Goal: Information Seeking & Learning: Learn about a topic

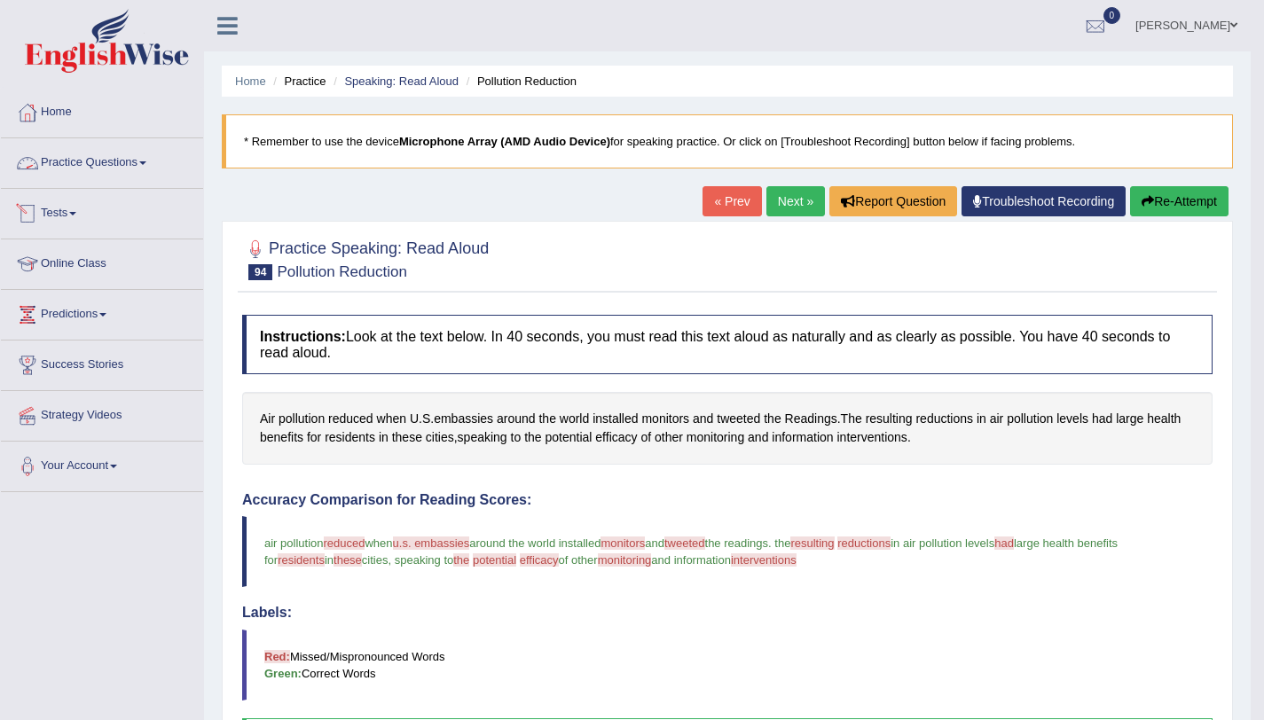
click at [154, 162] on link "Practice Questions" at bounding box center [102, 160] width 202 height 44
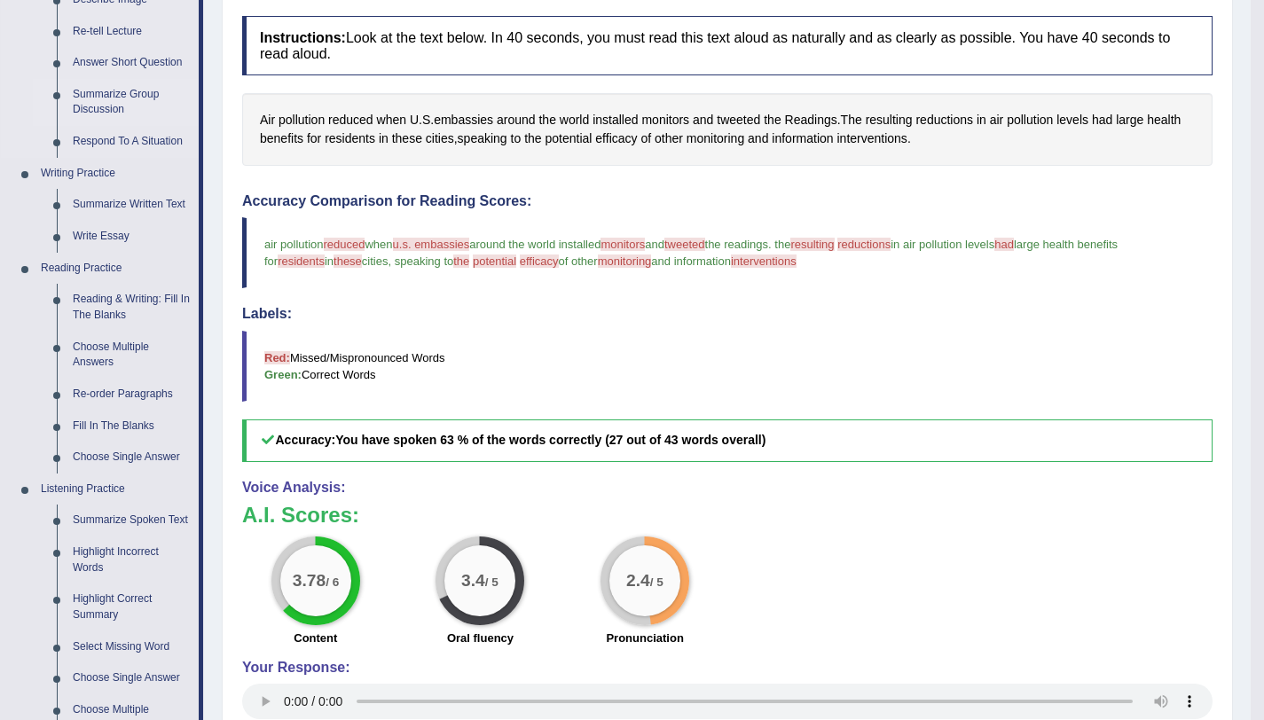
scroll to position [300, 0]
click at [106, 314] on link "Reading & Writing: Fill In The Blanks" at bounding box center [132, 306] width 134 height 47
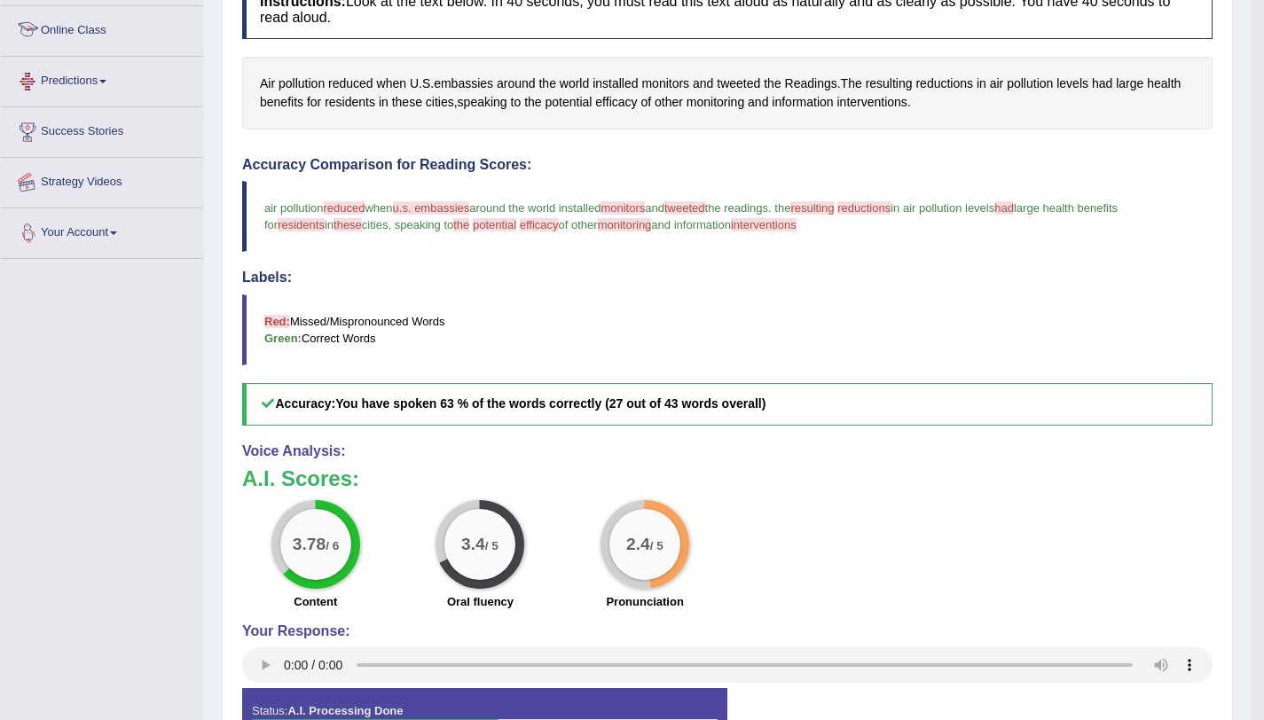
scroll to position [438, 0]
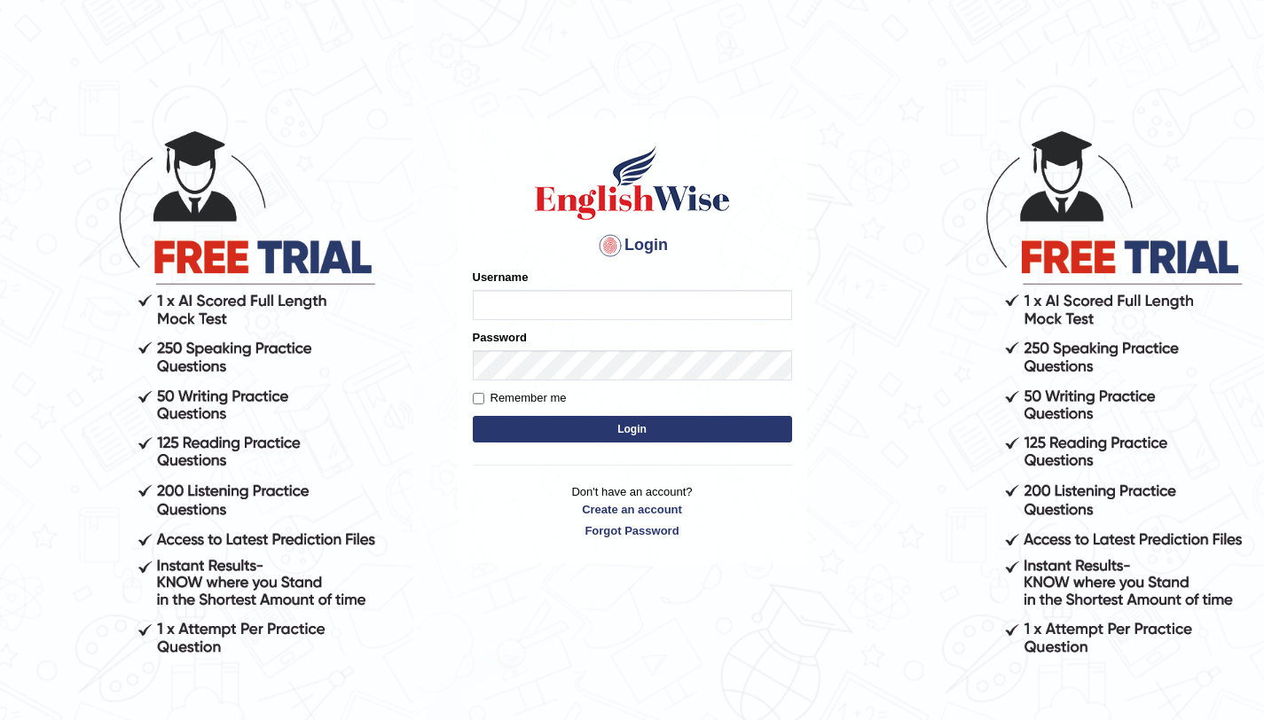
type input "amandeep73"
click at [571, 418] on button "Login" at bounding box center [632, 429] width 319 height 27
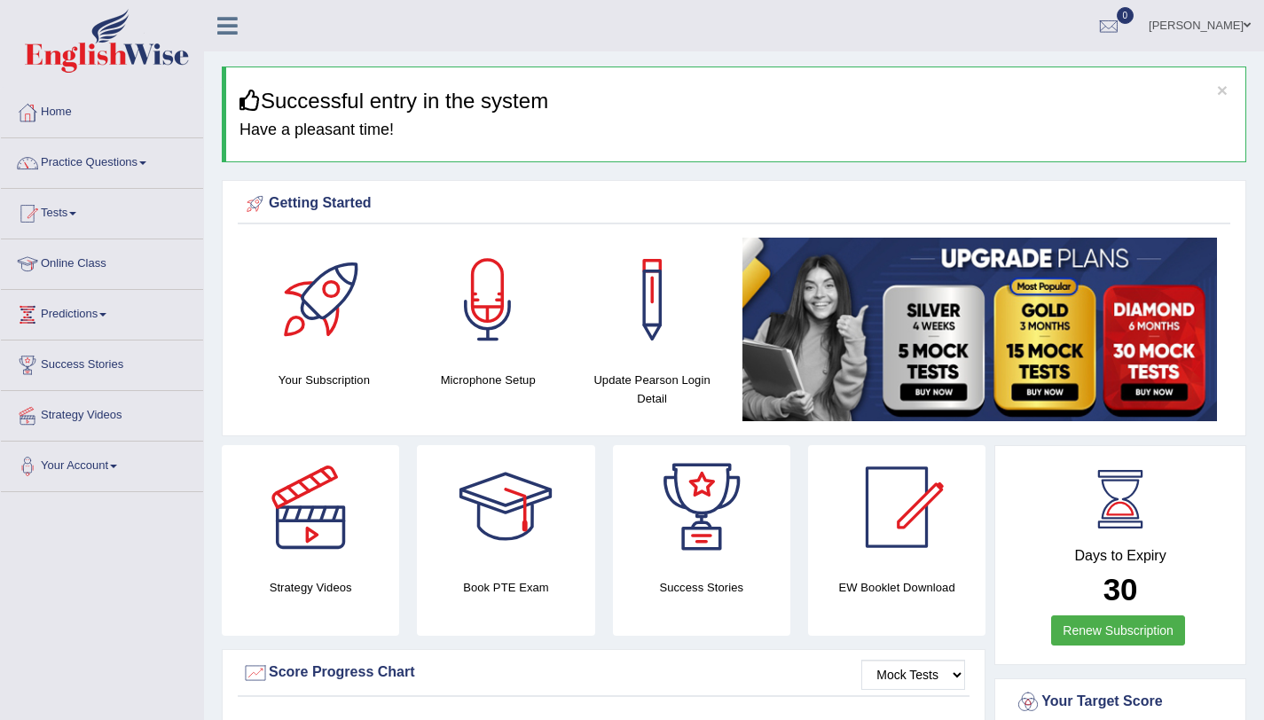
click at [67, 155] on link "Practice Questions" at bounding box center [102, 160] width 202 height 44
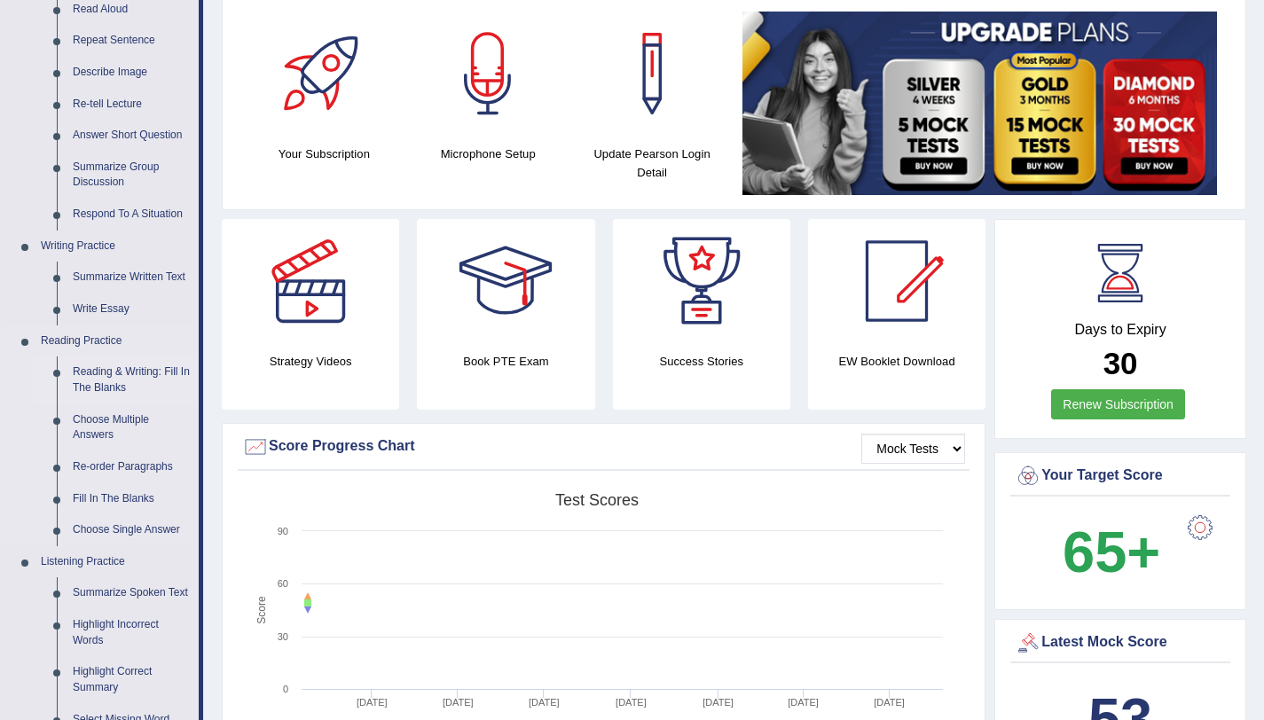
scroll to position [228, 0]
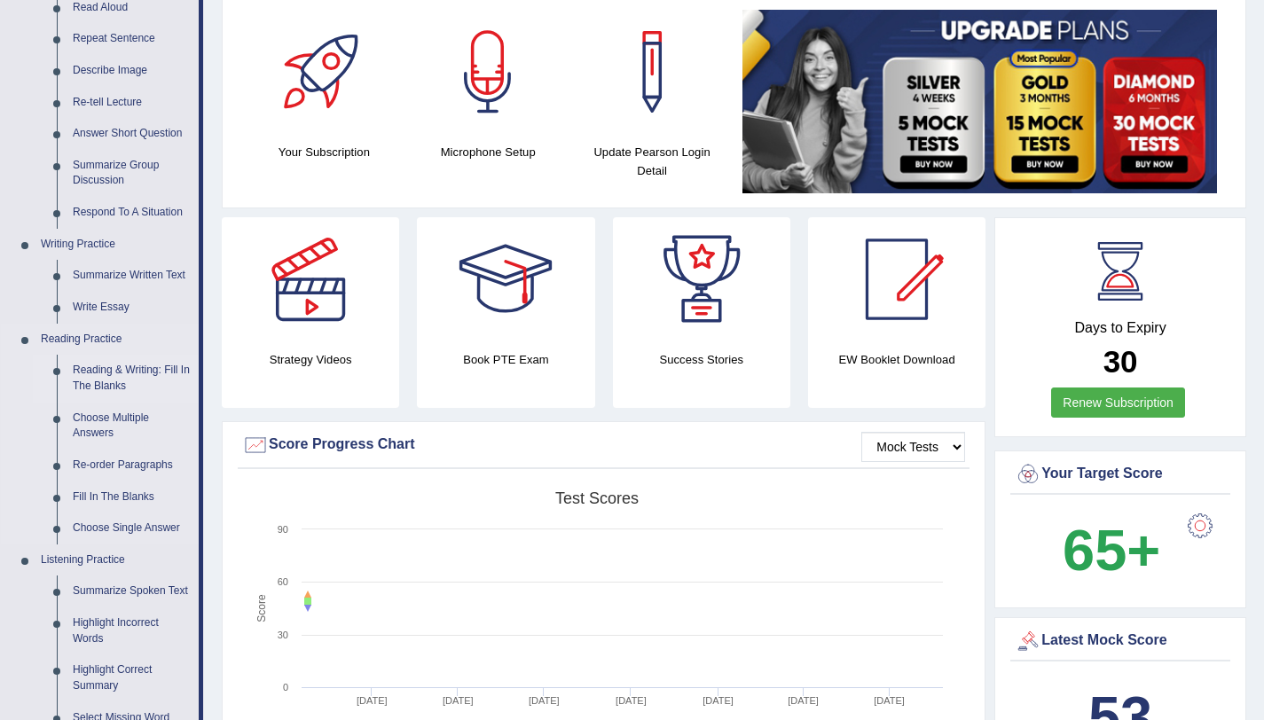
click at [106, 384] on link "Reading & Writing: Fill In The Blanks" at bounding box center [132, 378] width 134 height 47
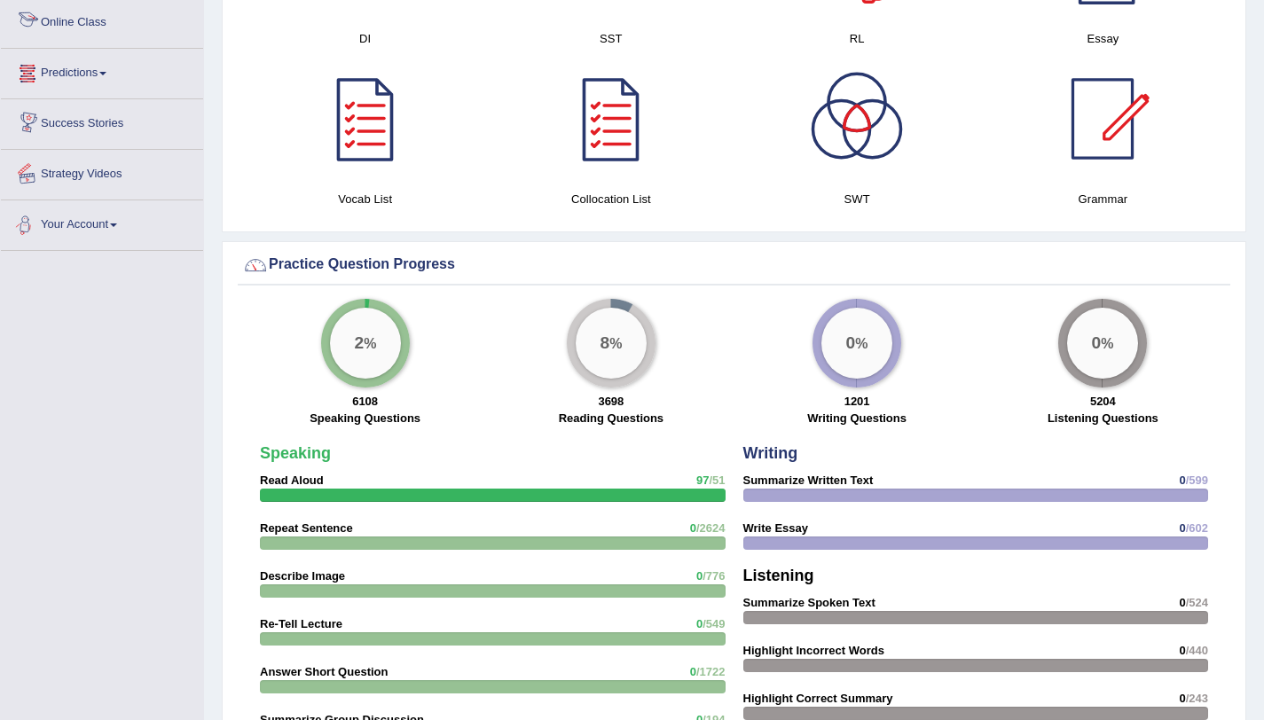
scroll to position [1074, 0]
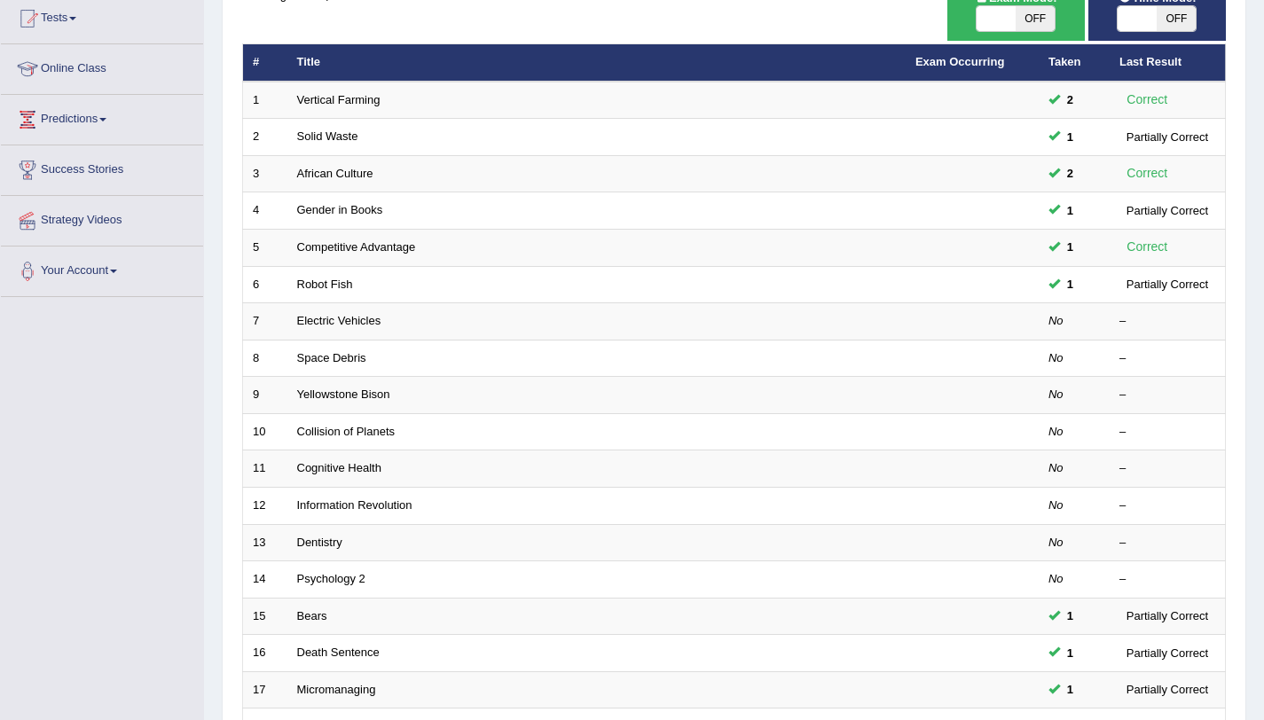
scroll to position [196, 0]
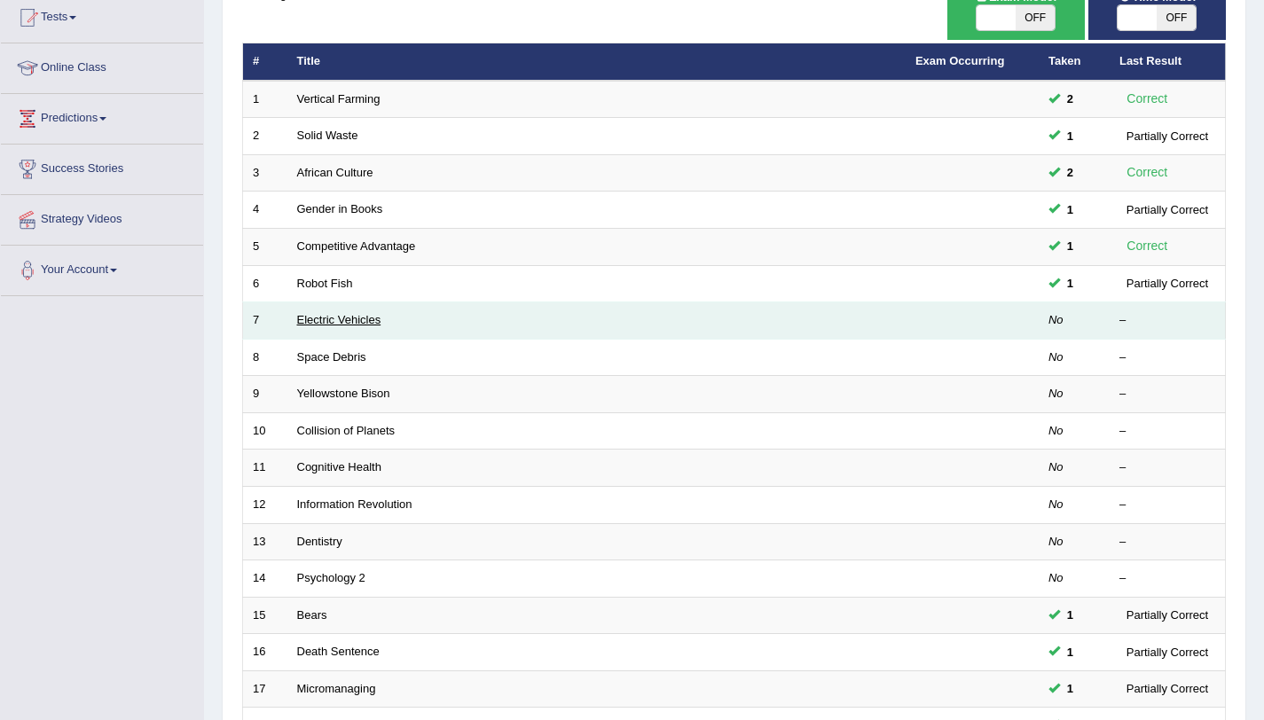
click at [309, 316] on link "Electric Vehicles" at bounding box center [339, 319] width 84 height 13
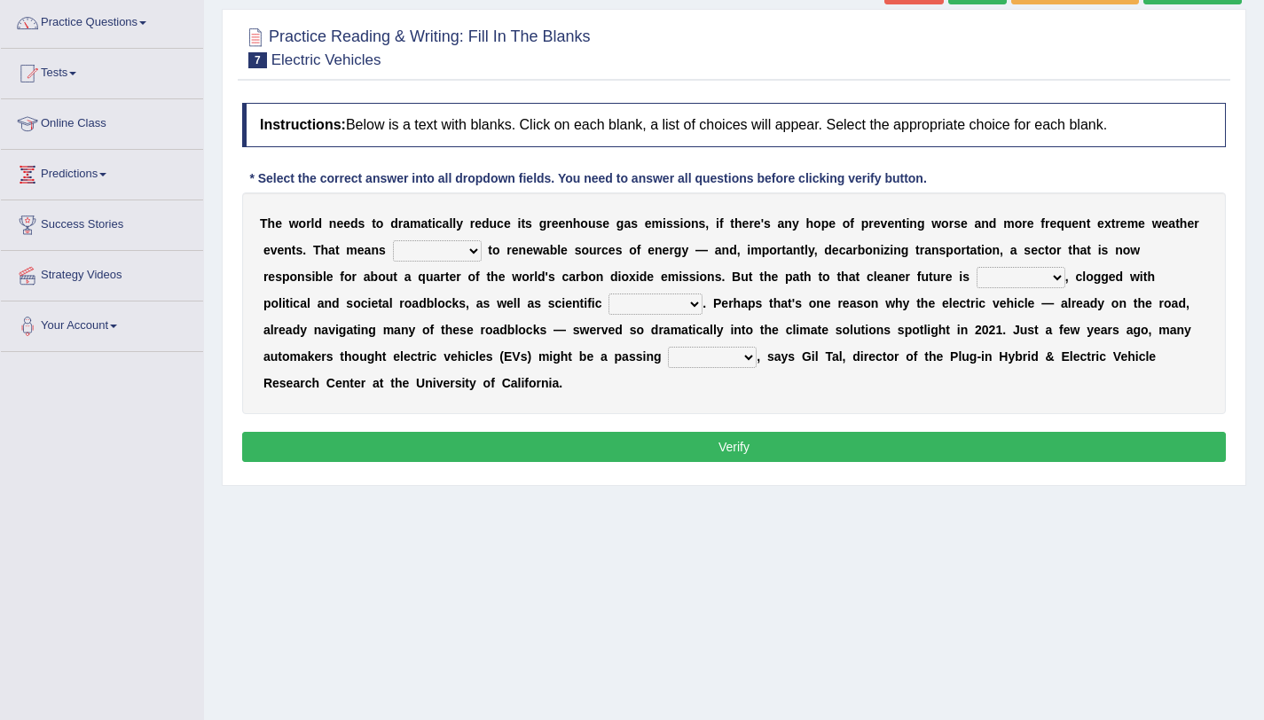
scroll to position [142, 0]
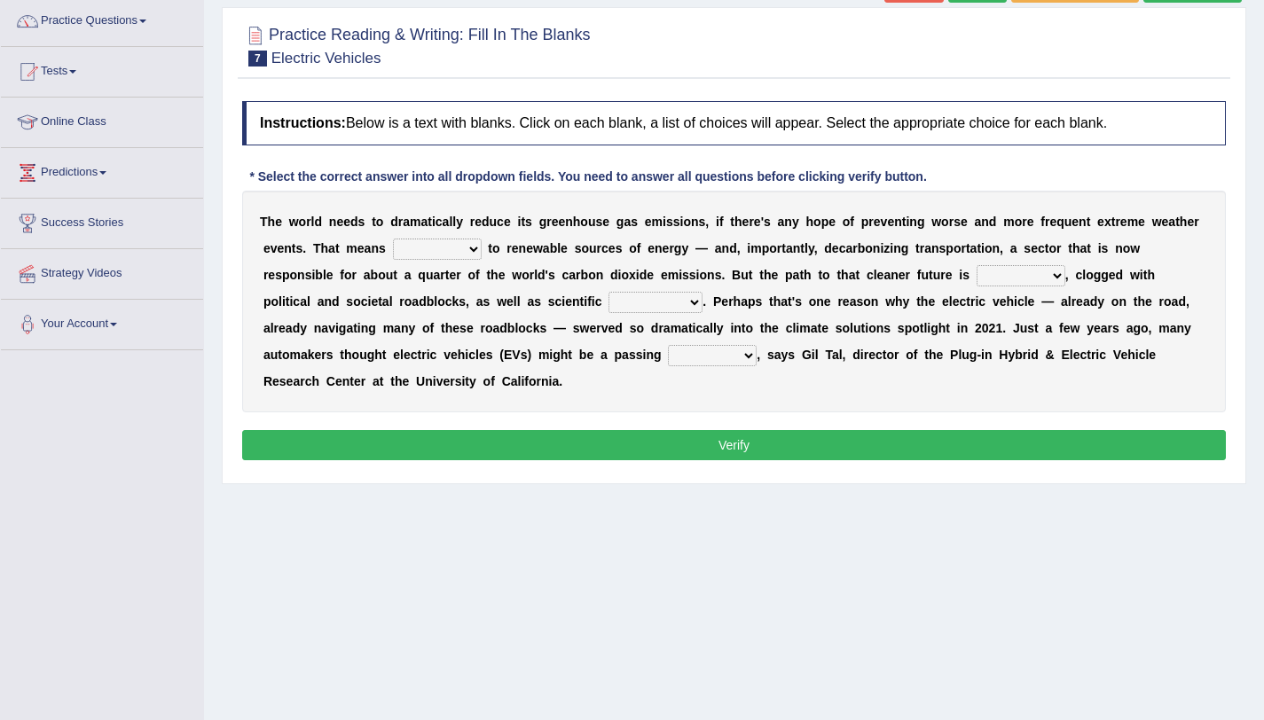
click at [431, 250] on select "grafting drafting crafting shifting" at bounding box center [437, 249] width 89 height 21
select select "shifting"
click at [393, 239] on select "grafting drafting crafting shifting" at bounding box center [437, 249] width 89 height 21
click at [989, 274] on select "daunting daunted daunt dauntless" at bounding box center [1021, 275] width 89 height 21
select select "daunt"
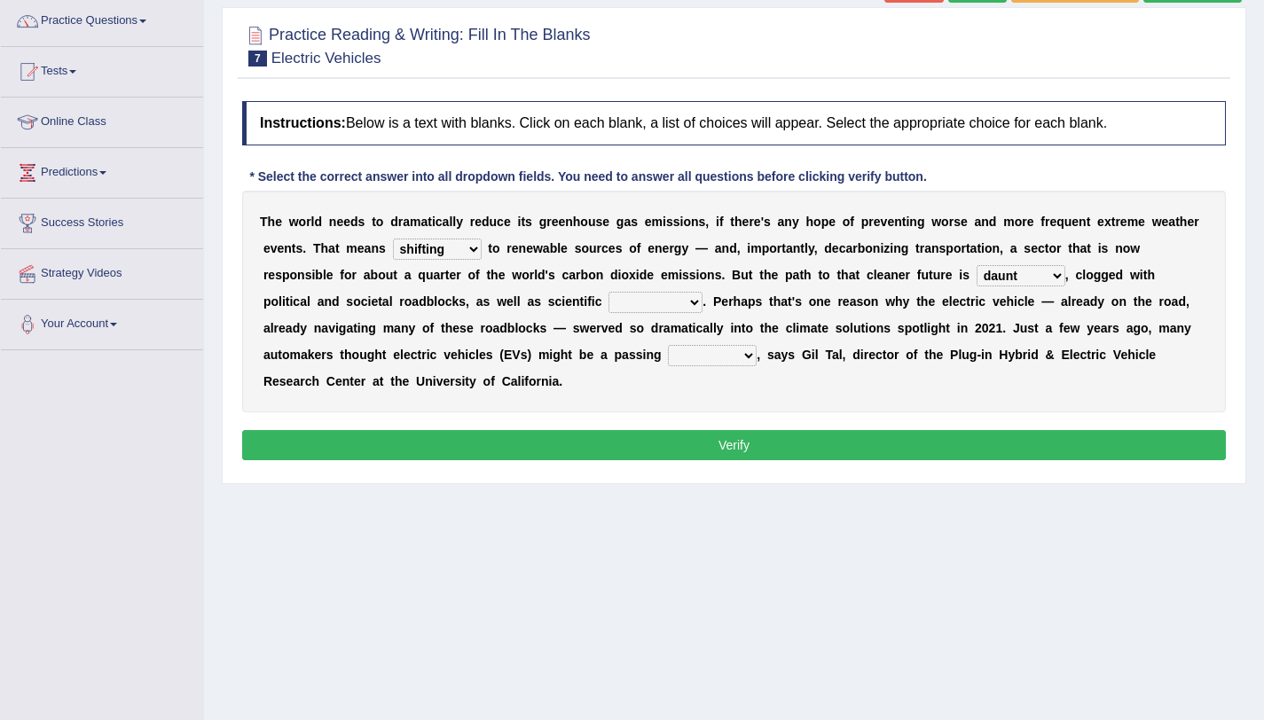
click at [977, 265] on select "daunting daunted daunt dauntless" at bounding box center [1021, 275] width 89 height 21
click at [1036, 278] on select "daunting daunted daunt dauntless" at bounding box center [1021, 275] width 89 height 21
click at [1052, 273] on select "daunting daunted daunt dauntless" at bounding box center [1021, 275] width 89 height 21
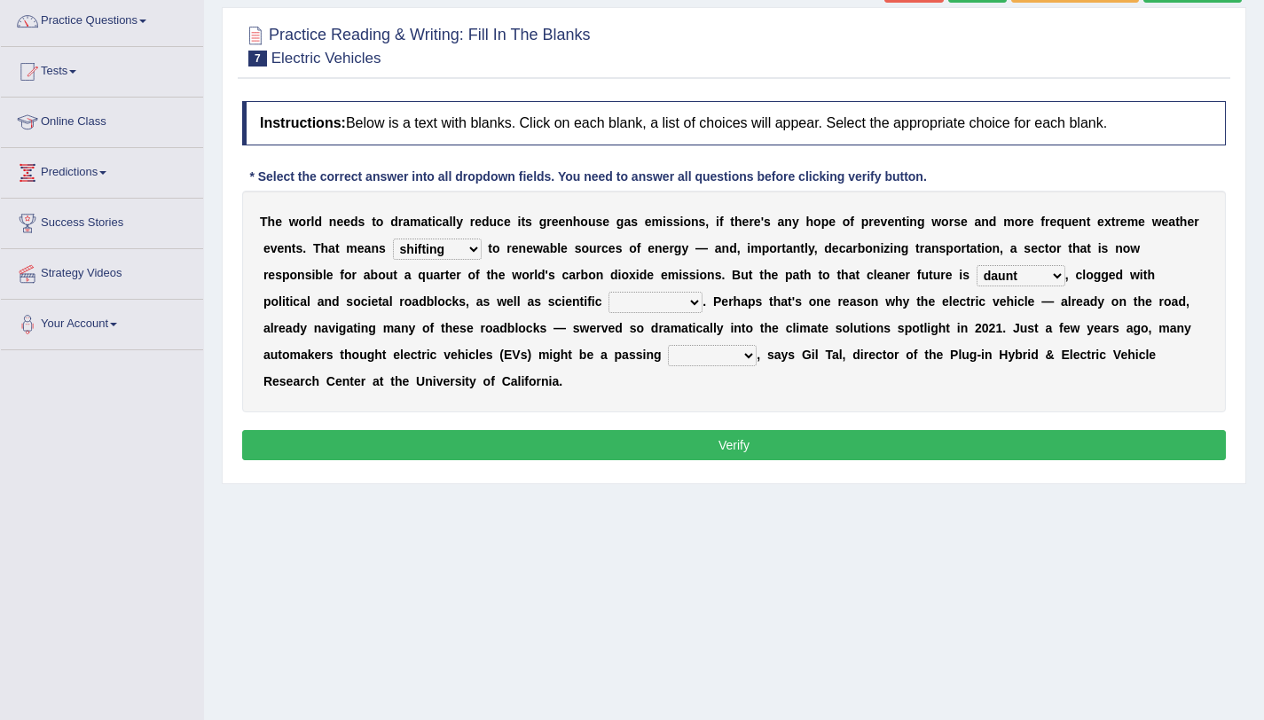
click at [650, 307] on select "spectacles obstacles tentacles receptacles" at bounding box center [656, 302] width 94 height 21
select select "obstacles"
click at [609, 292] on select "spectacles obstacles tentacles receptacles" at bounding box center [656, 302] width 94 height 21
click at [696, 359] on select "fad gad tad lad" at bounding box center [712, 355] width 89 height 21
select select "fad"
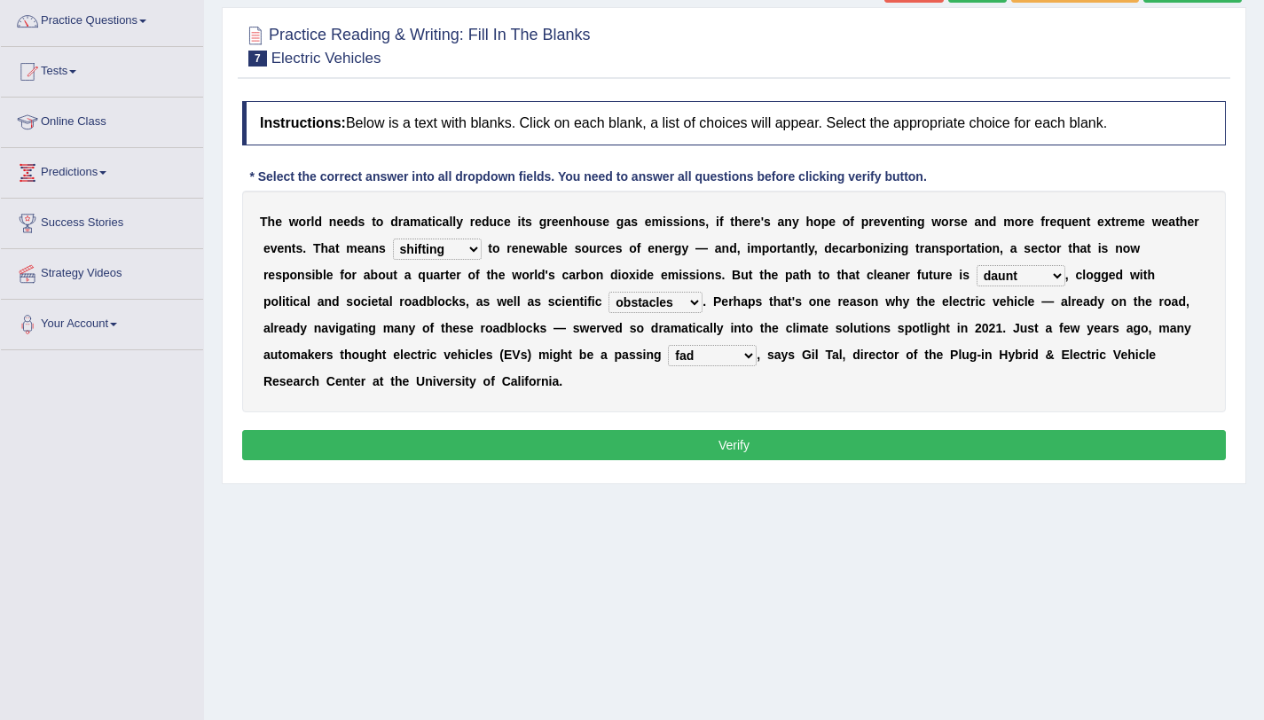
click at [668, 345] on select "fad gad tad lad" at bounding box center [712, 355] width 89 height 21
click at [721, 451] on button "Verify" at bounding box center [734, 445] width 984 height 30
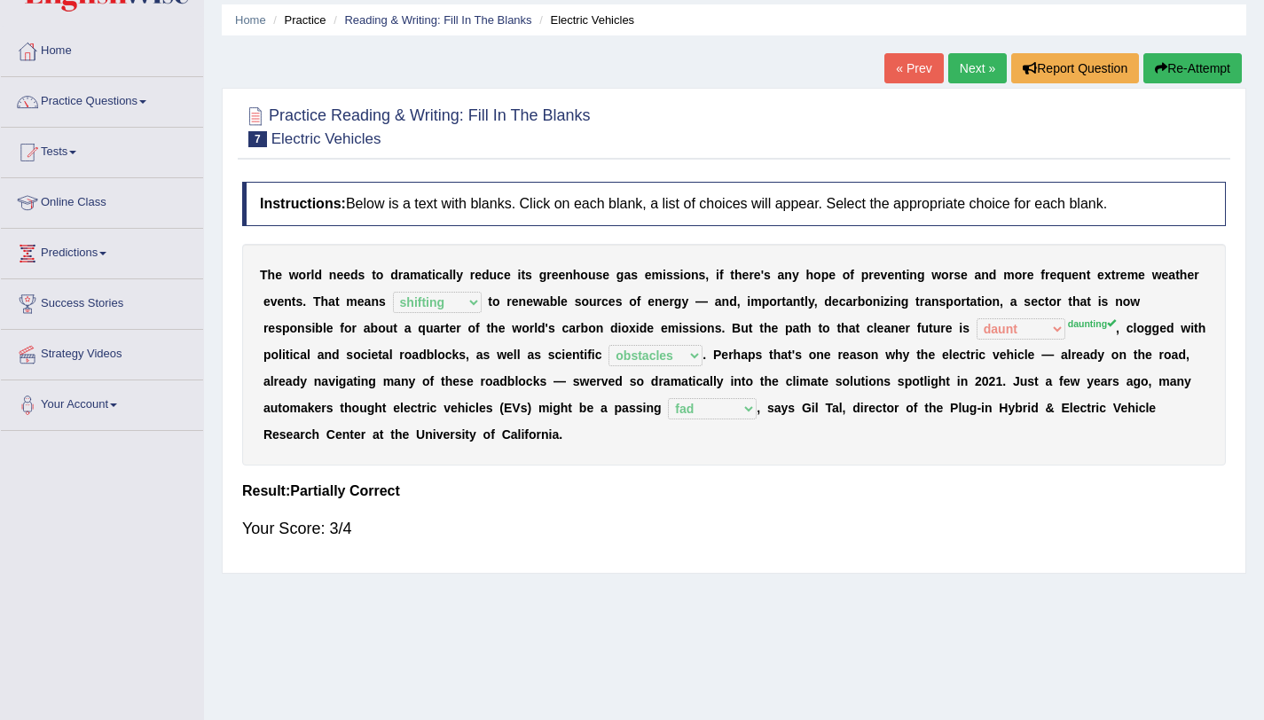
scroll to position [59, 0]
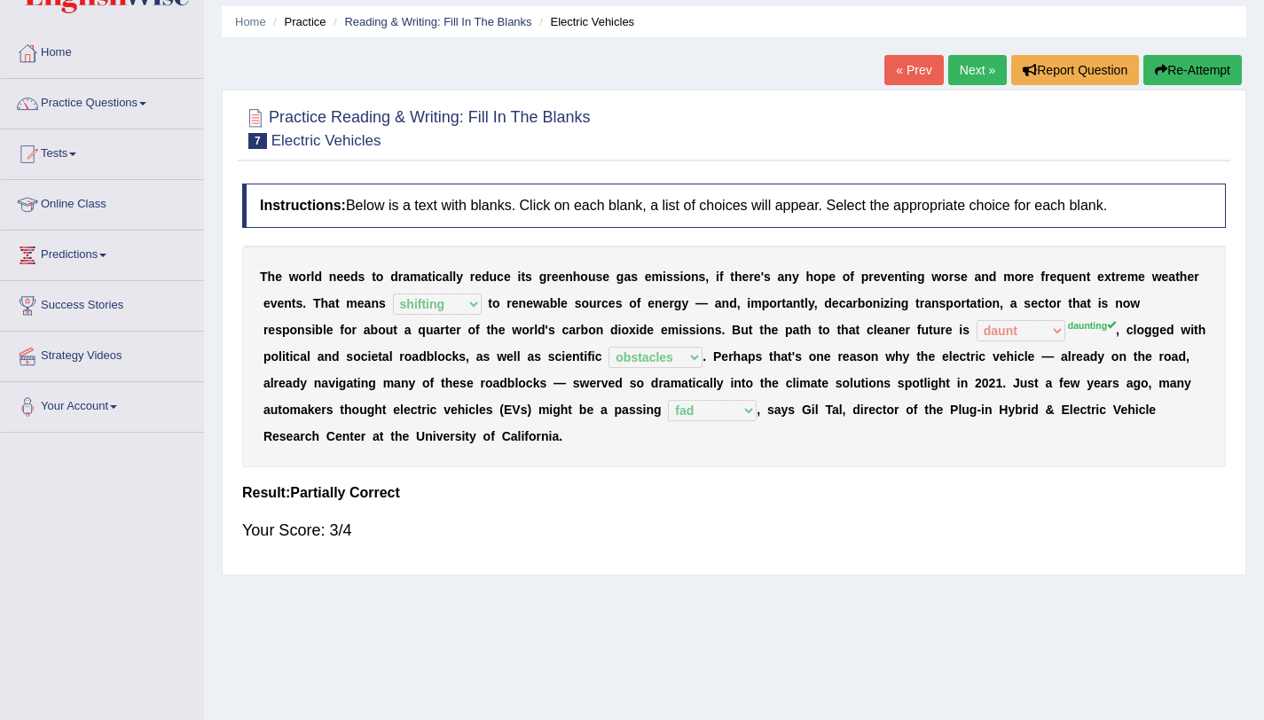
click at [970, 76] on link "Next »" at bounding box center [977, 70] width 59 height 30
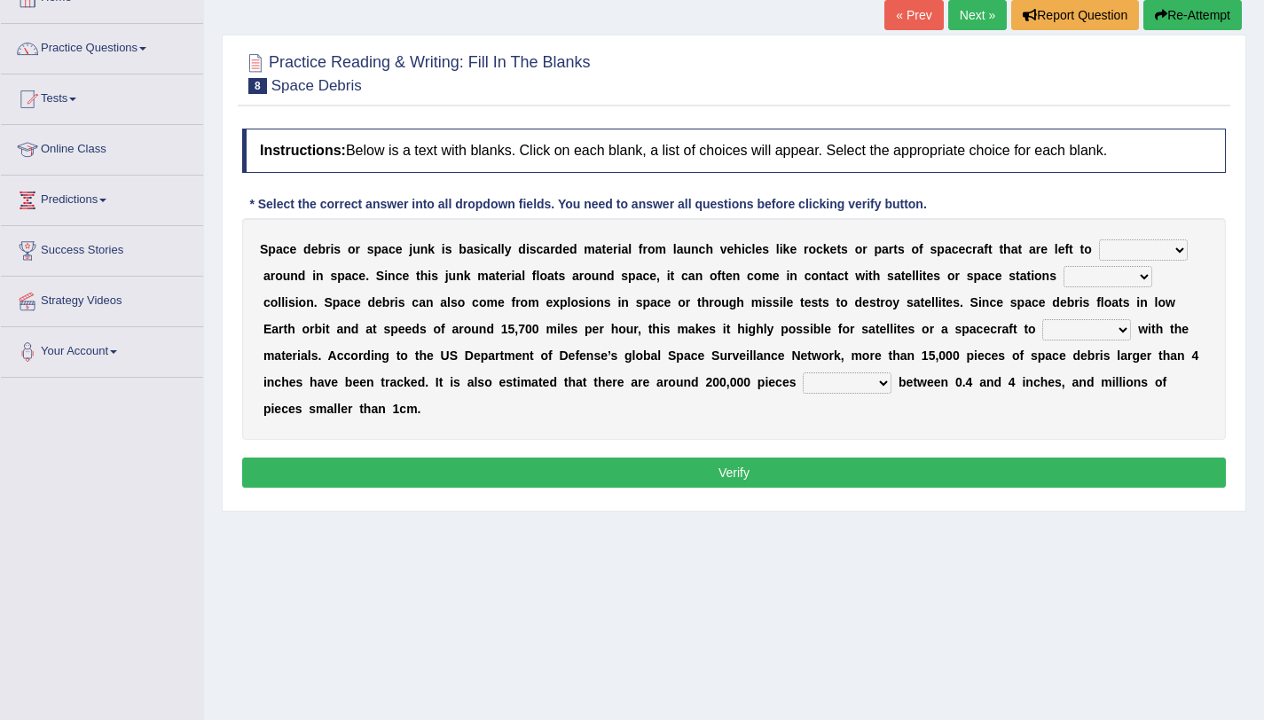
scroll to position [115, 0]
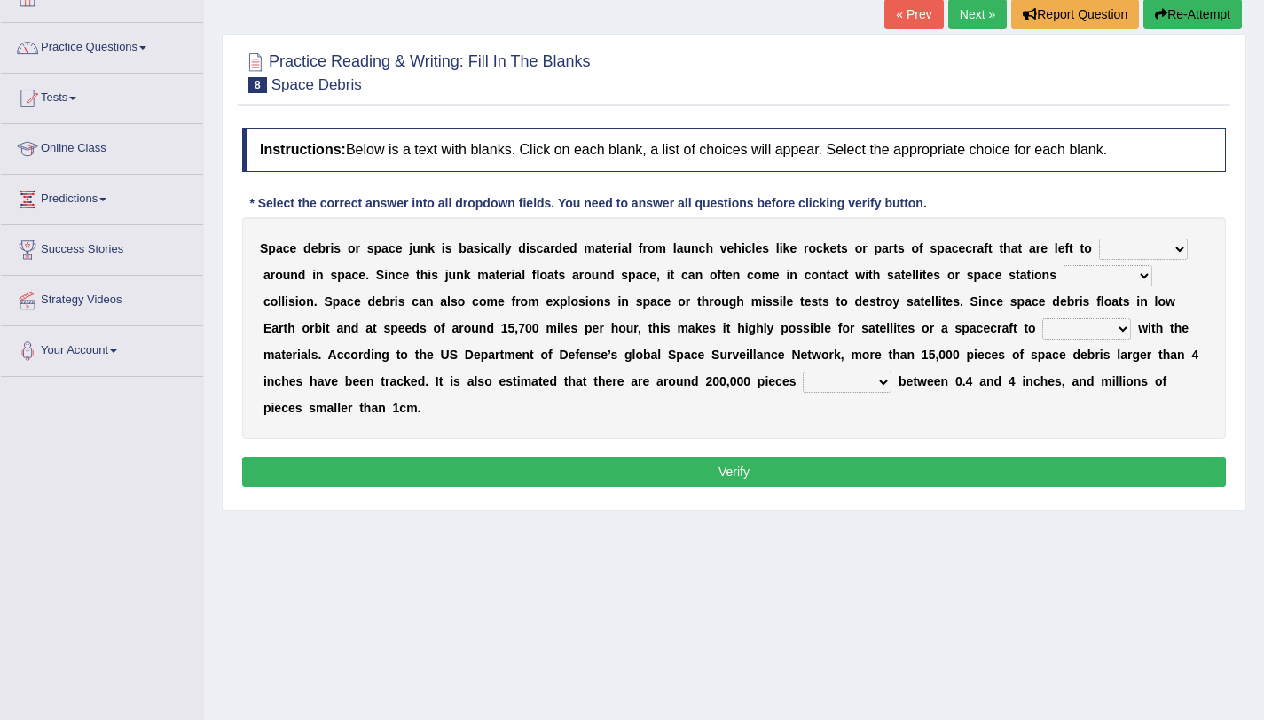
click at [1111, 251] on select "twist center roam loll" at bounding box center [1143, 249] width 89 height 21
select select "roam"
click at [1099, 239] on select "twist center roam loll" at bounding box center [1143, 249] width 89 height 21
click at [1109, 335] on select "collect collate collide collocate" at bounding box center [1086, 329] width 89 height 21
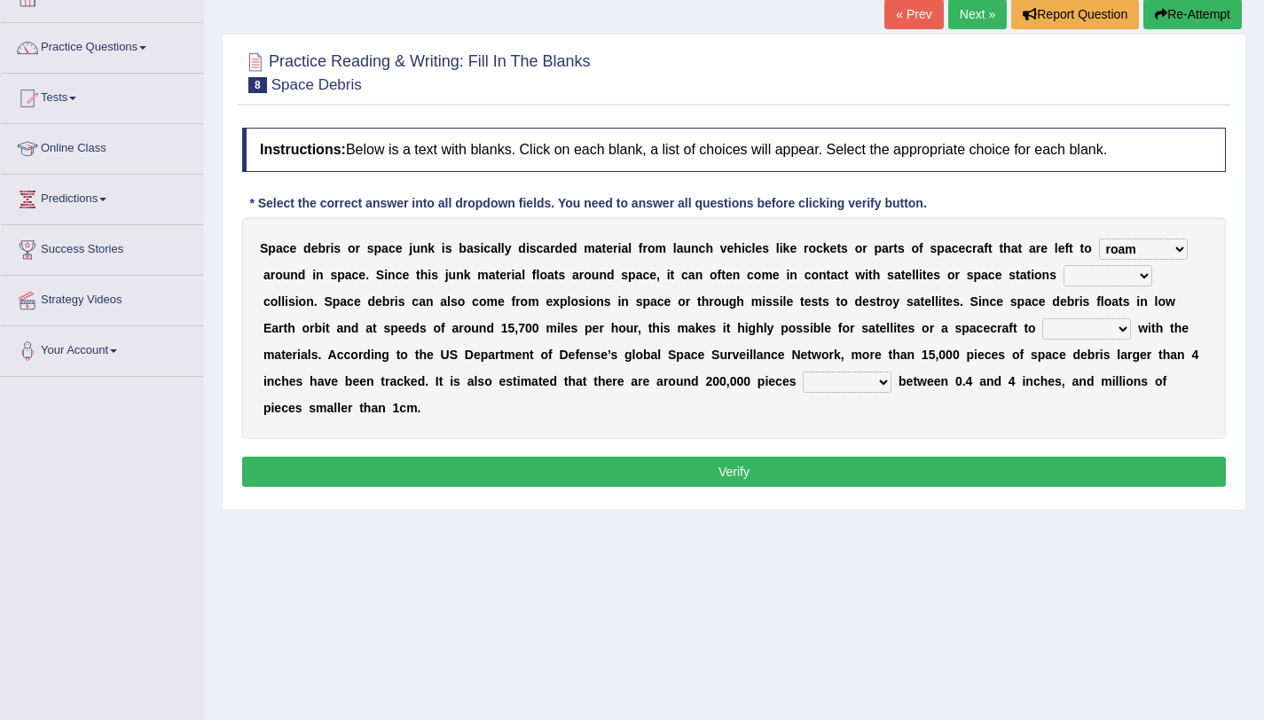
click at [1074, 275] on select "risks risk risked risking" at bounding box center [1108, 275] width 89 height 21
click at [1064, 265] on select "risks risk risked risking" at bounding box center [1108, 275] width 89 height 21
click at [1082, 309] on b "i" at bounding box center [1082, 302] width 4 height 14
click at [1094, 285] on select "risks risk risked risking" at bounding box center [1108, 275] width 89 height 21
click at [1064, 265] on select "risks risk risked risking" at bounding box center [1108, 275] width 89 height 21
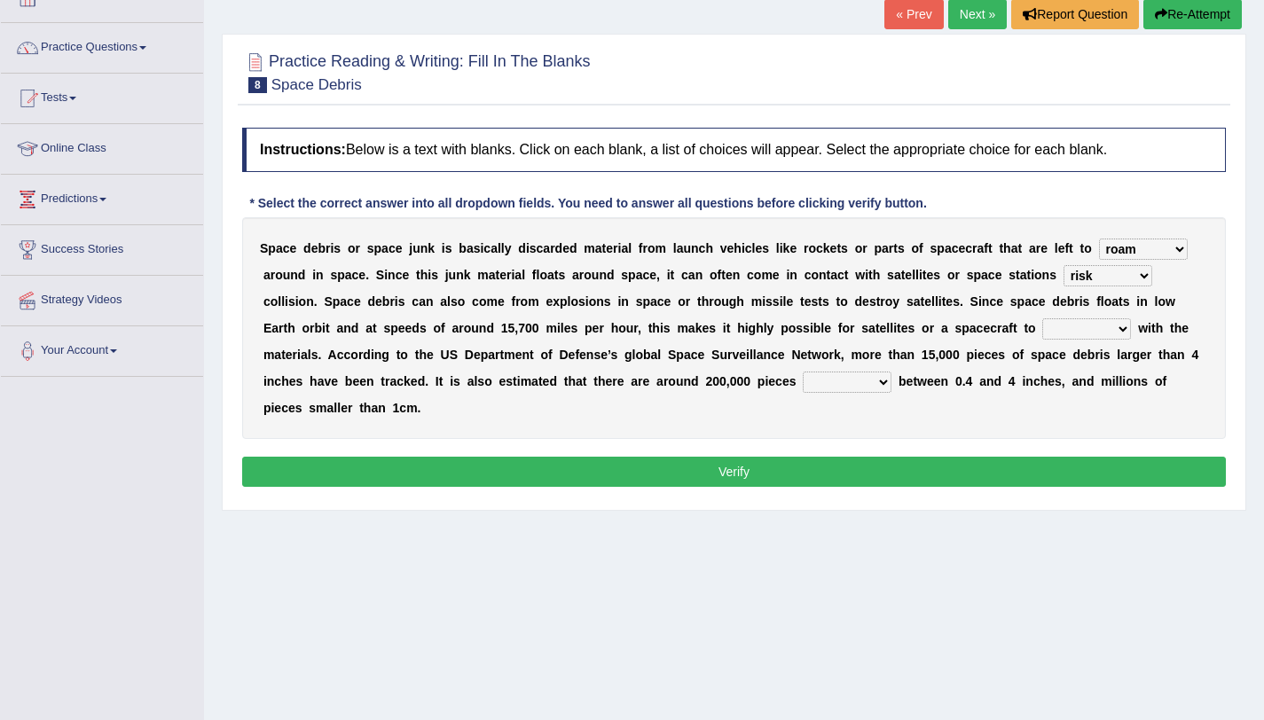
click at [1079, 282] on select "risks risk risked risking" at bounding box center [1108, 275] width 89 height 21
select select "risks"
click at [1064, 265] on select "risks risk risked risking" at bounding box center [1108, 275] width 89 height 21
click at [1066, 329] on select "collect collate collide collocate" at bounding box center [1086, 329] width 89 height 21
select select "collide"
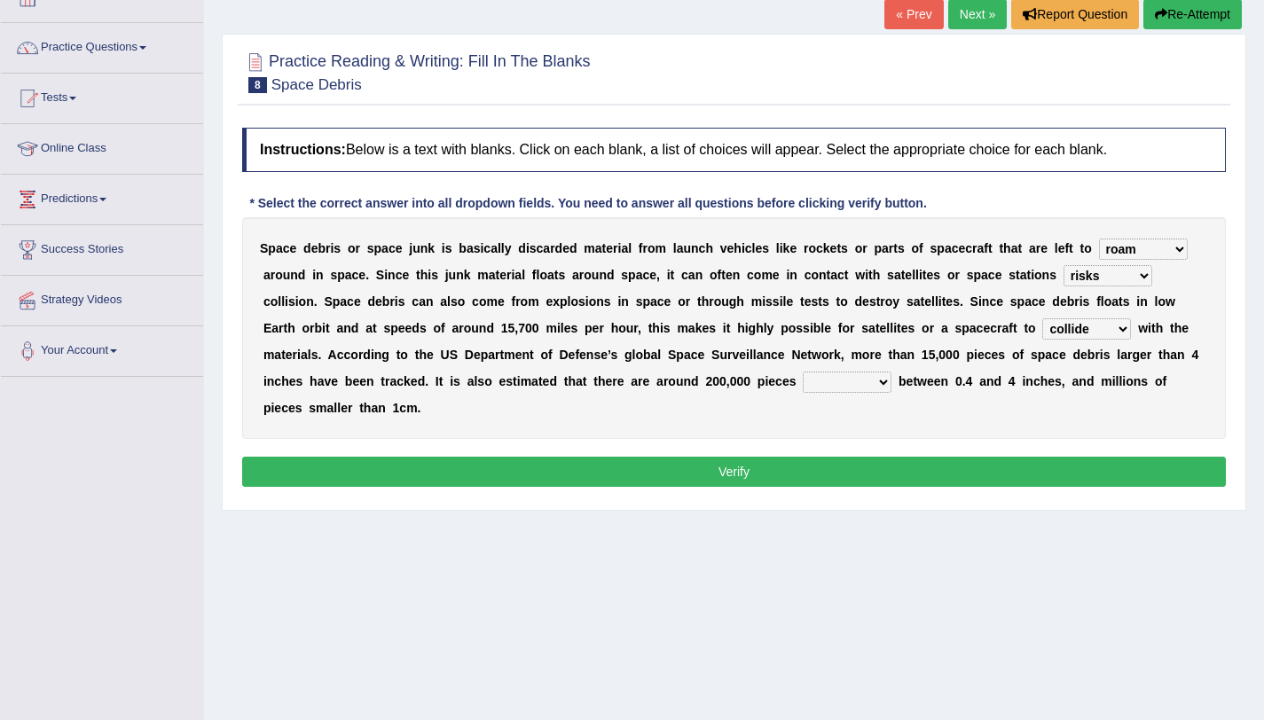
click at [1042, 319] on select "collect collate collide collocate" at bounding box center [1086, 329] width 89 height 21
click at [830, 381] on select "sized sizing size sizes" at bounding box center [847, 382] width 89 height 21
select select "size"
click at [803, 372] on select "sized sizing size sizes" at bounding box center [847, 382] width 89 height 21
click at [829, 383] on select "sized sizing size sizes" at bounding box center [847, 382] width 89 height 21
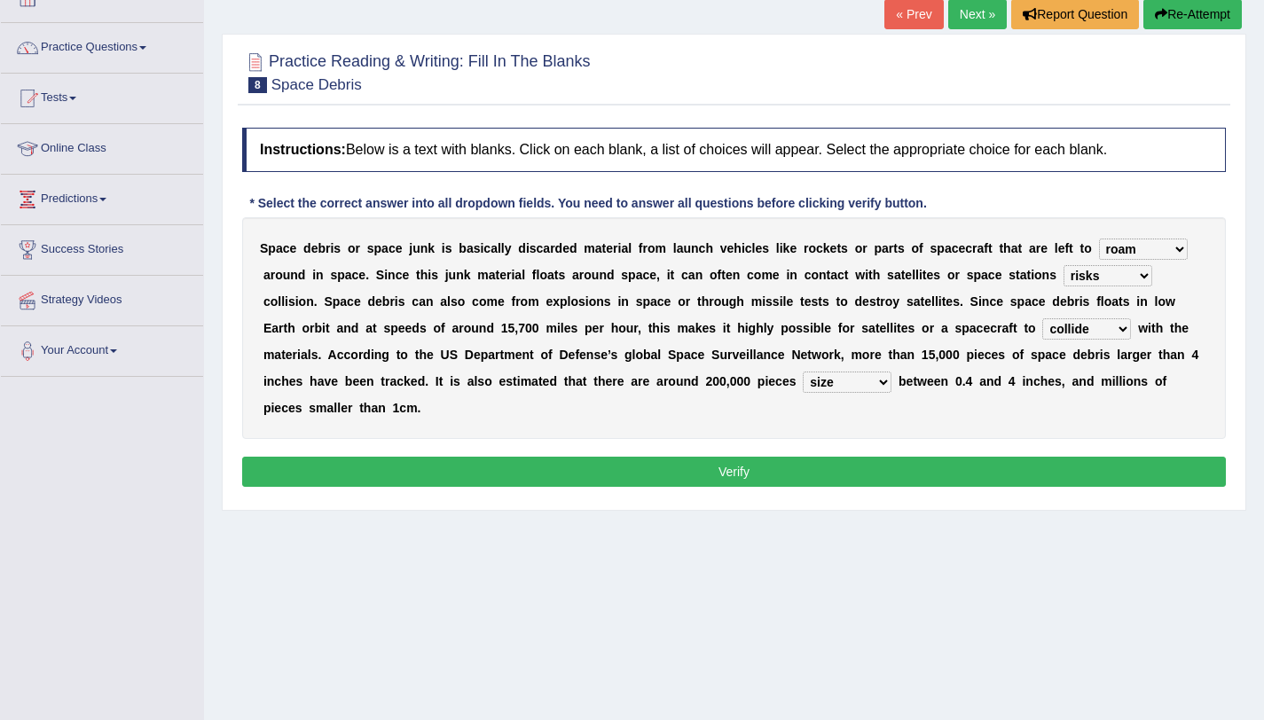
click at [803, 372] on select "sized sizing size sizes" at bounding box center [847, 382] width 89 height 21
click at [814, 472] on button "Verify" at bounding box center [734, 472] width 984 height 30
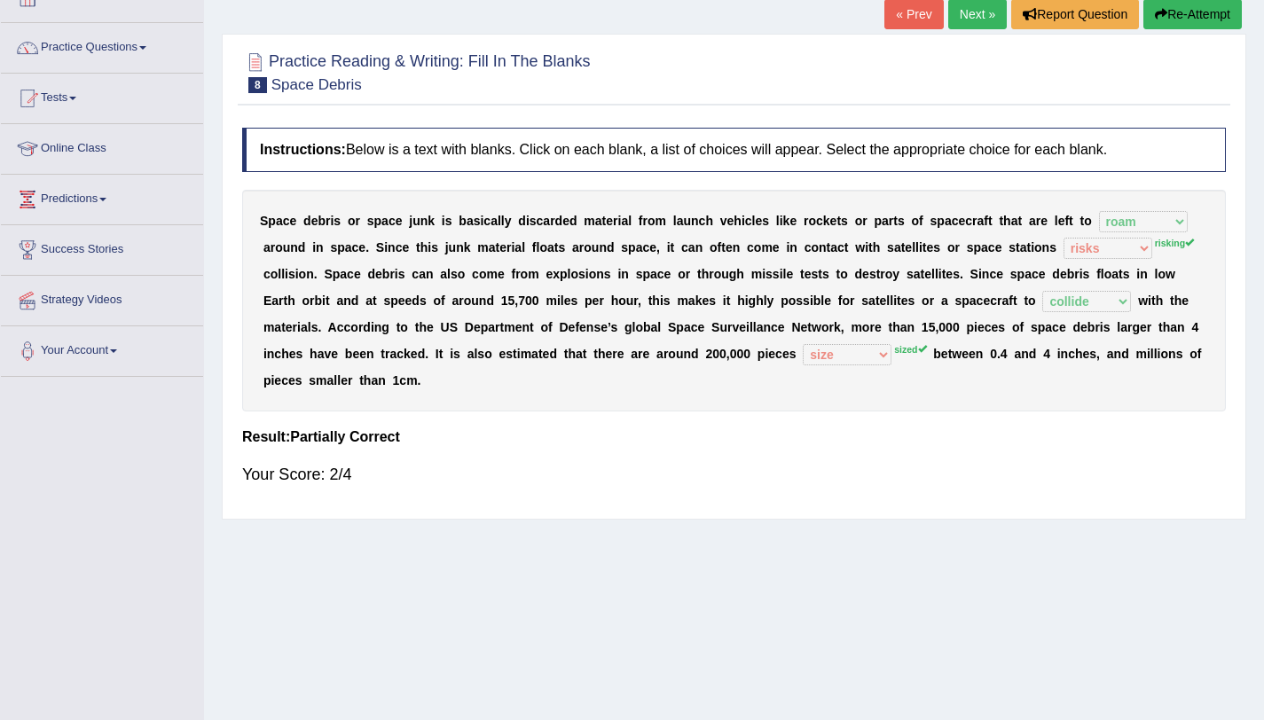
click at [1089, 263] on div "S p a c e d e b r i s o r s p a c e j u n k i s b a s i c a l l y d i s c a r d…" at bounding box center [734, 301] width 984 height 222
click at [971, 13] on link "Next »" at bounding box center [977, 14] width 59 height 30
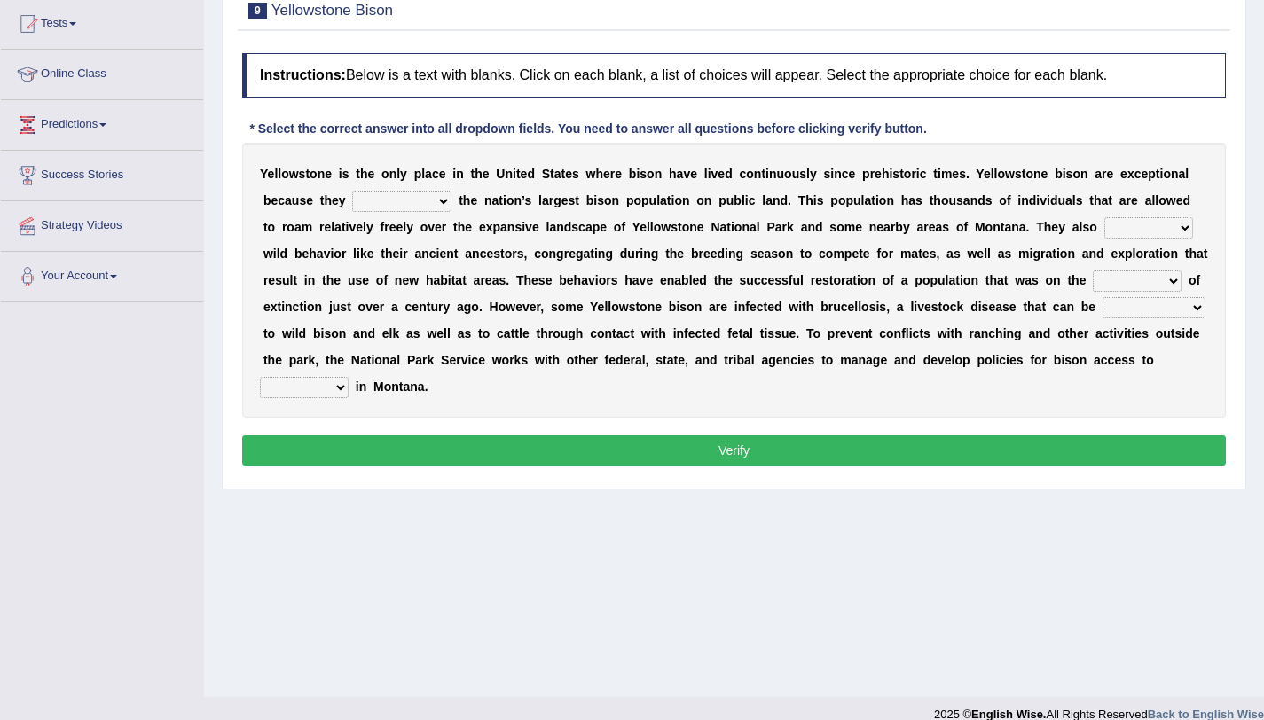
scroll to position [191, 0]
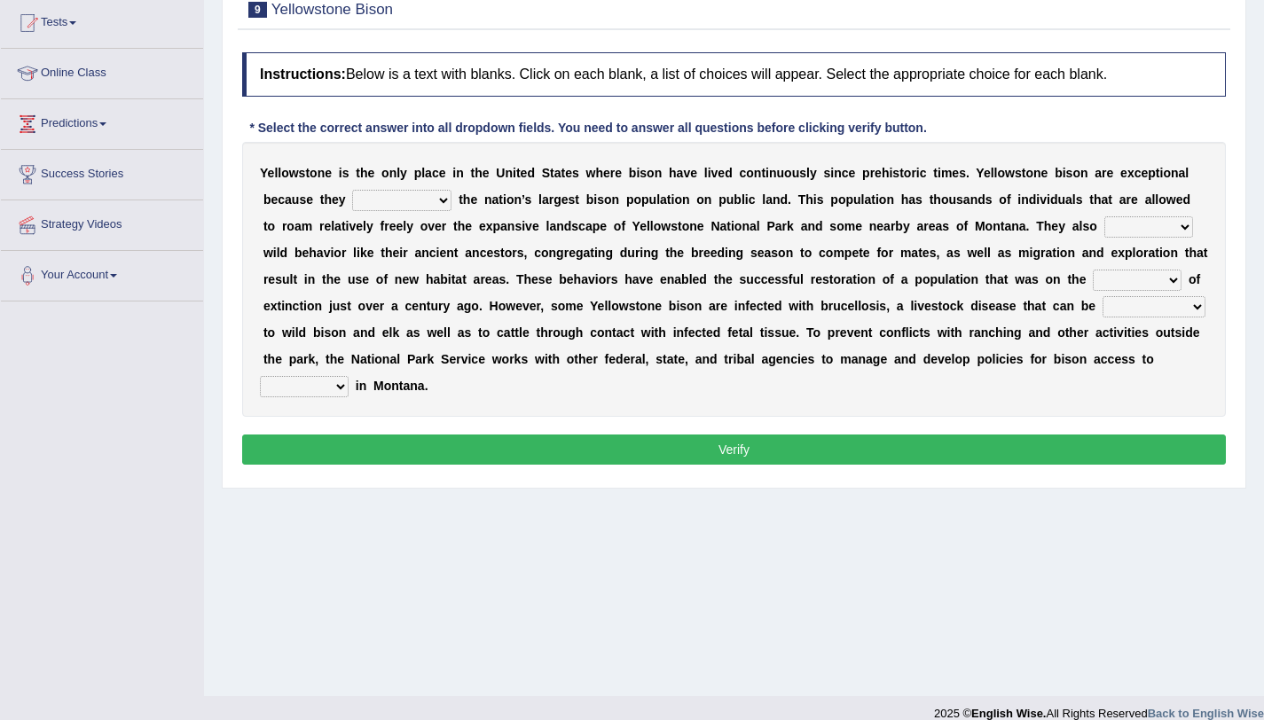
click at [381, 199] on select "congregate comprise consist compromise" at bounding box center [401, 200] width 99 height 21
select select "consist"
click at [352, 190] on select "congregate comprise consist compromise" at bounding box center [401, 200] width 99 height 21
click at [1105, 228] on select "exhibit disregard resist encourage" at bounding box center [1149, 226] width 89 height 21
select select "exhibit"
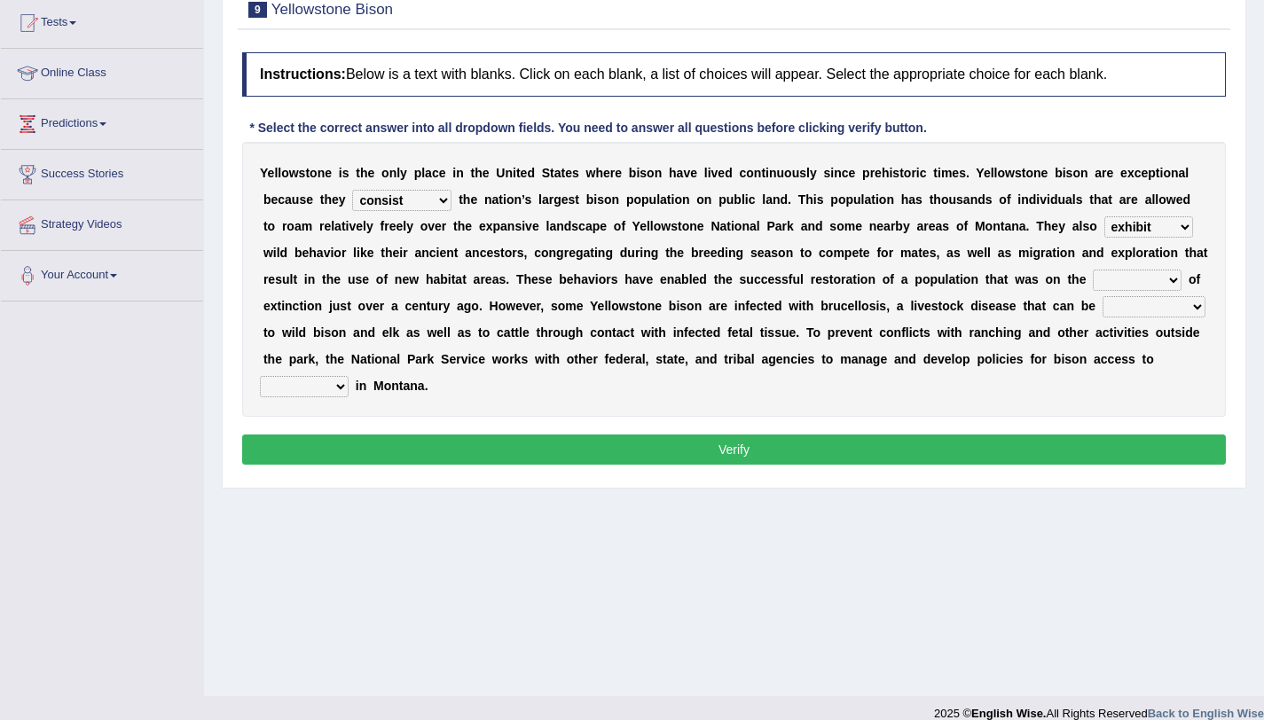
click at [1105, 216] on select "exhibit disregard resist encourage" at bounding box center [1149, 226] width 89 height 21
click at [1110, 281] on select "brine brink danger brindle" at bounding box center [1137, 280] width 89 height 21
select select "danger"
click at [1093, 270] on select "brine brink danger brindle" at bounding box center [1137, 280] width 89 height 21
click at [1125, 310] on select "transplanted transported transgressed transmitted" at bounding box center [1154, 306] width 103 height 21
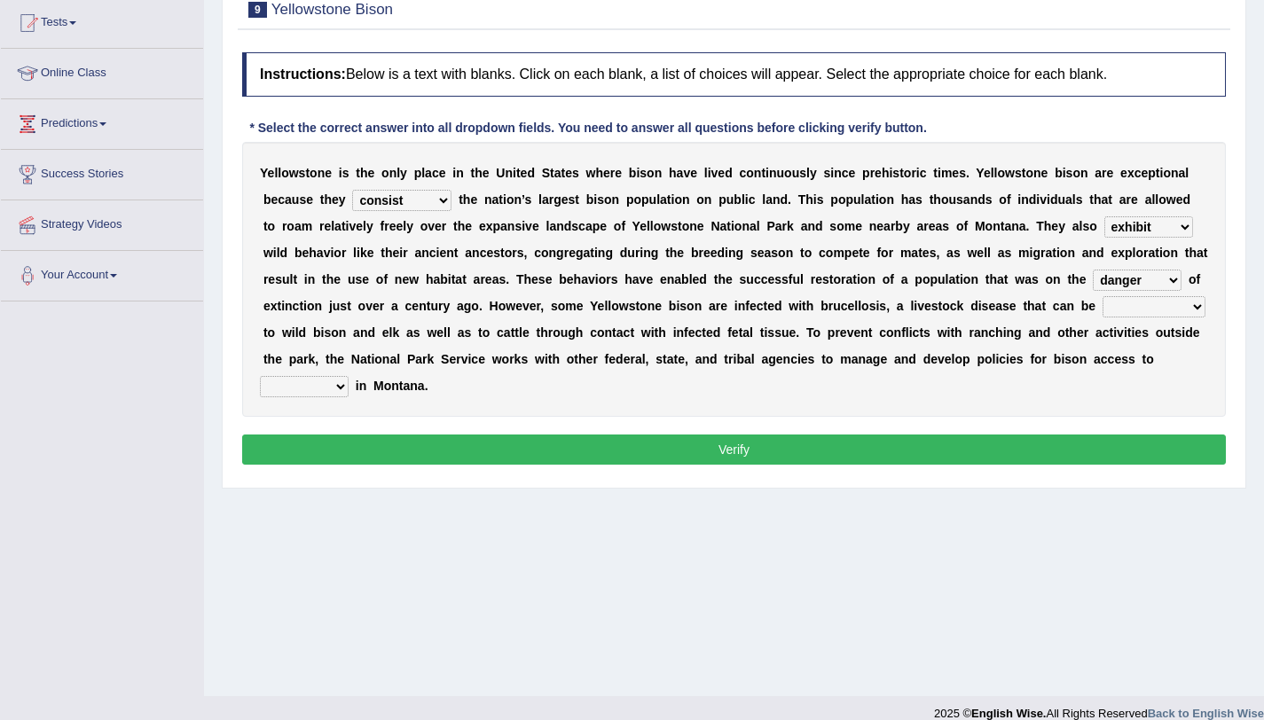
select select "transmitted"
click at [1103, 296] on select "transplanted transported transgressed transmitted" at bounding box center [1154, 306] width 103 height 21
click at [324, 383] on select "habitat habitat habitant food" at bounding box center [304, 386] width 89 height 21
click at [345, 383] on select "habitat habitat habitant food" at bounding box center [304, 386] width 89 height 21
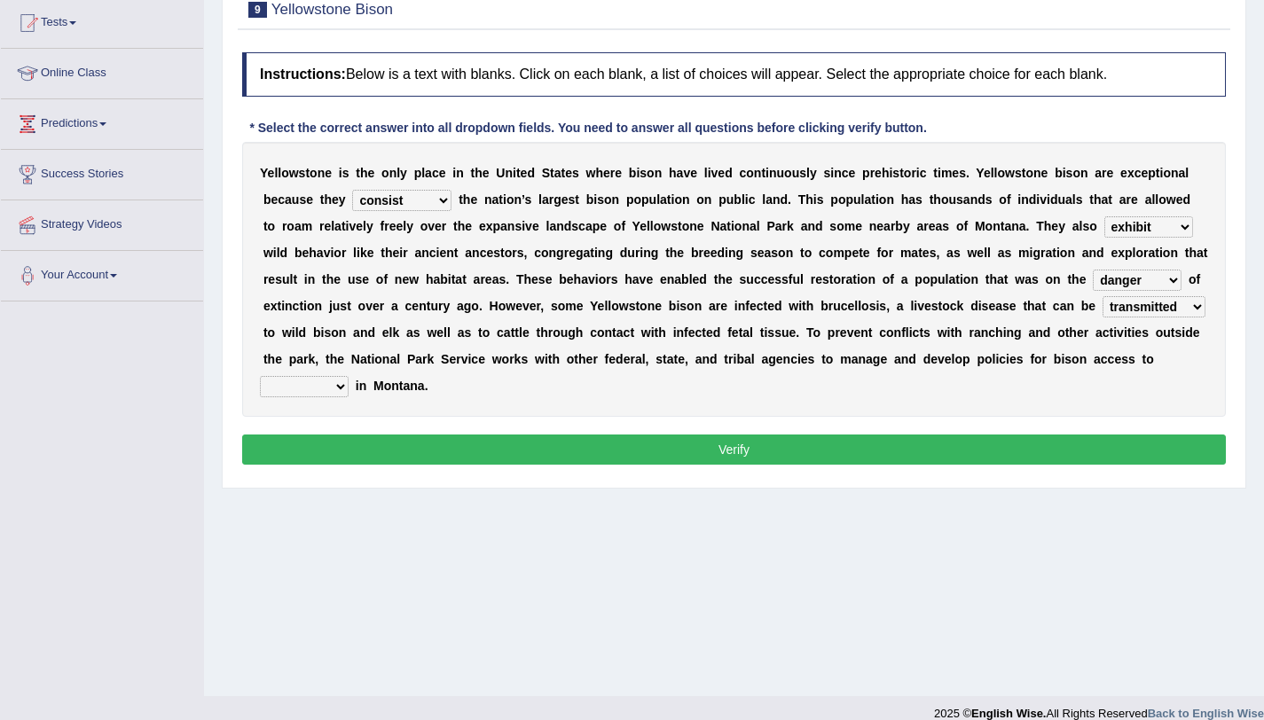
select select "habitat"
click at [260, 376] on select "habitat habitat habitant food" at bounding box center [304, 386] width 89 height 21
click at [491, 441] on button "Verify" at bounding box center [734, 450] width 984 height 30
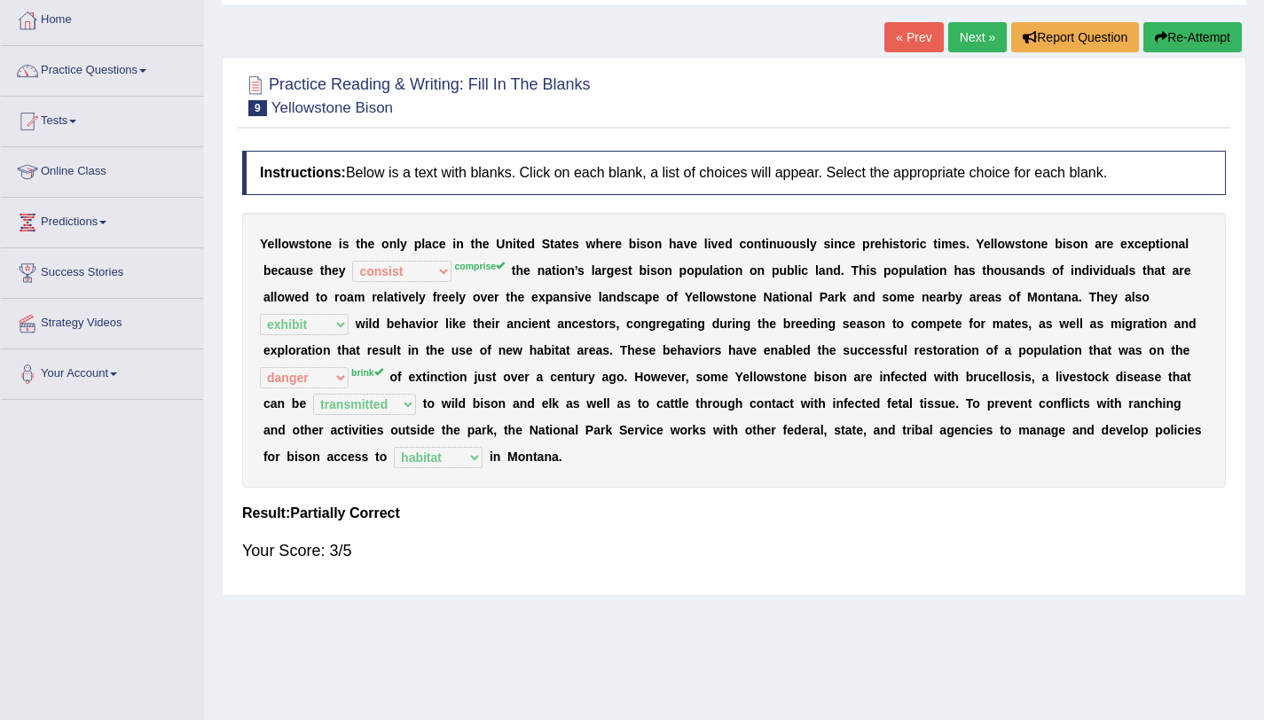
scroll to position [61, 0]
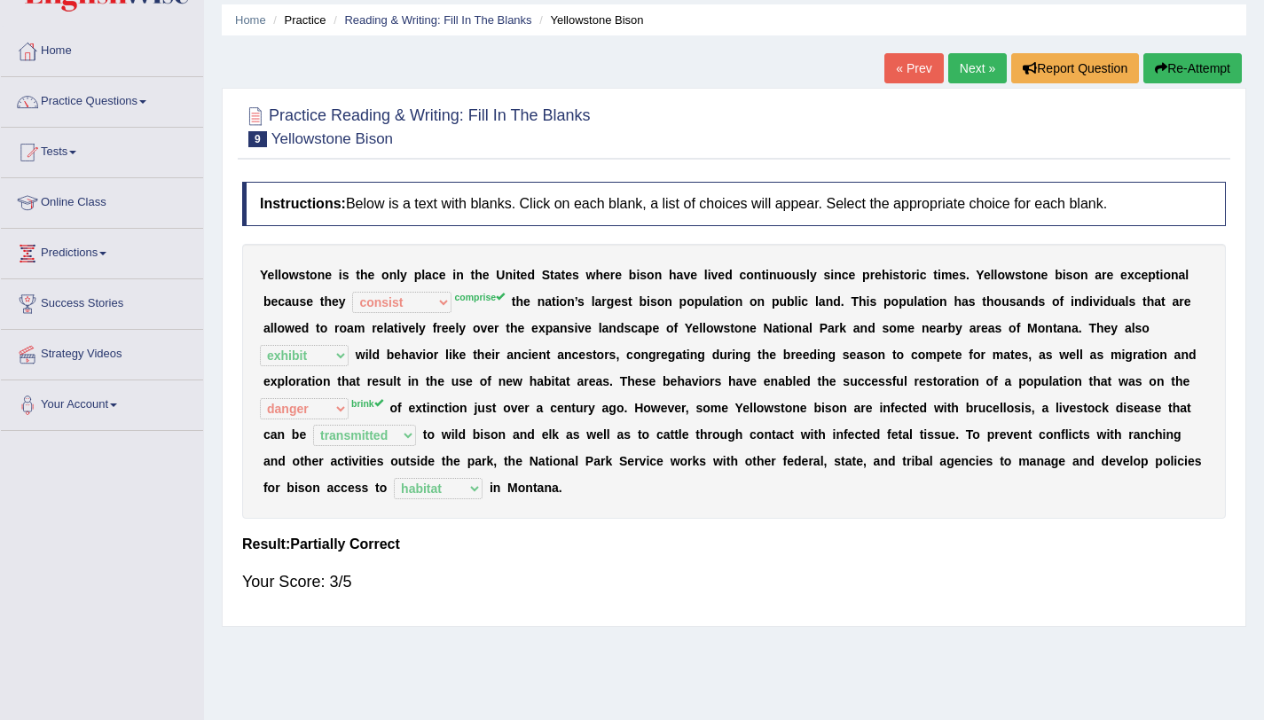
click at [963, 74] on link "Next »" at bounding box center [977, 68] width 59 height 30
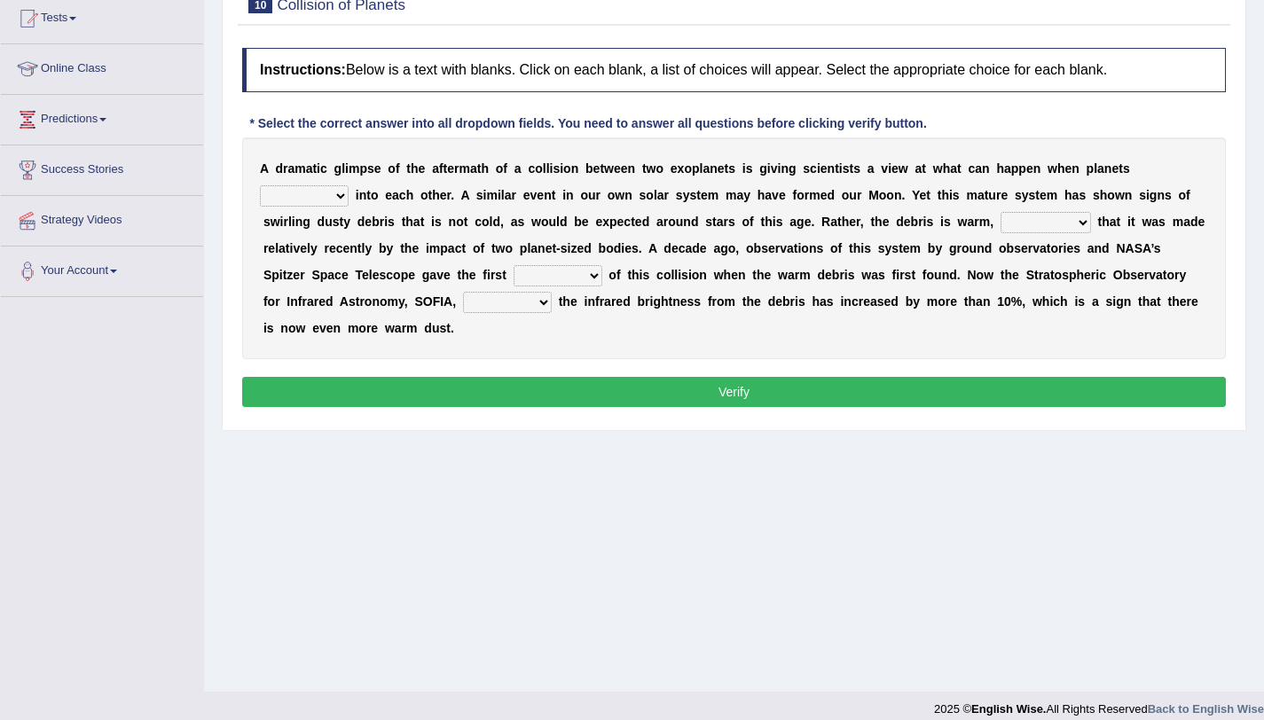
scroll to position [211, 0]
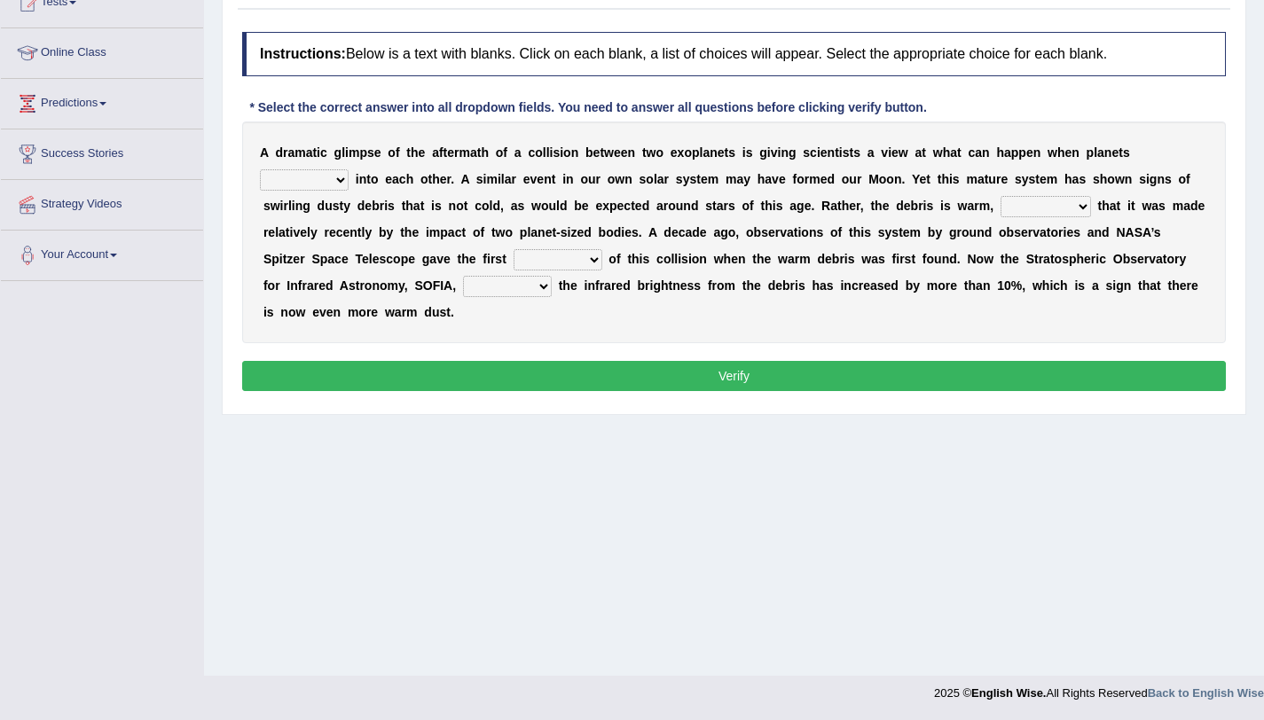
click at [323, 176] on select "crash explore roam implode" at bounding box center [304, 179] width 89 height 21
select select "crash"
click at [260, 169] on select "crash explore roam implode" at bounding box center [304, 179] width 89 height 21
click at [1005, 208] on select "reinforcing sentencing forging conducing" at bounding box center [1046, 206] width 90 height 21
select select "reinforcing"
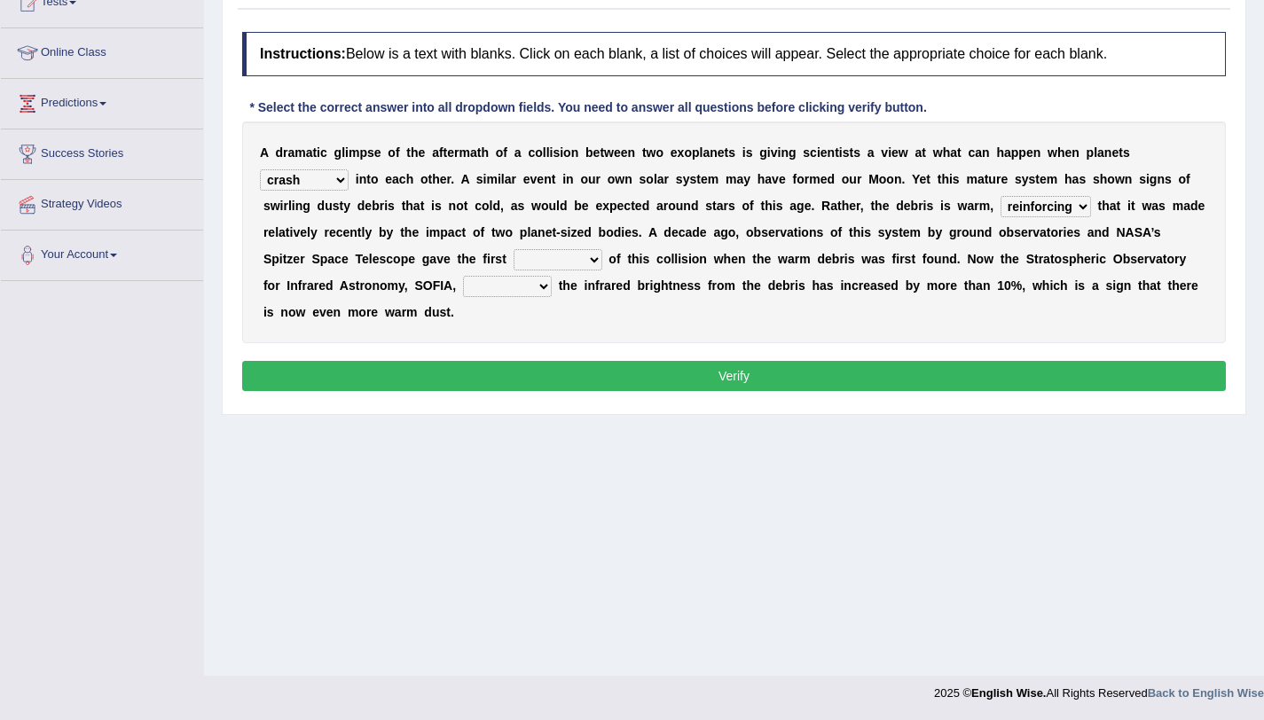
click at [1001, 196] on select "reinforcing sentencing forging conducing" at bounding box center [1046, 206] width 90 height 21
click at [530, 261] on select "pints faints hints taints" at bounding box center [558, 259] width 89 height 21
select select "hints"
click at [514, 249] on select "pints faints hints taints" at bounding box center [558, 259] width 89 height 21
click at [540, 342] on div "A d r a m a t i c g l i m p s e o f t h e a f t e r m a t h o f a c o l l i s i…" at bounding box center [734, 233] width 984 height 222
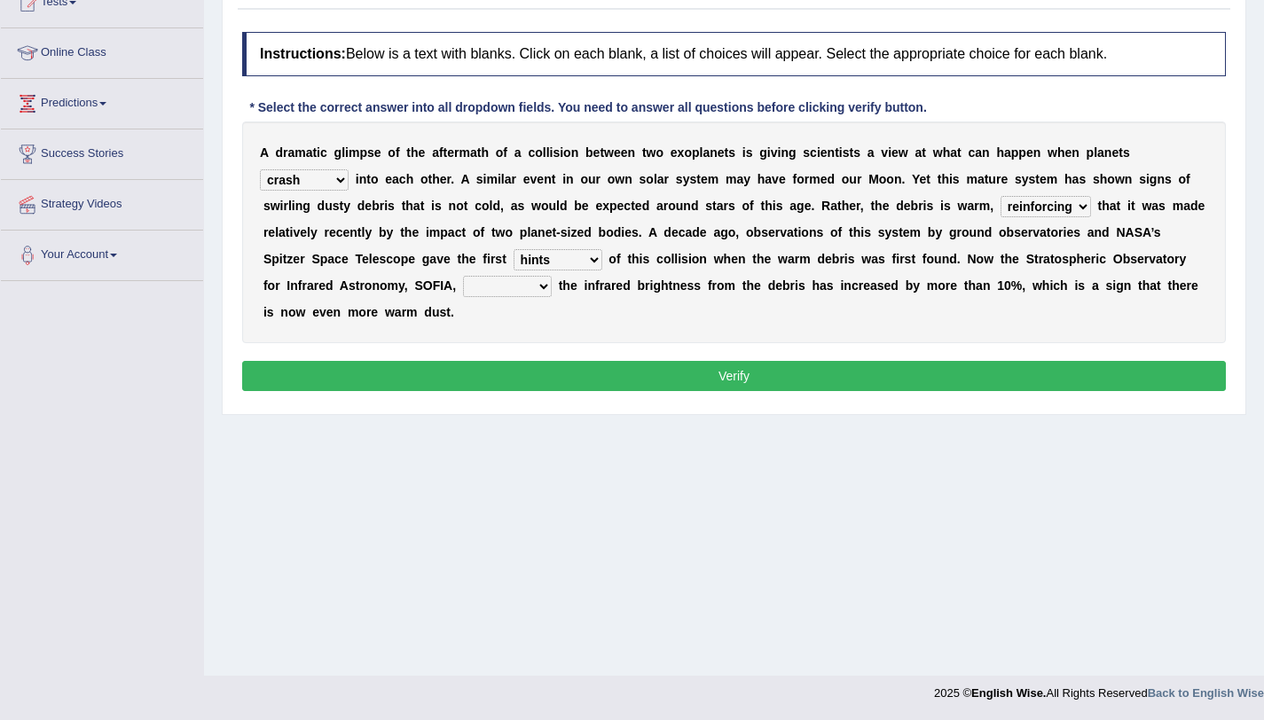
click at [485, 290] on select "concealed revealed repealed unsealed" at bounding box center [507, 286] width 89 height 21
select select "concealed"
click at [463, 276] on select "concealed revealed repealed unsealed" at bounding box center [507, 286] width 89 height 21
click at [640, 370] on button "Verify" at bounding box center [734, 376] width 984 height 30
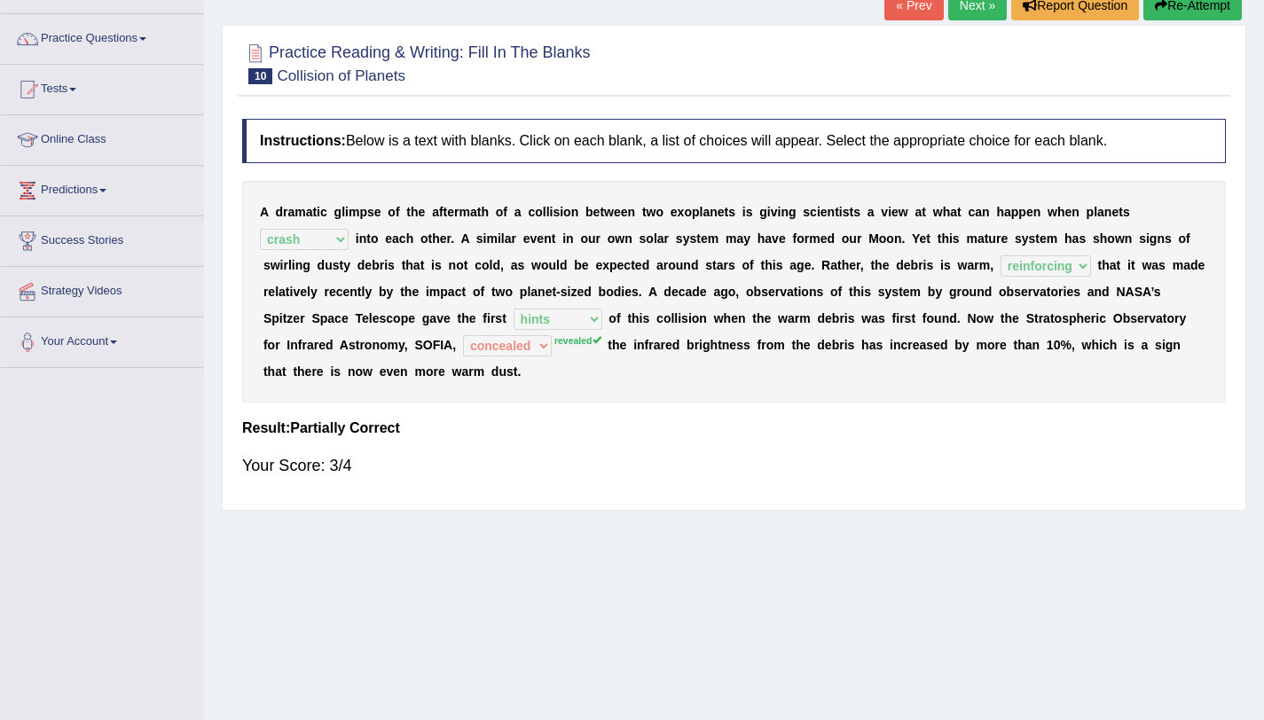
scroll to position [106, 0]
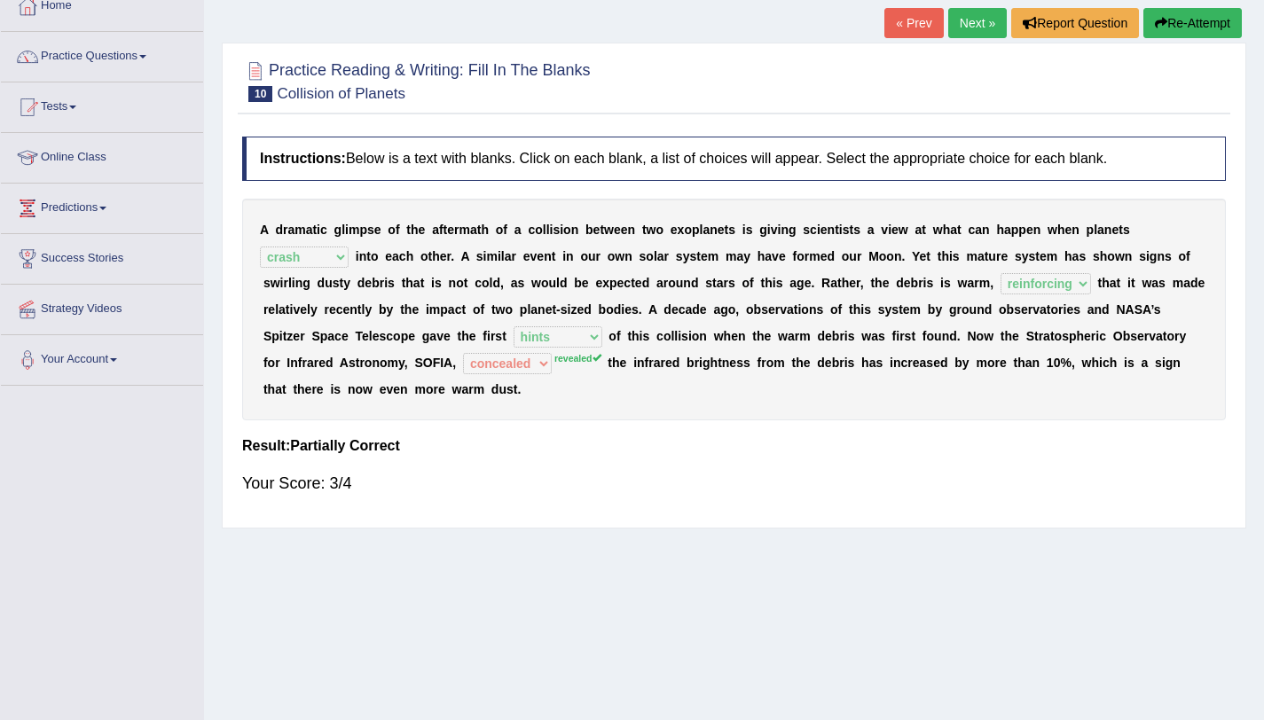
click at [964, 21] on link "Next »" at bounding box center [977, 23] width 59 height 30
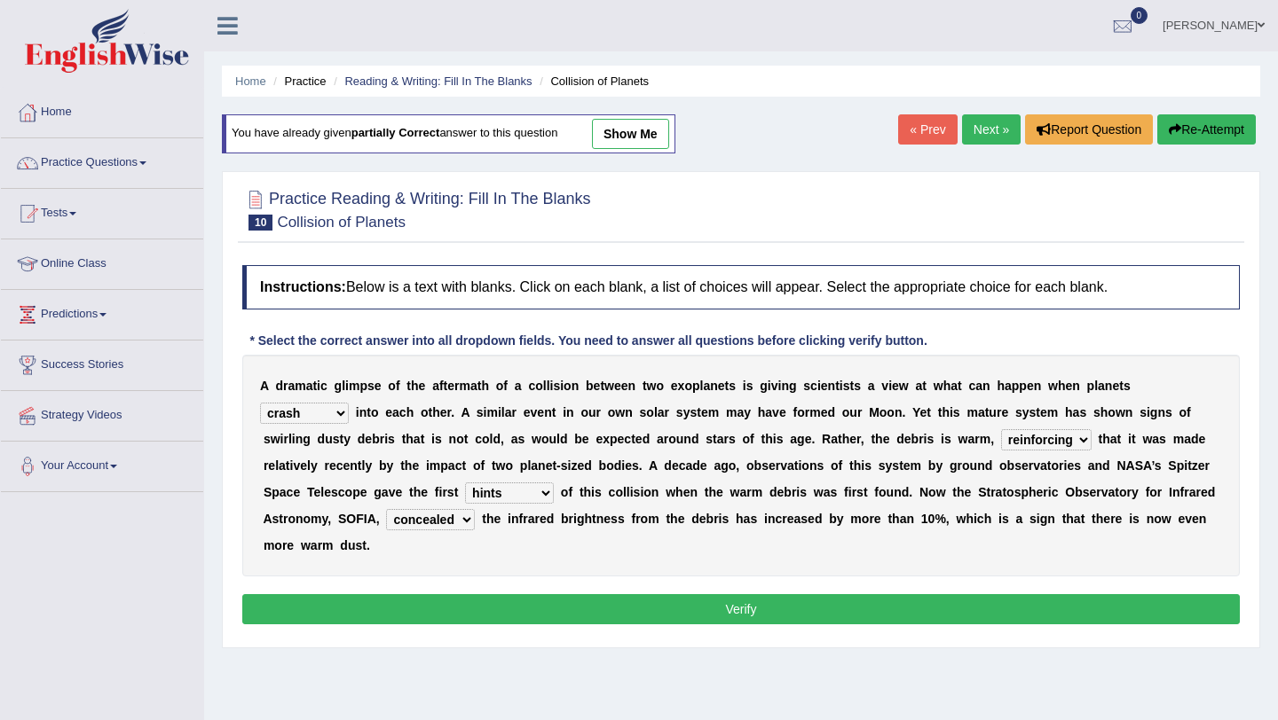
select select "crash"
select select "reinforcing"
select select "hints"
select select "concealed"
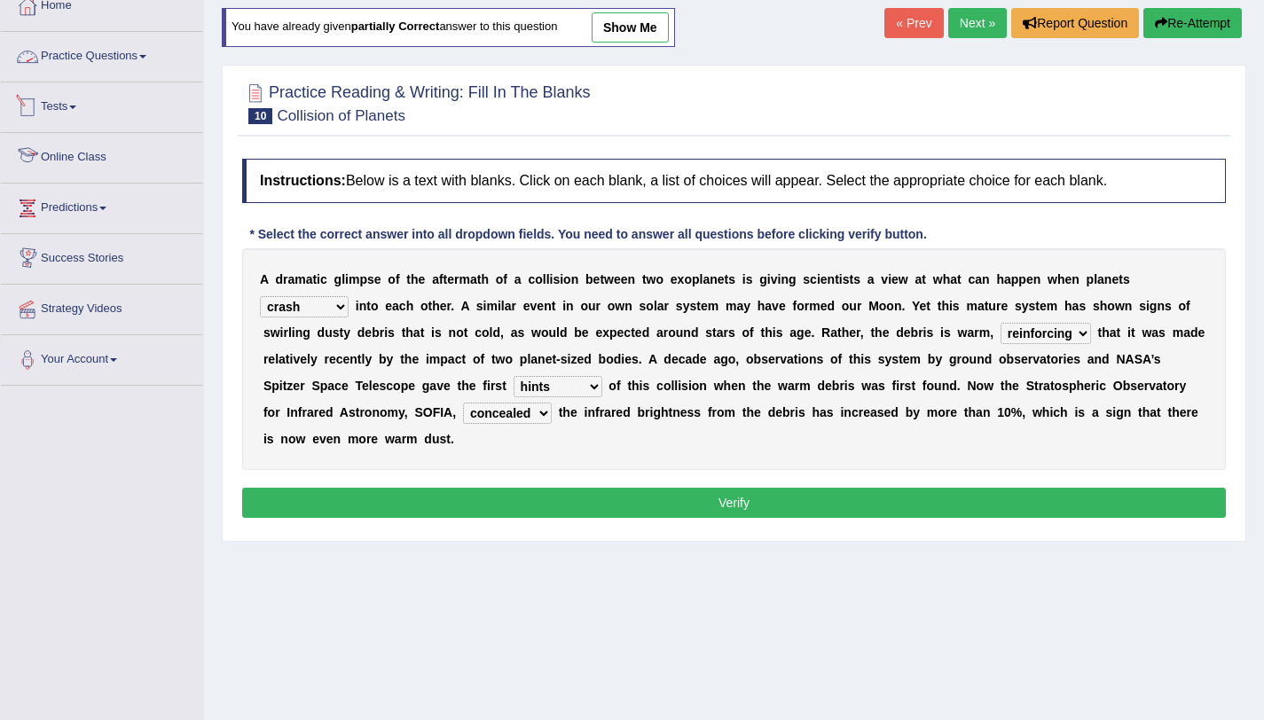
click at [112, 51] on link "Practice Questions" at bounding box center [102, 54] width 202 height 44
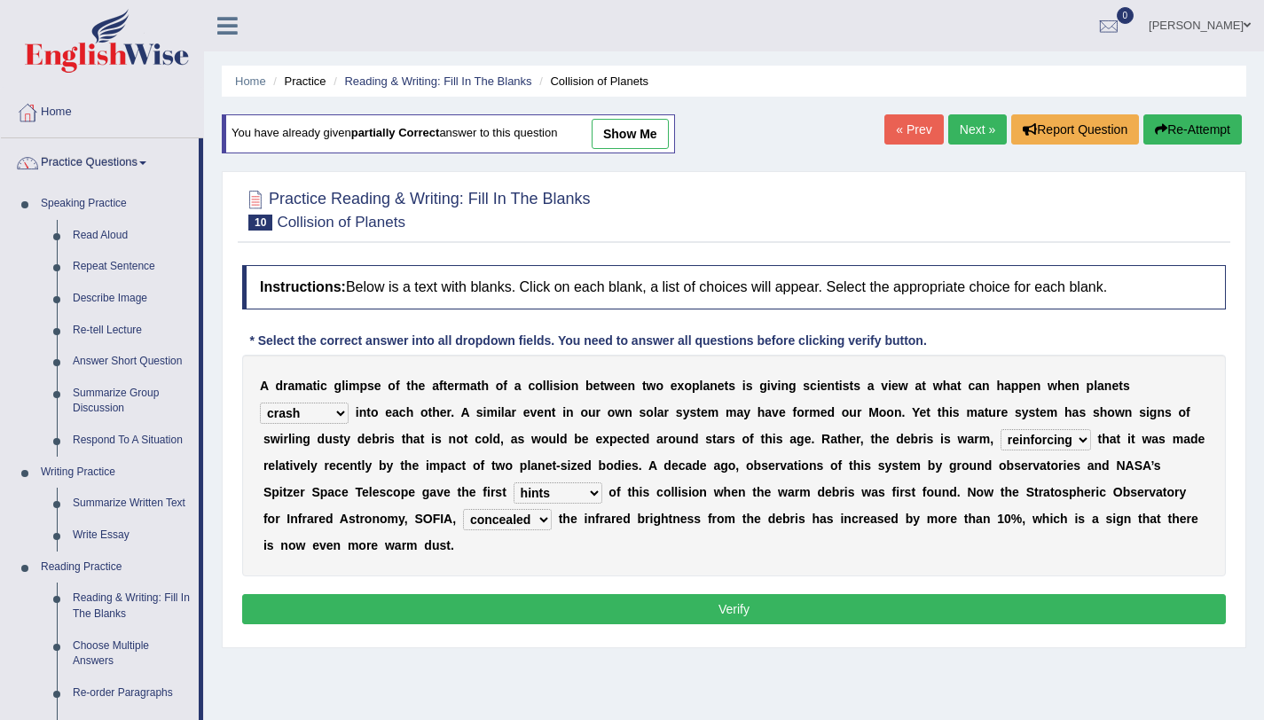
scroll to position [1, 0]
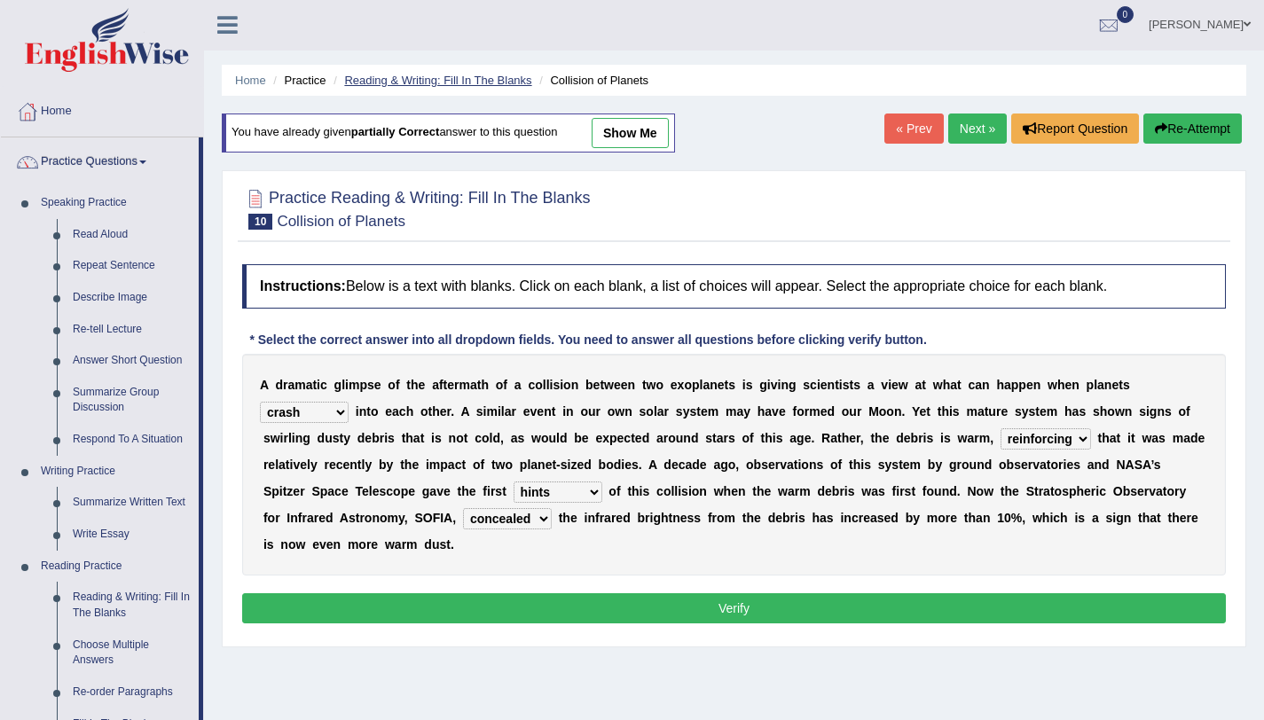
click at [476, 77] on link "Reading & Writing: Fill In The Blanks" at bounding box center [437, 80] width 187 height 13
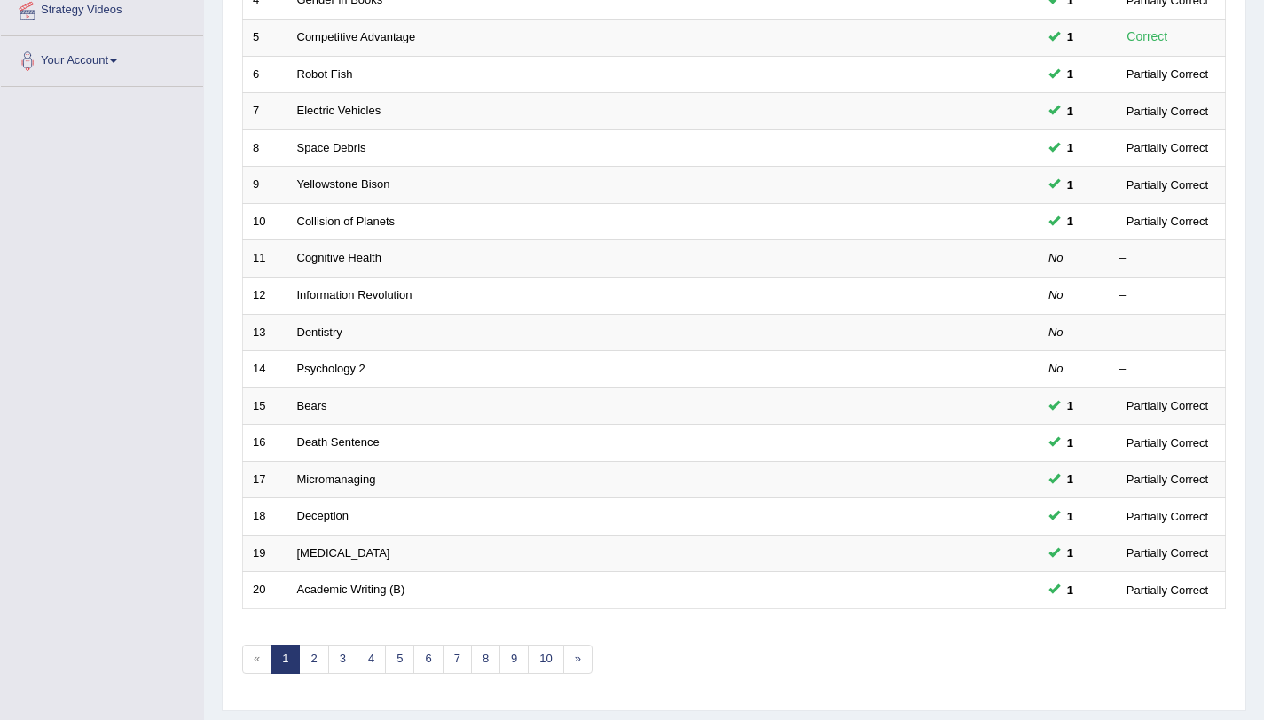
scroll to position [408, 0]
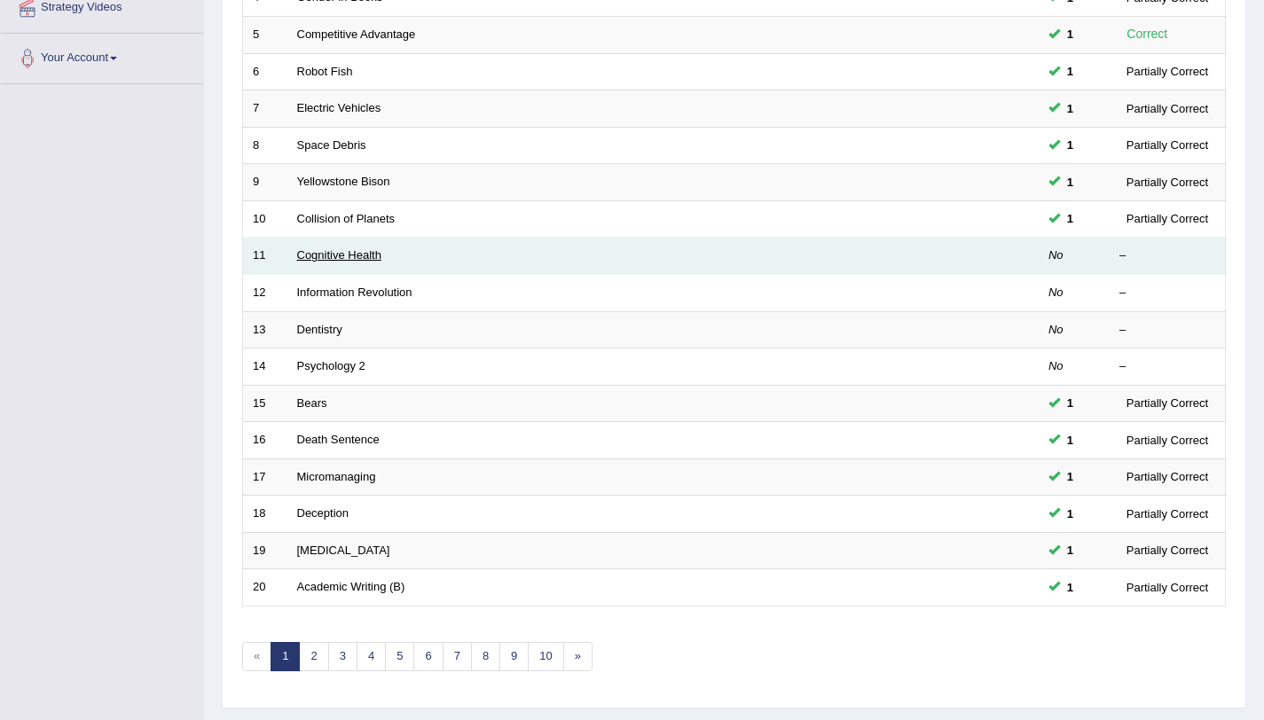
click at [370, 261] on link "Cognitive Health" at bounding box center [339, 254] width 84 height 13
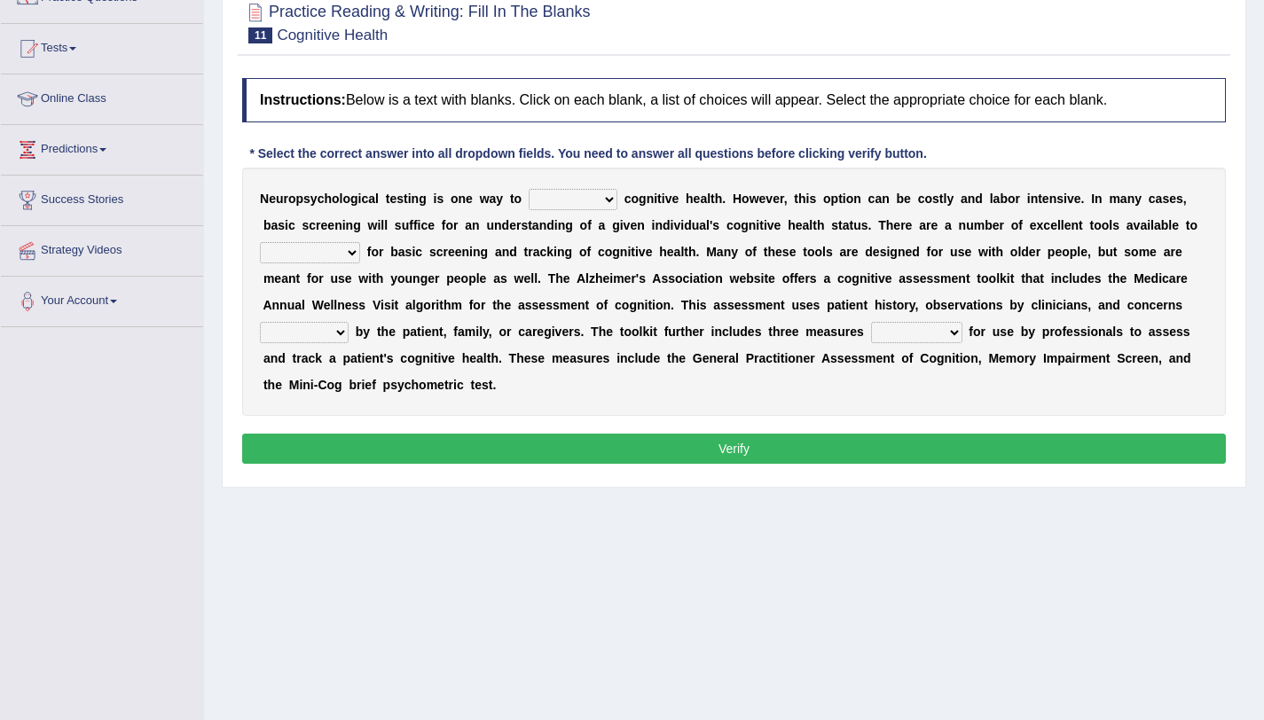
scroll to position [211, 0]
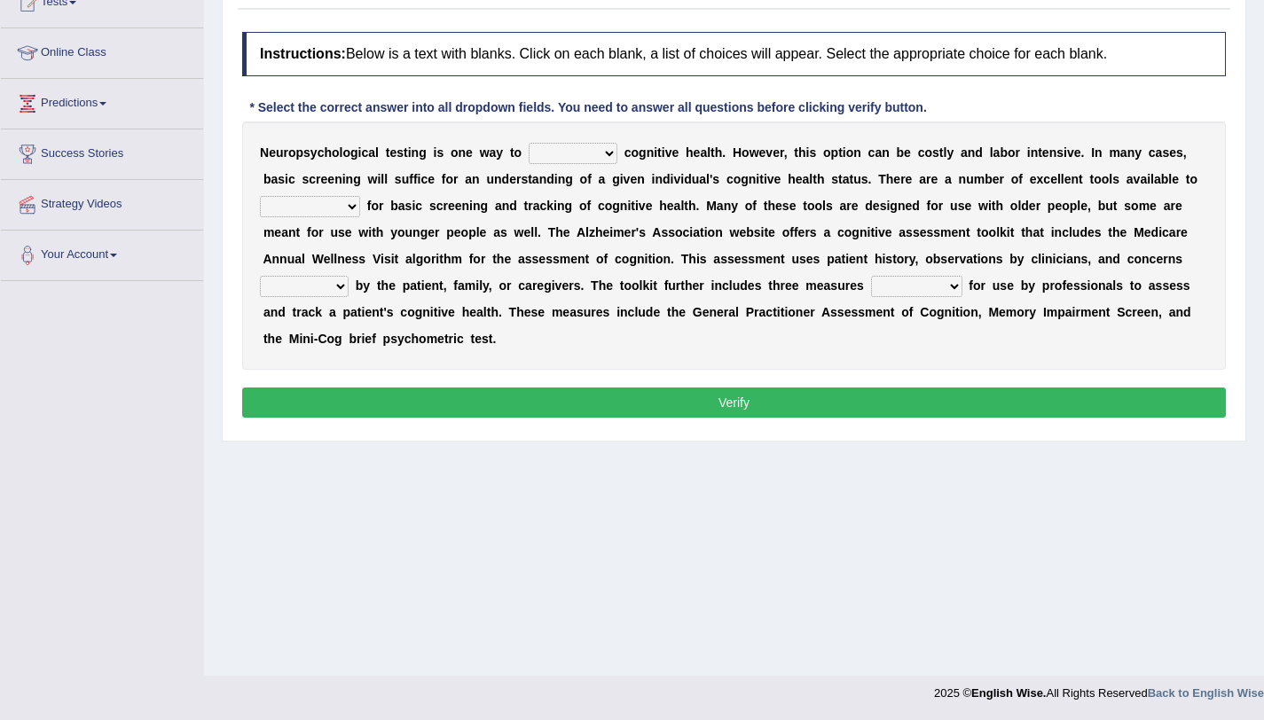
click at [564, 160] on select "obsess assess possess access" at bounding box center [573, 153] width 89 height 21
select select "access"
click at [529, 143] on select "obsess assess possess access" at bounding box center [573, 153] width 89 height 21
click at [317, 210] on select "stationers practitioners petitioners questioners" at bounding box center [310, 206] width 100 height 21
select select "practitioners"
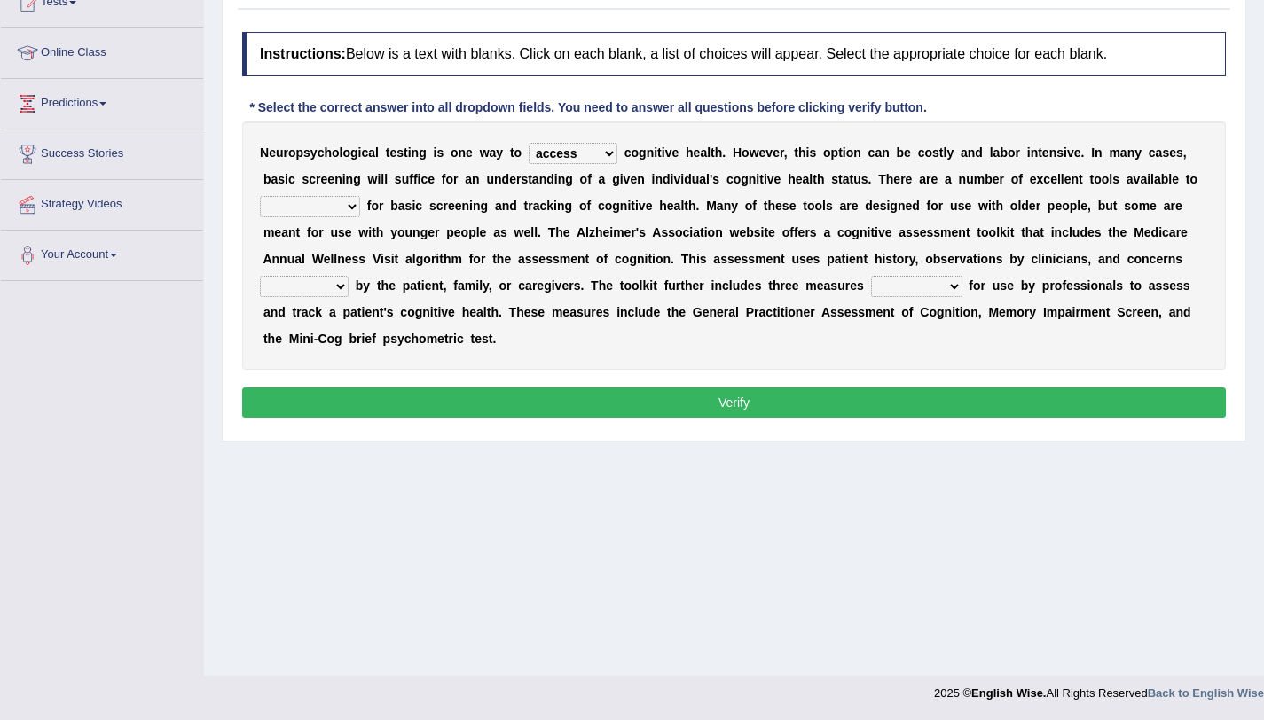
click at [260, 196] on select "stationers practitioners petitioners questioners" at bounding box center [310, 206] width 100 height 21
click at [274, 282] on select "raised rising arising praised" at bounding box center [304, 286] width 89 height 21
select select "raised"
click at [260, 276] on select "raised rising arising praised" at bounding box center [304, 286] width 89 height 21
click at [901, 289] on select "validated intimidated dilapidated antedated" at bounding box center [916, 286] width 91 height 21
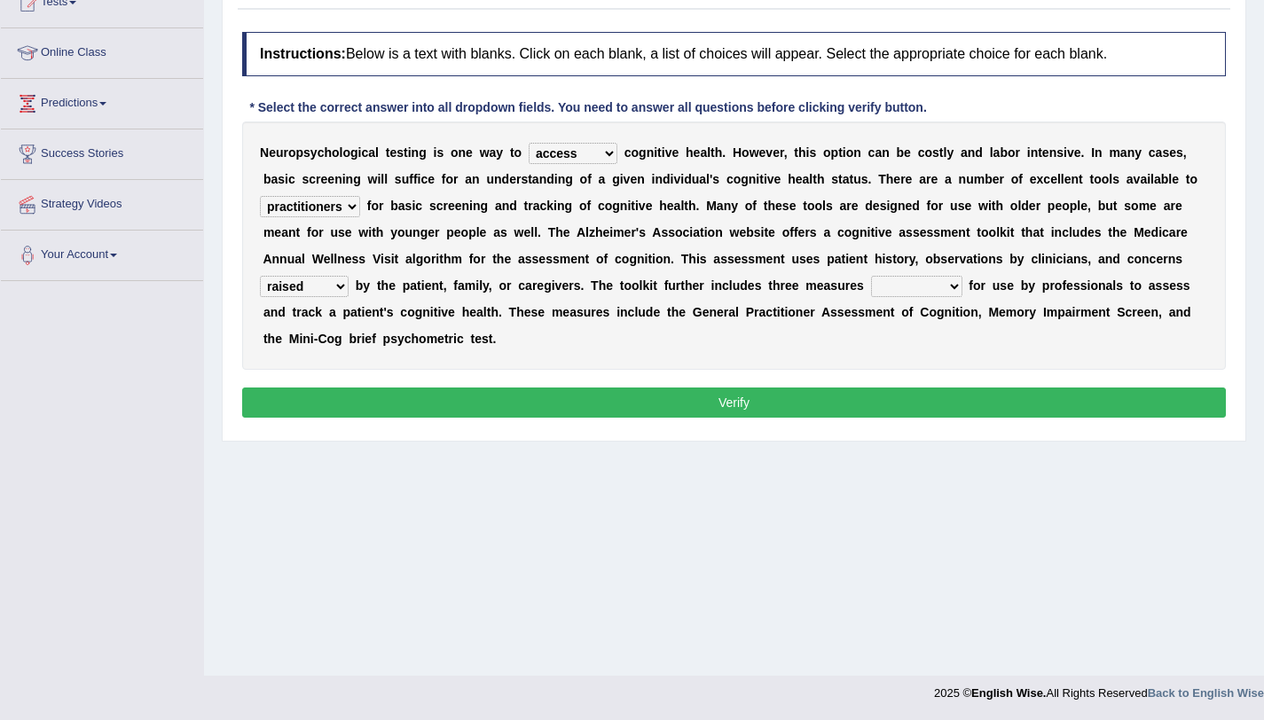
select select "validated"
click at [871, 276] on select "validated intimidated dilapidated antedated" at bounding box center [916, 286] width 91 height 21
click at [856, 410] on button "Verify" at bounding box center [734, 403] width 984 height 30
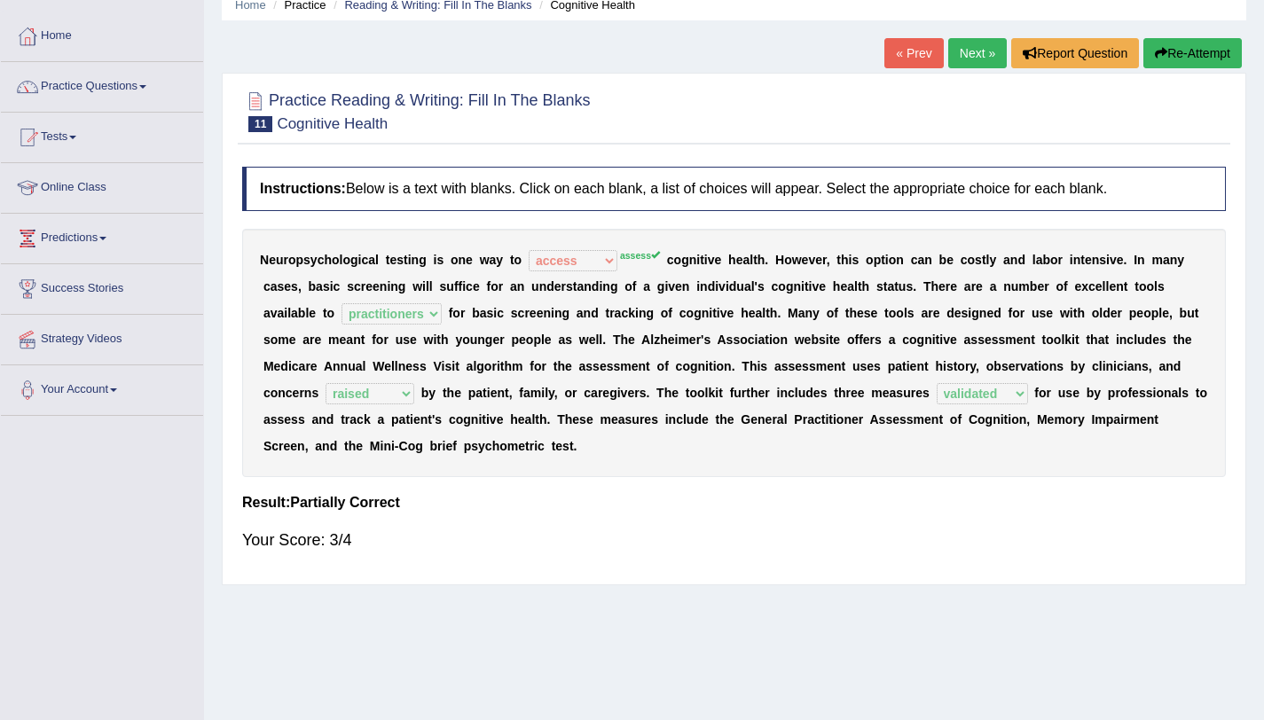
scroll to position [75, 0]
click at [964, 49] on link "Next »" at bounding box center [977, 54] width 59 height 30
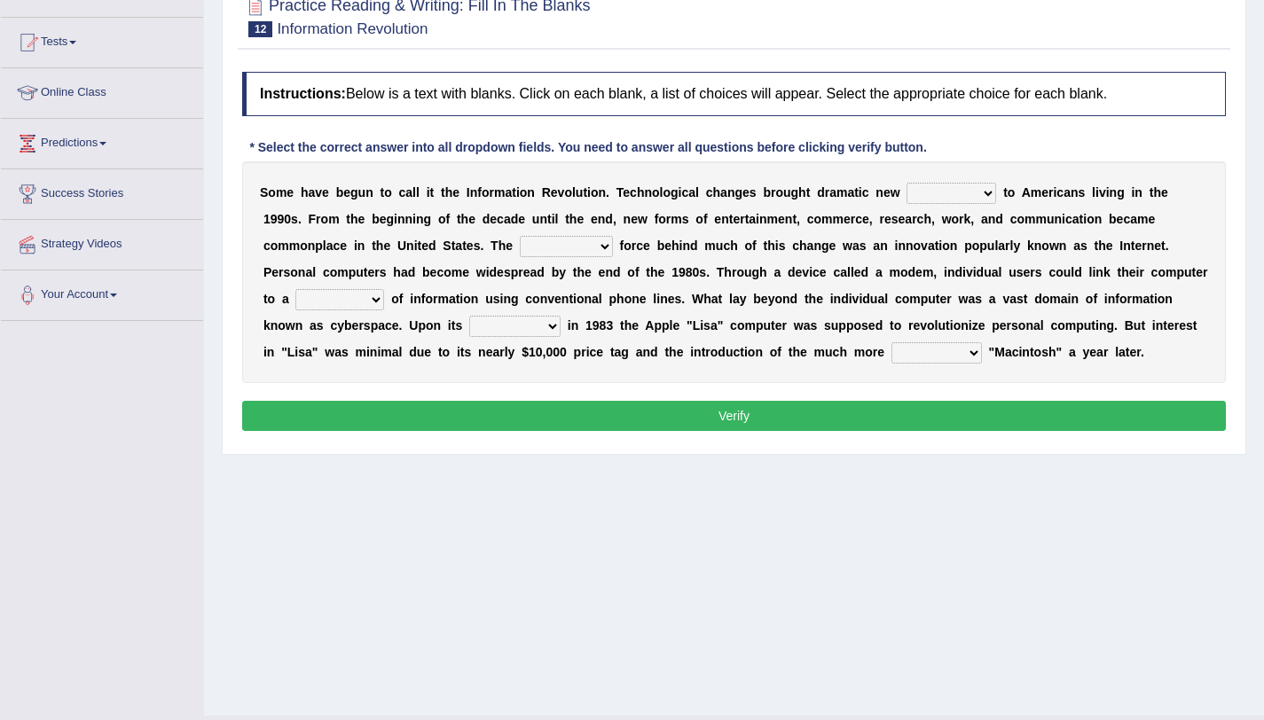
scroll to position [173, 0]
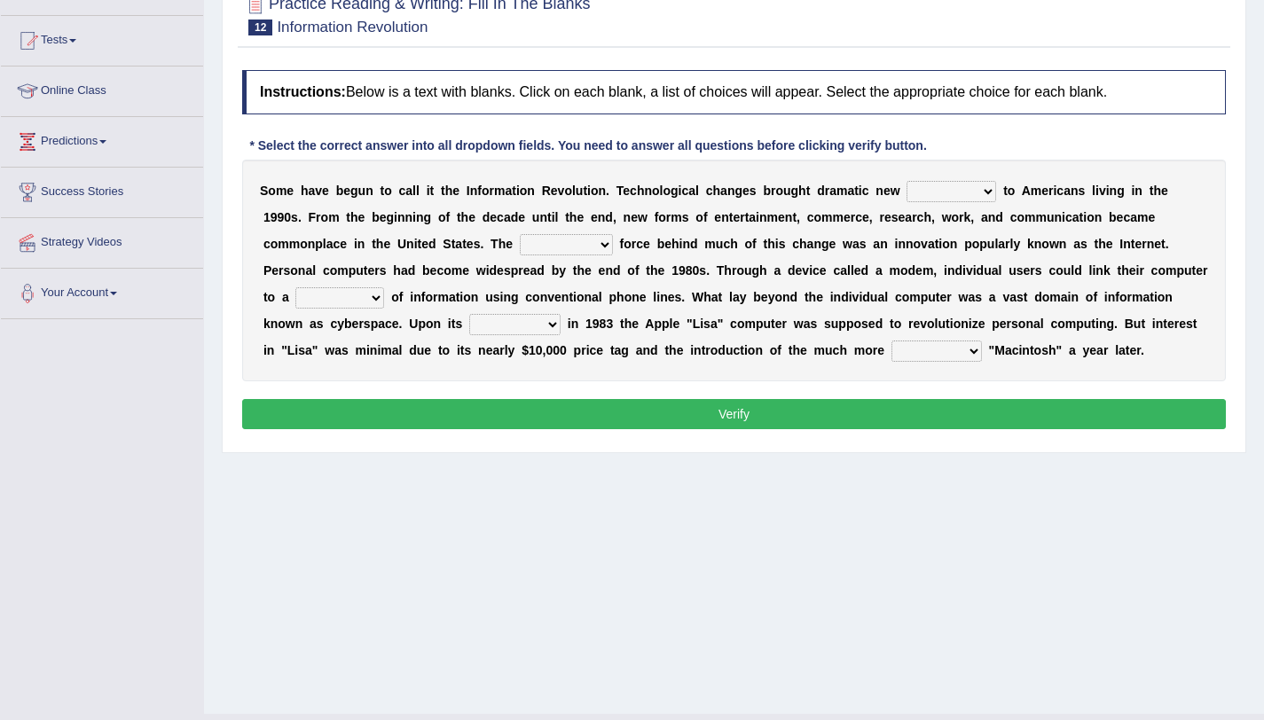
click at [919, 200] on select "challenges puzzles options confusion" at bounding box center [952, 191] width 90 height 21
select select "options"
click at [907, 181] on select "challenges puzzles options confusion" at bounding box center [952, 191] width 90 height 21
click at [560, 249] on select "unremitting uninspiring driving insinuating" at bounding box center [566, 244] width 93 height 21
select select "insinuating"
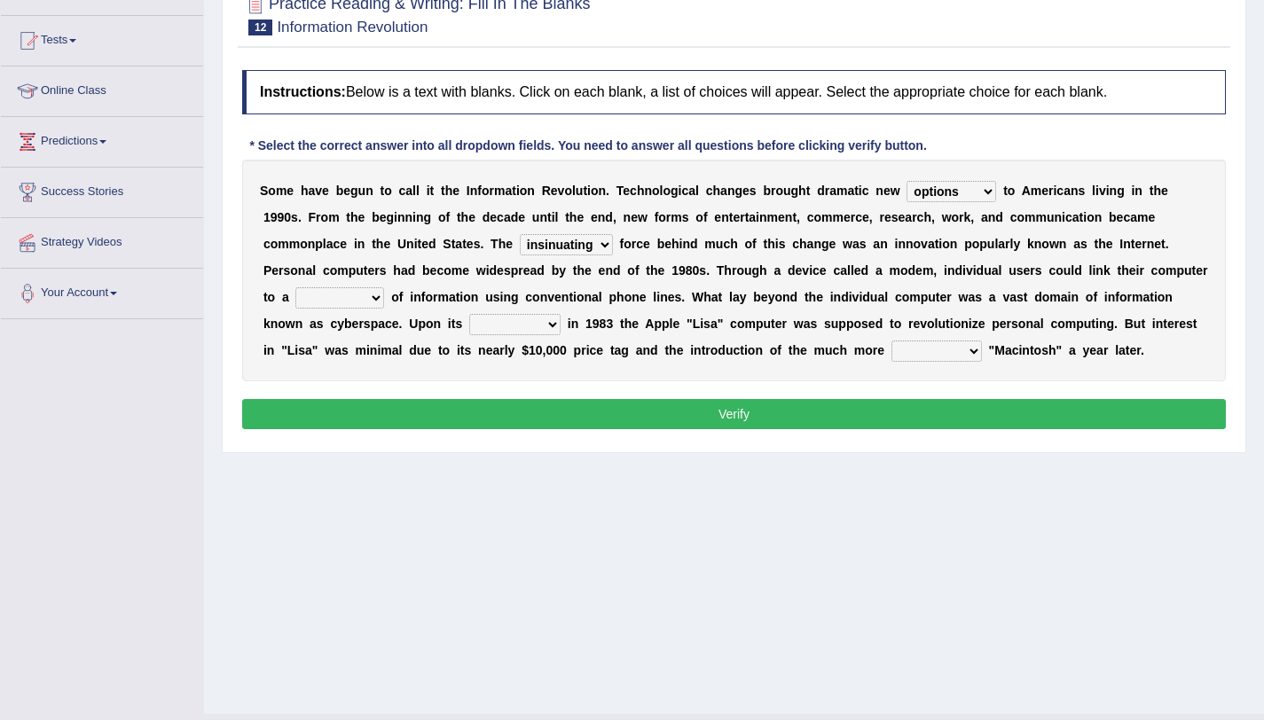
click at [520, 234] on select "unremitting uninspiring driving insinuating" at bounding box center [566, 244] width 93 height 21
click at [555, 252] on select "unremitting uninspiring driving insinuating" at bounding box center [566, 244] width 93 height 21
click at [553, 238] on select "unremitting uninspiring driving insinuating" at bounding box center [566, 244] width 93 height 21
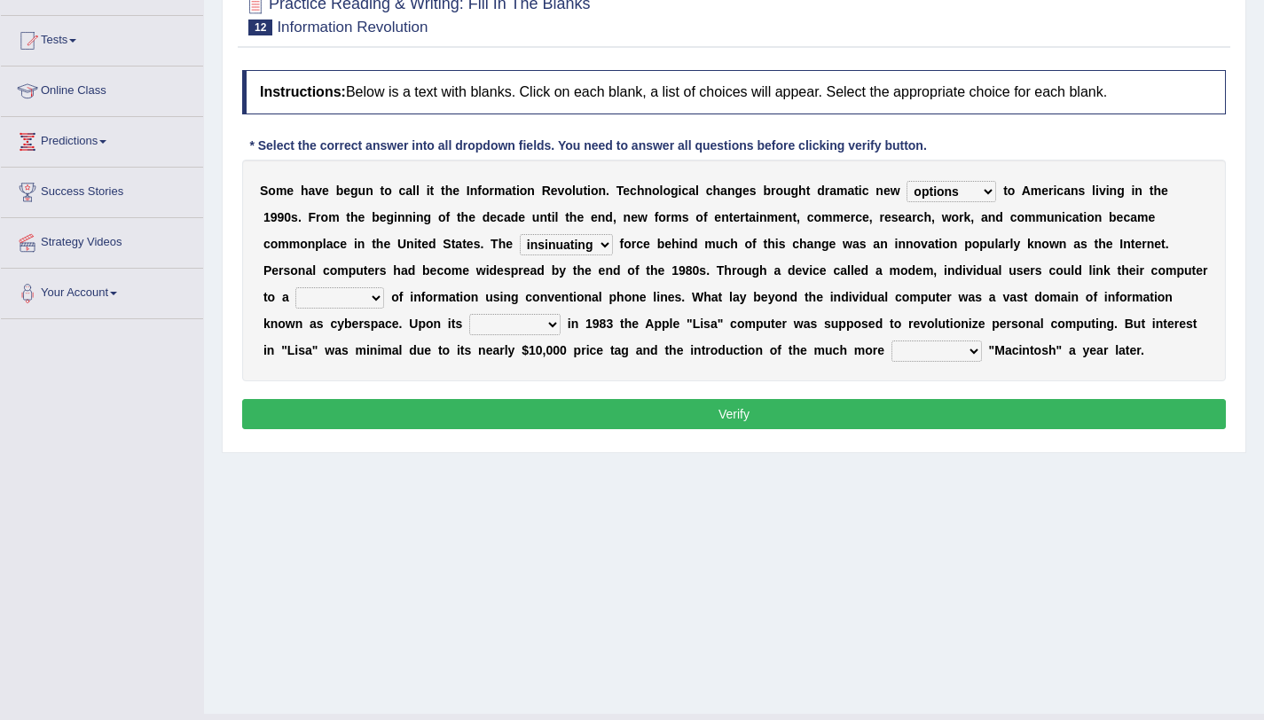
click at [311, 307] on select "magnitude bulk wealth volume" at bounding box center [339, 297] width 89 height 21
select select "volume"
click at [295, 287] on select "magnitude bulk wealth volume" at bounding box center [339, 297] width 89 height 21
click at [492, 322] on select "relief release publication emission" at bounding box center [514, 324] width 91 height 21
select select "release"
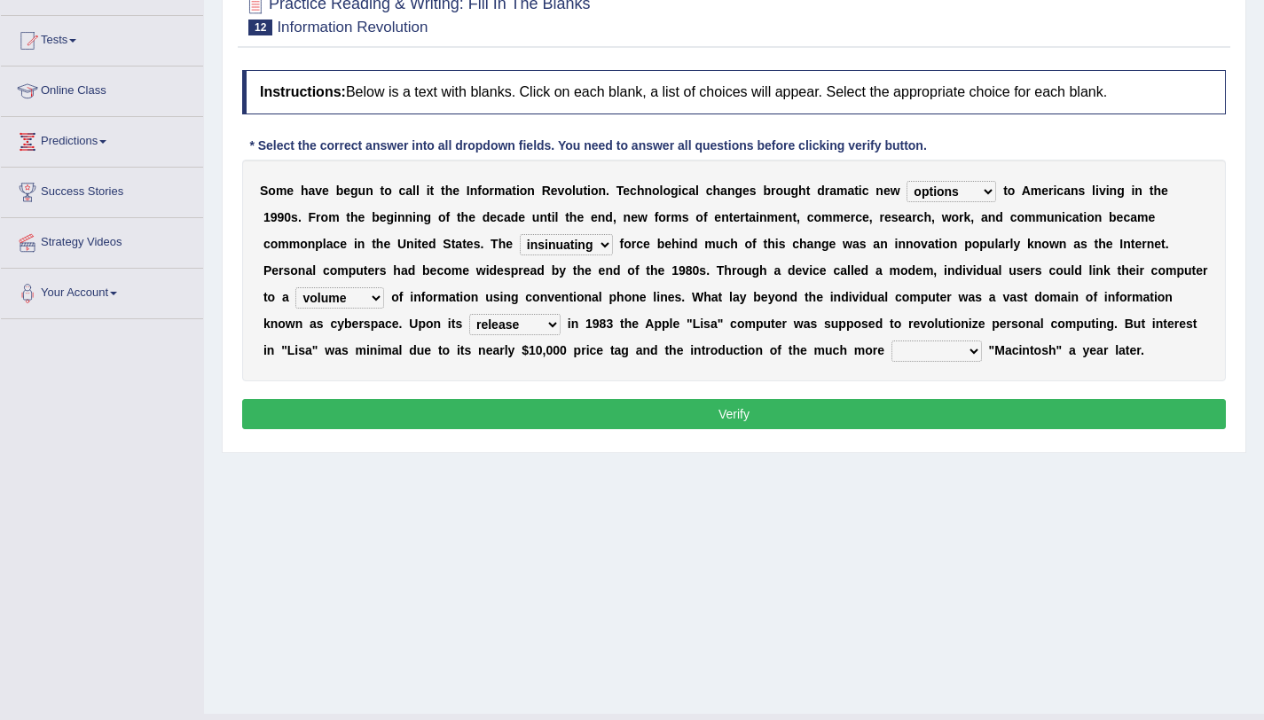
click at [469, 314] on select "relief release publication emission" at bounding box center [514, 324] width 91 height 21
click at [559, 420] on button "Verify" at bounding box center [734, 414] width 984 height 30
click at [919, 347] on select "convenient affordable advanced formidable" at bounding box center [937, 351] width 90 height 21
select select "advanced"
click at [892, 341] on select "convenient affordable advanced formidable" at bounding box center [937, 351] width 90 height 21
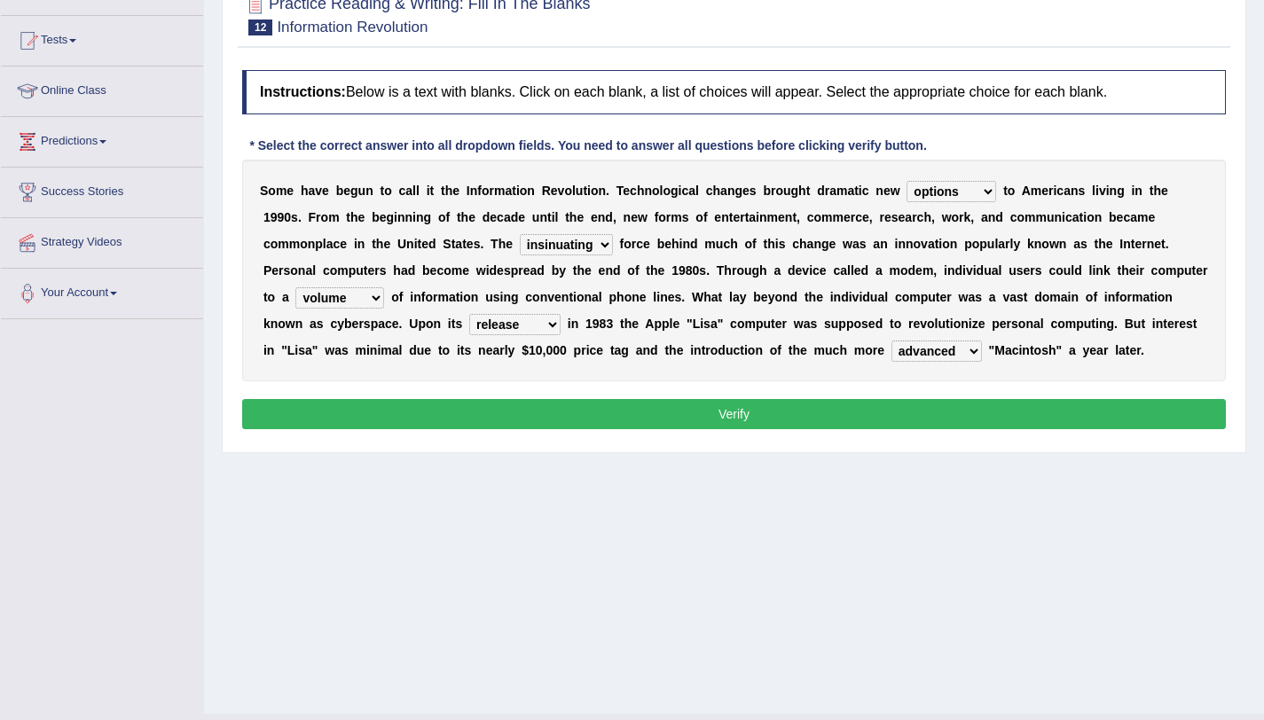
click at [866, 411] on button "Verify" at bounding box center [734, 414] width 984 height 30
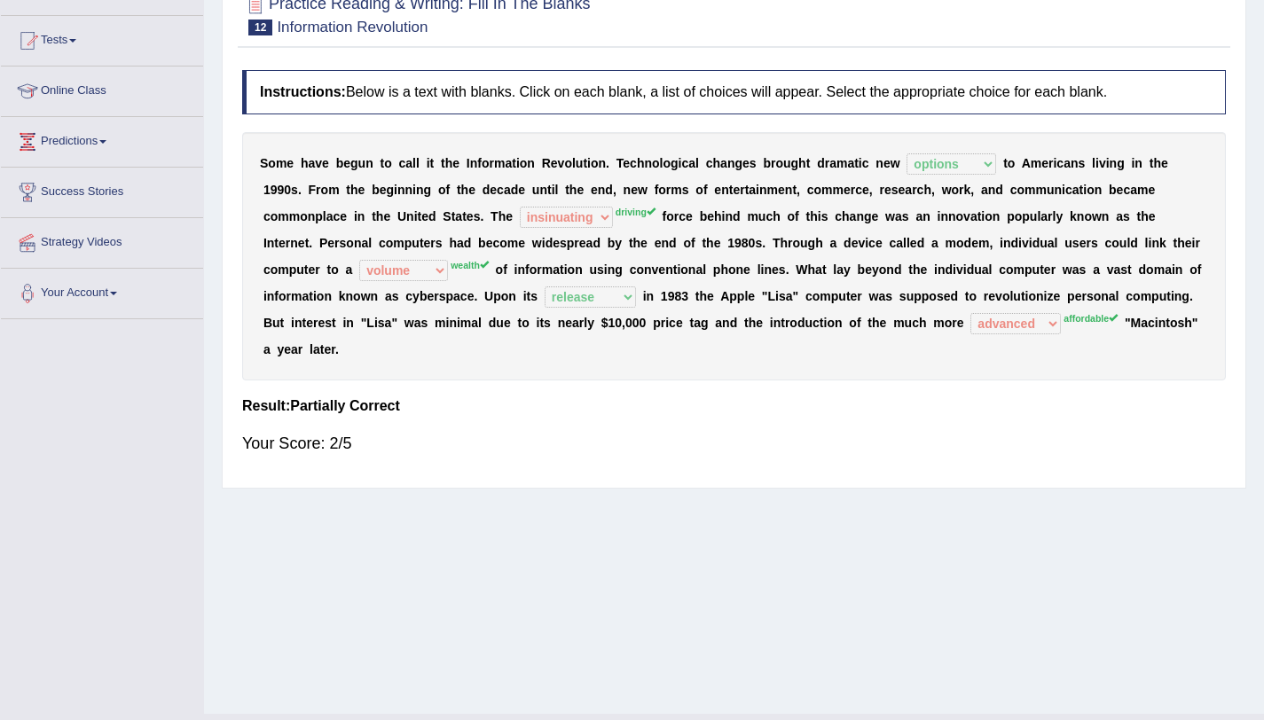
click at [1009, 338] on div "S o m e h a v e b e g u n t o c a l l i t t h e I n f o r m a t i o n R e v o l…" at bounding box center [734, 256] width 984 height 248
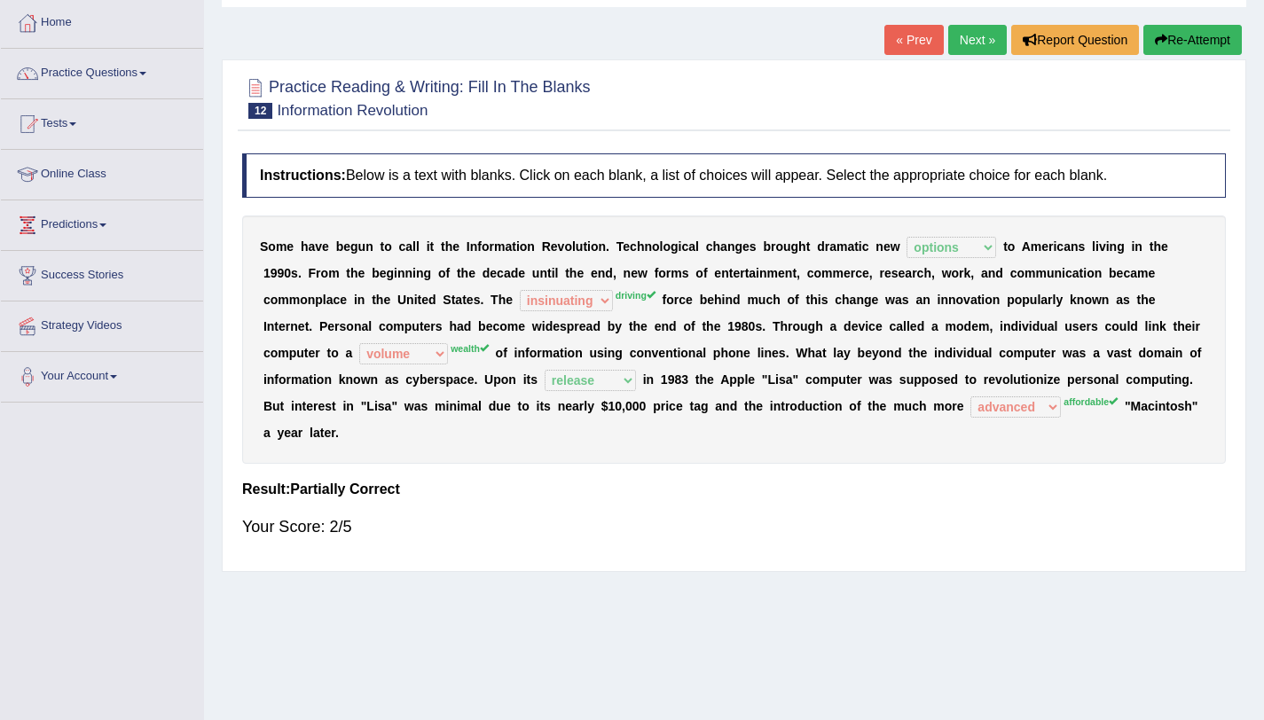
scroll to position [89, 0]
click at [1194, 37] on button "Re-Attempt" at bounding box center [1193, 41] width 98 height 30
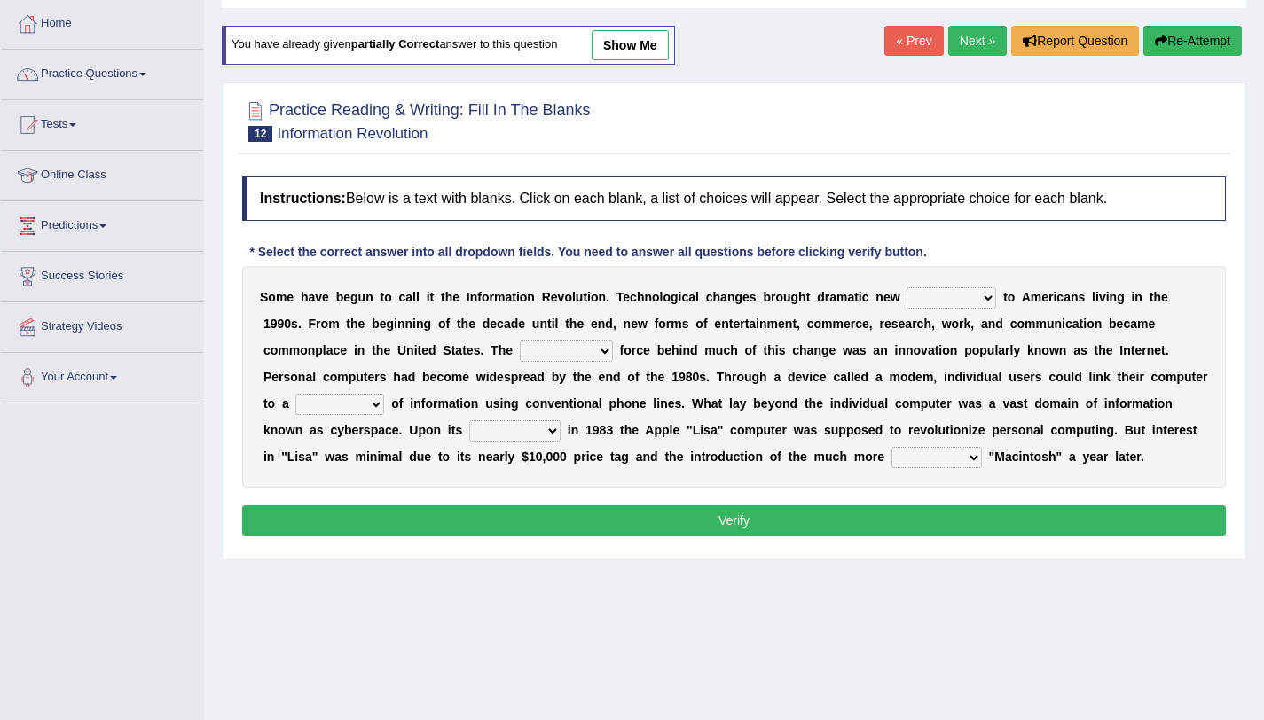
click at [995, 289] on select "challenges puzzles options confusion" at bounding box center [952, 297] width 90 height 21
select select "options"
click at [907, 287] on select "challenges puzzles options confusion" at bounding box center [952, 297] width 90 height 21
click at [592, 360] on select "unremitting uninspiring driving insinuating" at bounding box center [566, 351] width 93 height 21
select select "driving"
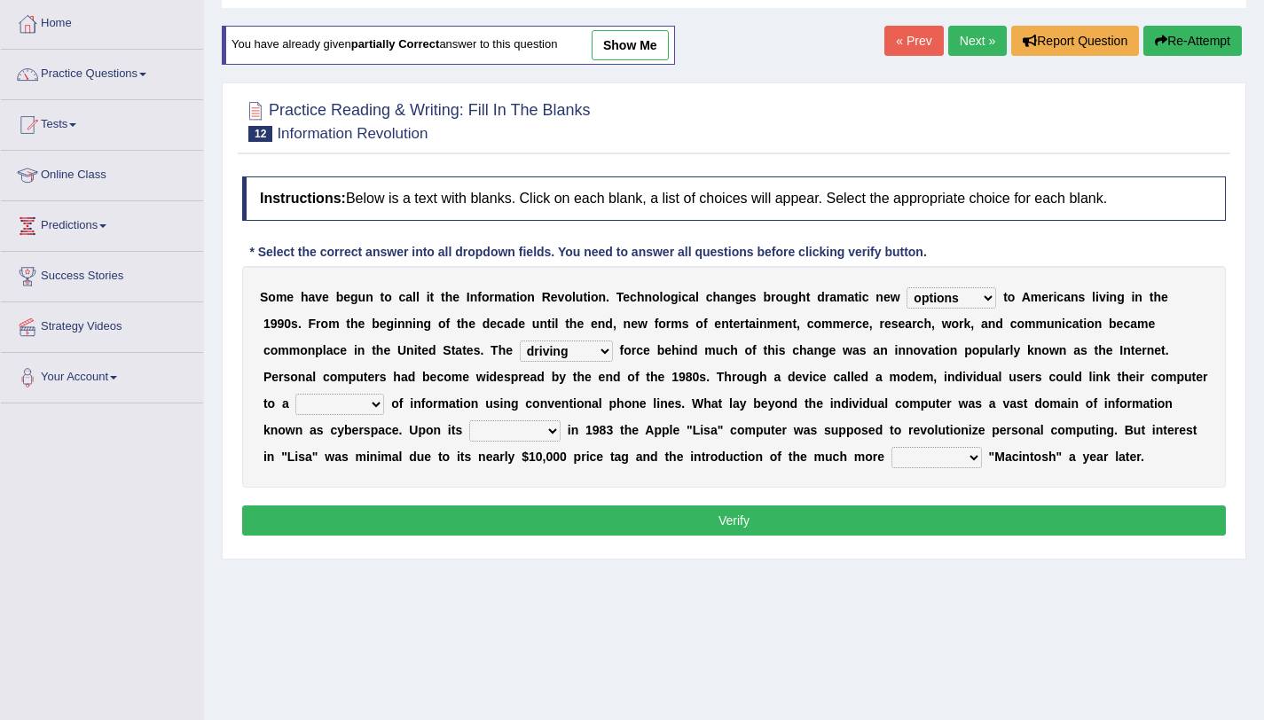
click at [520, 341] on select "unremitting uninspiring driving insinuating" at bounding box center [566, 351] width 93 height 21
click at [352, 413] on select "magnitude bulk wealth volume" at bounding box center [339, 404] width 89 height 21
select select "wealth"
click at [295, 394] on select "magnitude bulk wealth volume" at bounding box center [339, 404] width 89 height 21
click at [505, 436] on select "relief release publication emission" at bounding box center [514, 431] width 91 height 21
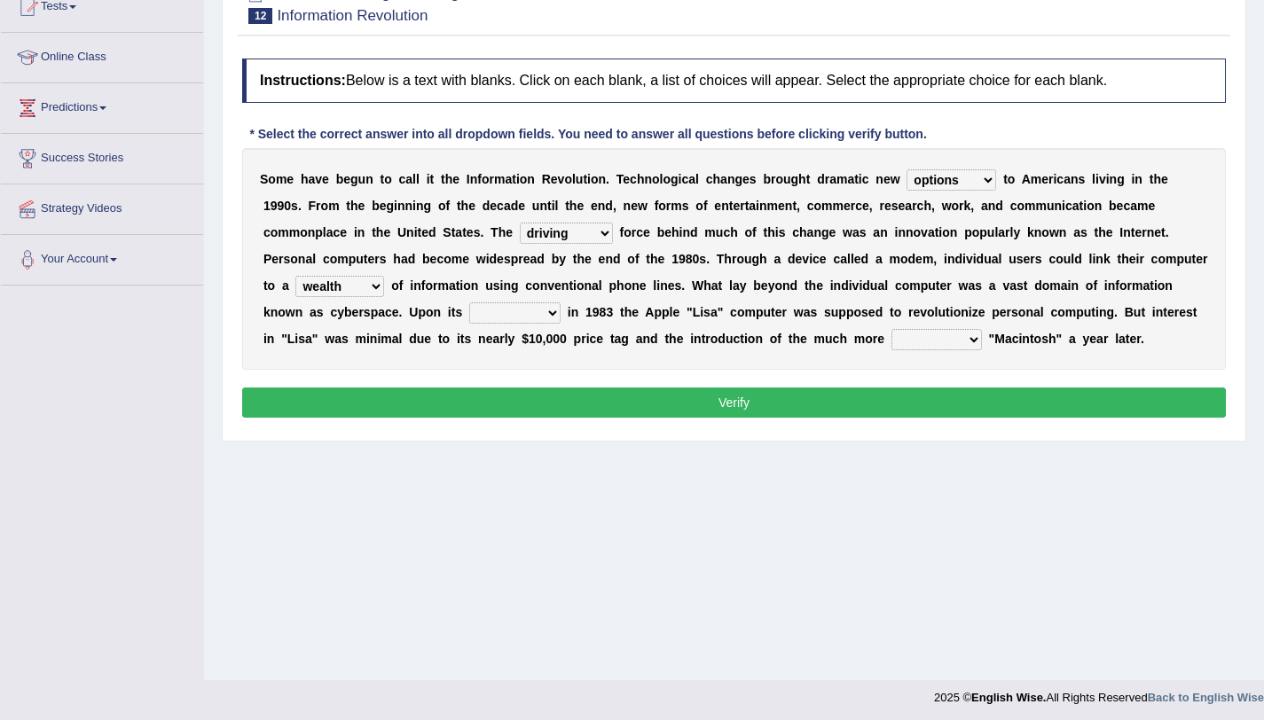
scroll to position [210, 0]
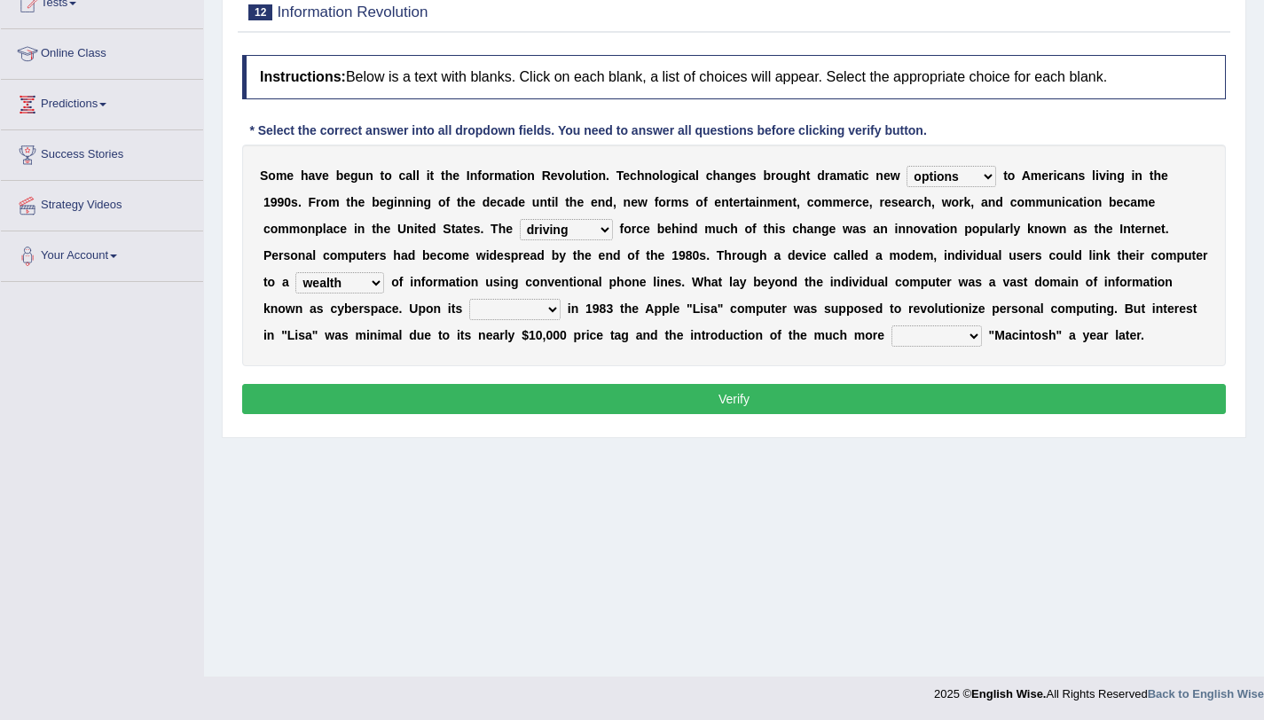
click at [971, 344] on select "convenient affordable advanced formidable" at bounding box center [937, 336] width 90 height 21
select select "affordable"
click at [892, 326] on select "convenient affordable advanced formidable" at bounding box center [937, 336] width 90 height 21
click at [532, 315] on select "relief release publication emission" at bounding box center [514, 309] width 91 height 21
click at [469, 299] on select "relief release publication emission" at bounding box center [514, 309] width 91 height 21
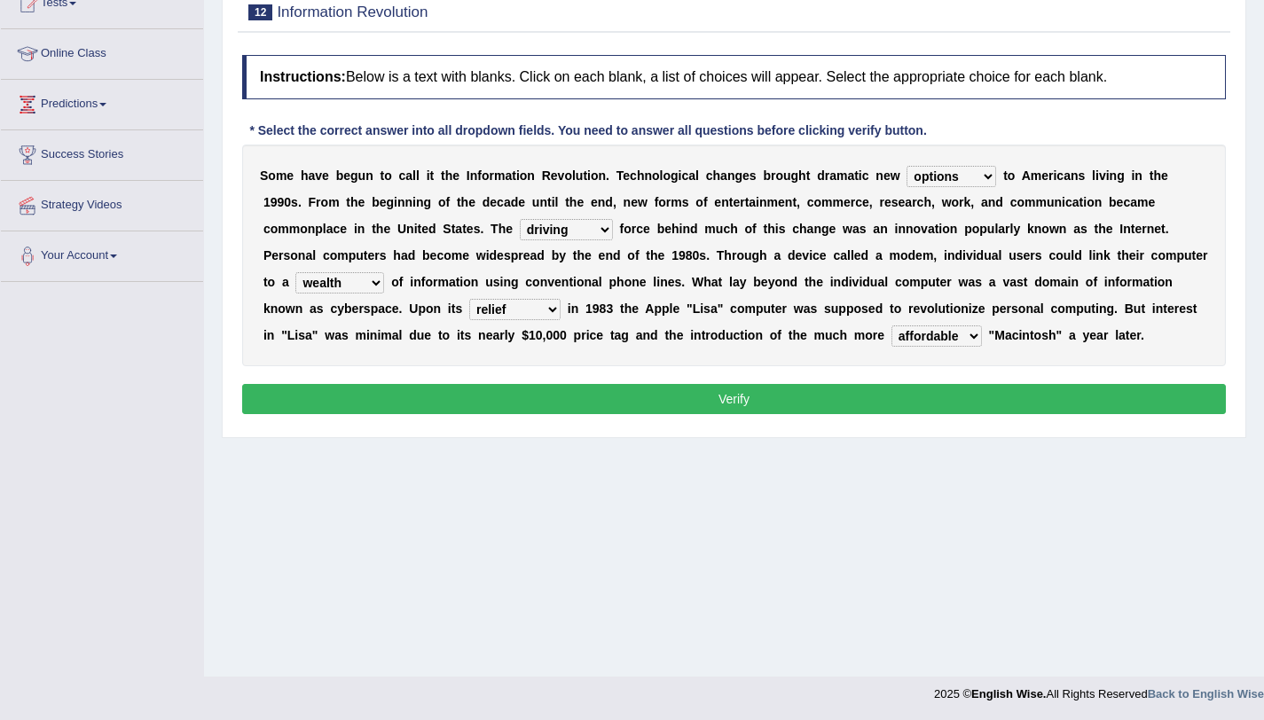
click at [517, 319] on select "relief release publication emission" at bounding box center [514, 309] width 91 height 21
click at [469, 299] on select "relief release publication emission" at bounding box center [514, 309] width 91 height 21
click at [520, 309] on select "relief release publication emission" at bounding box center [514, 309] width 91 height 21
select select "publication"
click at [469, 299] on select "relief release publication emission" at bounding box center [514, 309] width 91 height 21
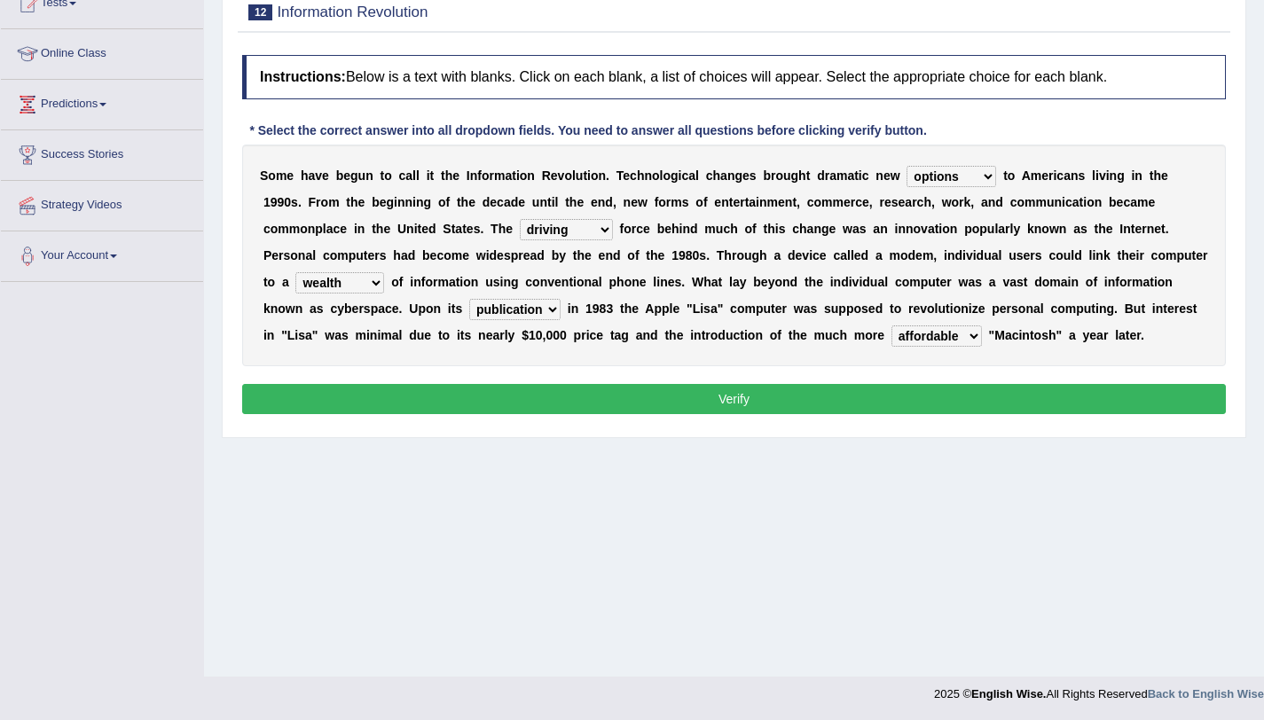
click at [507, 401] on button "Verify" at bounding box center [734, 399] width 984 height 30
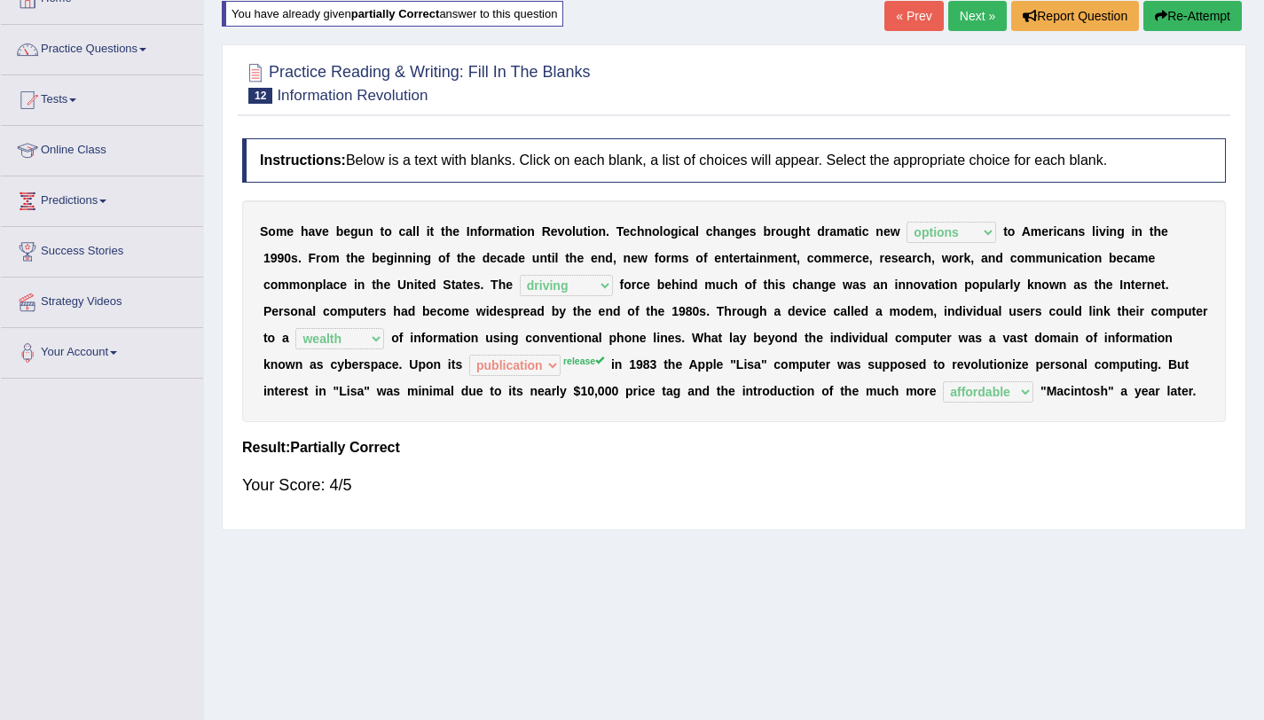
scroll to position [104, 0]
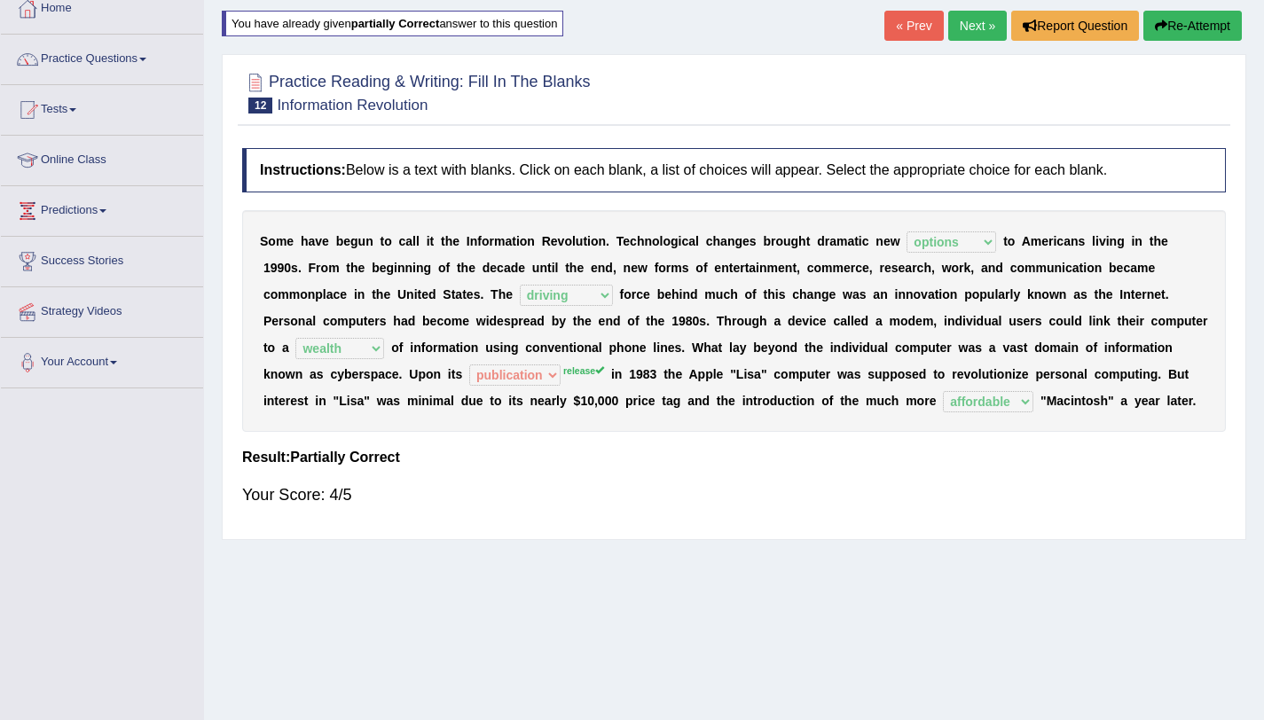
click at [971, 30] on link "Next »" at bounding box center [977, 26] width 59 height 30
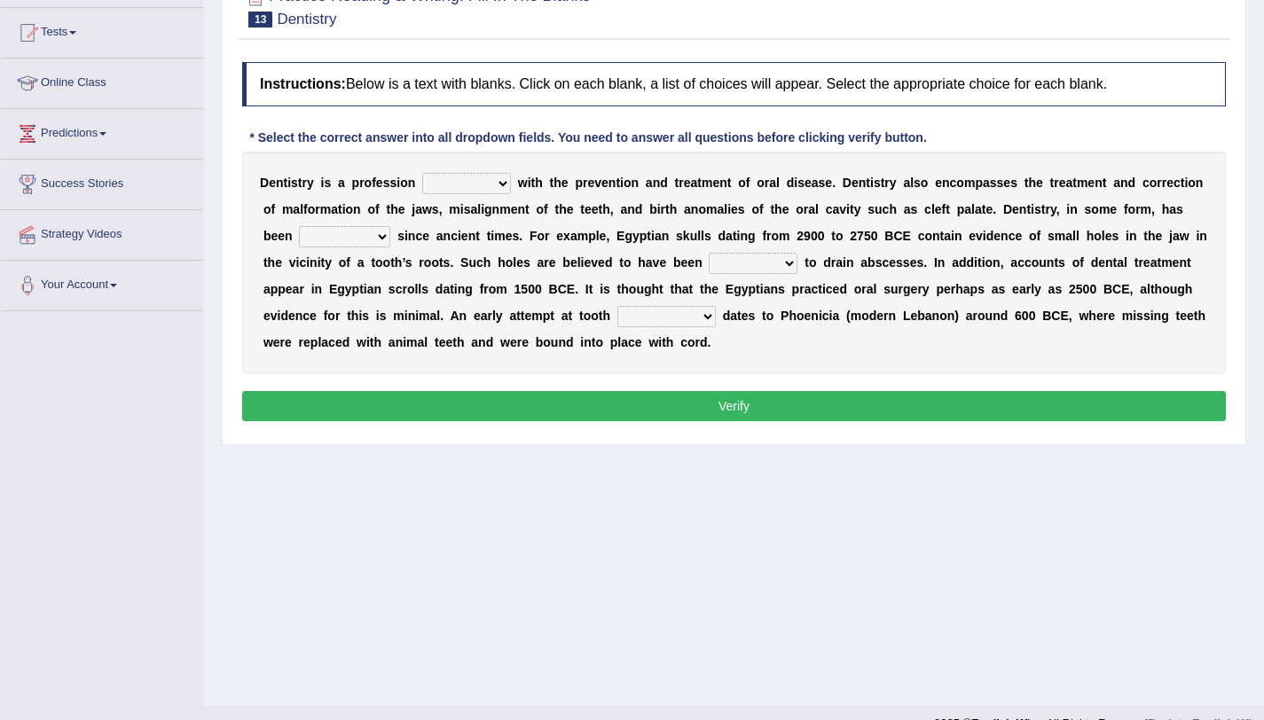
scroll to position [185, 0]
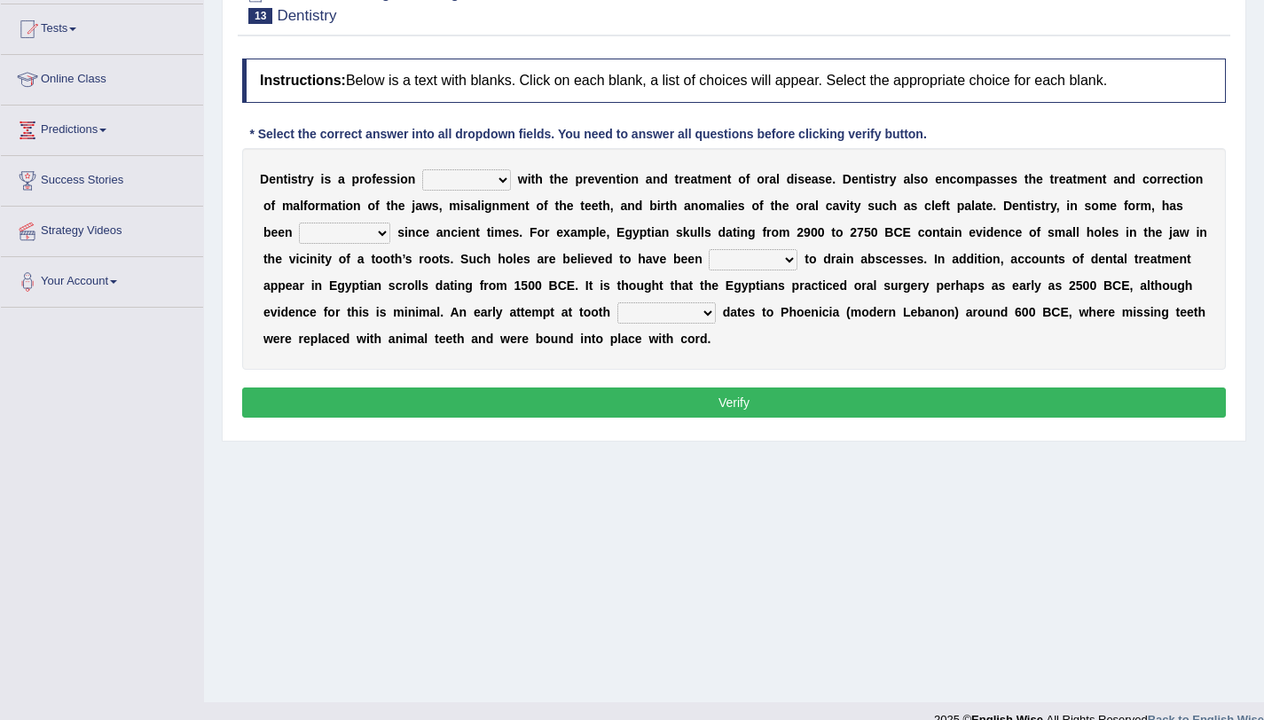
click at [452, 184] on select "agreed dealt concerned taken" at bounding box center [466, 179] width 89 height 21
select select "concerned"
click at [422, 169] on select "agreed dealt concerned taken" at bounding box center [466, 179] width 89 height 21
click at [376, 236] on select "criticized replaced practiced abandoned" at bounding box center [344, 233] width 91 height 21
select select "practiced"
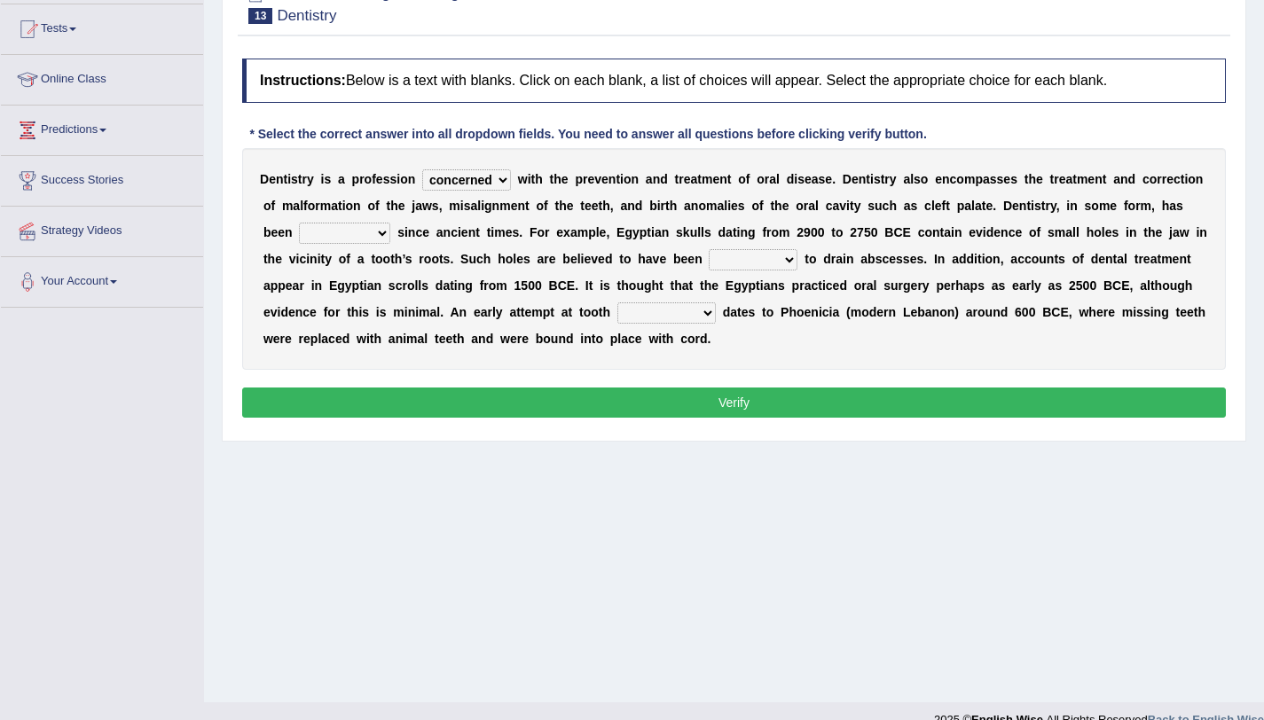
click at [299, 223] on select "criticized replaced practiced abandoned" at bounding box center [344, 233] width 91 height 21
click at [722, 263] on select "fluctuated laminated drilled sealed" at bounding box center [753, 259] width 89 height 21
click at [723, 262] on select "fluctuated laminated drilled sealed" at bounding box center [753, 259] width 89 height 21
select select "laminated"
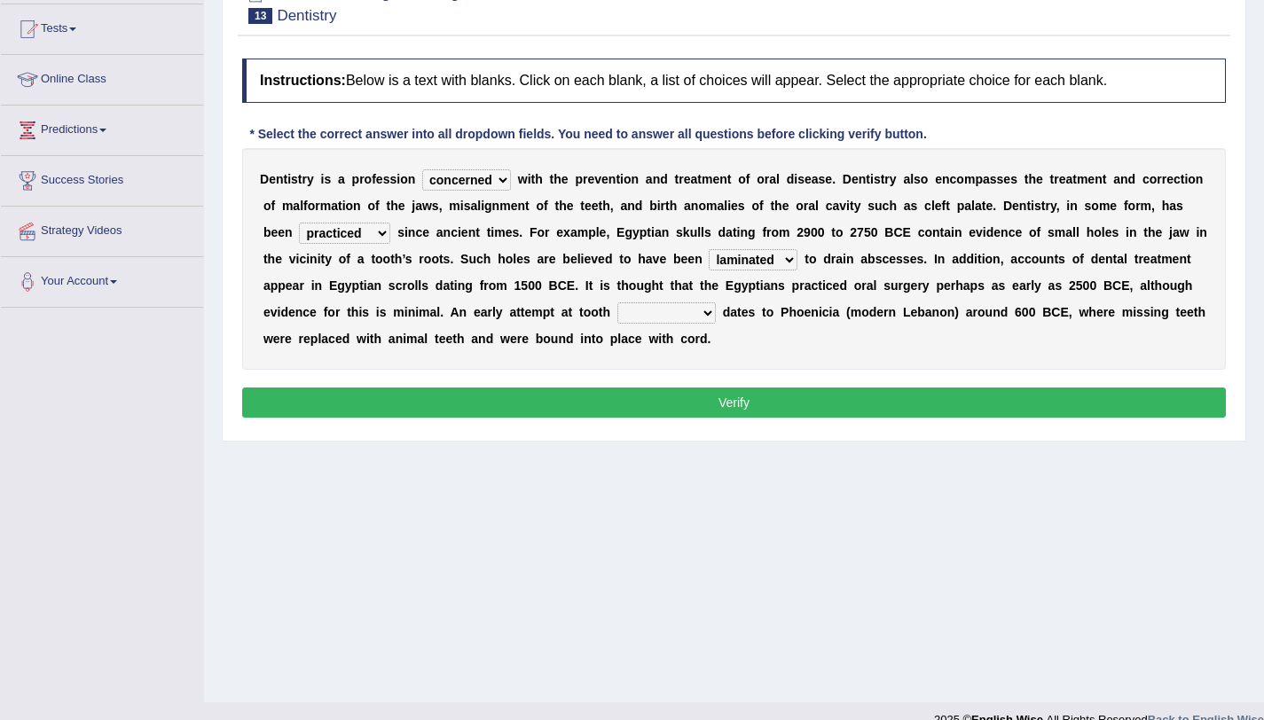
click at [709, 249] on select "fluctuated laminated drilled sealed" at bounding box center [753, 259] width 89 height 21
click at [649, 303] on select "reparation sacrament restitution replacement" at bounding box center [666, 313] width 98 height 21
select select "replacement"
click at [617, 303] on select "reparation sacrament restitution replacement" at bounding box center [666, 313] width 98 height 21
click at [694, 389] on button "Verify" at bounding box center [734, 403] width 984 height 30
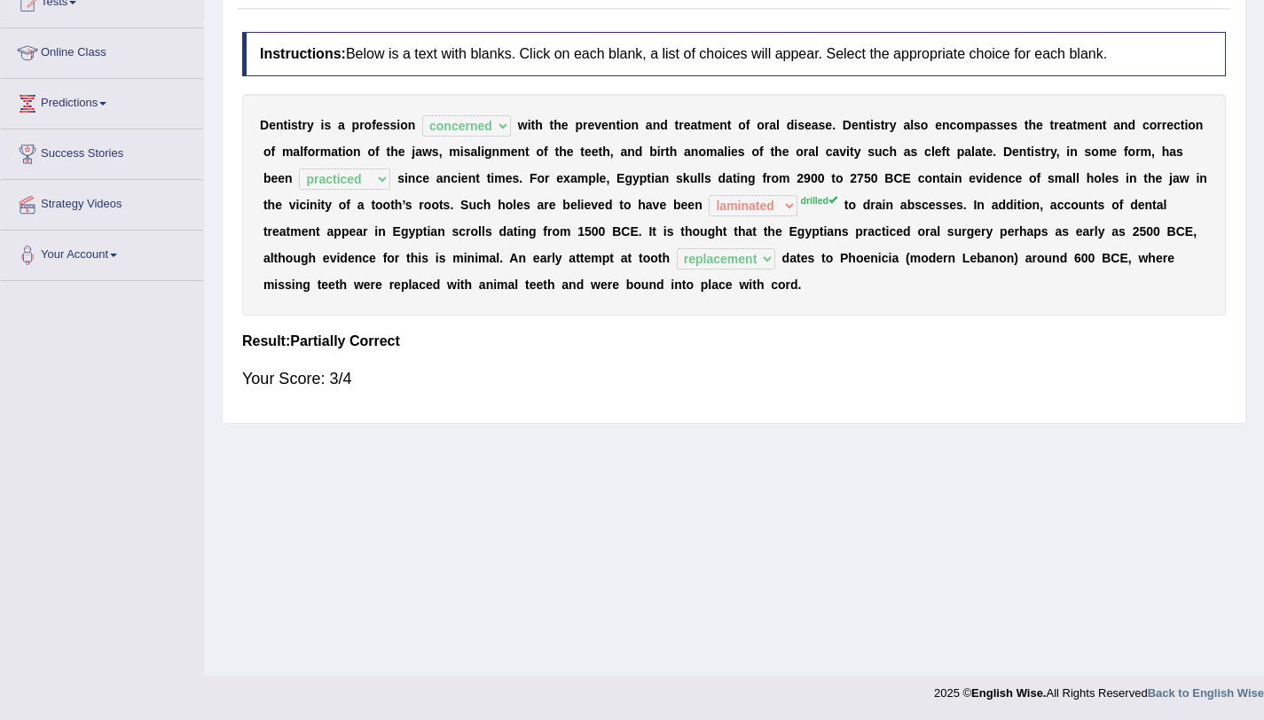
scroll to position [0, 0]
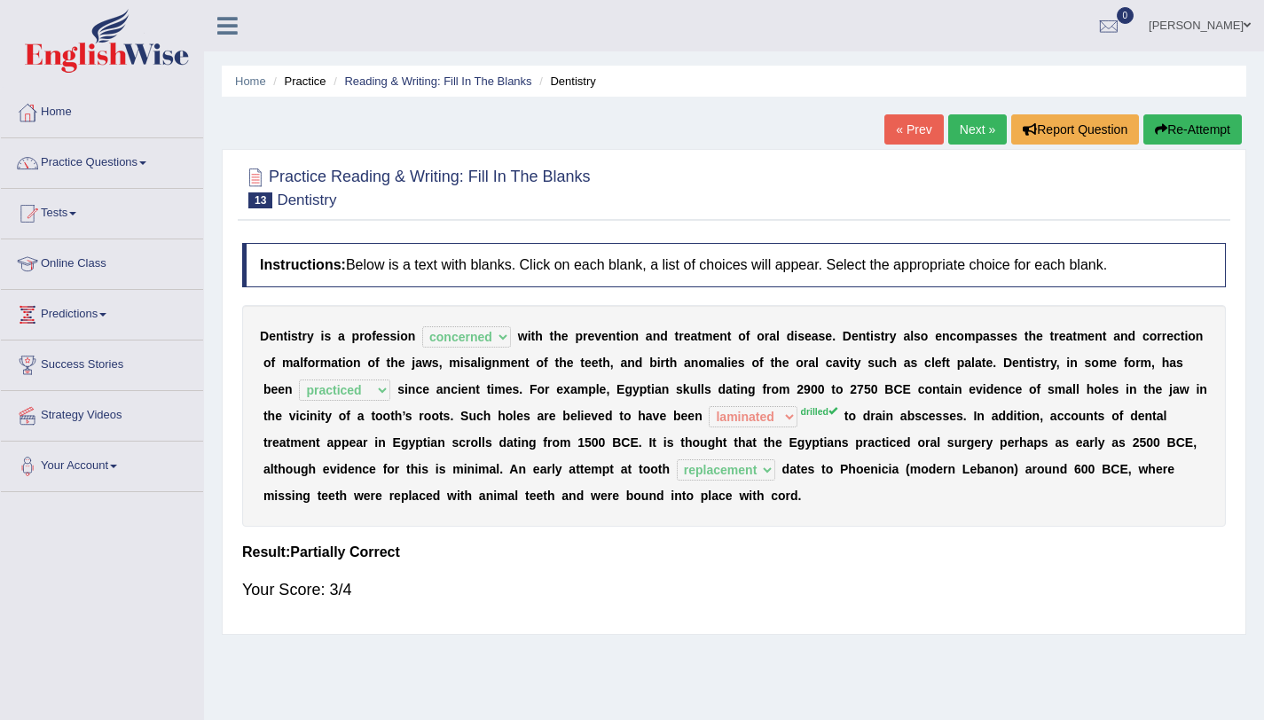
click at [960, 122] on link "Next »" at bounding box center [977, 129] width 59 height 30
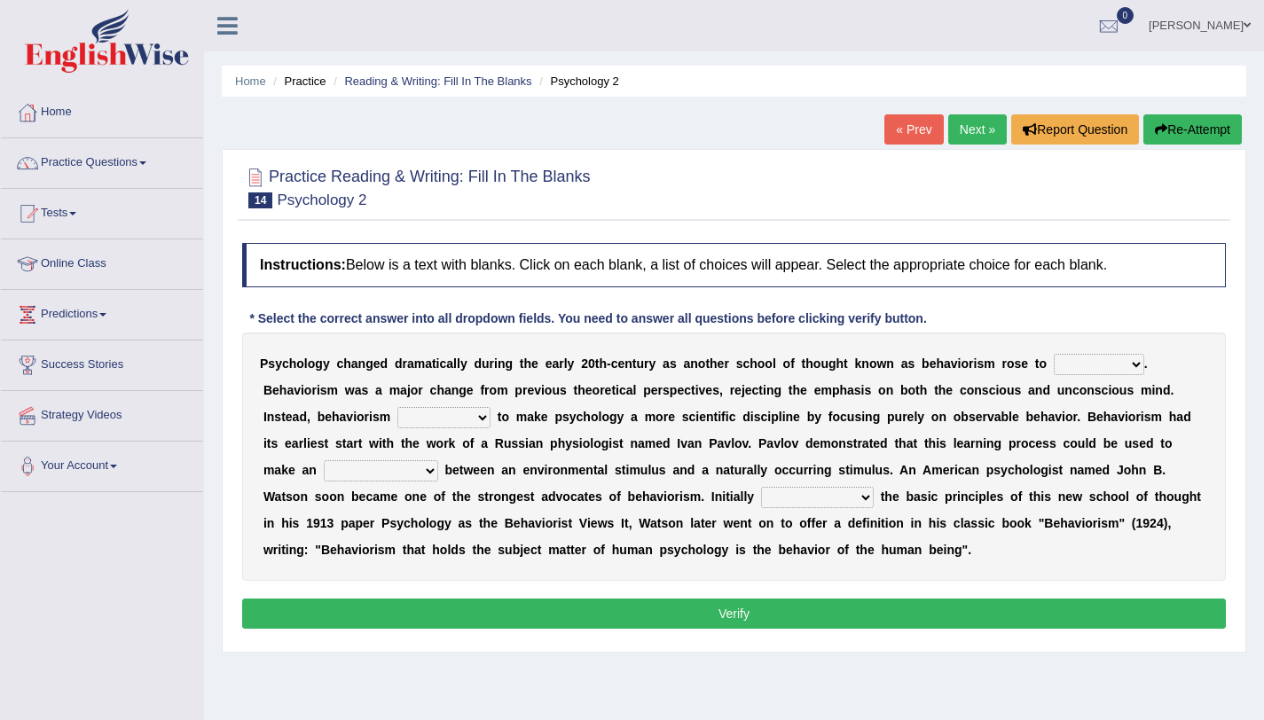
click at [1082, 371] on select "dominance temptation challenge temper" at bounding box center [1099, 364] width 90 height 21
select select "dominance"
click at [1054, 354] on select "dominance temptation challenge temper" at bounding box center [1099, 364] width 90 height 21
click at [387, 402] on div "P s y c h o l o g y c h a n g e d d r a m a t i c a l l y d u r i n g t h e e a…" at bounding box center [734, 457] width 984 height 248
click at [415, 417] on select "reproached reproved strove rewove" at bounding box center [443, 417] width 93 height 21
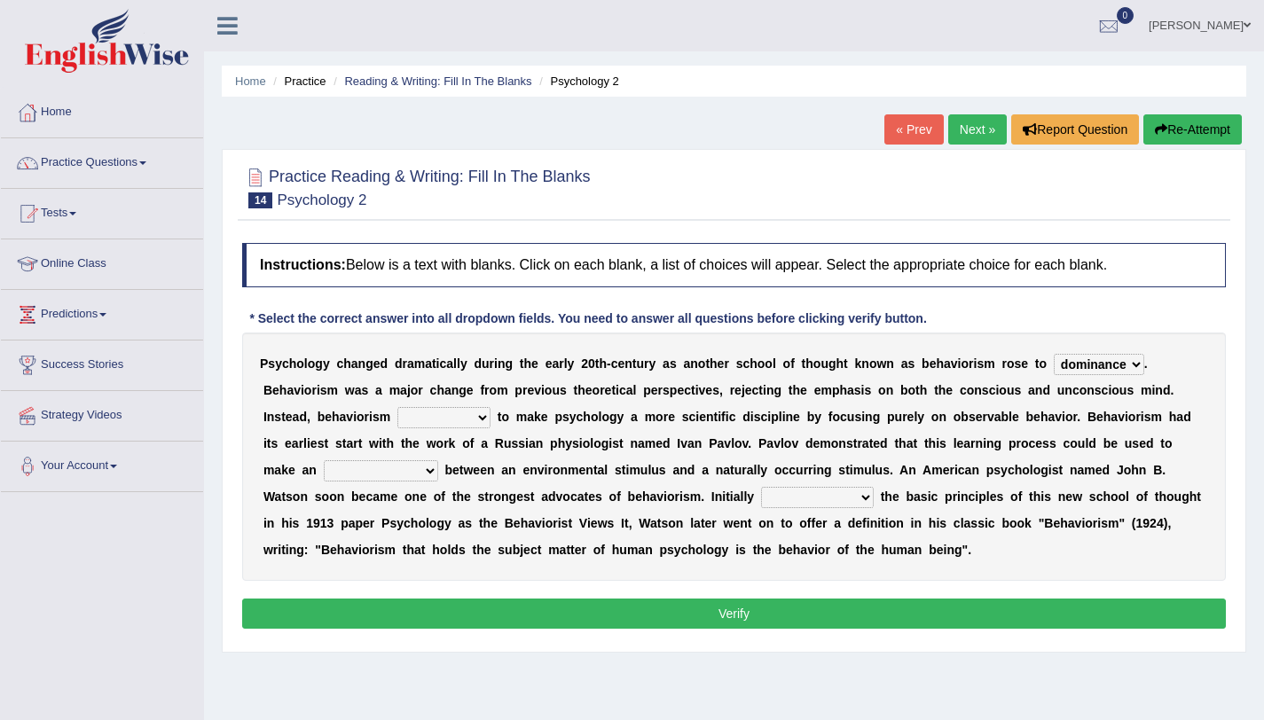
select select "strove"
click at [397, 407] on select "reproached reproved strove rewove" at bounding box center [443, 417] width 93 height 21
click at [423, 472] on select "acclimatization association union combination" at bounding box center [381, 470] width 114 height 21
select select "combination"
click at [324, 460] on select "acclimatization association union combination" at bounding box center [381, 470] width 114 height 21
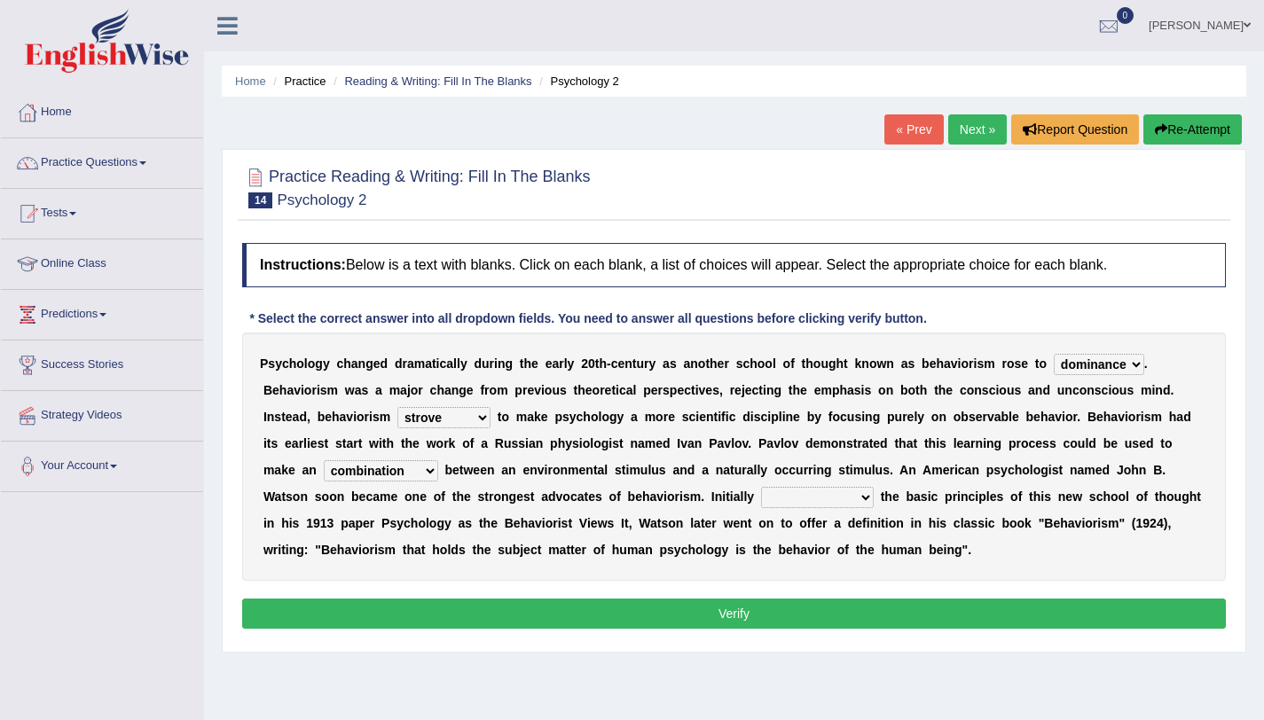
click at [796, 505] on select "questioning foreshortening unburdening outlining" at bounding box center [817, 497] width 113 height 21
click at [920, 462] on div "P s y c h o l o g y c h a n g e d d r a m a t i c a l l y d u r i n g t h e e a…" at bounding box center [734, 457] width 984 height 248
click at [795, 496] on select "questioning foreshortening unburdening outlining" at bounding box center [817, 497] width 113 height 21
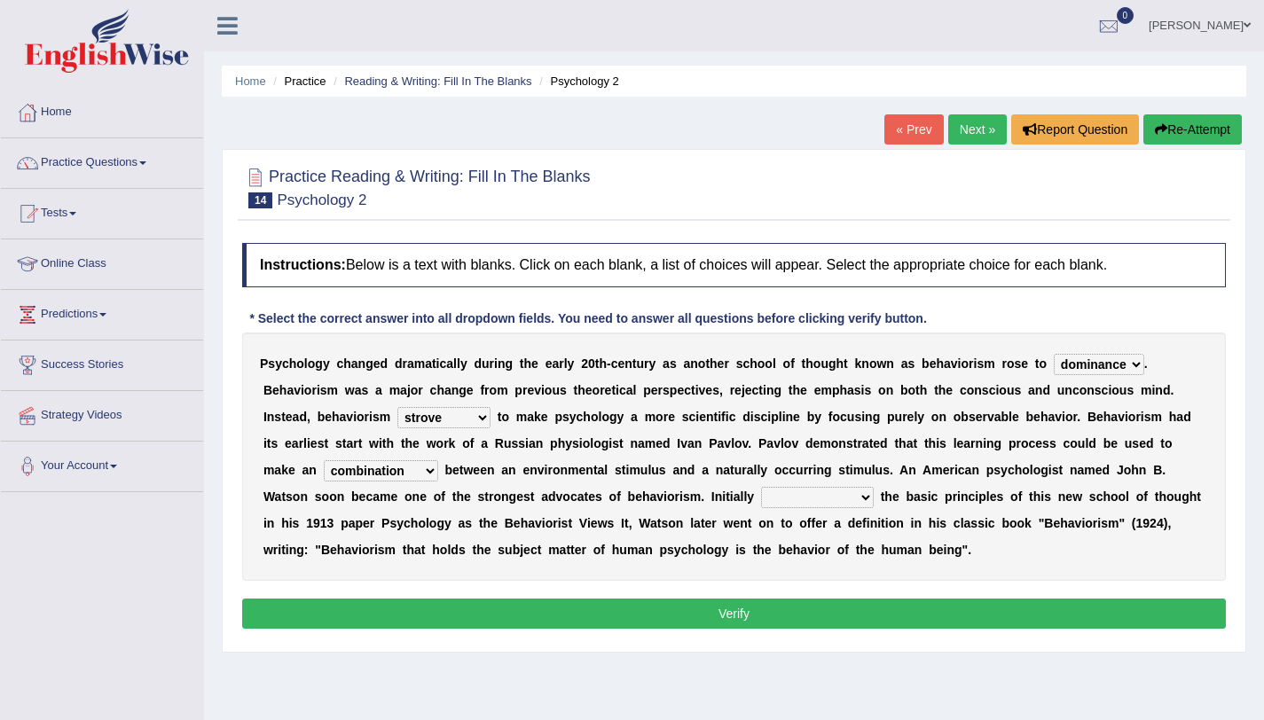
select select "outlining"
click at [761, 487] on select "questioning foreshortening unburdening outlining" at bounding box center [817, 497] width 113 height 21
click at [752, 617] on button "Verify" at bounding box center [734, 614] width 984 height 30
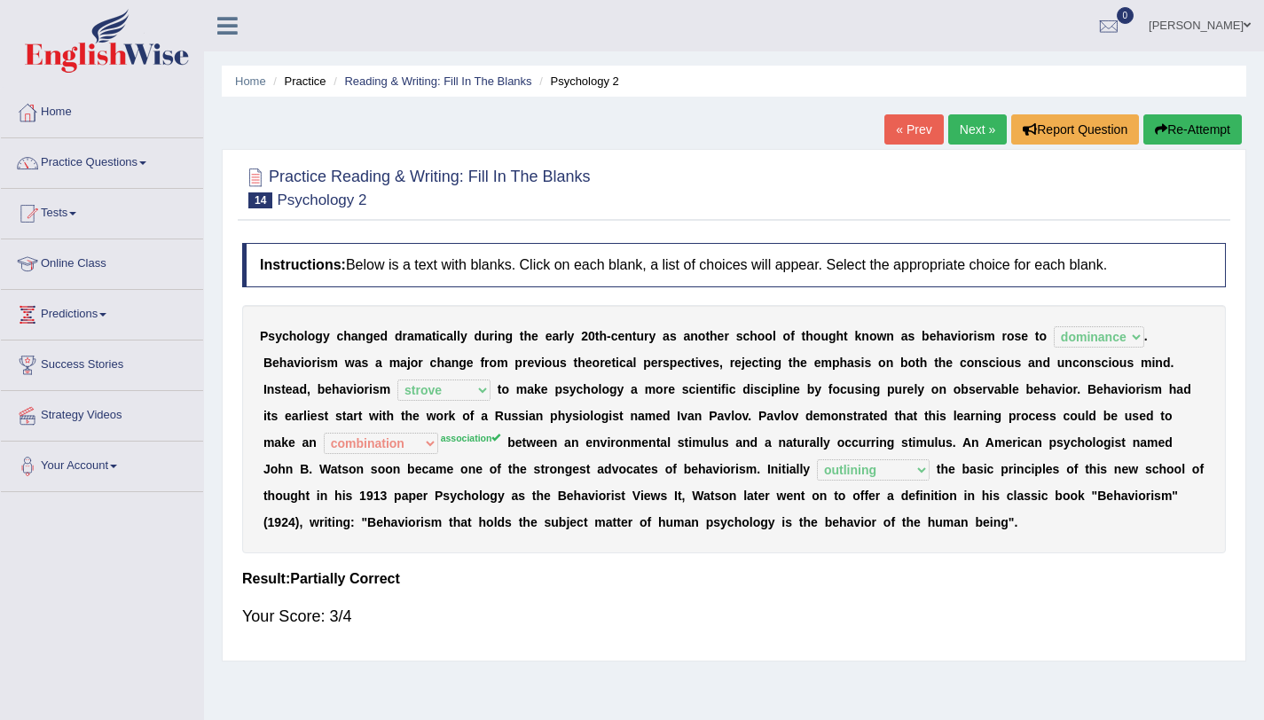
click at [976, 129] on link "Next »" at bounding box center [977, 129] width 59 height 30
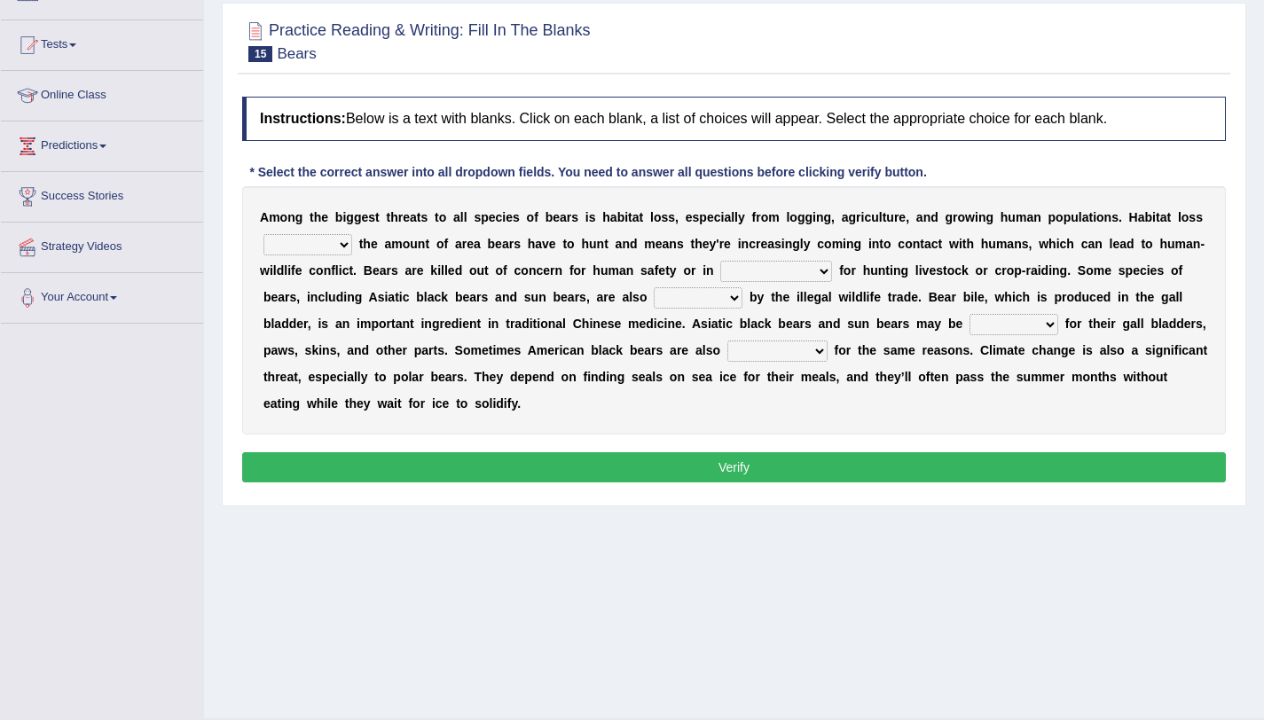
scroll to position [169, 0]
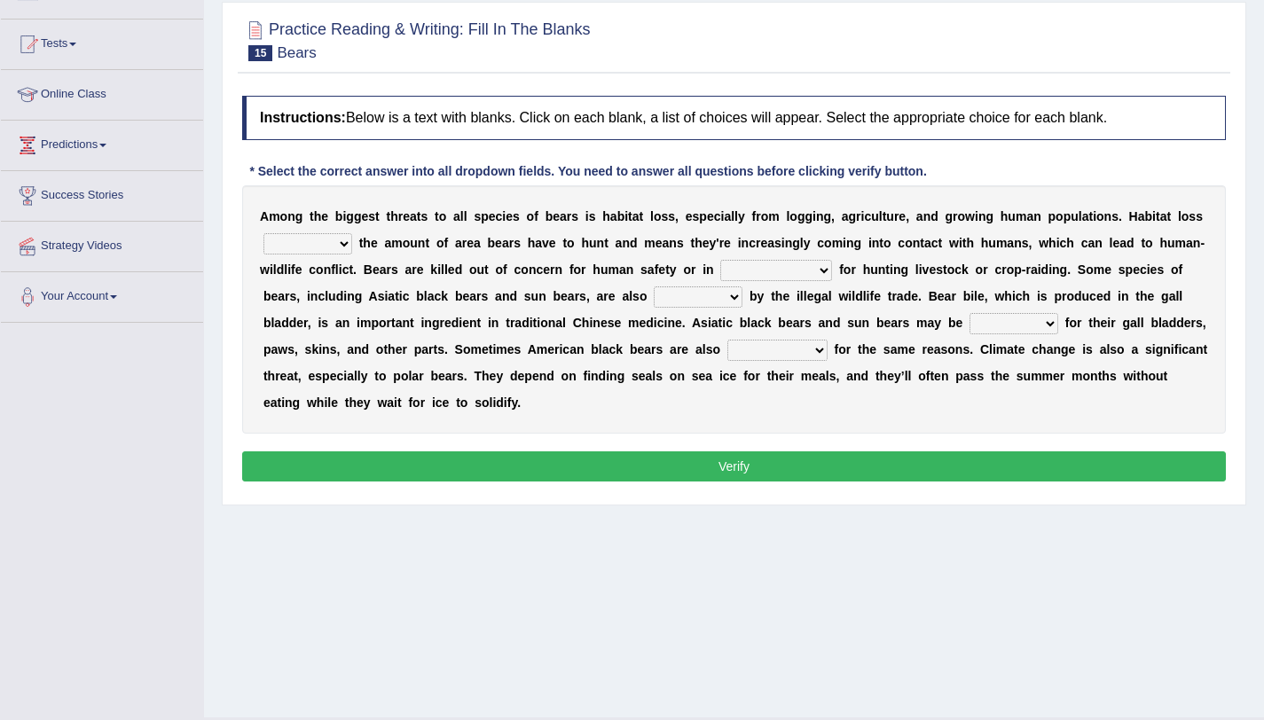
click at [320, 242] on select "increases reduces complies interacts" at bounding box center [307, 243] width 89 height 21
select select "reduces"
click at [263, 233] on select "increases reduces complies interacts" at bounding box center [307, 243] width 89 height 21
click at [339, 247] on select "increases reduces complies interacts" at bounding box center [307, 243] width 89 height 21
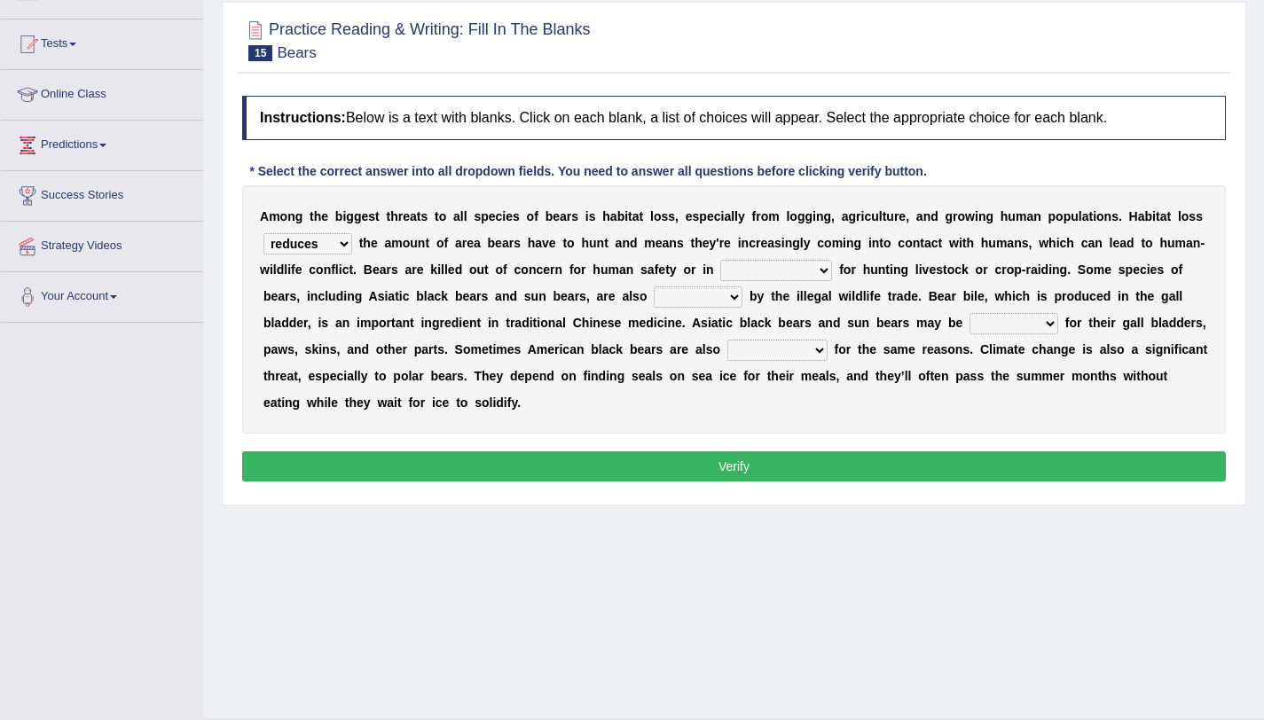
click at [760, 274] on select "coalition retaliation appreciation disinformation" at bounding box center [776, 270] width 112 height 21
select select "coalition"
click at [720, 260] on select "coalition retaliation appreciation disinformation" at bounding box center [776, 270] width 112 height 21
click at [777, 278] on select "coalition retaliation appreciation disinformation" at bounding box center [776, 270] width 112 height 21
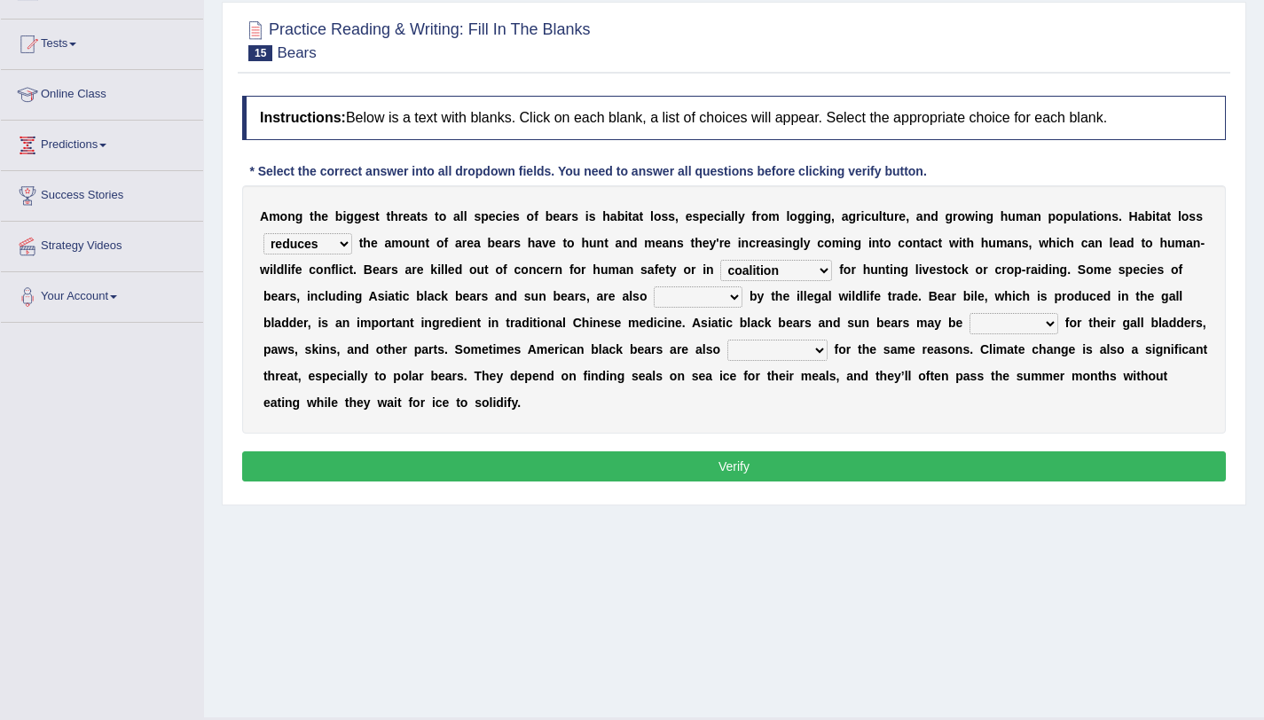
click at [777, 278] on select "coalition retaliation appreciation disinformation" at bounding box center [776, 270] width 112 height 21
click at [720, 260] on select "coalition retaliation appreciation disinformation" at bounding box center [776, 270] width 112 height 21
click at [662, 299] on select "protected prohibited fattened threatened" at bounding box center [698, 297] width 89 height 21
select select "threatened"
click at [654, 287] on select "protected prohibited fattened threatened" at bounding box center [698, 297] width 89 height 21
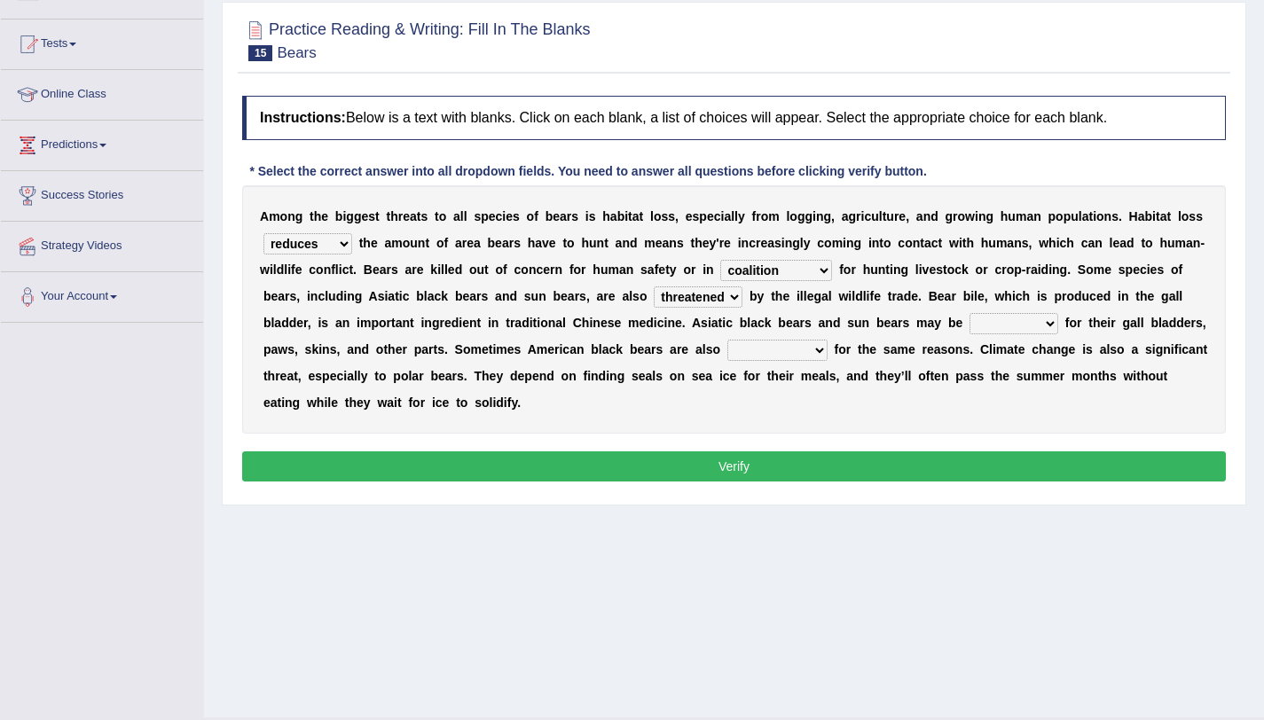
click at [712, 300] on select "protected prohibited fattened threatened" at bounding box center [698, 297] width 89 height 21
click at [994, 321] on select "poached squelched coached blenched" at bounding box center [1014, 323] width 89 height 21
select select "squelched"
click at [970, 313] on select "poached squelched coached blenched" at bounding box center [1014, 323] width 89 height 21
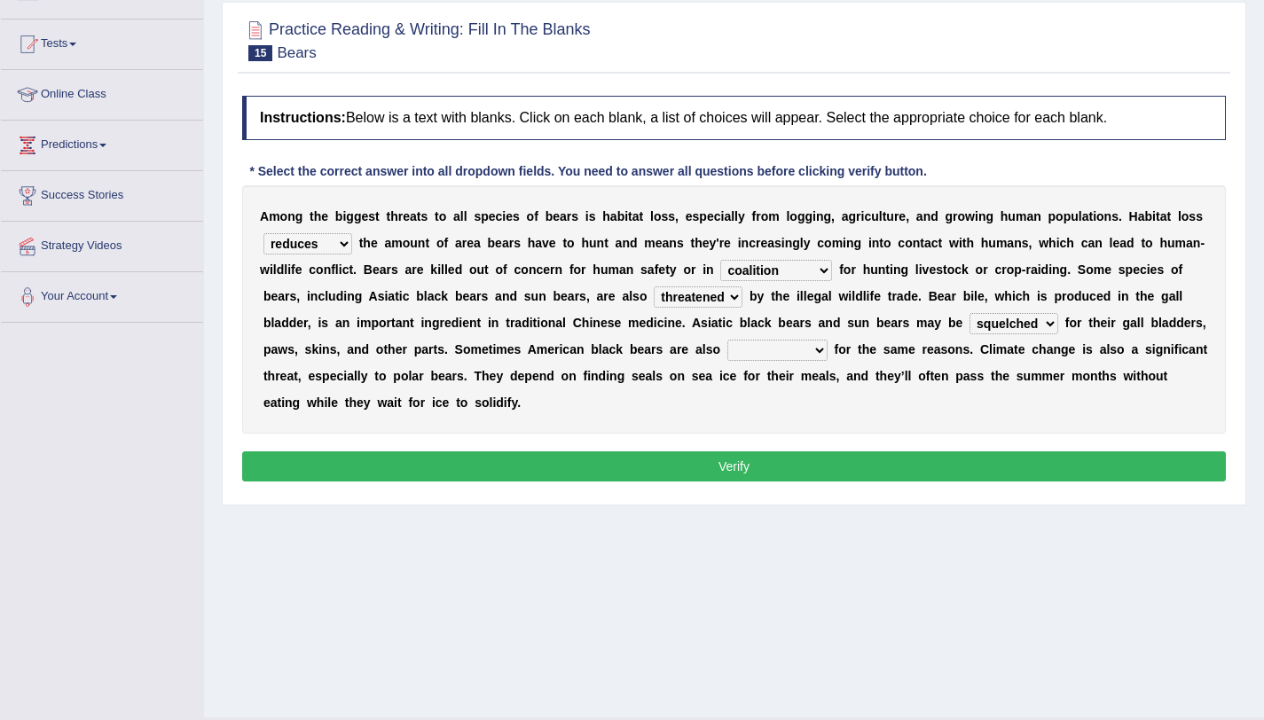
click at [775, 354] on select "begot foreseen encountered targeted" at bounding box center [778, 350] width 100 height 21
select select "targeted"
click at [728, 340] on select "begot foreseen encountered targeted" at bounding box center [778, 350] width 100 height 21
click at [794, 462] on button "Verify" at bounding box center [734, 467] width 984 height 30
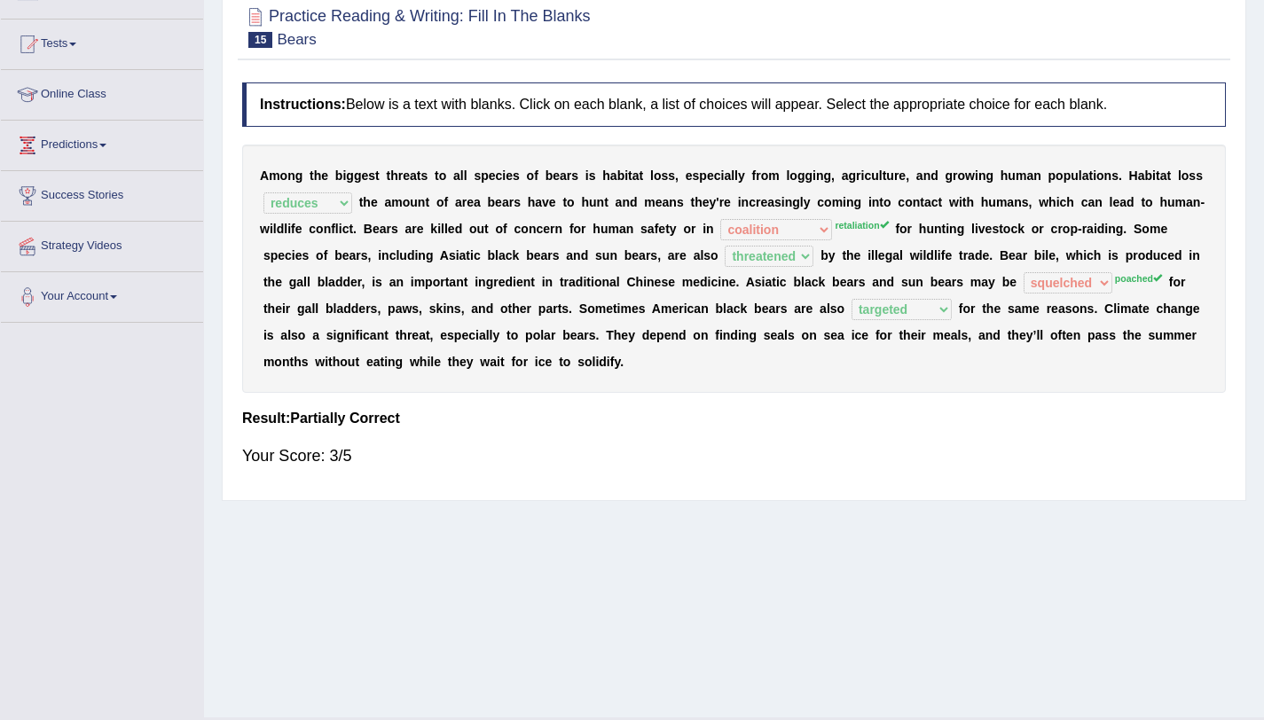
click at [1056, 278] on div "A m o n g t h e b i g g e s t t h r e a t s t o a l l s p e c i e s o f b e a r…" at bounding box center [734, 269] width 984 height 248
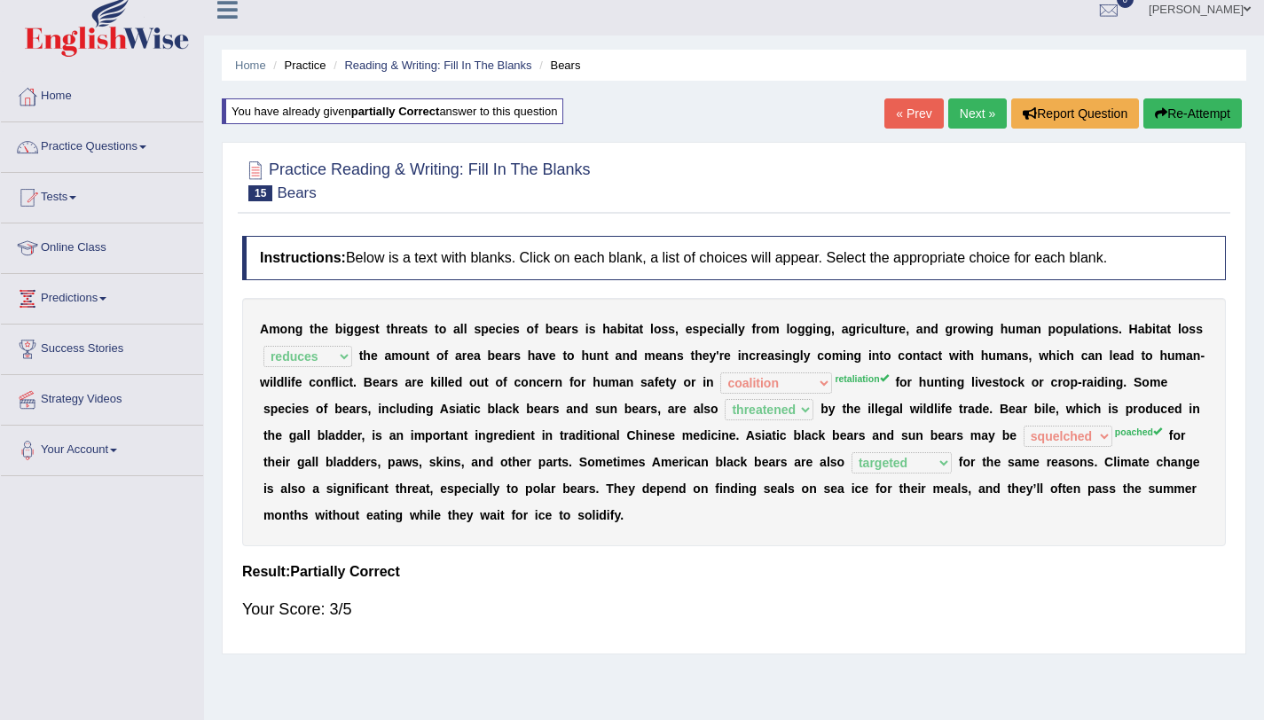
scroll to position [15, 0]
click at [454, 69] on link "Reading & Writing: Fill In The Blanks" at bounding box center [437, 65] width 187 height 13
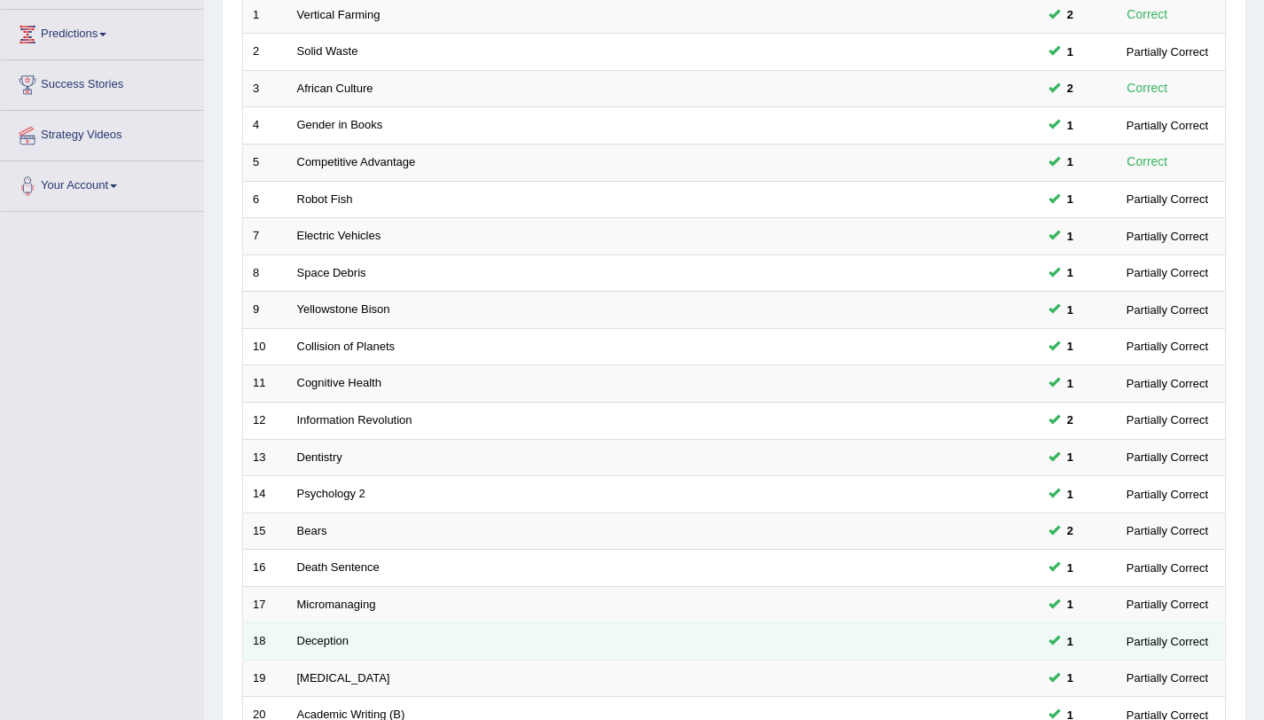
scroll to position [454, 0]
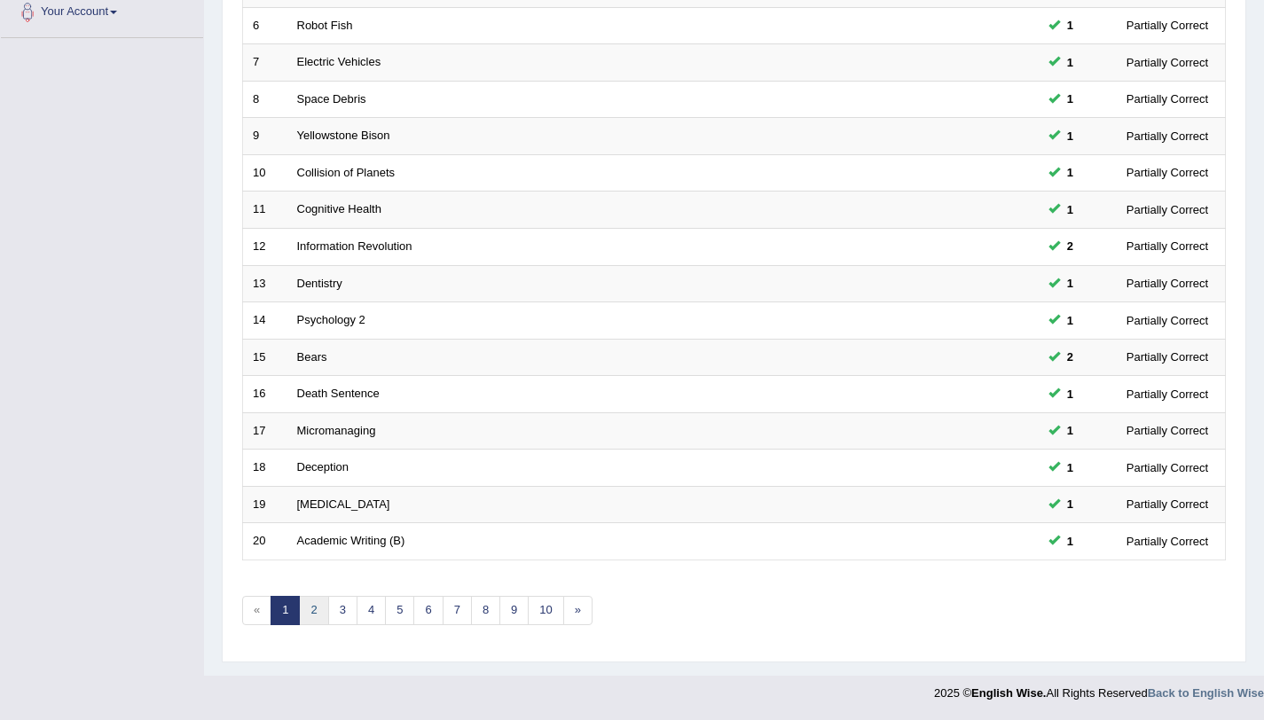
click at [320, 613] on link "2" at bounding box center [313, 610] width 29 height 29
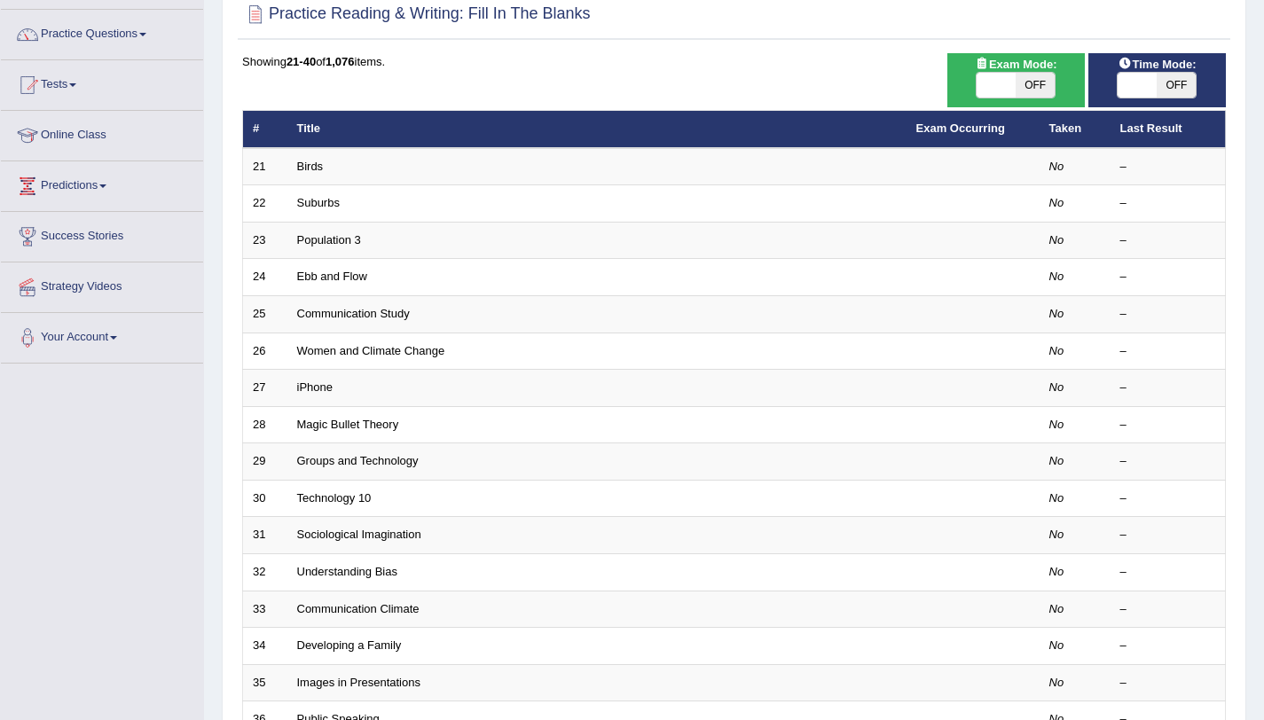
scroll to position [127, 0]
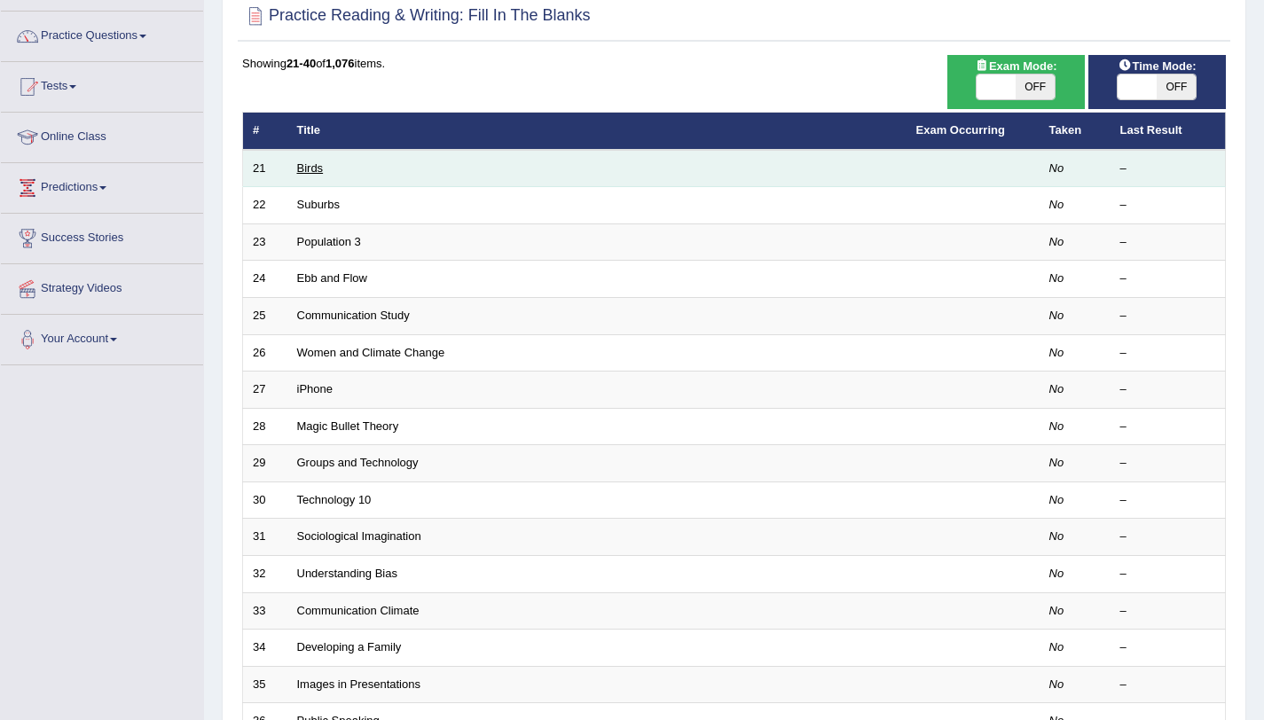
click at [317, 169] on link "Birds" at bounding box center [310, 167] width 27 height 13
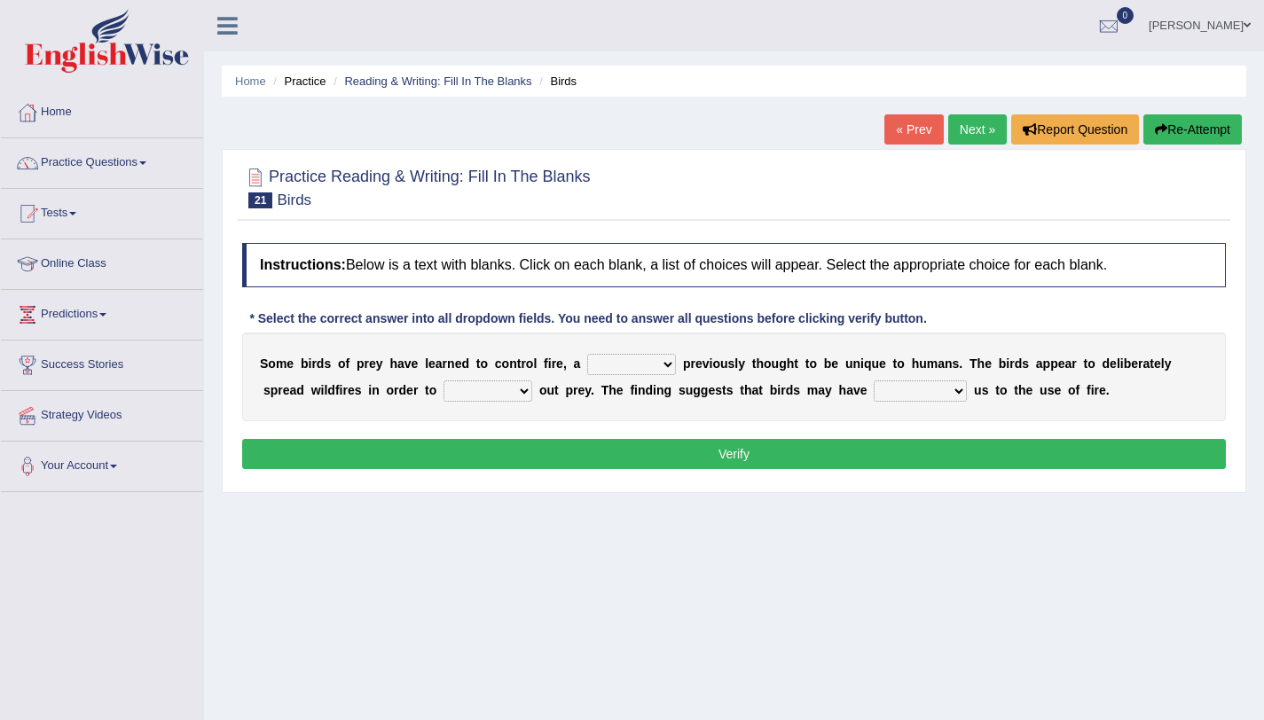
click at [597, 366] on select "question profile tale skill" at bounding box center [631, 364] width 89 height 21
select select "skill"
click at [587, 354] on select "question profile tale skill" at bounding box center [631, 364] width 89 height 21
click at [483, 389] on select "prevent limit span flush" at bounding box center [488, 391] width 89 height 21
select select "prevent"
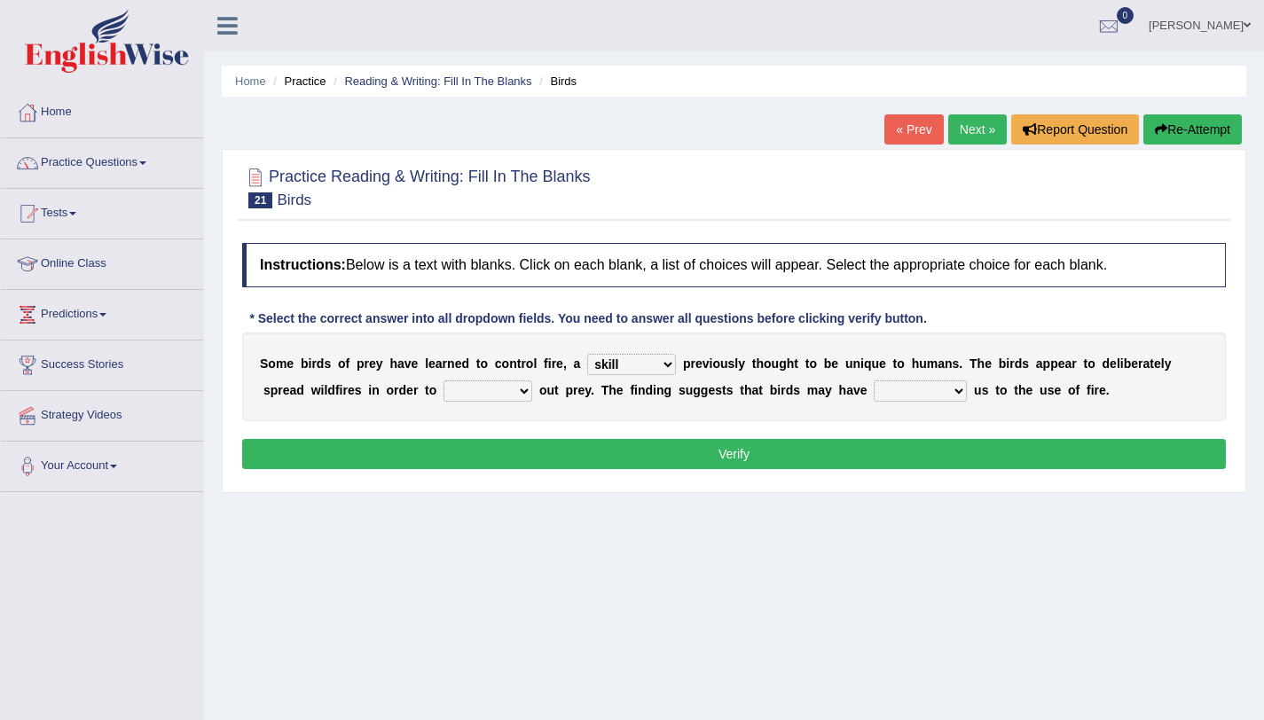
click at [444, 381] on select "prevent limit span flush" at bounding box center [488, 391] width 89 height 21
click at [497, 399] on select "prevent limit span flush" at bounding box center [488, 391] width 89 height 21
click at [444, 381] on select "prevent limit span flush" at bounding box center [488, 391] width 89 height 21
click at [893, 397] on select "prophesied beaten transmitted forced" at bounding box center [920, 391] width 93 height 21
select select "prophesied"
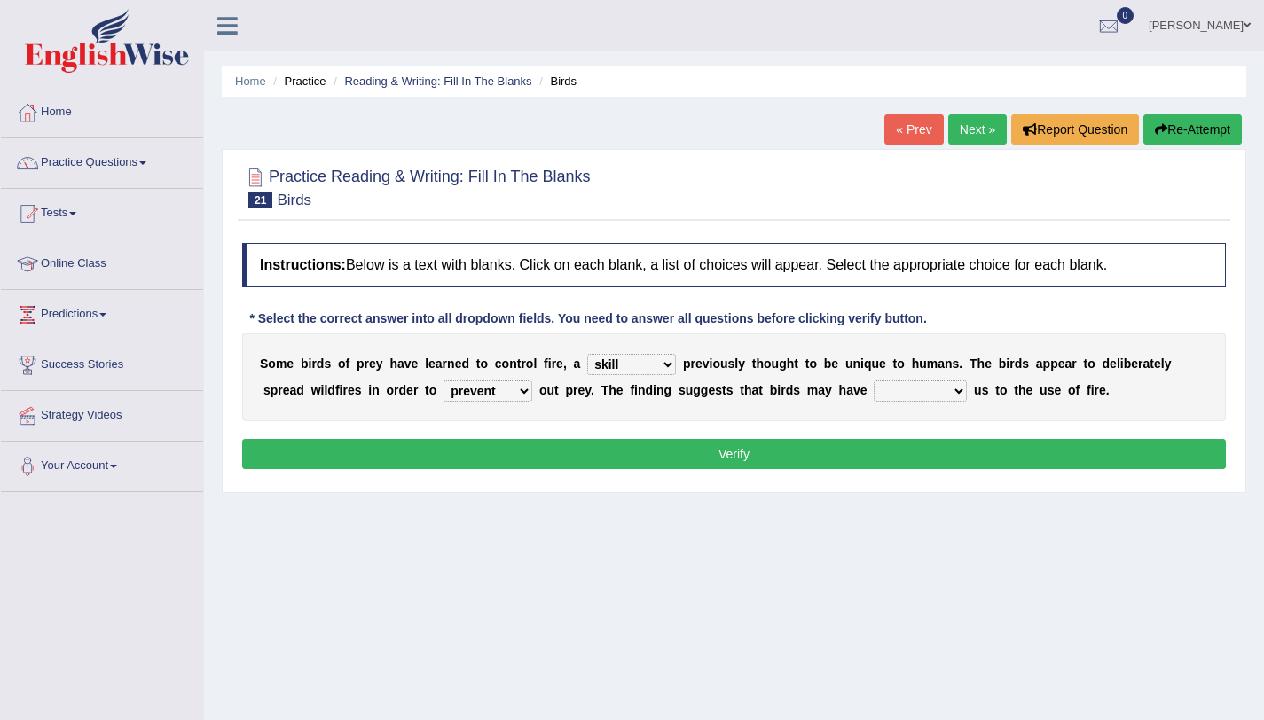
click at [874, 381] on select "prophesied beaten transmitted forced" at bounding box center [920, 391] width 93 height 21
click at [510, 396] on select "prevent limit span flush" at bounding box center [488, 391] width 89 height 21
click at [697, 454] on button "Verify" at bounding box center [734, 454] width 984 height 30
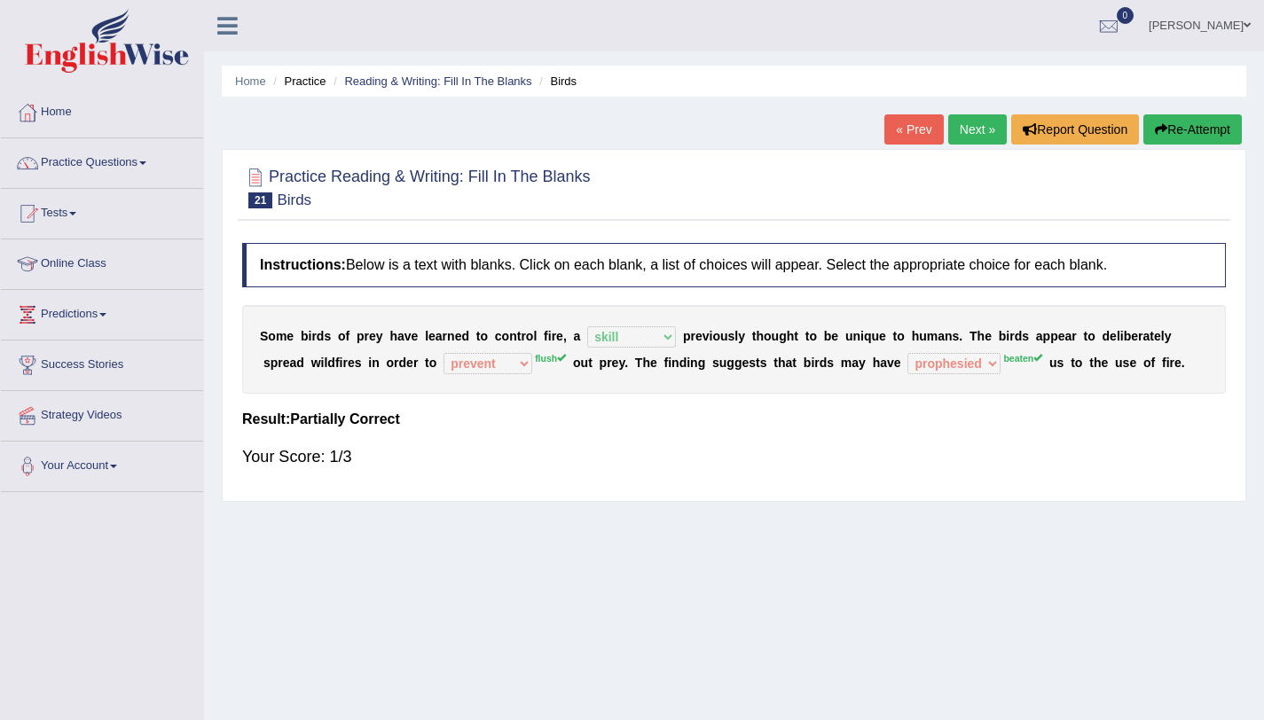
click at [1157, 155] on div "Practice Reading & Writing: Fill In The Blanks 21 Birds Instructions: Below is …" at bounding box center [734, 325] width 1025 height 353
click at [1184, 135] on button "Re-Attempt" at bounding box center [1193, 129] width 98 height 30
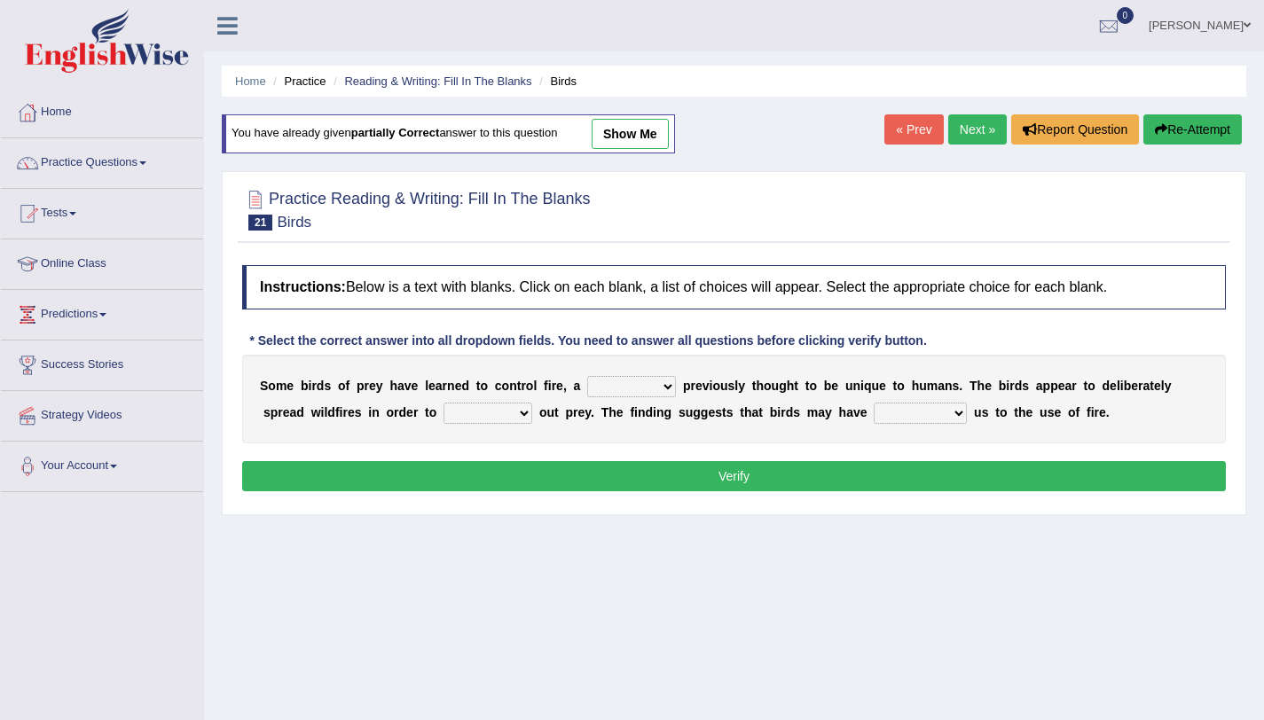
click at [636, 393] on select "question profile tale skill" at bounding box center [631, 386] width 89 height 21
select select "skill"
click at [587, 376] on select "question profile tale skill" at bounding box center [631, 386] width 89 height 21
click at [500, 412] on select "prevent limit span flush" at bounding box center [488, 413] width 89 height 21
select select "flush"
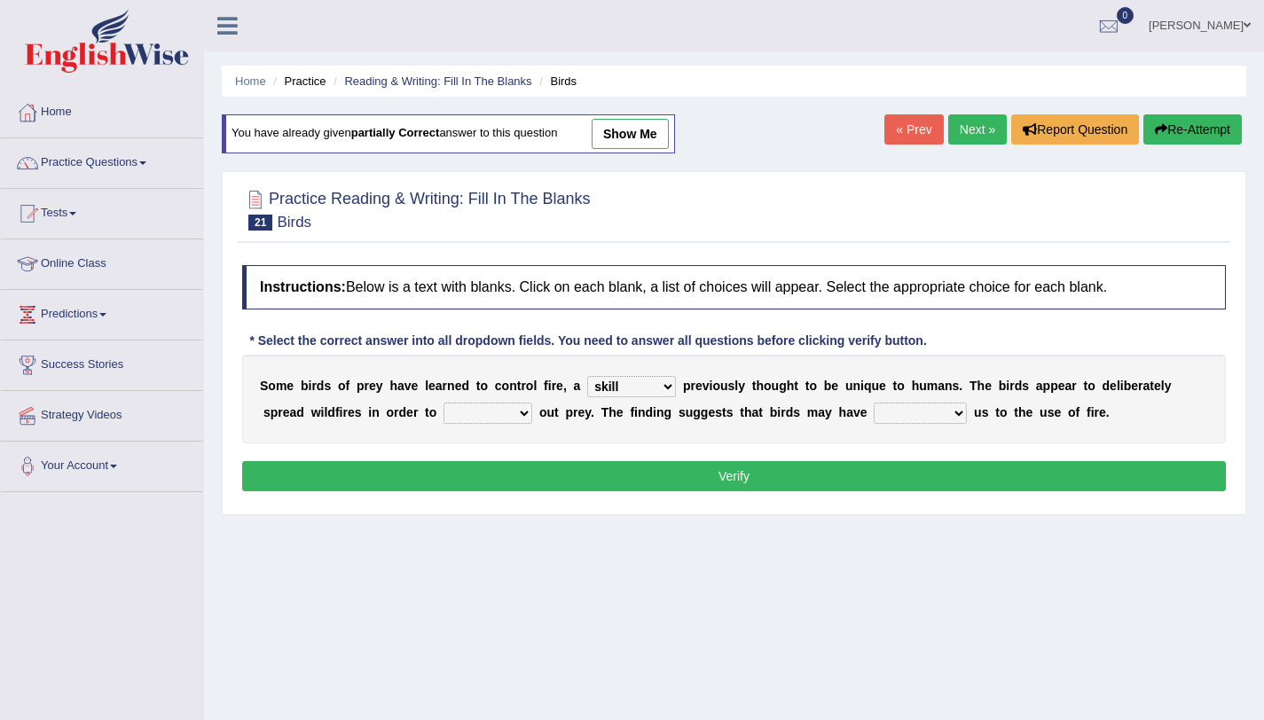
click at [444, 403] on select "prevent limit span flush" at bounding box center [488, 413] width 89 height 21
click at [934, 405] on select "prophesied beaten transmitted forced" at bounding box center [920, 413] width 93 height 21
select select "beaten"
click at [874, 403] on select "prophesied beaten transmitted forced" at bounding box center [920, 413] width 93 height 21
click at [523, 418] on select "prevent limit span flush" at bounding box center [488, 413] width 89 height 21
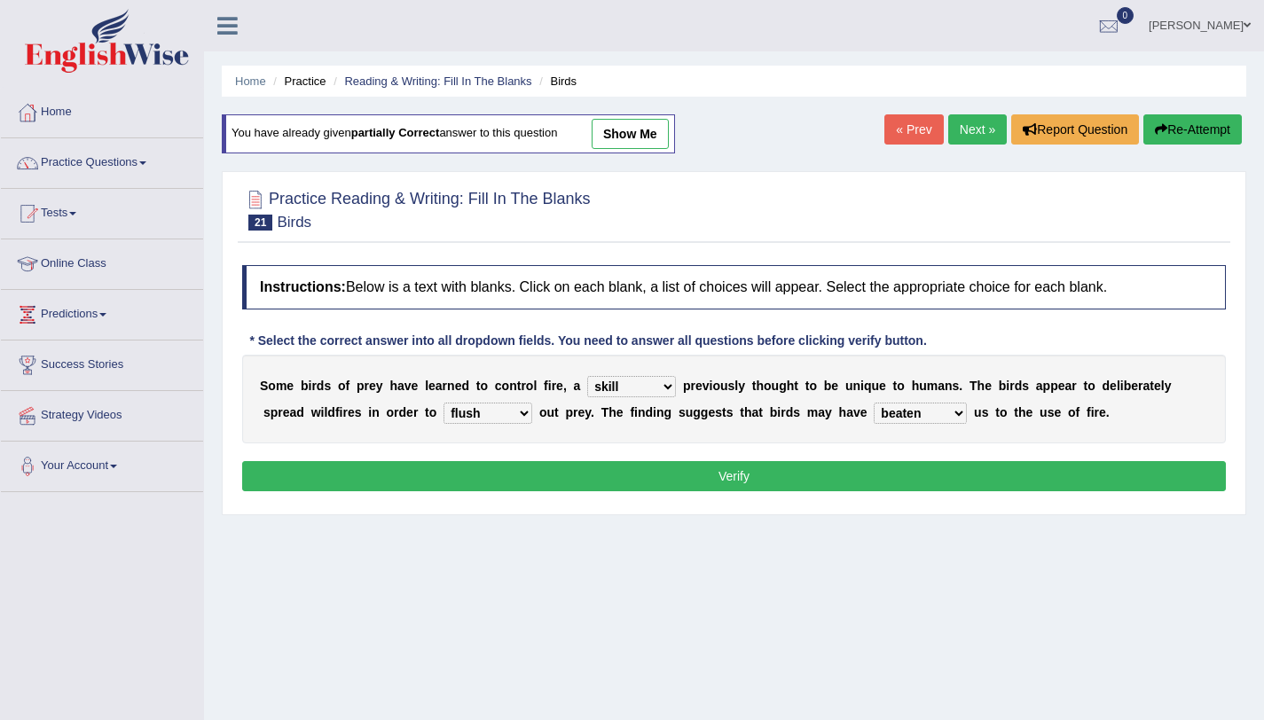
click at [567, 429] on div "S o m e b i r d s o f p r e y h a v e l e a r n e d t o c o n t r o l f i r e ,…" at bounding box center [734, 399] width 984 height 89
click at [602, 473] on button "Verify" at bounding box center [734, 476] width 984 height 30
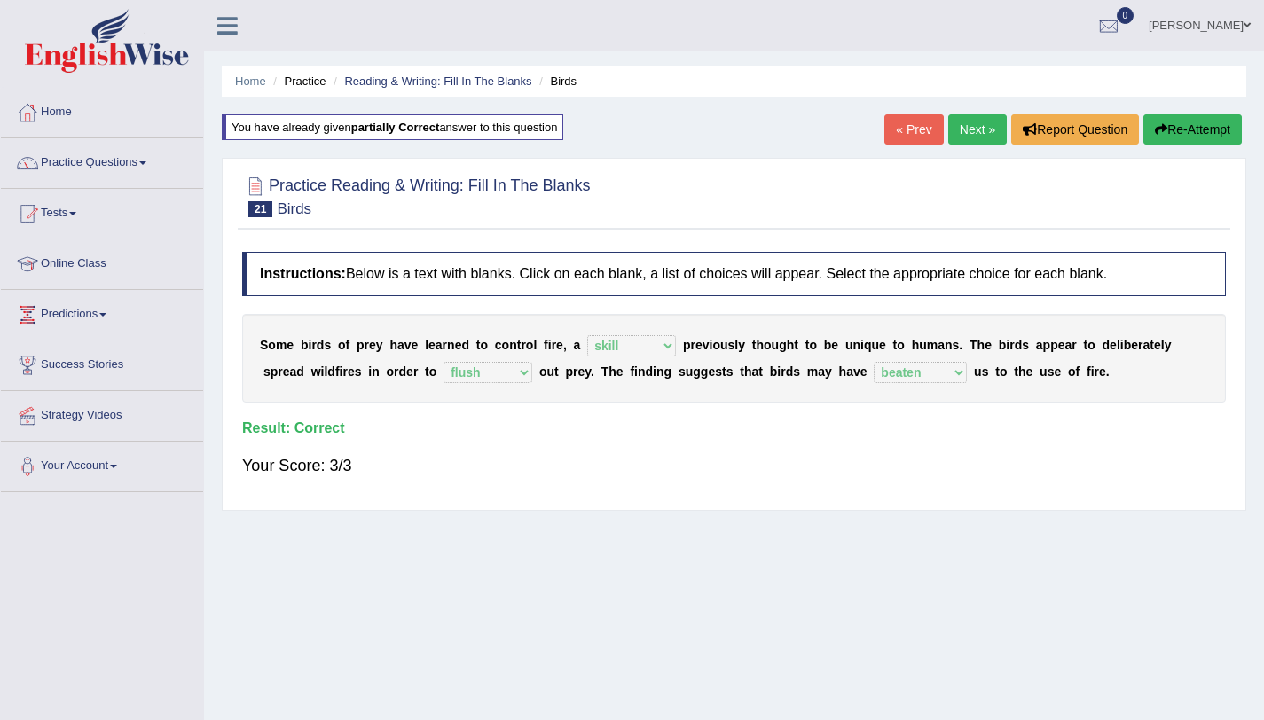
click at [962, 138] on link "Next »" at bounding box center [977, 129] width 59 height 30
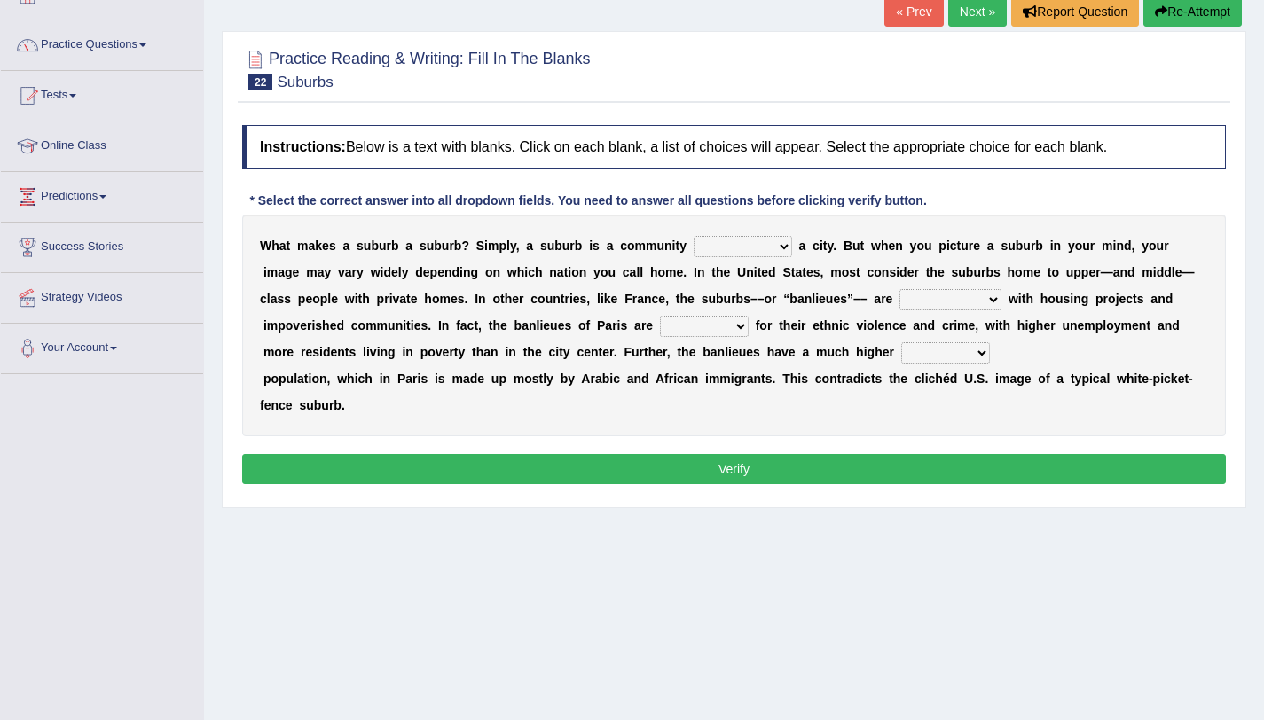
scroll to position [211, 0]
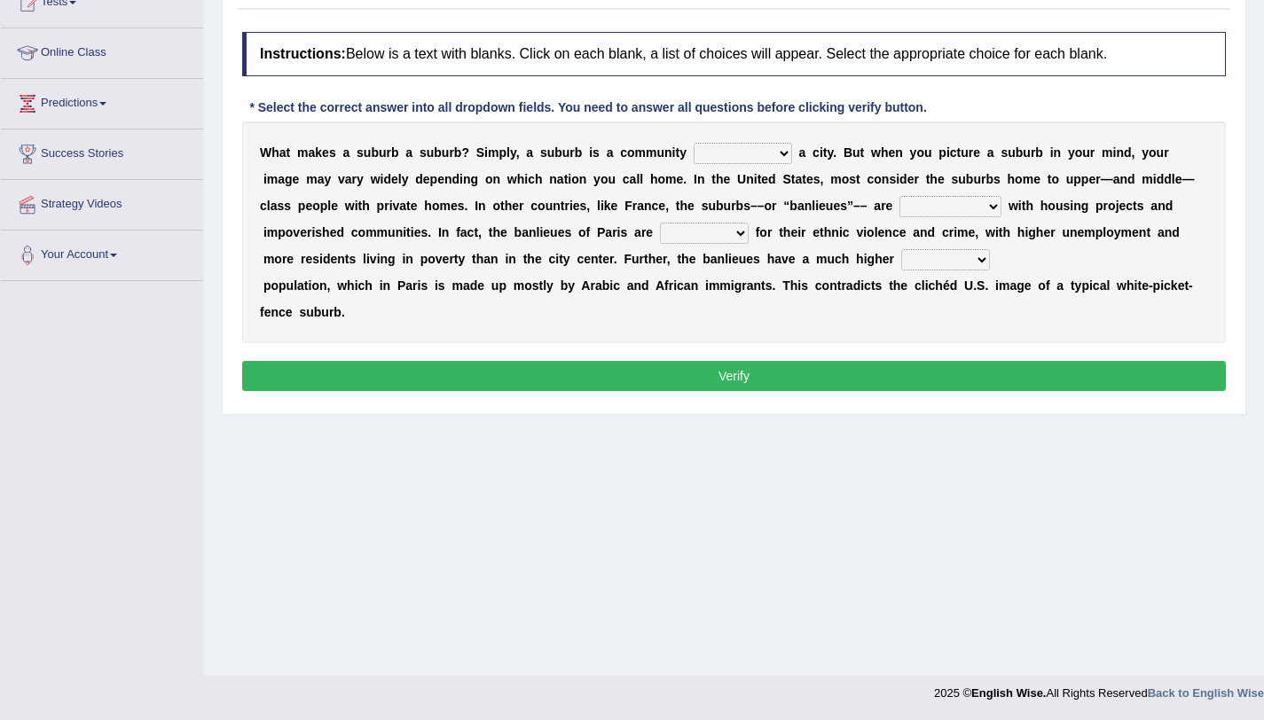
click at [735, 147] on select "lying locating situating surrounding" at bounding box center [743, 153] width 98 height 21
select select "surrounding"
click at [694, 143] on select "lying locating situating surrounding" at bounding box center [743, 153] width 98 height 21
click at [920, 207] on select "antonymous antibiotic synonymous synthetic" at bounding box center [951, 206] width 102 height 21
select select "synthetic"
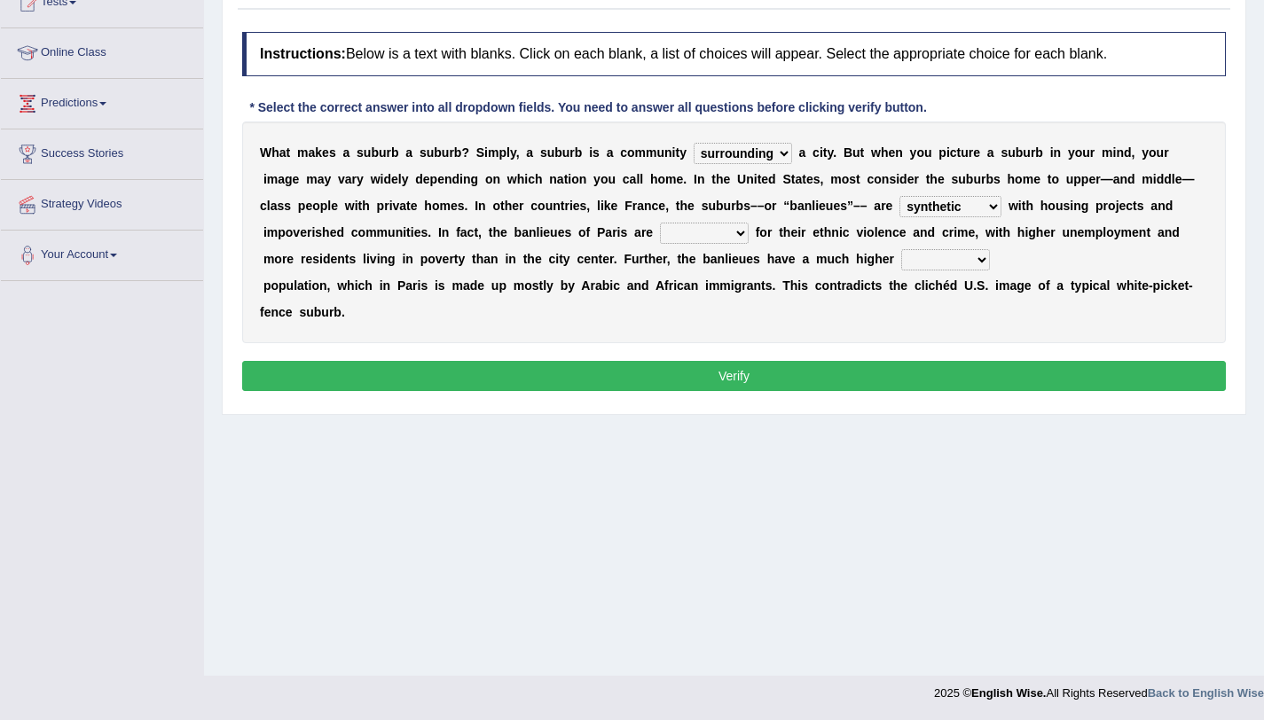
click at [900, 196] on select "antonymous antibiotic synonymous synthetic" at bounding box center [951, 206] width 102 height 21
click at [932, 216] on select "antonymous antibiotic synonymous synthetic" at bounding box center [951, 206] width 102 height 21
click at [680, 232] on select "clamorous sensitive famous notorious" at bounding box center [704, 233] width 89 height 21
select select "famous"
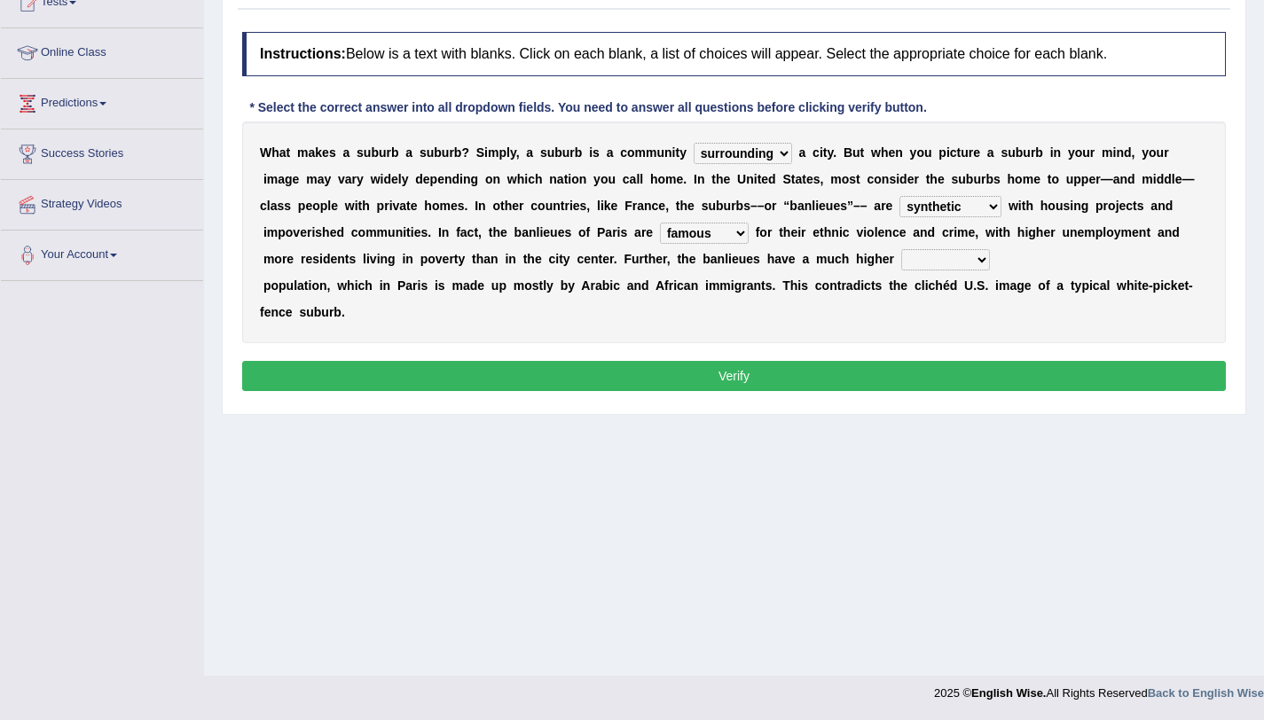
click at [660, 223] on select "clamorous sensitive famous notorious" at bounding box center [704, 233] width 89 height 21
click at [908, 261] on select "local young immigrant senior" at bounding box center [945, 259] width 89 height 21
select select "immigrant"
click at [901, 249] on select "local young immigrant senior" at bounding box center [945, 259] width 89 height 21
click at [720, 374] on button "Verify" at bounding box center [734, 376] width 984 height 30
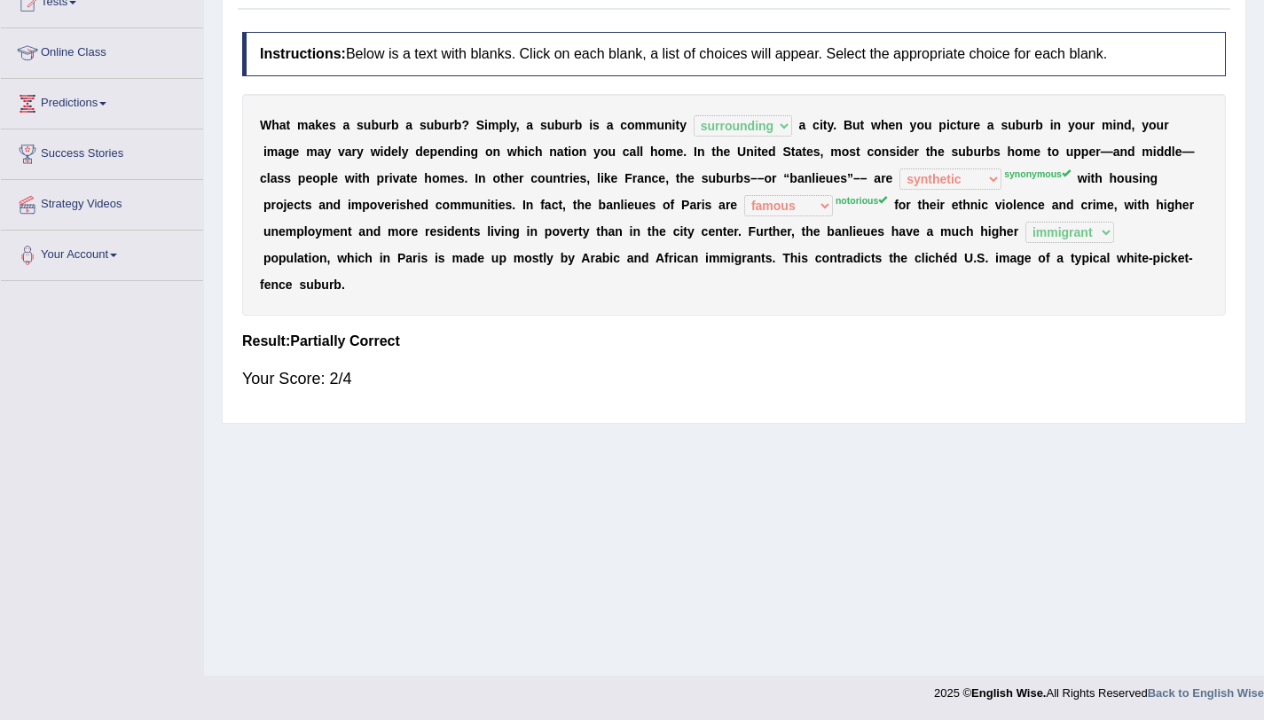
click at [720, 374] on div "Your Score: 2/4" at bounding box center [734, 379] width 984 height 43
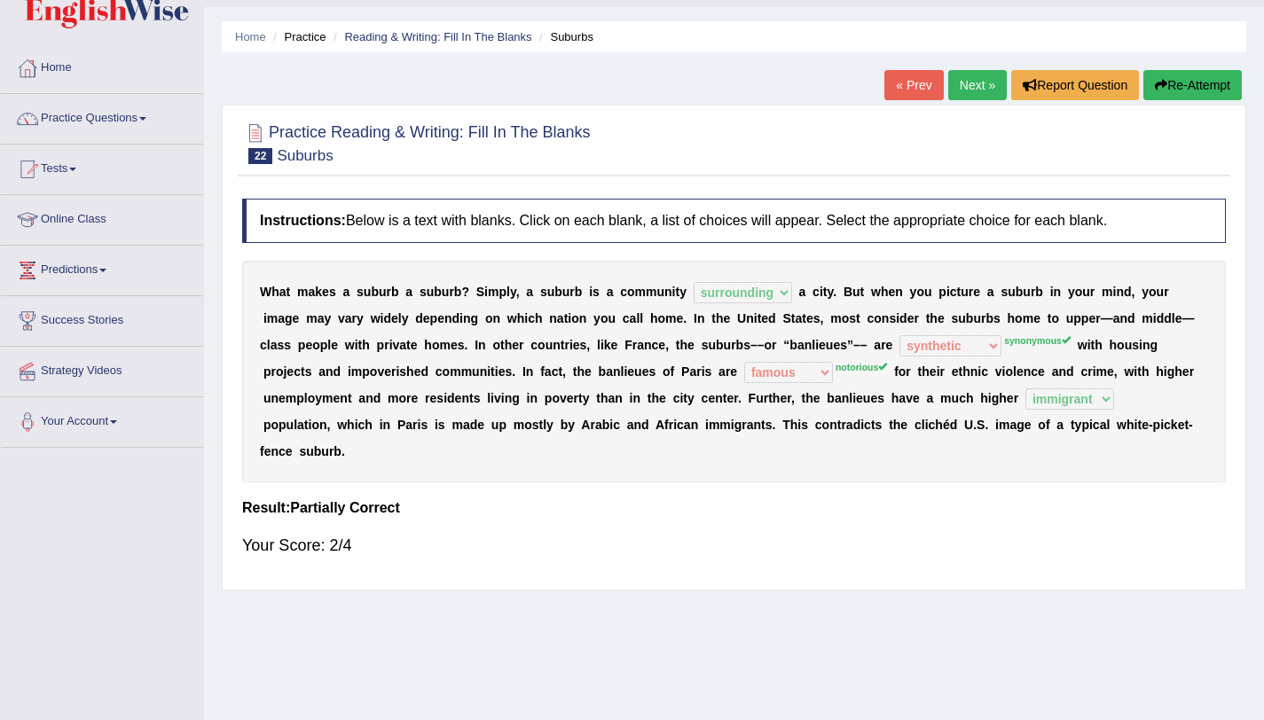
scroll to position [40, 0]
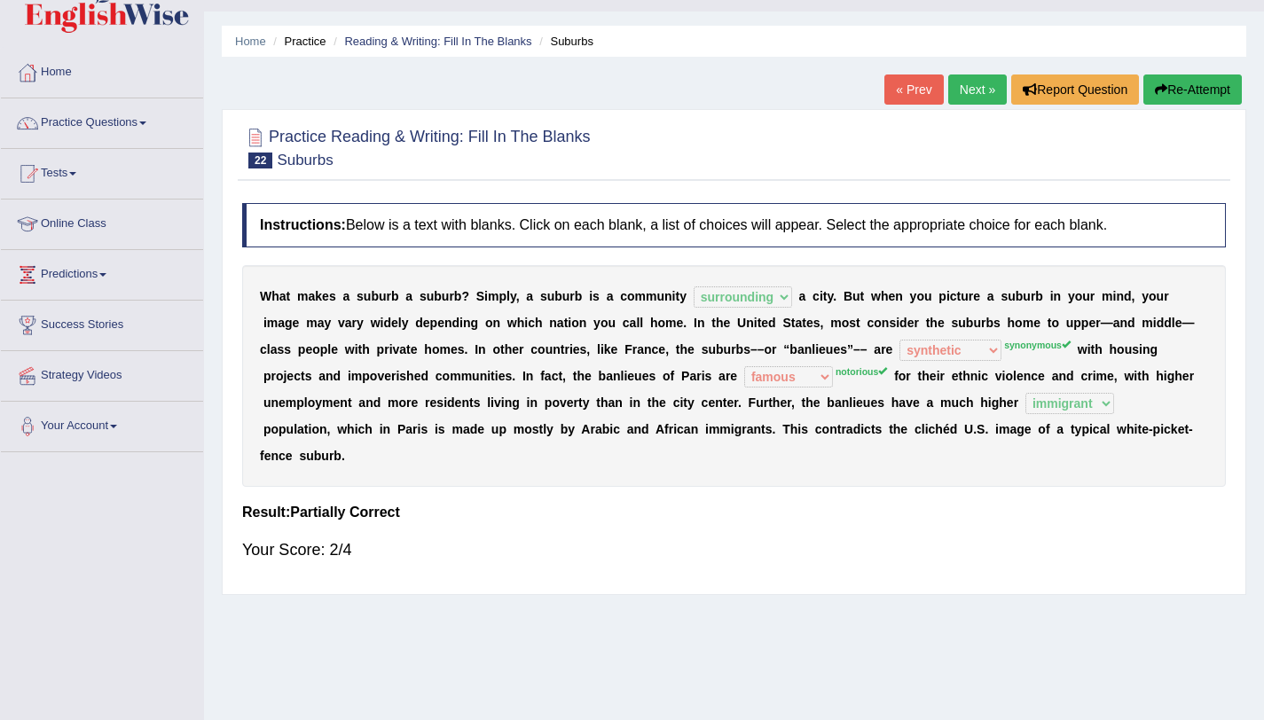
click at [986, 97] on link "Next »" at bounding box center [977, 90] width 59 height 30
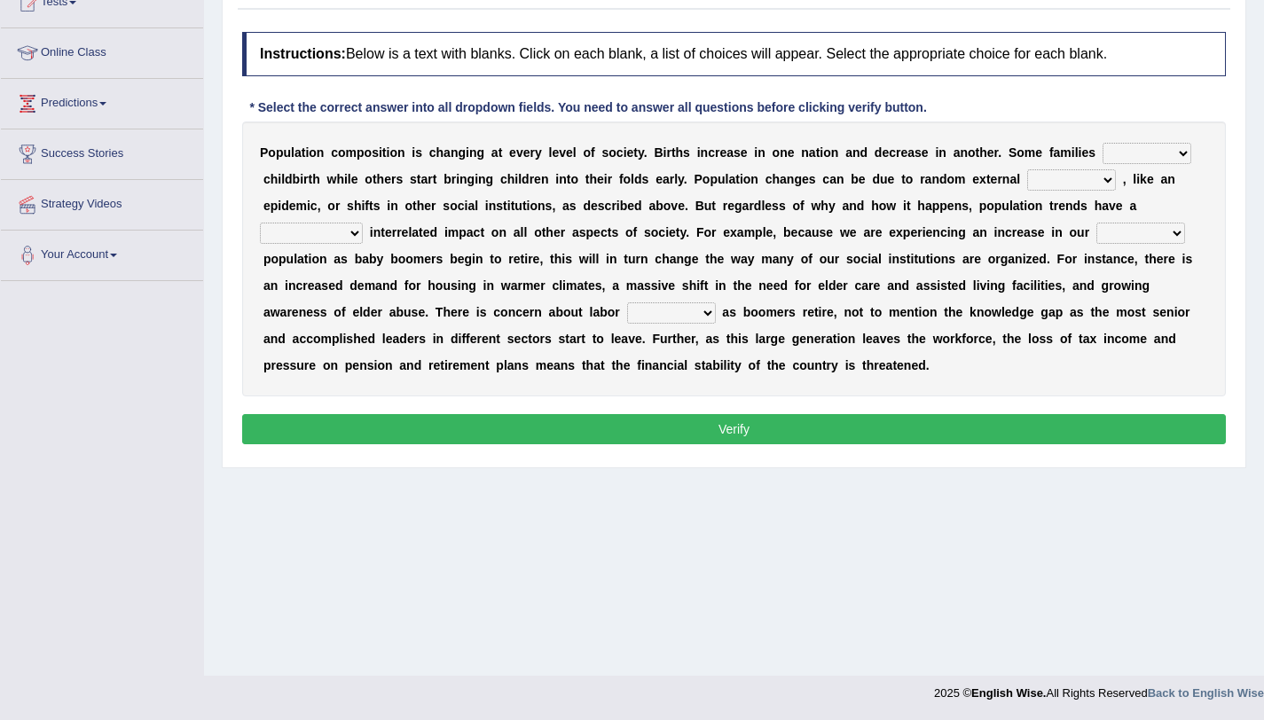
click at [1122, 158] on select "demand default deliver delay" at bounding box center [1147, 153] width 89 height 21
select select "delay"
click at [1103, 143] on select "demand default deliver delay" at bounding box center [1147, 153] width 89 height 21
click at [1052, 177] on select "variations fortune formation forces" at bounding box center [1071, 179] width 89 height 21
select select "formation"
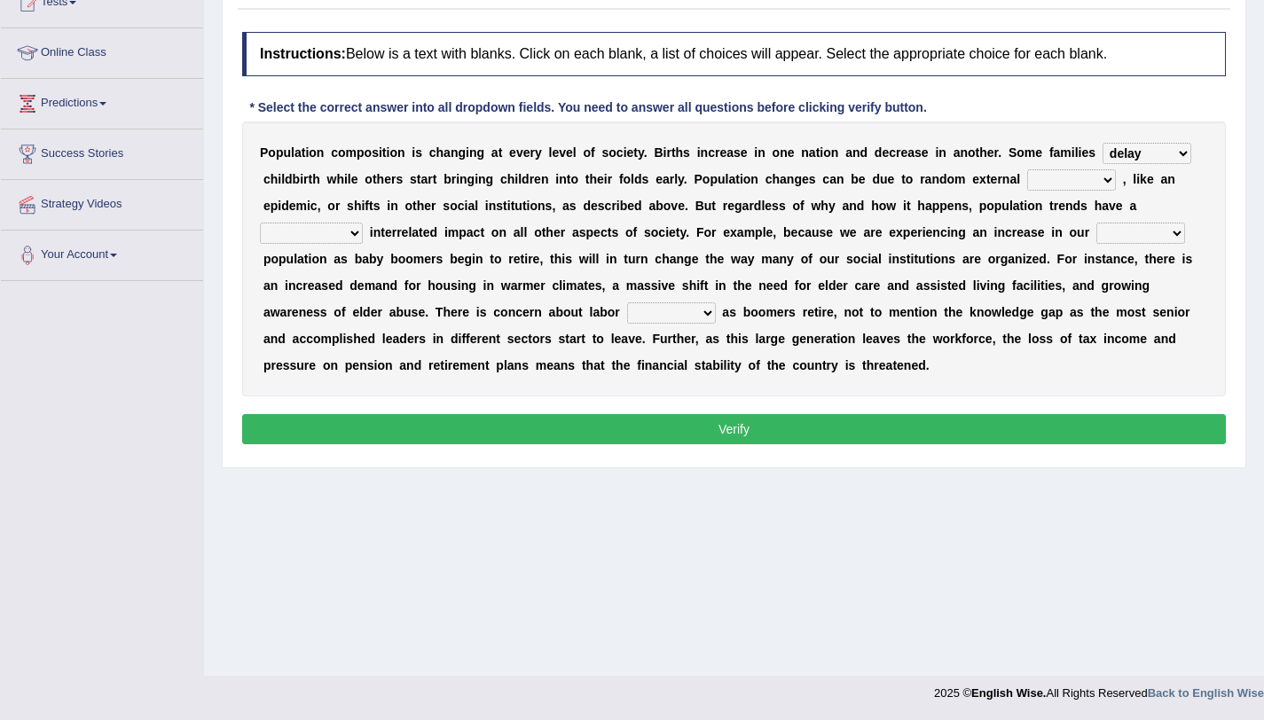
click at [1027, 169] on select "variations fortune formation forces" at bounding box center [1071, 179] width 89 height 21
click at [342, 234] on select "tremendous tenuous tremulous spontaneous" at bounding box center [311, 233] width 103 height 21
select select "tremendous"
click at [260, 223] on select "tremendous tenuous tremulous spontaneous" at bounding box center [311, 233] width 103 height 21
click at [354, 233] on select "tremendous tenuous tremulous spontaneous" at bounding box center [311, 233] width 103 height 21
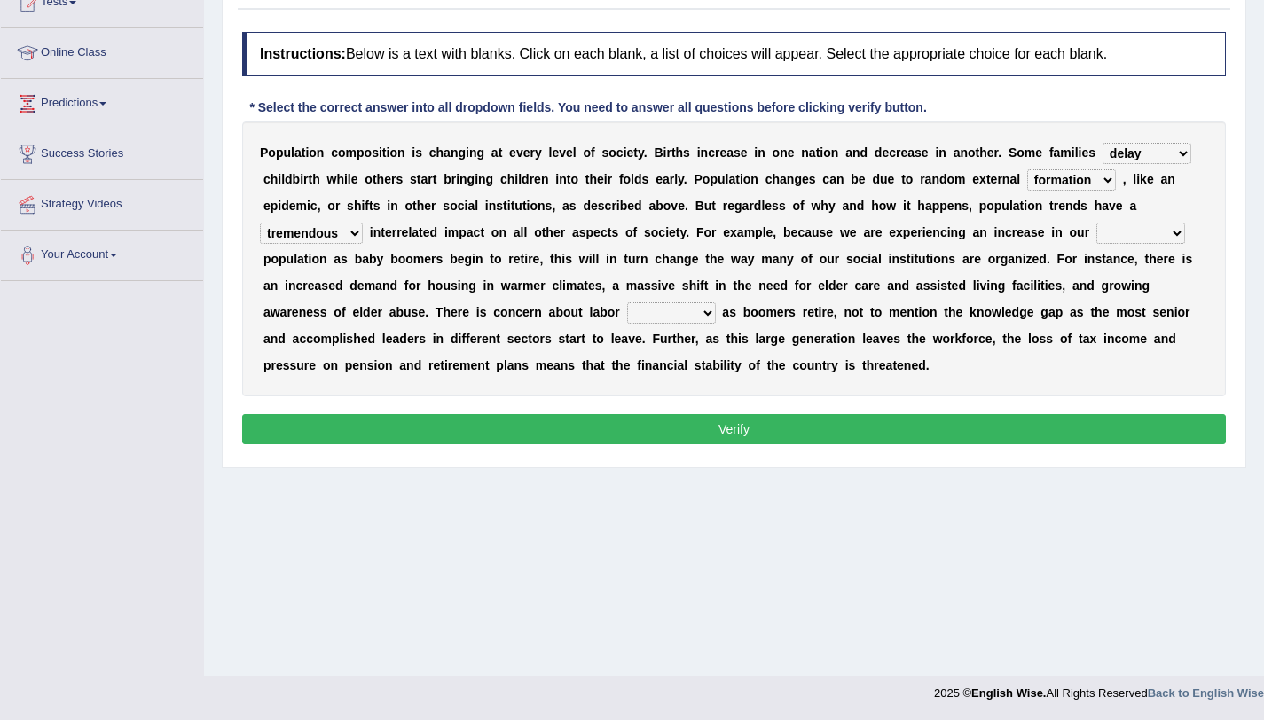
click at [354, 233] on select "tremendous tenuous tremulous spontaneous" at bounding box center [311, 233] width 103 height 21
click at [1120, 236] on select "tertiary senior junior primary" at bounding box center [1141, 233] width 89 height 21
select select "primary"
click at [1097, 223] on select "tertiary senior junior primary" at bounding box center [1141, 233] width 89 height 21
click at [657, 315] on select "shortcuts shortfalls shortages shorthand" at bounding box center [671, 313] width 89 height 21
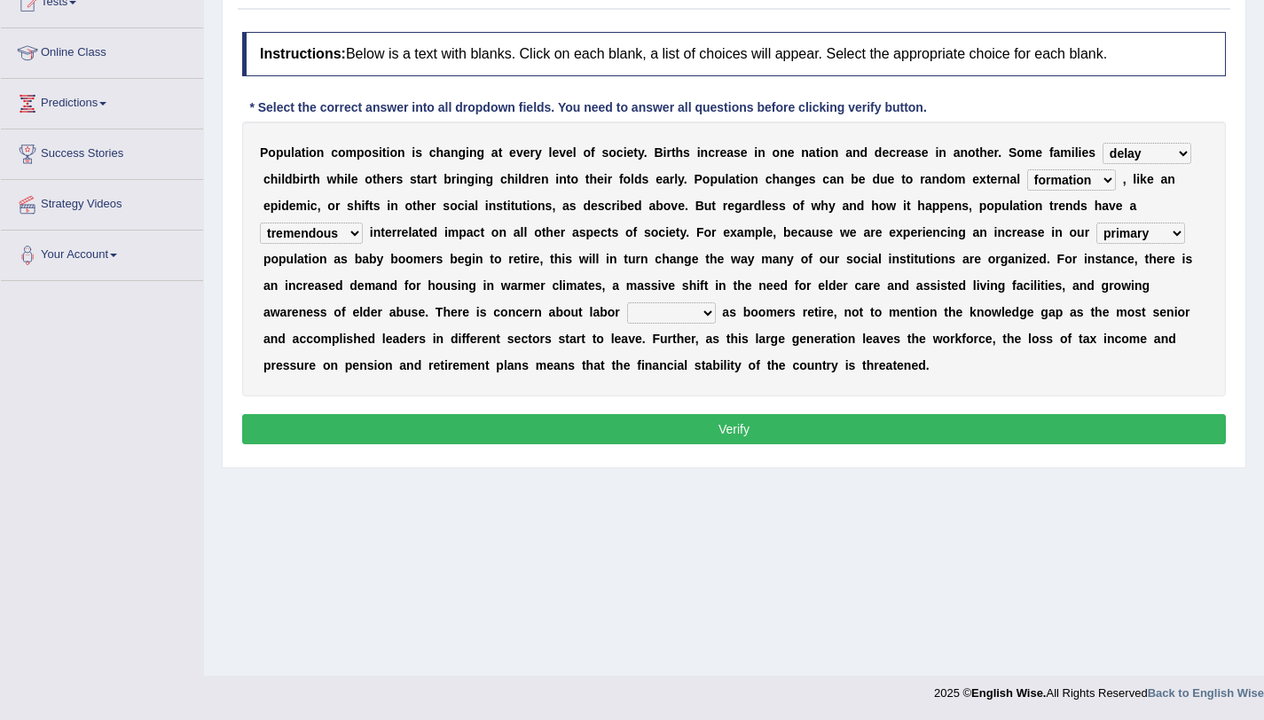
select select "shortages"
click at [627, 303] on select "shortcuts shortfalls shortages shorthand" at bounding box center [671, 313] width 89 height 21
click at [1105, 234] on select "tertiary senior junior primary" at bounding box center [1141, 233] width 89 height 21
click at [786, 441] on button "Verify" at bounding box center [734, 429] width 984 height 30
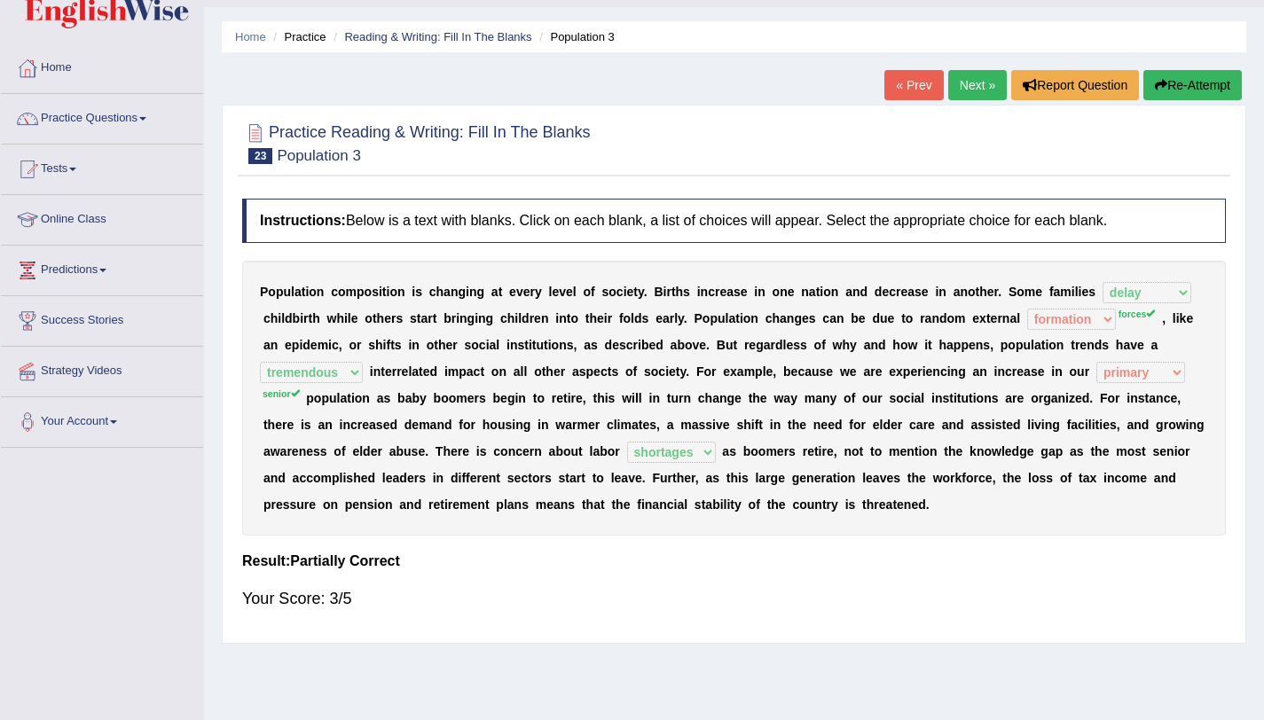
scroll to position [42, 0]
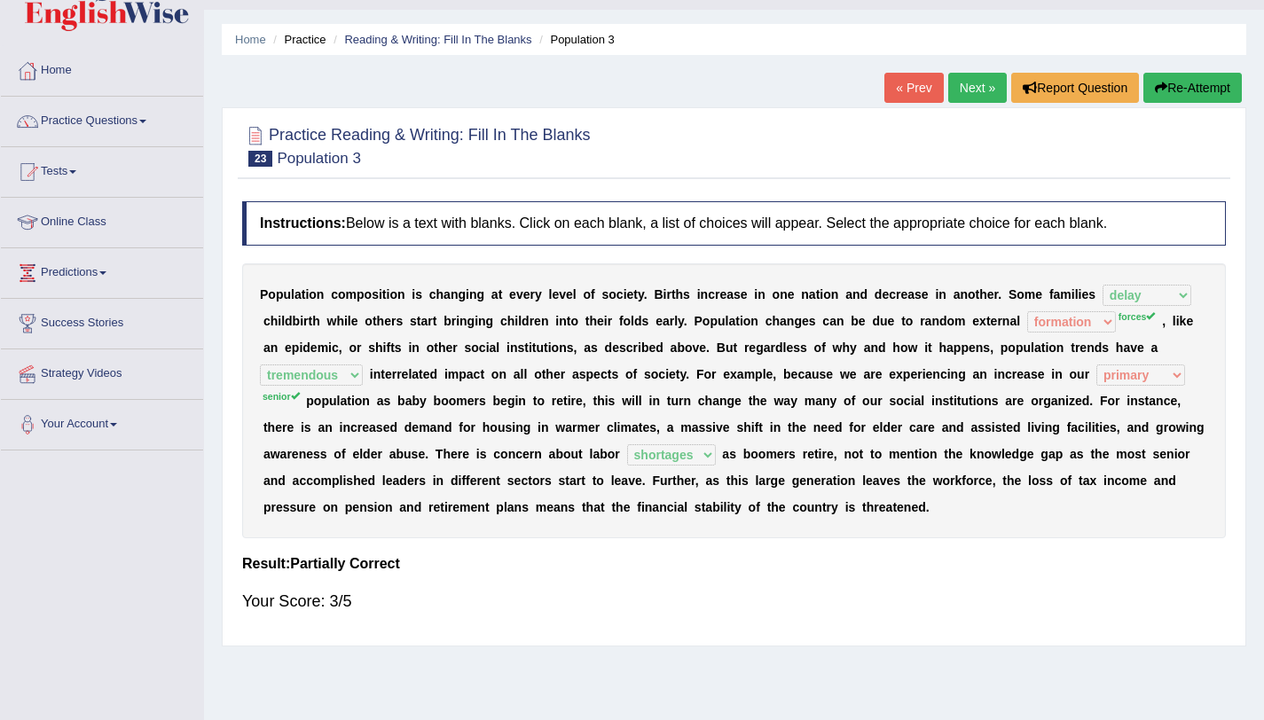
click at [970, 96] on link "Next »" at bounding box center [977, 88] width 59 height 30
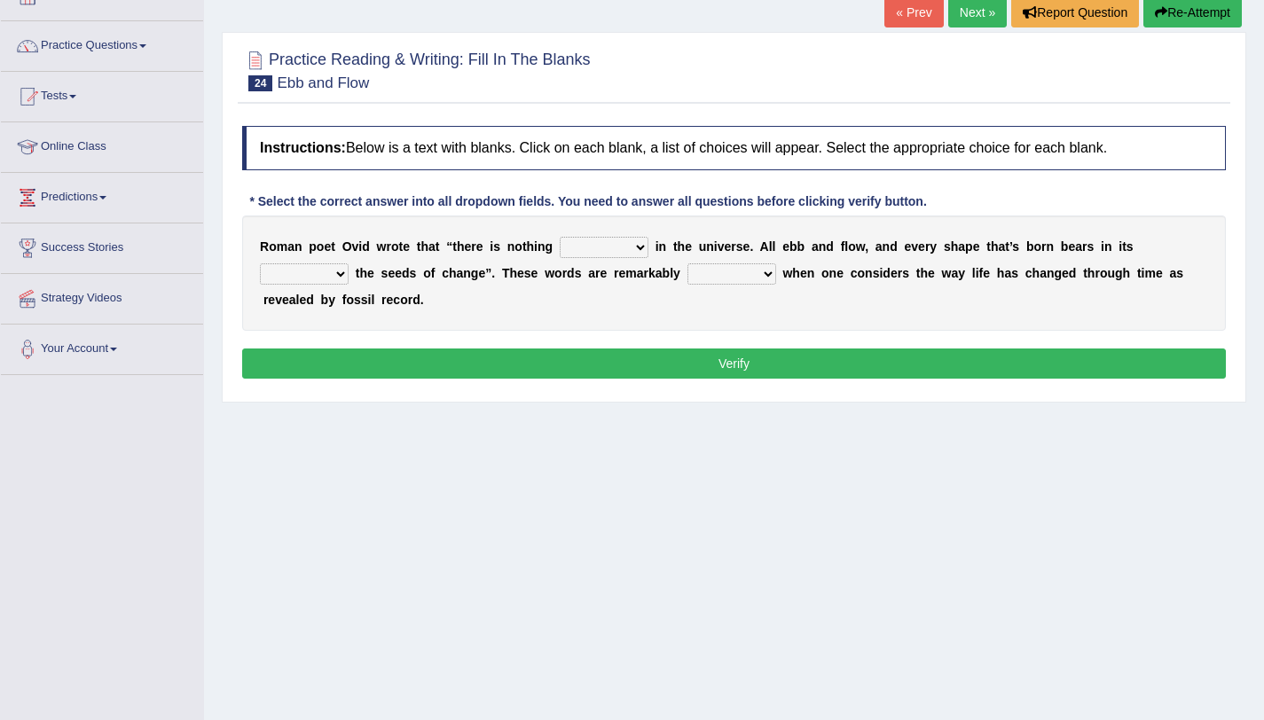
scroll to position [211, 0]
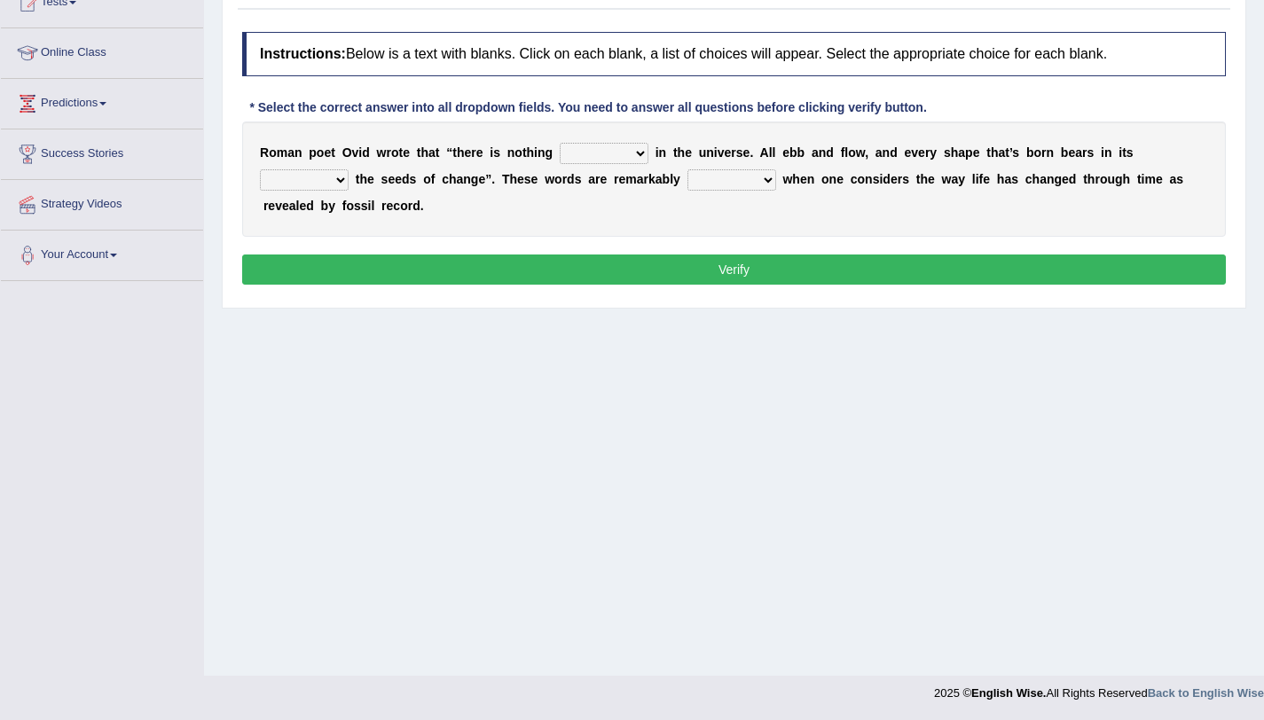
click at [582, 152] on select "orthodox volatile constant cheap" at bounding box center [604, 153] width 89 height 21
select select "cheap"
click at [560, 143] on select "orthodox volatile constant cheap" at bounding box center [604, 153] width 89 height 21
click at [323, 183] on select "heart limb womb brain" at bounding box center [304, 179] width 89 height 21
click at [260, 169] on select "heart limb womb brain" at bounding box center [304, 179] width 89 height 21
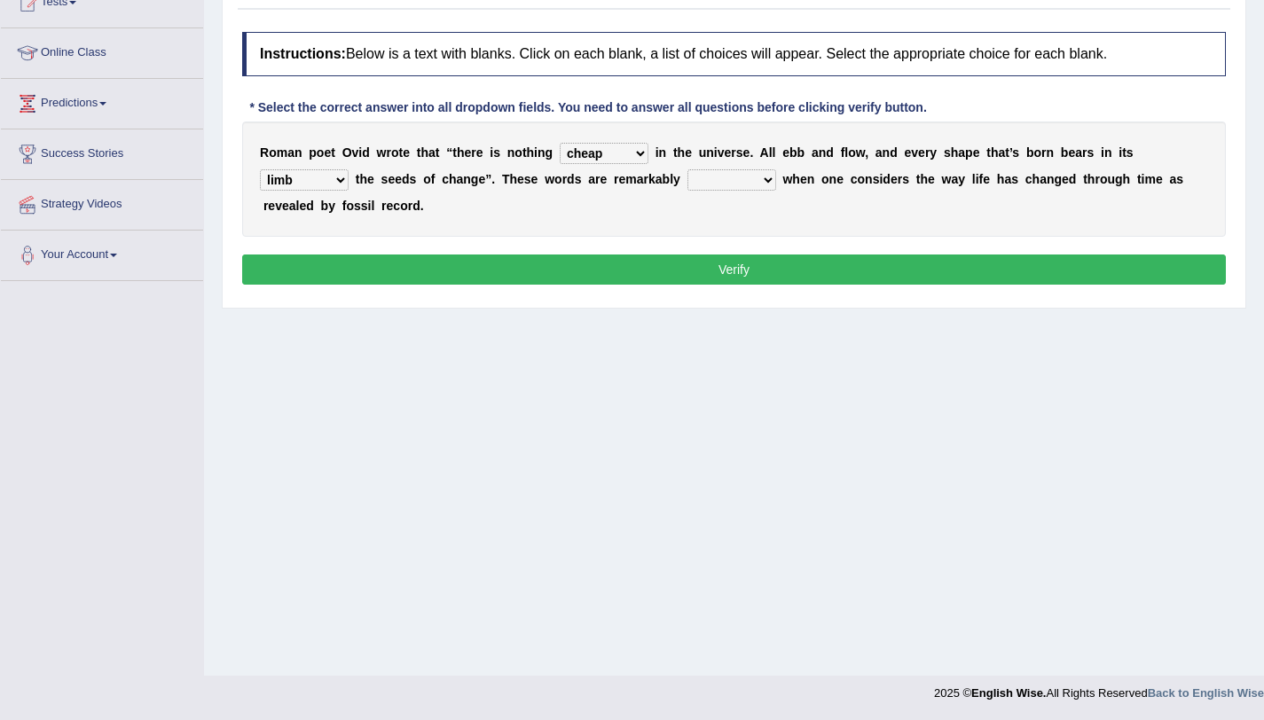
click at [333, 189] on select "heart limb womb brain" at bounding box center [304, 179] width 89 height 21
select select "heart"
click at [260, 169] on select "heart limb womb brain" at bounding box center [304, 179] width 89 height 21
click at [704, 181] on select "prevalent detached relevant dominant" at bounding box center [732, 179] width 89 height 21
select select "relevant"
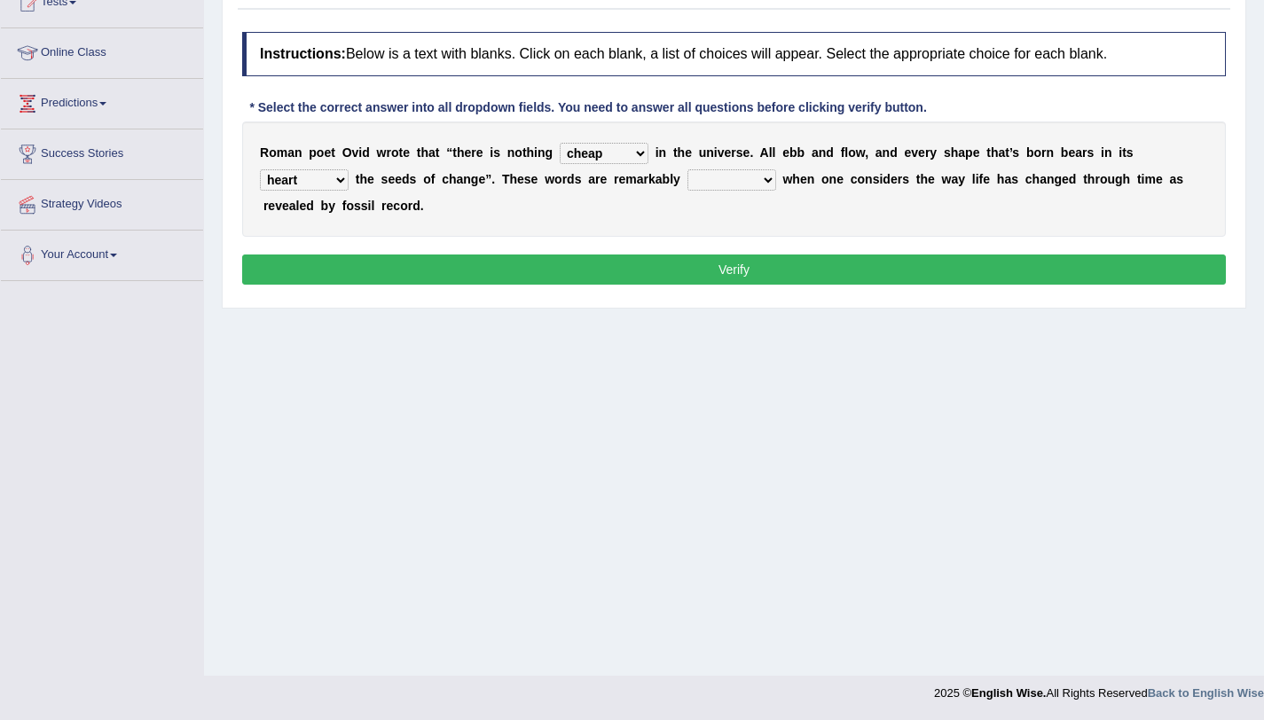
click at [688, 169] on select "prevalent detached relevant dominant" at bounding box center [732, 179] width 89 height 21
click at [714, 183] on select "prevalent detached relevant dominant" at bounding box center [732, 179] width 89 height 21
click at [628, 161] on select "orthodox volatile constant cheap" at bounding box center [604, 153] width 89 height 21
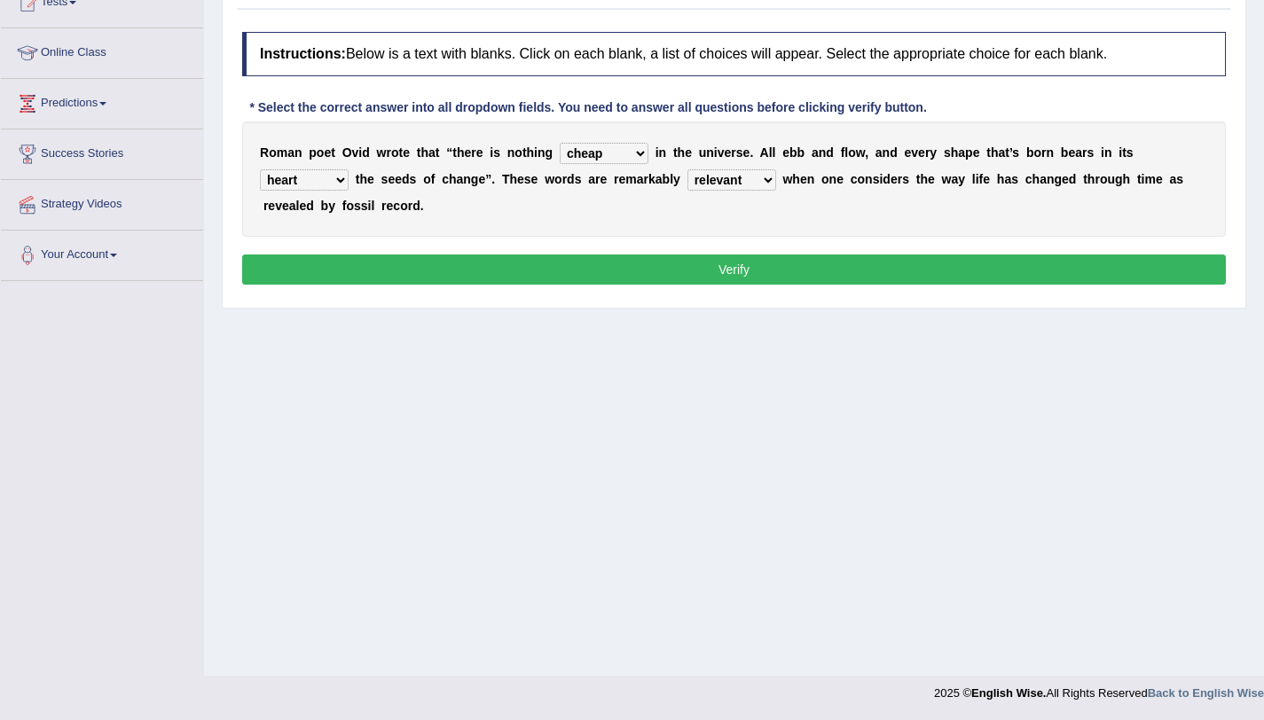
click at [678, 256] on button "Verify" at bounding box center [734, 270] width 984 height 30
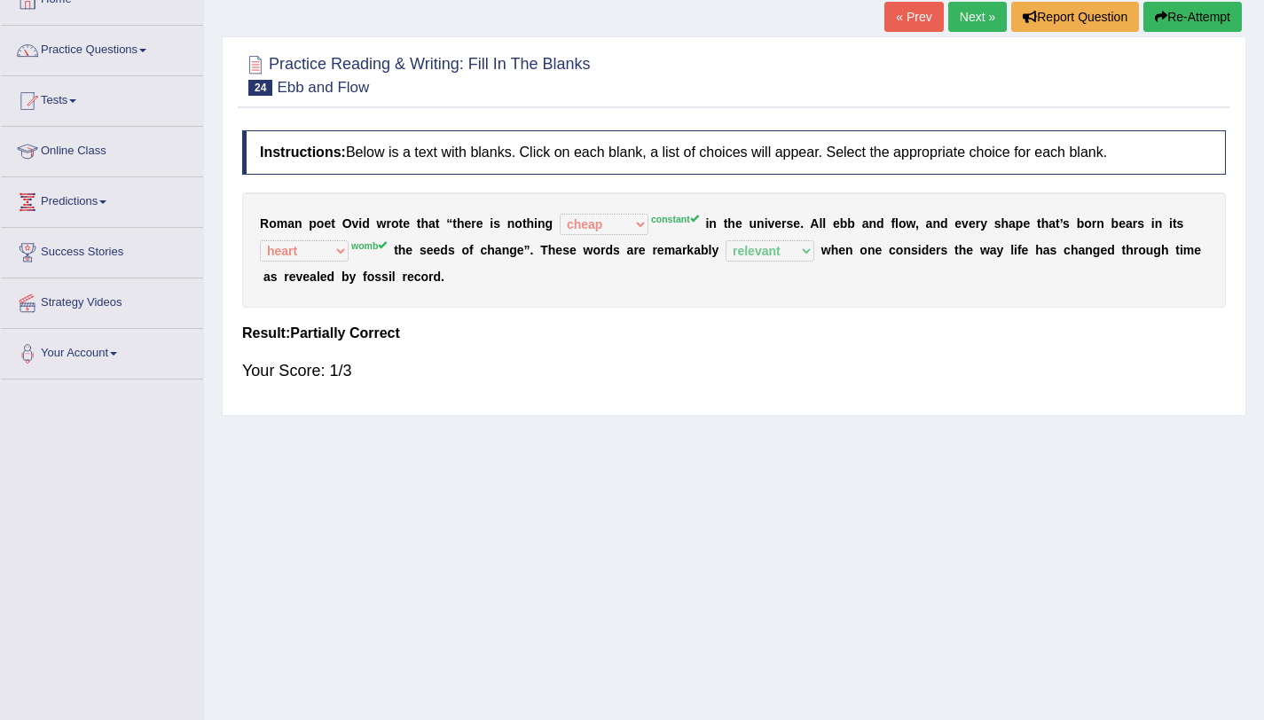
scroll to position [102, 0]
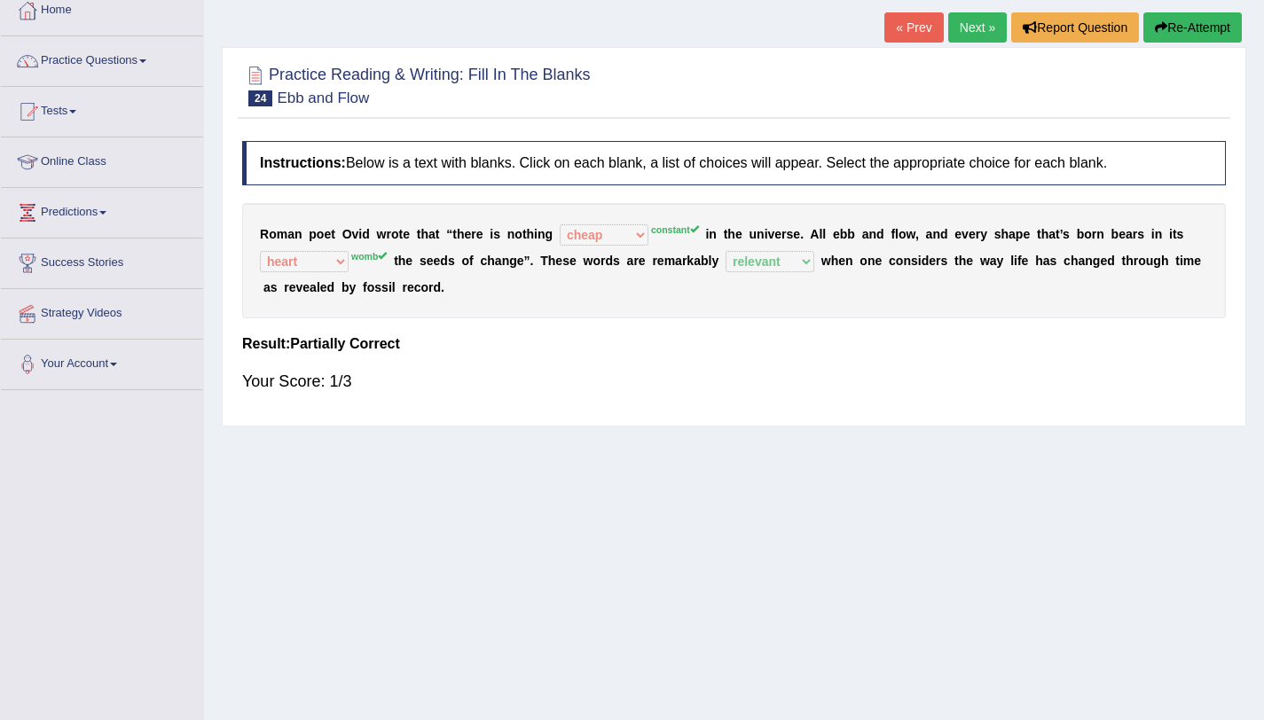
click at [1222, 30] on button "Re-Attempt" at bounding box center [1193, 27] width 98 height 30
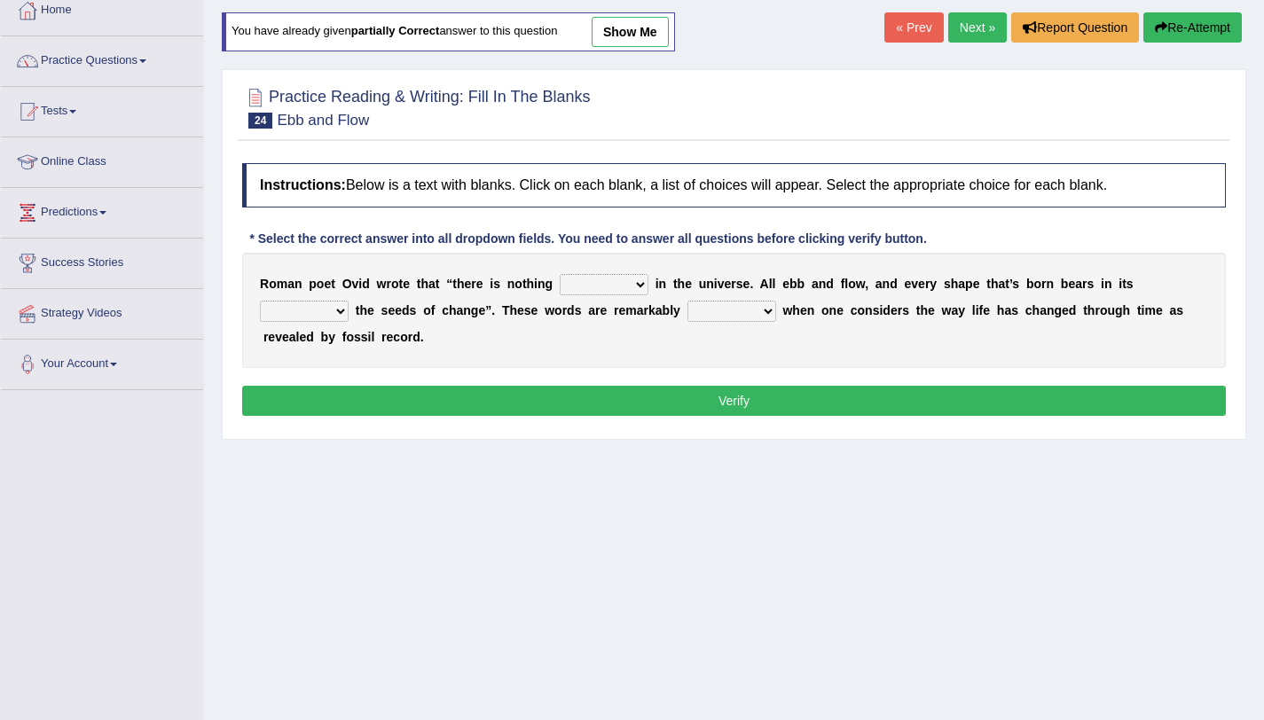
click at [599, 294] on select "orthodox volatile constant cheap" at bounding box center [604, 284] width 89 height 21
select select "constant"
click at [560, 274] on select "orthodox volatile constant cheap" at bounding box center [604, 284] width 89 height 21
click at [339, 320] on select "heart limb womb brain" at bounding box center [304, 311] width 89 height 21
select select "womb"
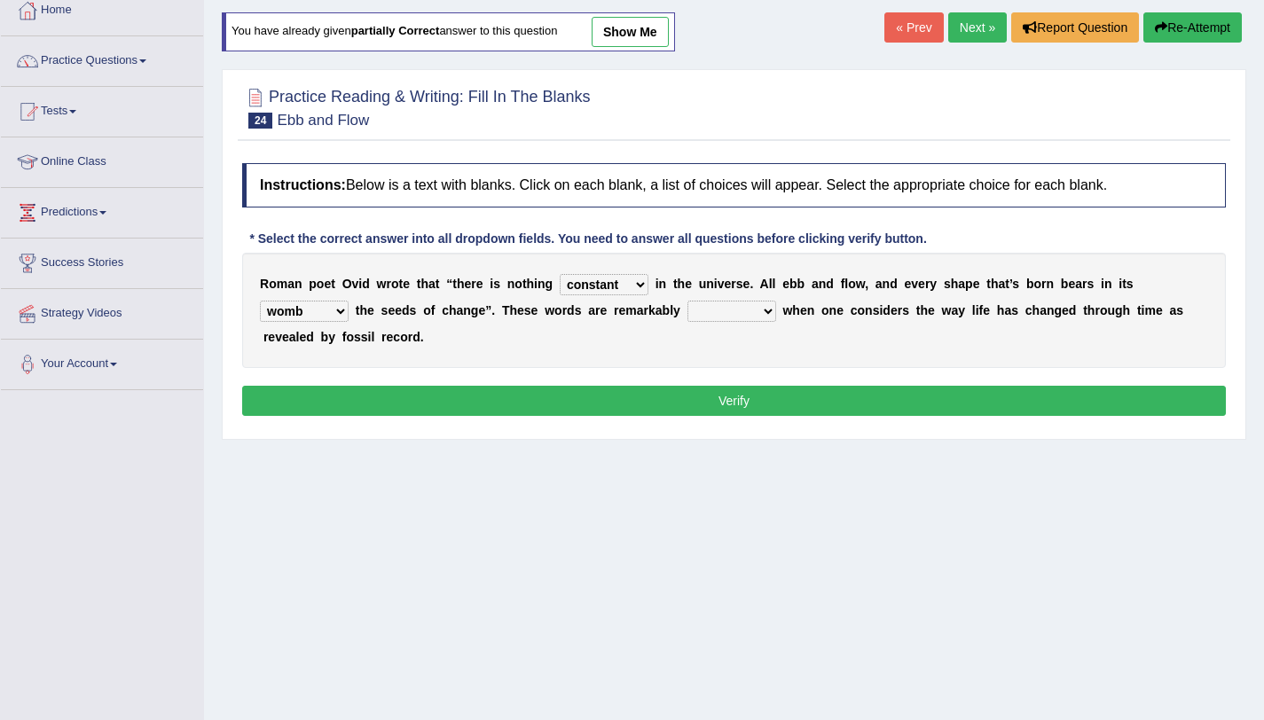
click at [260, 301] on select "heart limb womb brain" at bounding box center [304, 311] width 89 height 21
click at [711, 311] on select "prevalent detached relevant dominant" at bounding box center [732, 311] width 89 height 21
select select "relevant"
click at [688, 301] on select "prevalent detached relevant dominant" at bounding box center [732, 311] width 89 height 21
click at [721, 402] on button "Verify" at bounding box center [734, 401] width 984 height 30
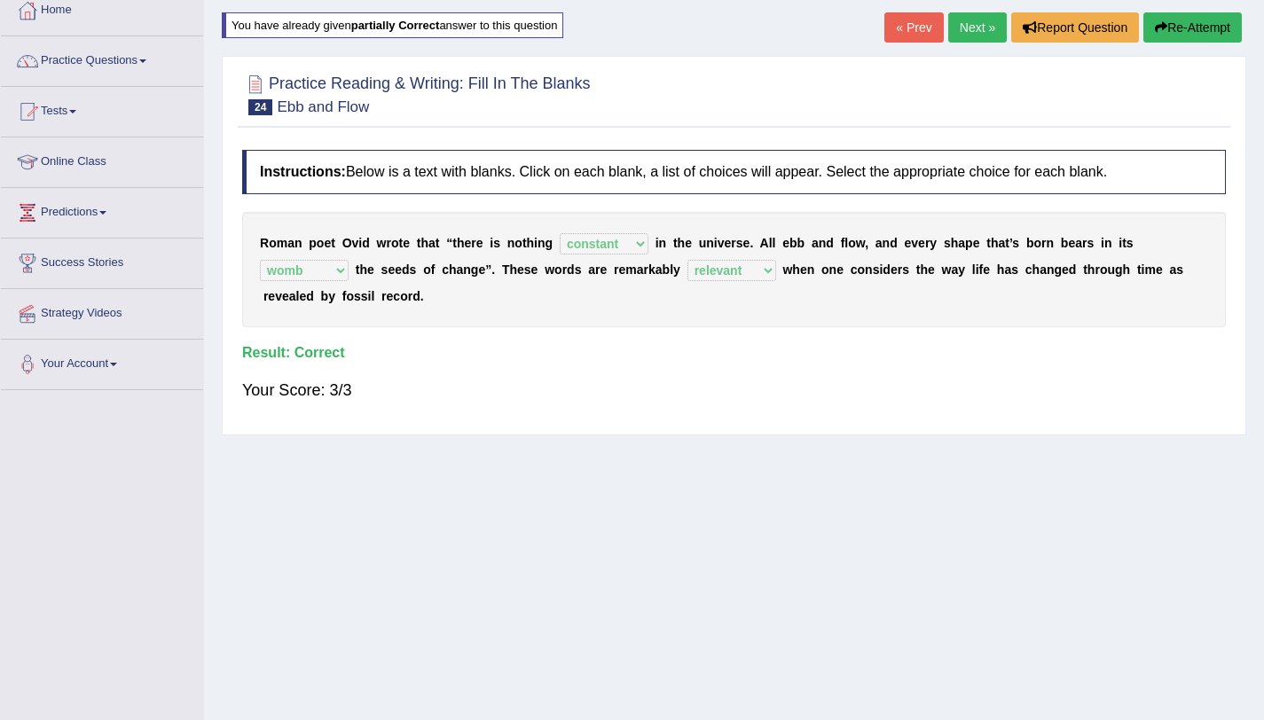
click at [979, 12] on div "Home Practice Reading & Writing: Fill In The Blanks Ebb and Flow You have alrea…" at bounding box center [734, 341] width 1060 height 887
click at [971, 20] on link "Next »" at bounding box center [977, 27] width 59 height 30
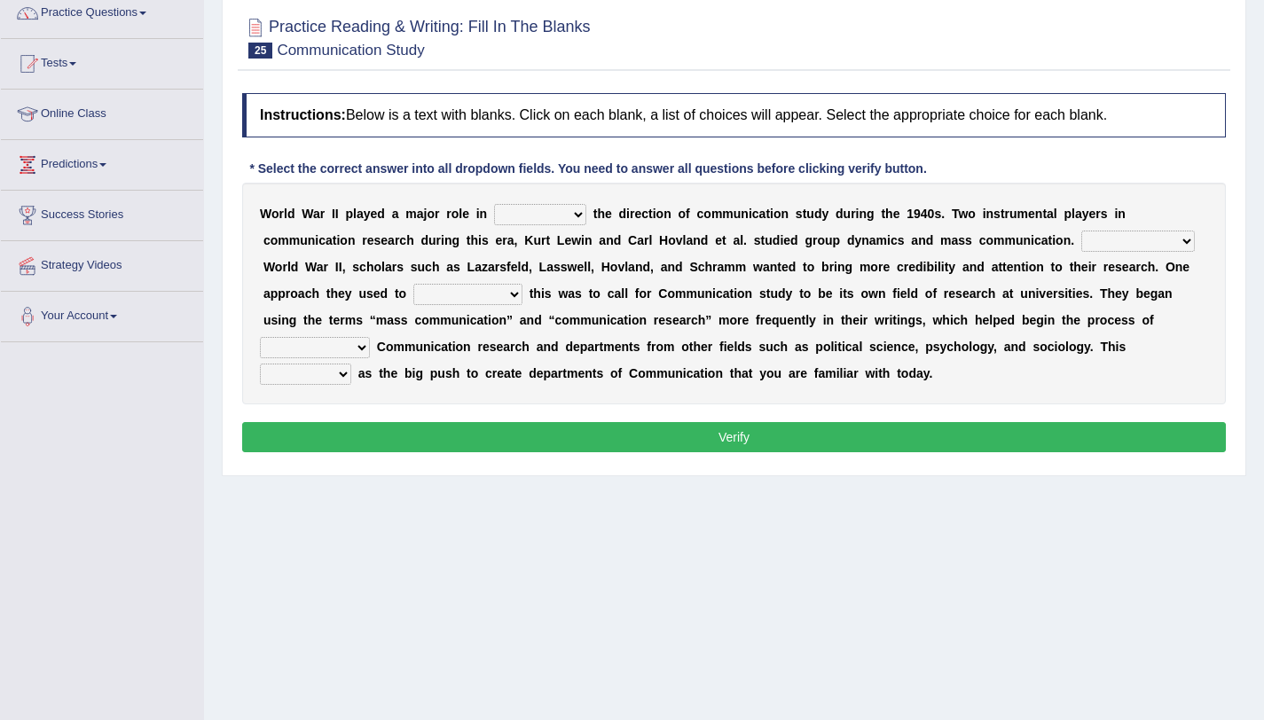
scroll to position [211, 0]
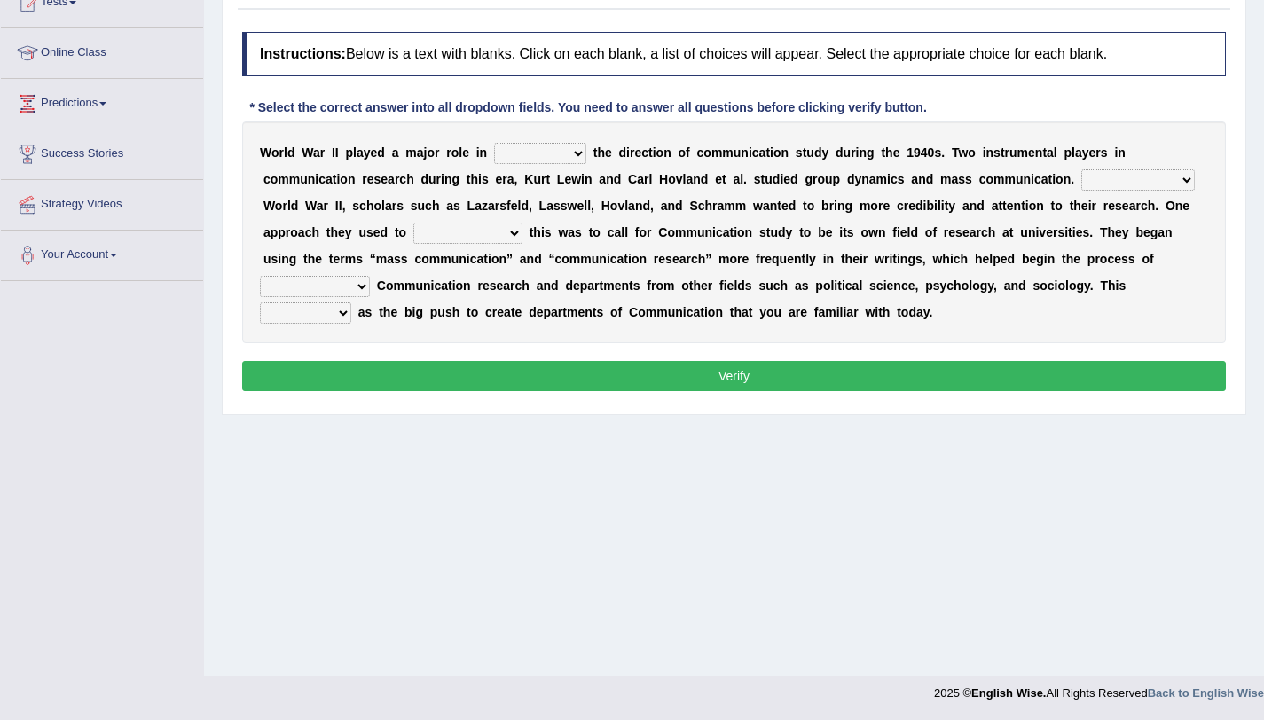
click at [510, 149] on select "shaping sharpening shunning shivering" at bounding box center [540, 153] width 92 height 21
select select "shaping"
click at [494, 143] on select "shaping sharpening shunning shivering" at bounding box center [540, 153] width 92 height 21
click at [563, 146] on select "shaping sharpening shunning shivering" at bounding box center [540, 153] width 92 height 21
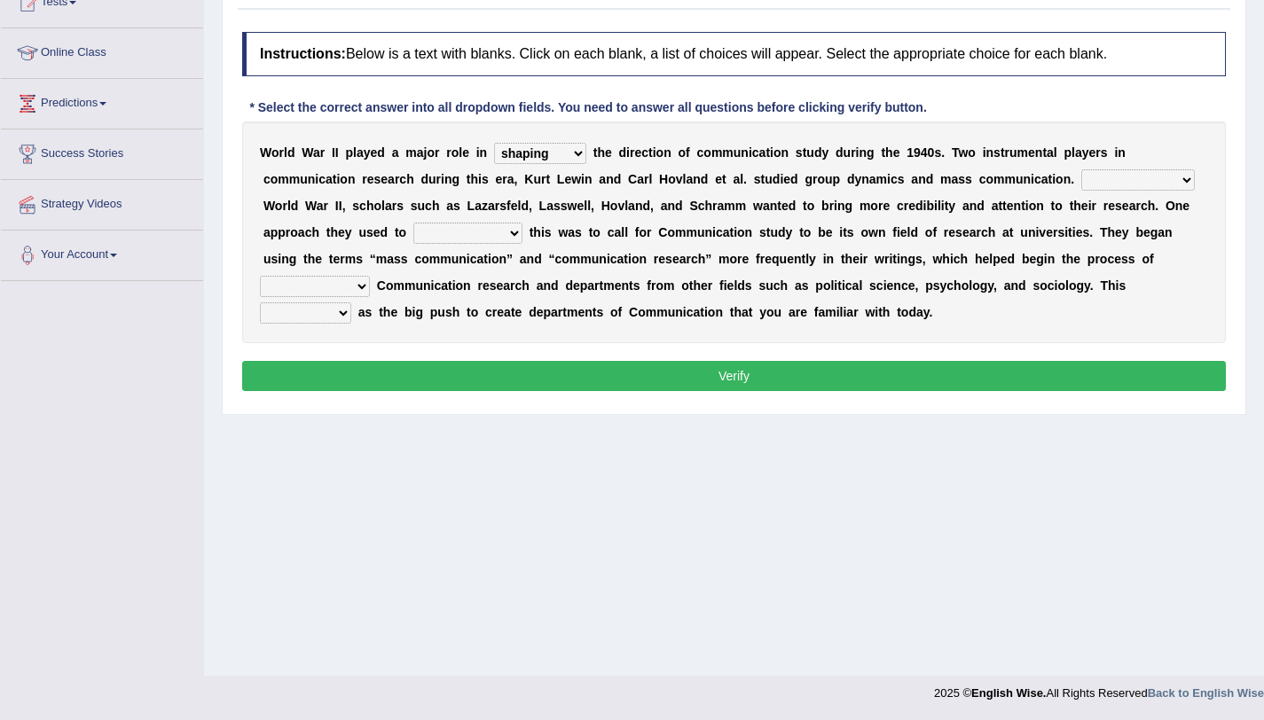
click at [1102, 177] on select "Being followed To be followed Following Followed" at bounding box center [1139, 179] width 114 height 21
select select "Being followed"
click at [1082, 169] on select "Being followed To be followed Following Followed" at bounding box center [1139, 179] width 114 height 21
click at [448, 233] on select "accompany accomplish acknowledge accommodate" at bounding box center [467, 233] width 109 height 21
select select "accomplish"
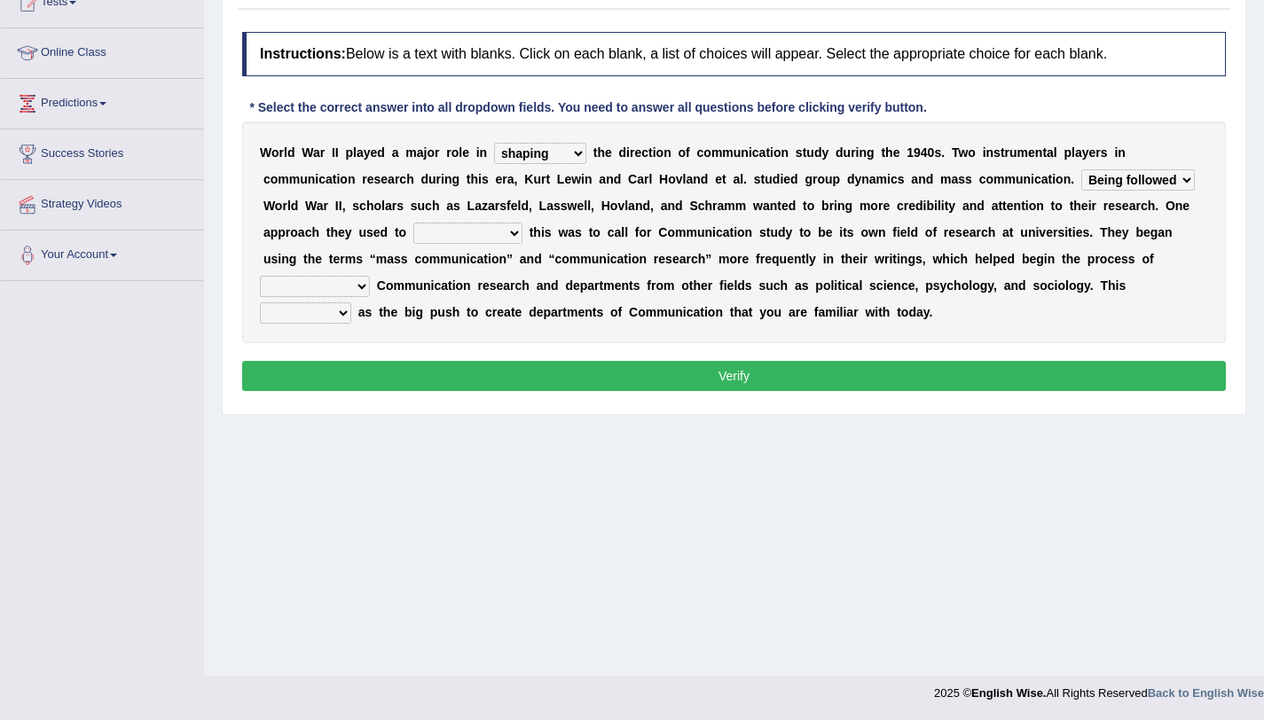
click at [413, 223] on select "accompany accomplish acknowledge accommodate" at bounding box center [467, 233] width 109 height 21
click at [352, 287] on select "discharging distinguishing disputing displaying" at bounding box center [315, 286] width 110 height 21
select select "distinguishing"
click at [260, 276] on select "discharging distinguishing disputing displaying" at bounding box center [315, 286] width 110 height 21
click at [339, 315] on select "served considered regarded provided" at bounding box center [305, 313] width 91 height 21
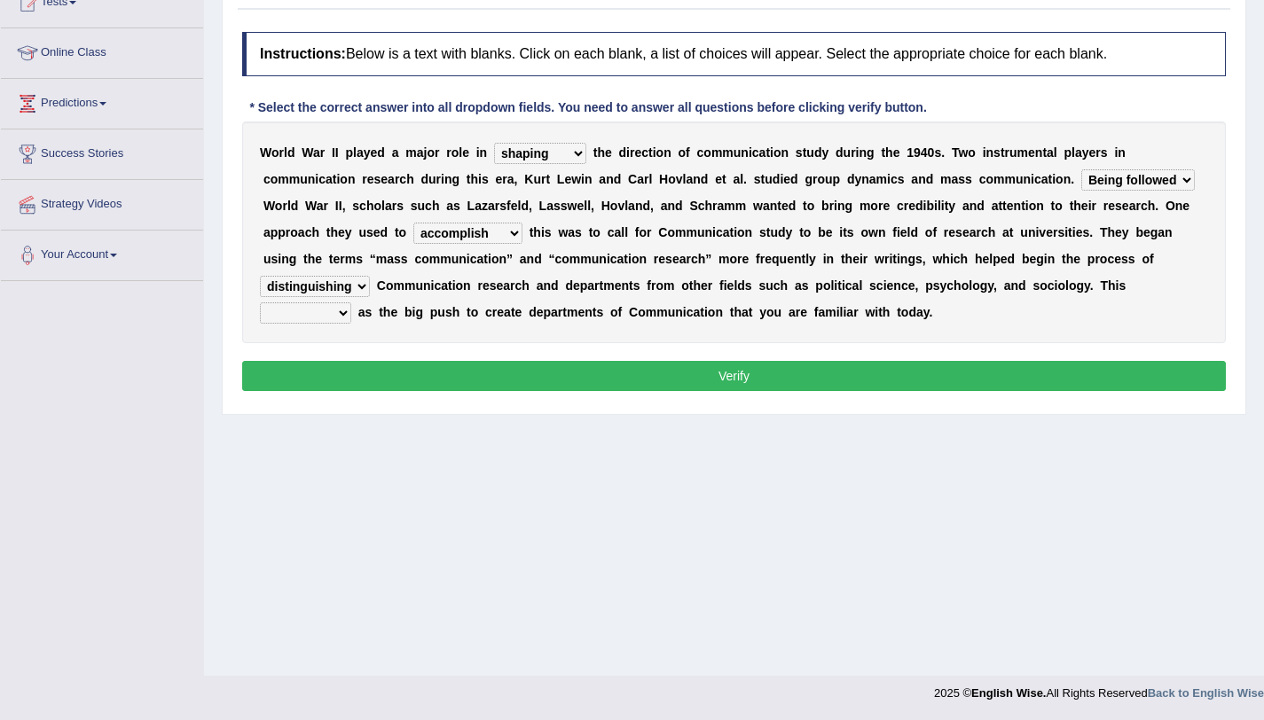
select select "provided"
click at [260, 303] on select "served considered regarded provided" at bounding box center [305, 313] width 91 height 21
click at [540, 386] on button "Verify" at bounding box center [734, 376] width 984 height 30
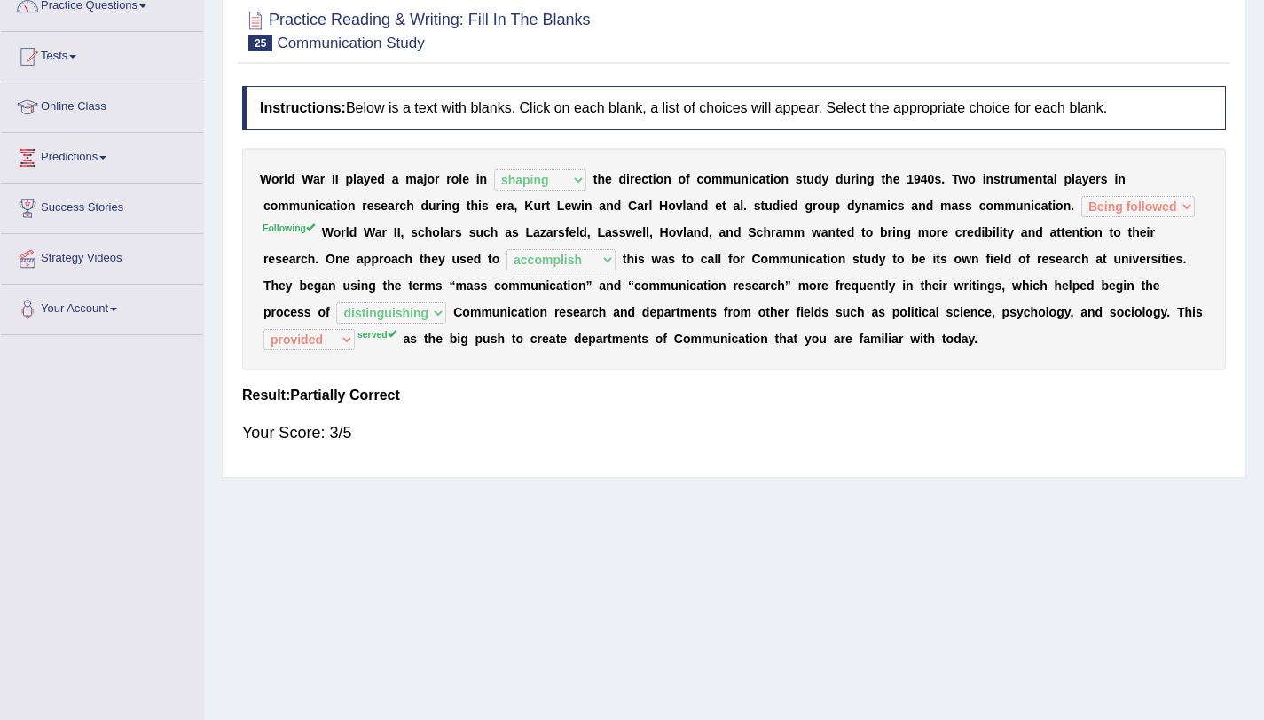
scroll to position [0, 0]
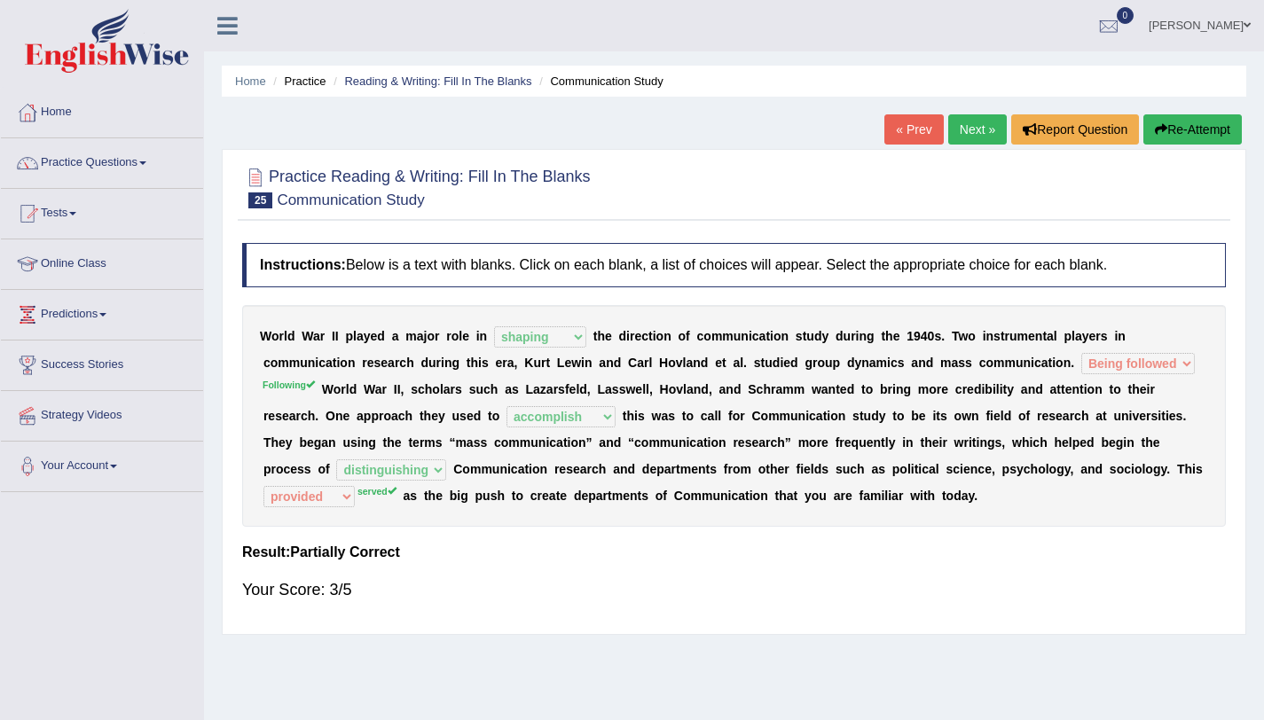
click at [970, 120] on link "Next »" at bounding box center [977, 129] width 59 height 30
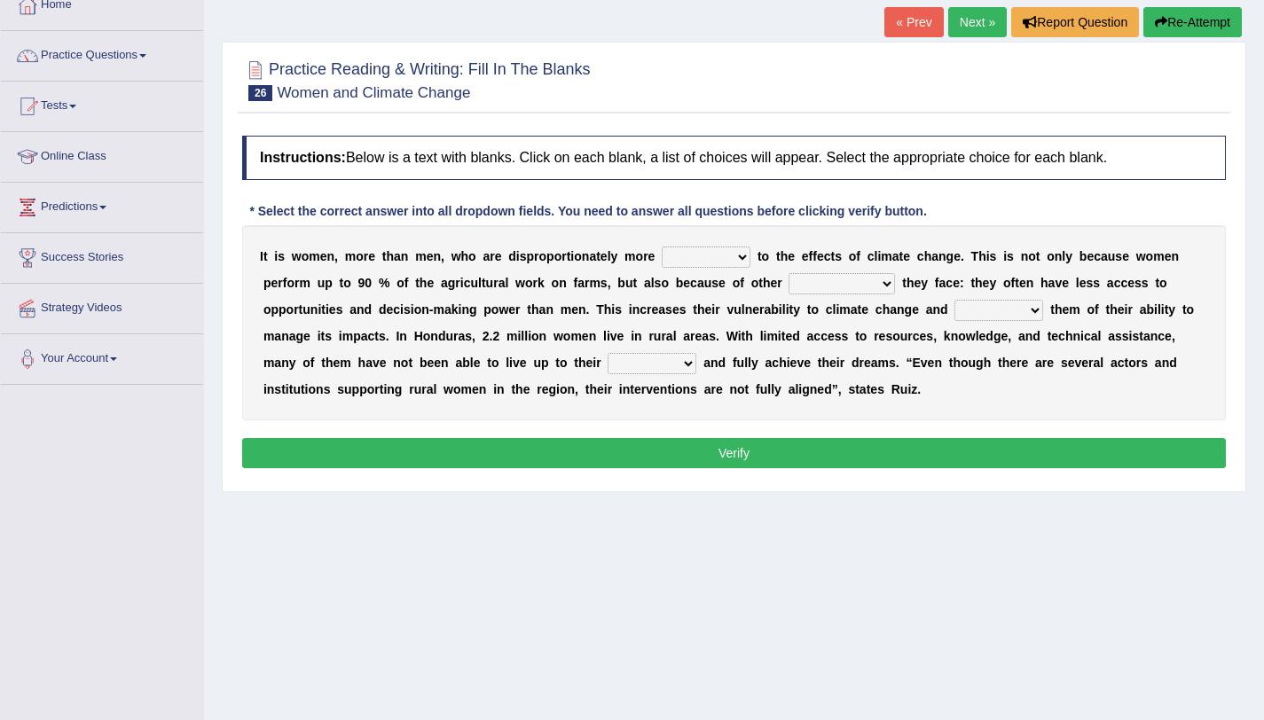
scroll to position [200, 0]
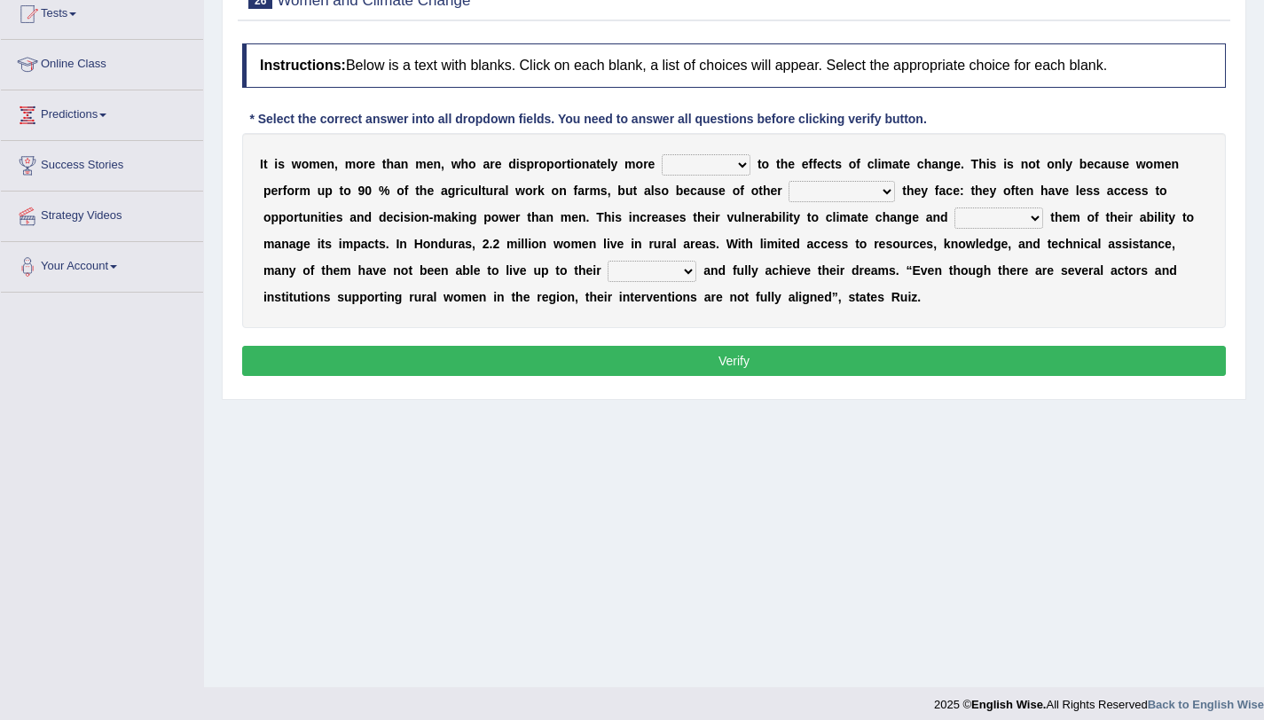
click at [679, 171] on select "defensive beatable vulnerable defective" at bounding box center [706, 164] width 89 height 21
select select "defensive"
click at [662, 154] on select "defensive beatable vulnerable defective" at bounding box center [706, 164] width 89 height 21
click at [809, 189] on select "chances challenges awkwardness changes" at bounding box center [842, 191] width 106 height 21
select select "challenges"
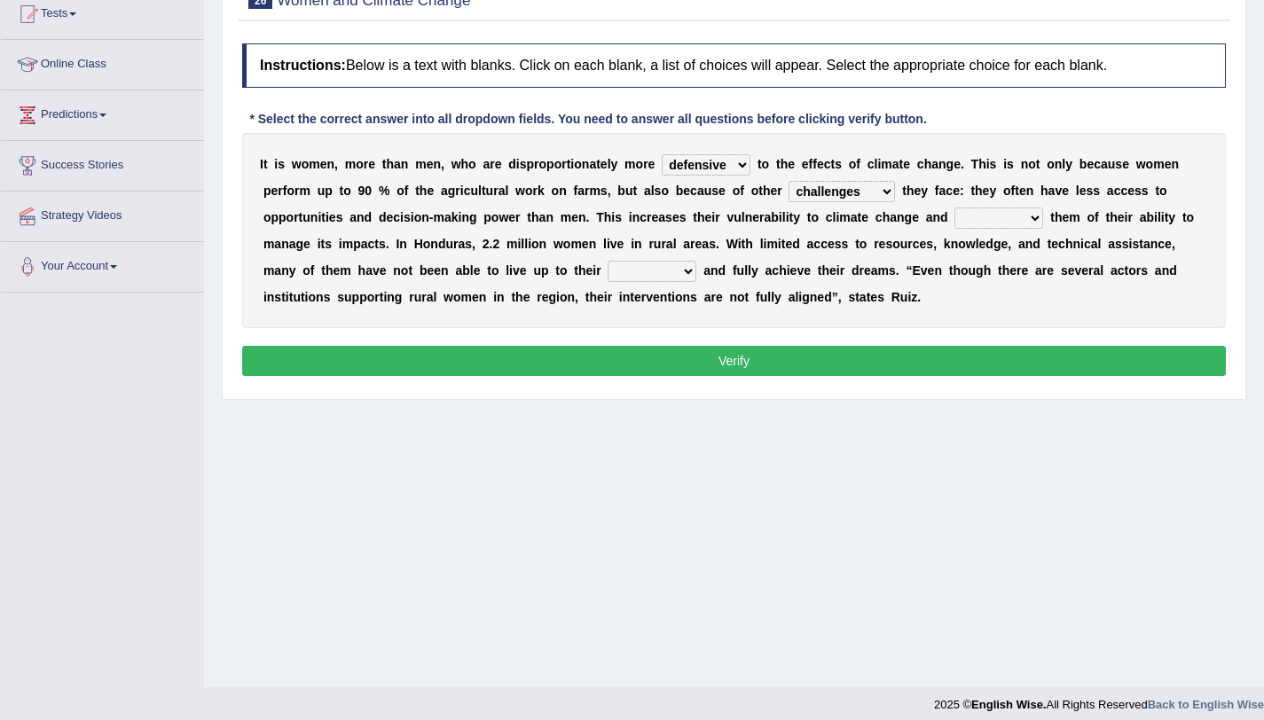
click at [789, 181] on select "chances challenges awkwardness changes" at bounding box center [842, 191] width 106 height 21
click at [964, 220] on select "deprives caprices deposits thrives" at bounding box center [999, 218] width 89 height 21
select select "thrives"
click at [955, 208] on select "deprives caprices deposits thrives" at bounding box center [999, 218] width 89 height 21
click at [638, 273] on select "endurance patience capacities publicity" at bounding box center [652, 271] width 89 height 21
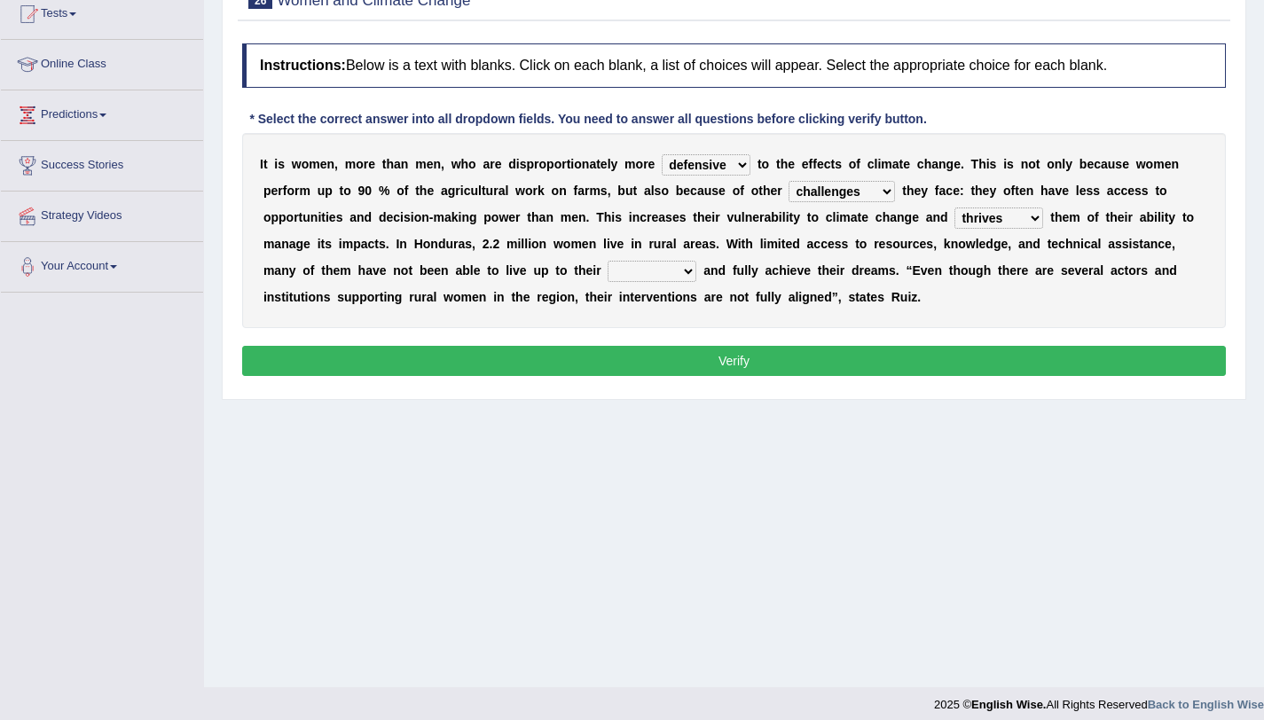
select select "capacities"
click at [608, 261] on select "endurance patience capacities publicity" at bounding box center [652, 271] width 89 height 21
click at [648, 364] on button "Verify" at bounding box center [734, 361] width 984 height 30
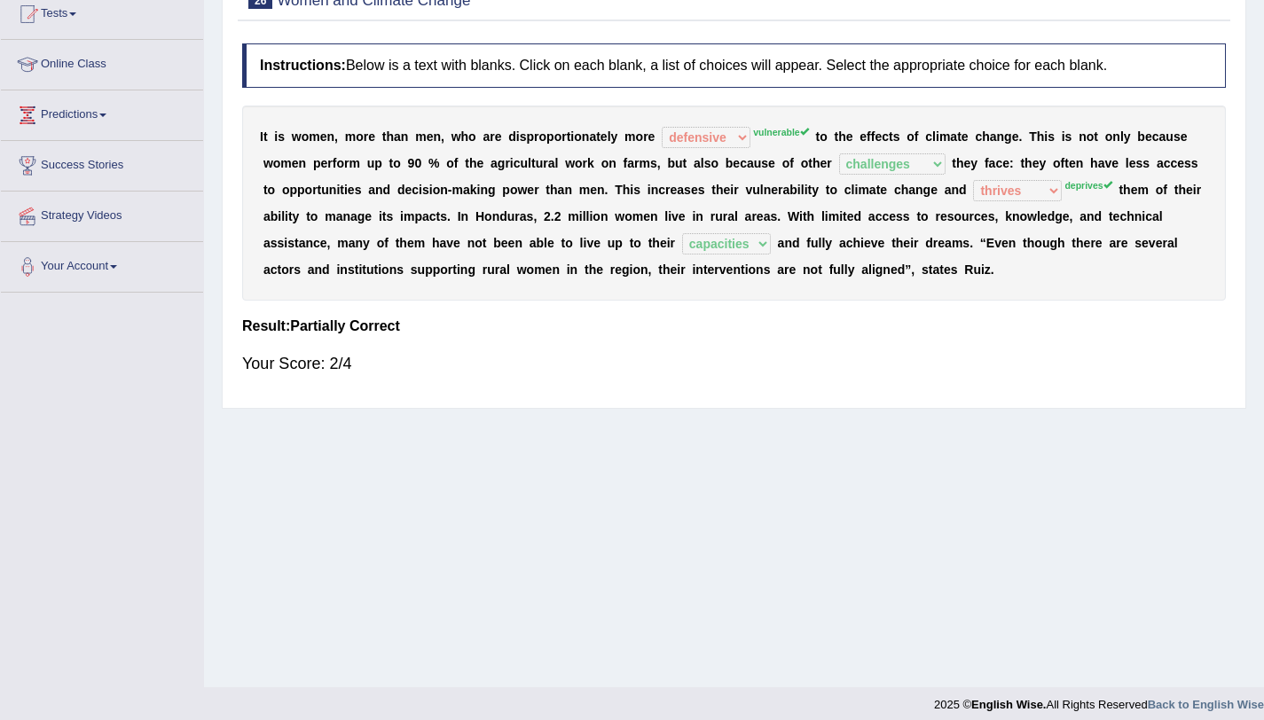
scroll to position [0, 0]
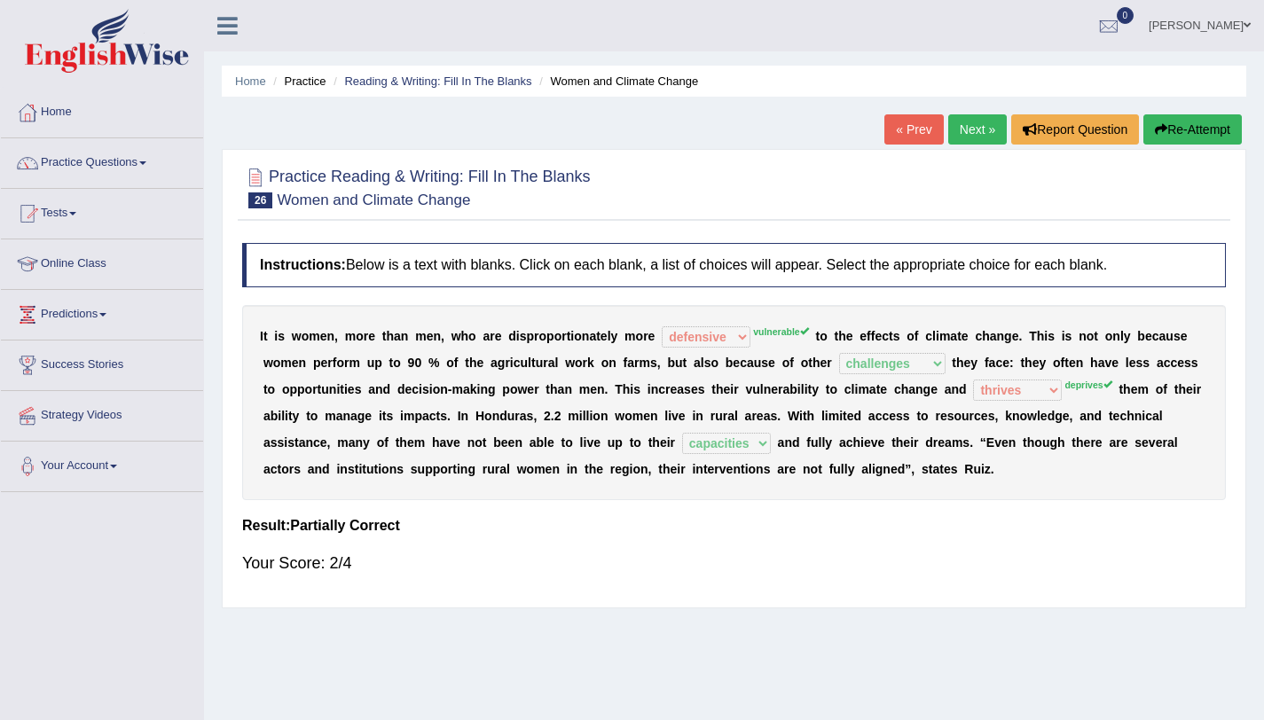
click at [964, 143] on link "Next »" at bounding box center [977, 129] width 59 height 30
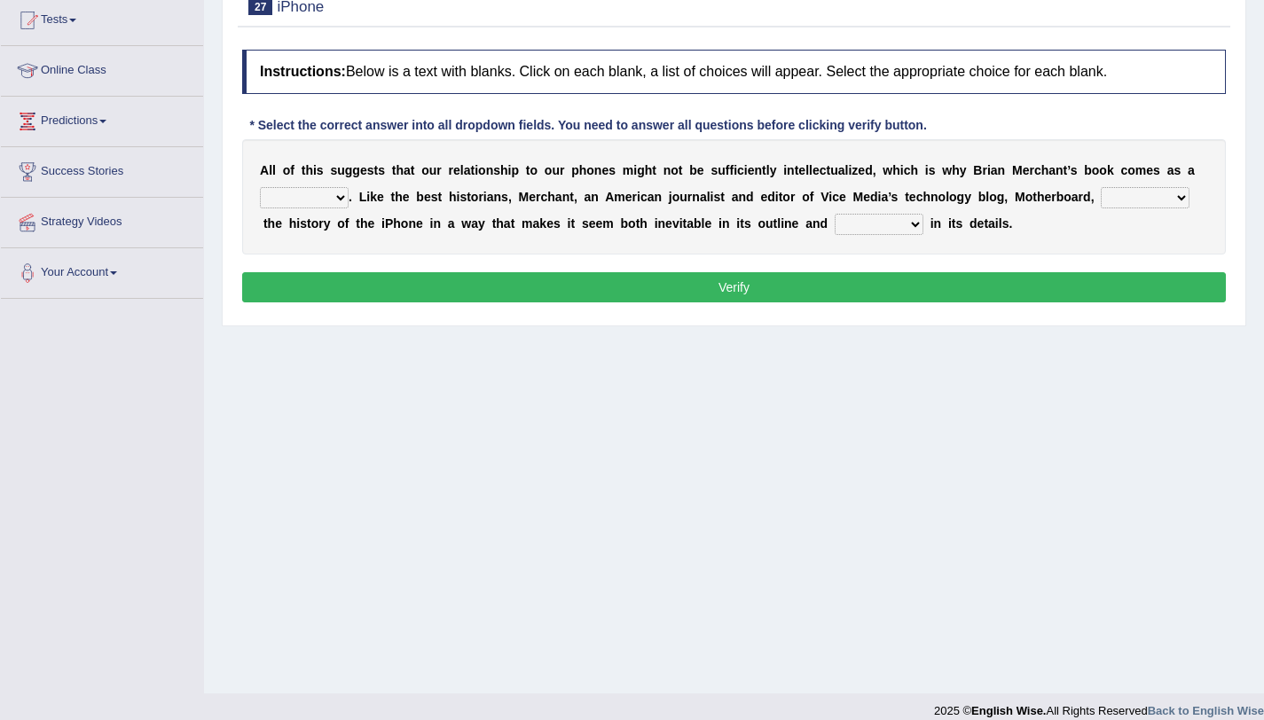
scroll to position [211, 0]
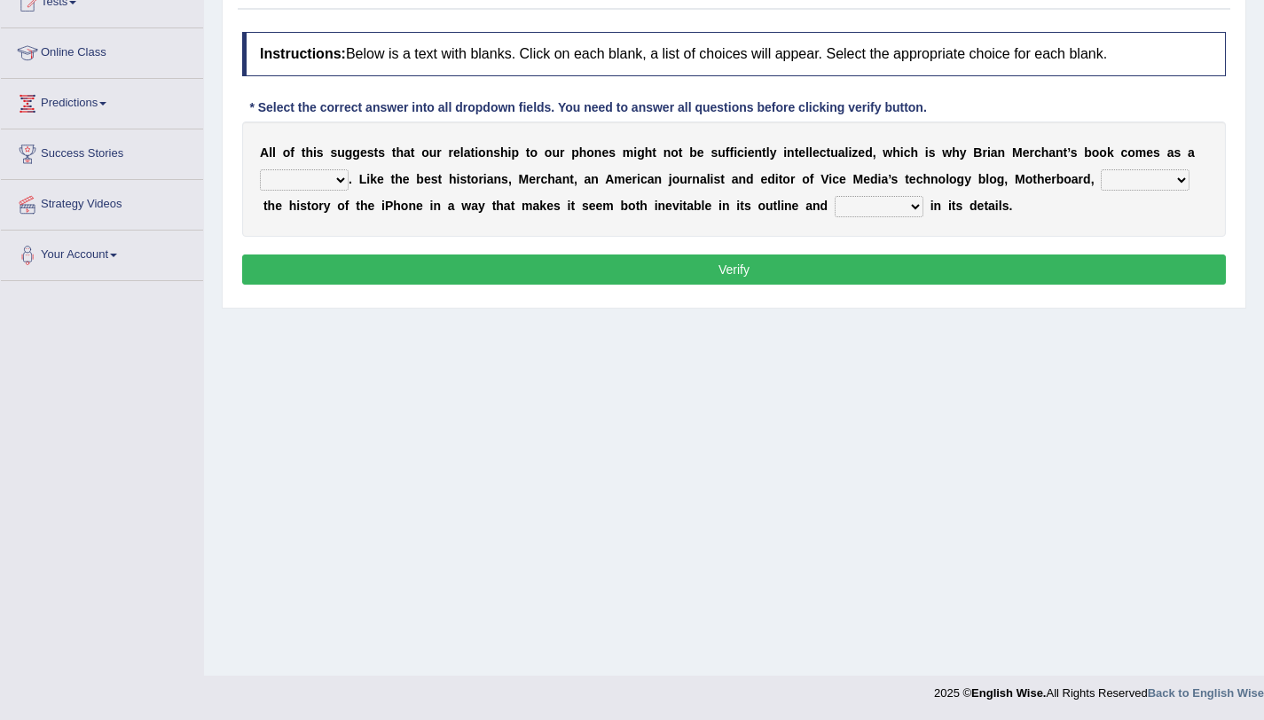
click at [316, 184] on select "privilege relief demotion flash" at bounding box center [304, 179] width 89 height 21
select select "privilege"
click at [260, 169] on select "privilege relief demotion flash" at bounding box center [304, 179] width 89 height 21
click at [1129, 189] on select "enriches unpacks detours contorts" at bounding box center [1145, 179] width 89 height 21
select select "contorts"
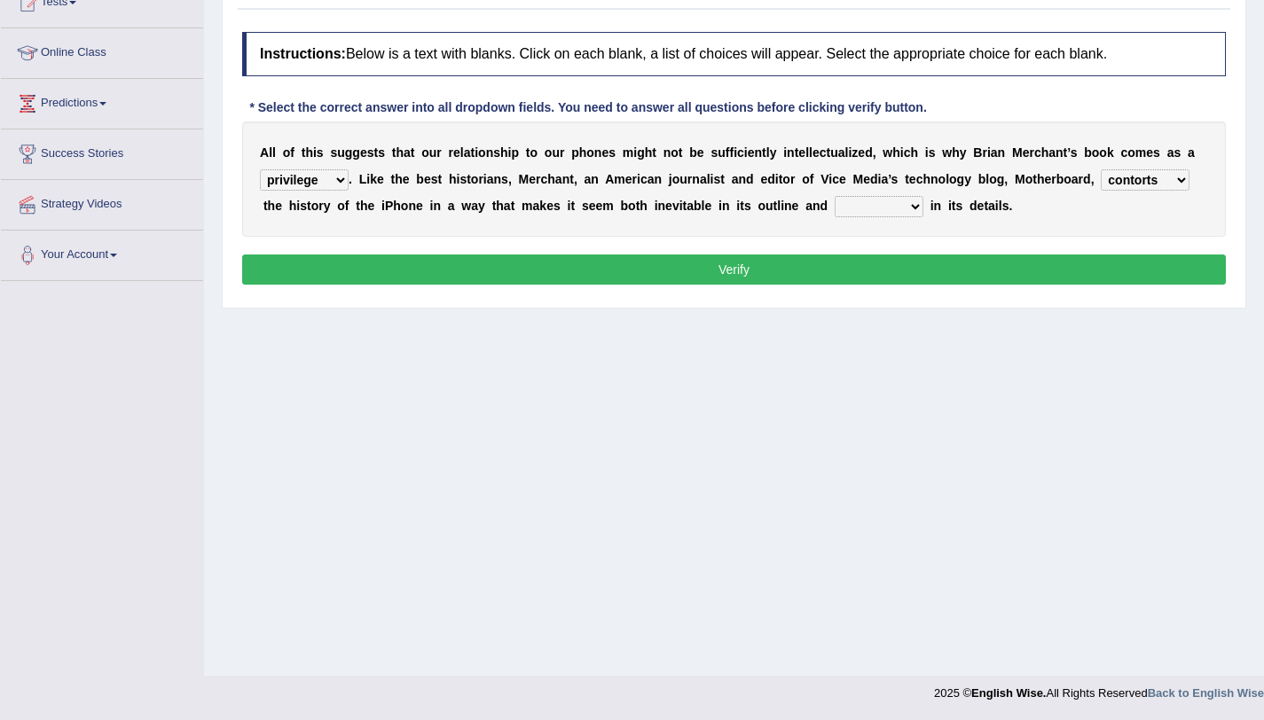
click at [1101, 169] on select "enriches unpacks detours contorts" at bounding box center [1145, 179] width 89 height 21
click at [1131, 185] on select "enriches unpacks detours contorts" at bounding box center [1145, 179] width 89 height 21
click at [1101, 169] on select "enriches unpacks detours contorts" at bounding box center [1145, 179] width 89 height 21
click at [860, 211] on select "surprises surprised surprising surprise" at bounding box center [879, 206] width 89 height 21
select select "surprises"
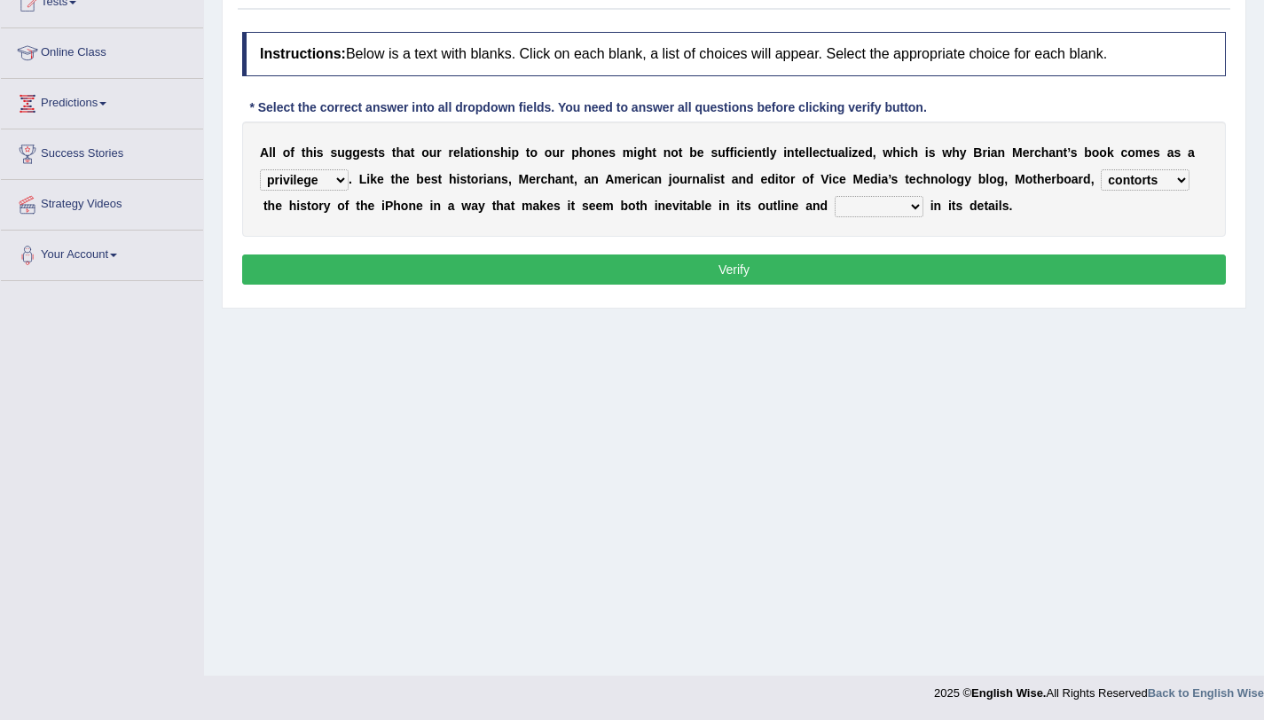
click at [835, 196] on select "surprises surprised surprising surprise" at bounding box center [879, 206] width 89 height 21
click at [885, 270] on button "Verify" at bounding box center [734, 270] width 984 height 30
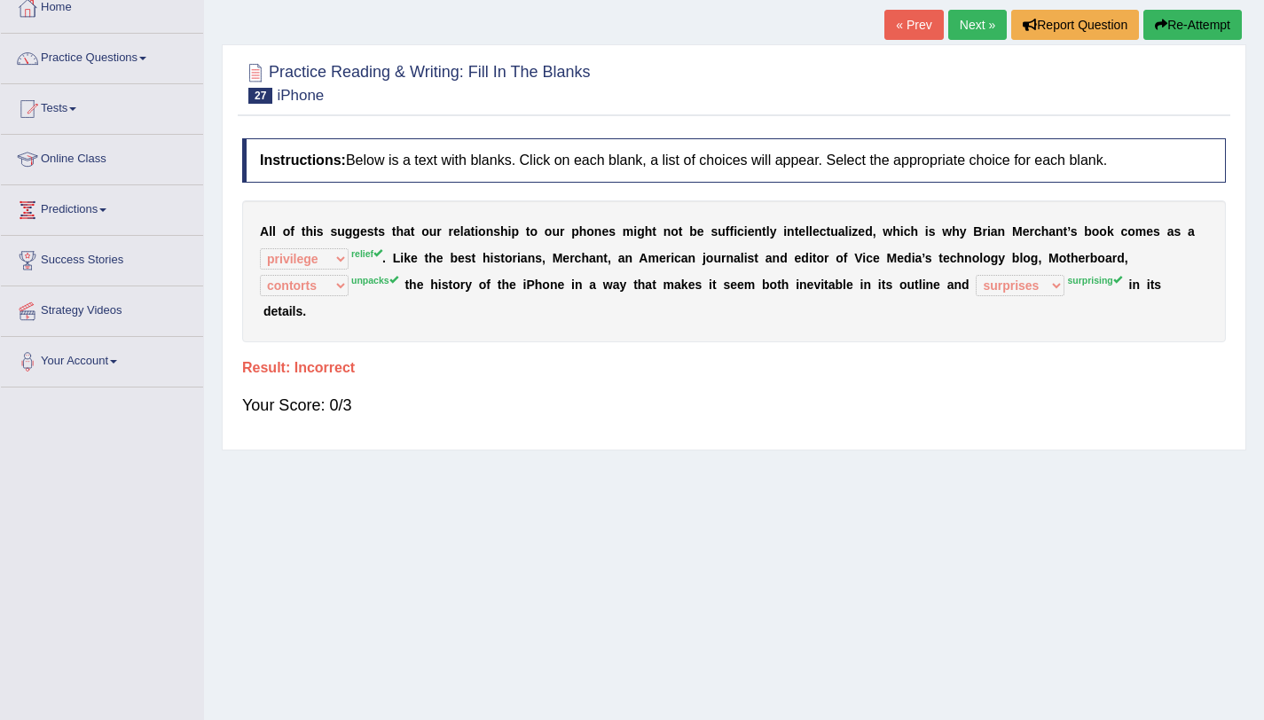
scroll to position [103, 0]
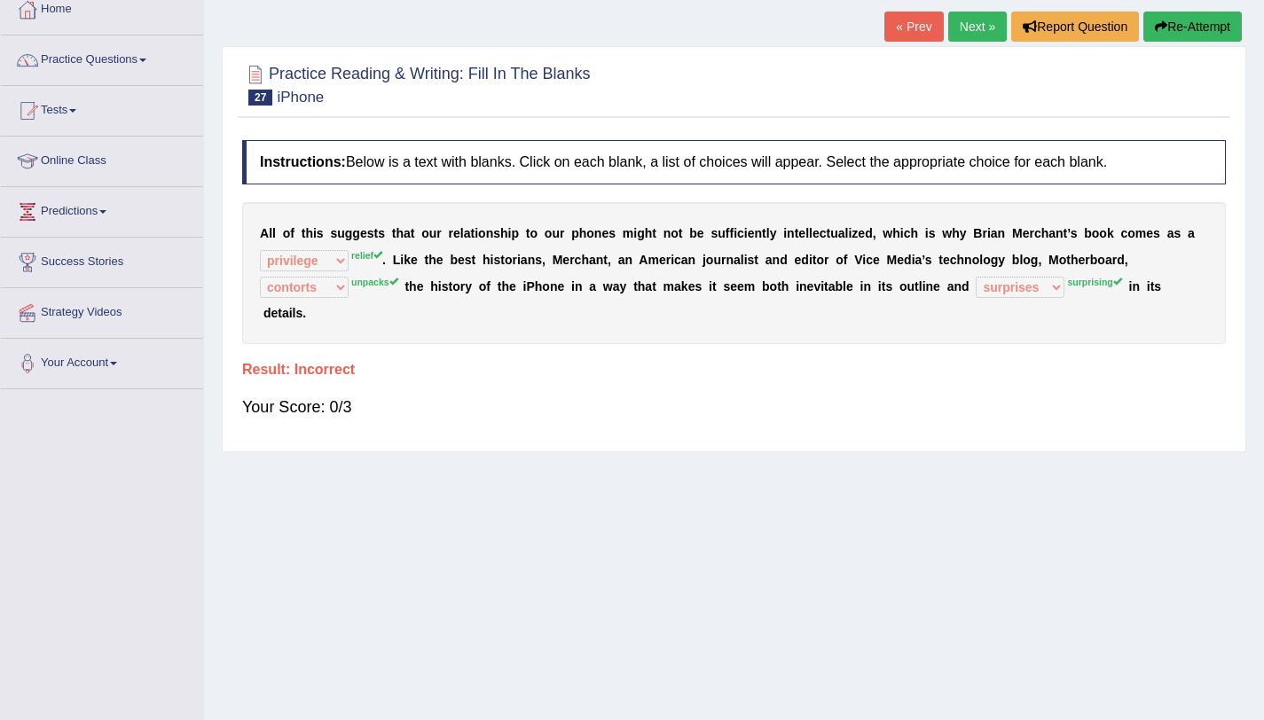
click at [1168, 21] on button "Re-Attempt" at bounding box center [1193, 27] width 98 height 30
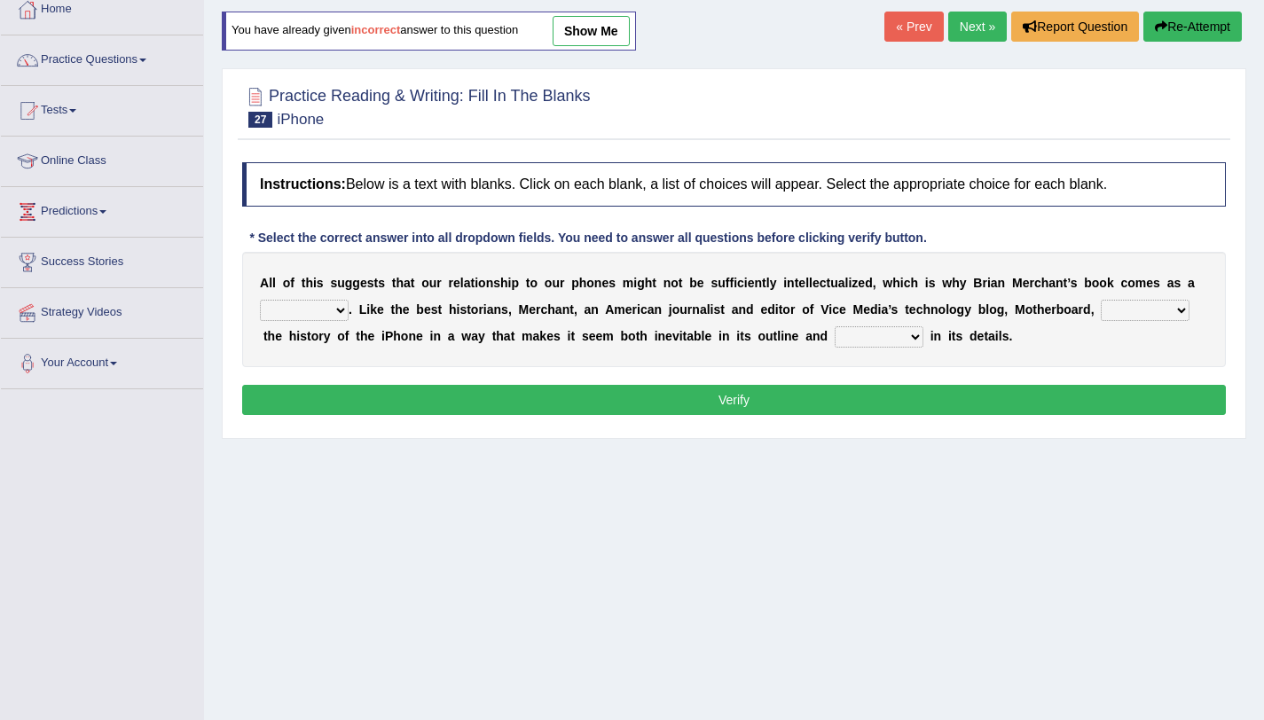
click at [320, 303] on select "privilege relief demotion flash" at bounding box center [304, 310] width 89 height 21
select select "relief"
click at [260, 300] on select "privilege relief demotion flash" at bounding box center [304, 310] width 89 height 21
click at [1119, 317] on select "enriches unpacks detours contorts" at bounding box center [1145, 310] width 89 height 21
select select "unpacks"
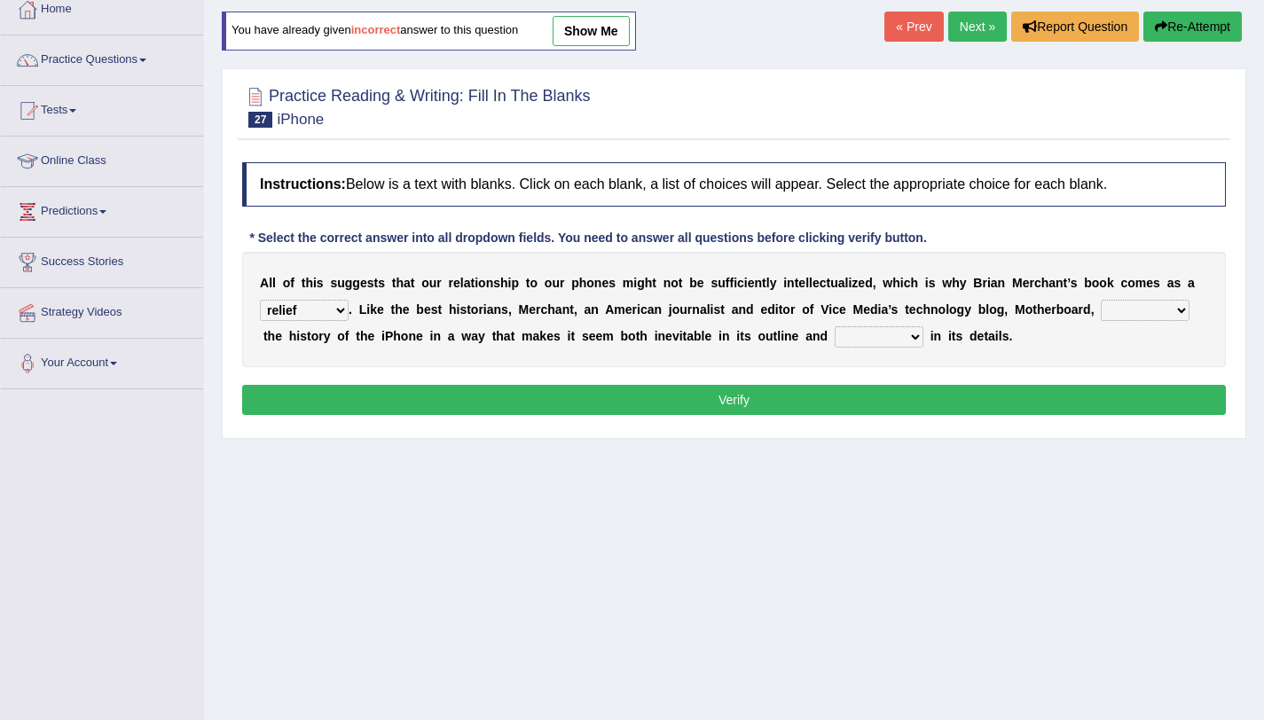
click at [1101, 300] on select "enriches unpacks detours contorts" at bounding box center [1145, 310] width 89 height 21
click at [895, 330] on select "surprises surprised surprising surprise" at bounding box center [879, 336] width 89 height 21
select select "surprising"
click at [835, 326] on select "surprises surprised surprising surprise" at bounding box center [879, 336] width 89 height 21
click at [1117, 309] on select "enriches unpacks detours contorts" at bounding box center [1145, 310] width 89 height 21
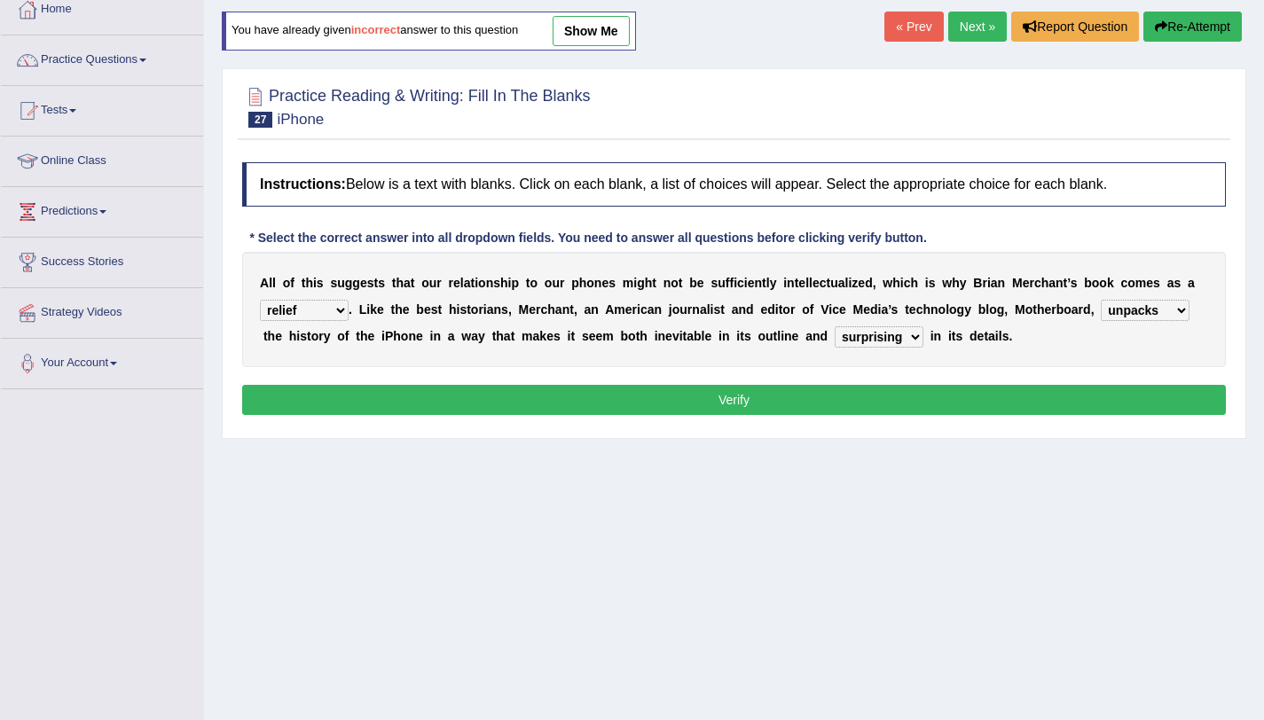
click at [1117, 309] on select "enriches unpacks detours contorts" at bounding box center [1145, 310] width 89 height 21
click at [613, 417] on div "Instructions: Below is a text with blanks. Click on each blank, a list of choic…" at bounding box center [734, 291] width 993 height 276
click at [649, 398] on button "Verify" at bounding box center [734, 400] width 984 height 30
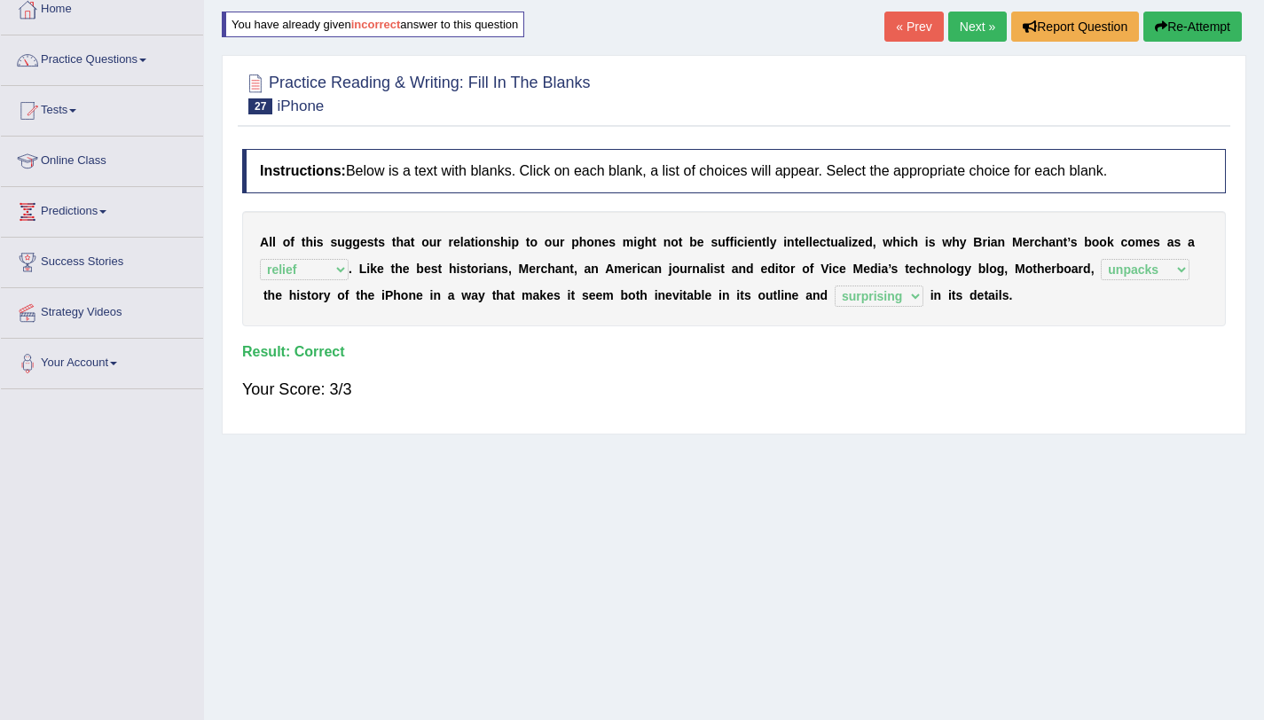
click at [971, 34] on link "Next »" at bounding box center [977, 27] width 59 height 30
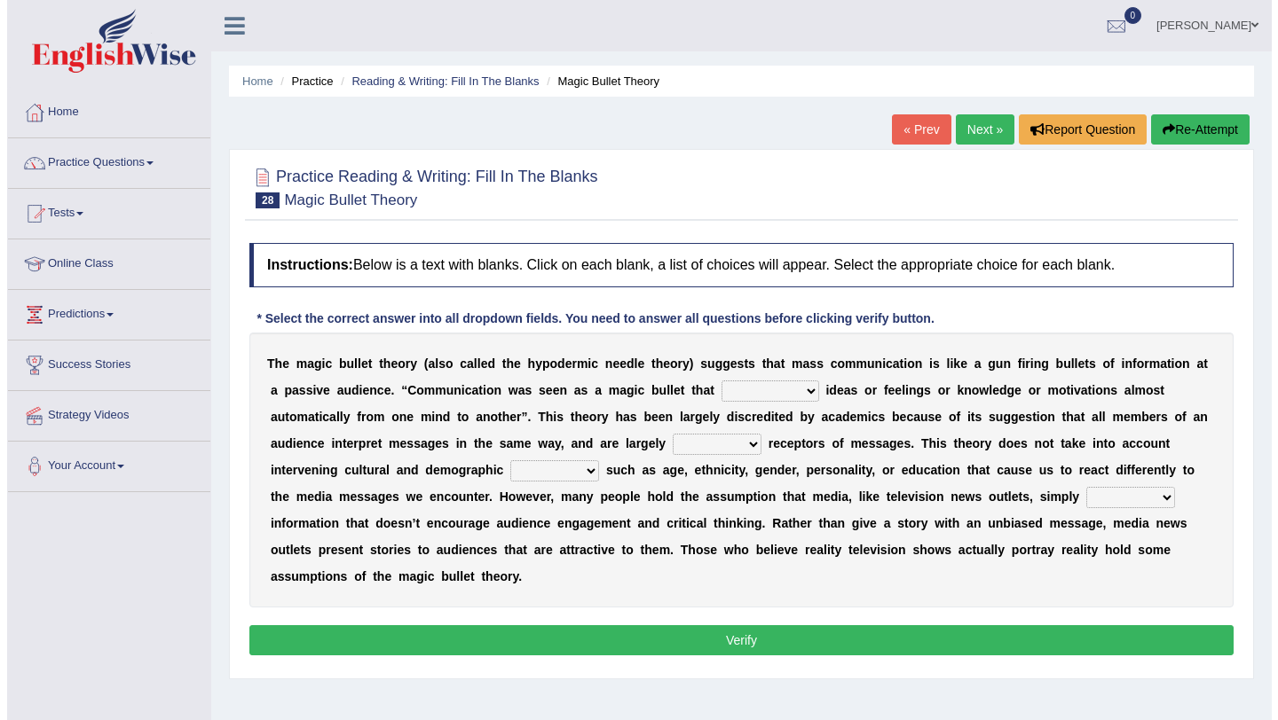
scroll to position [211, 0]
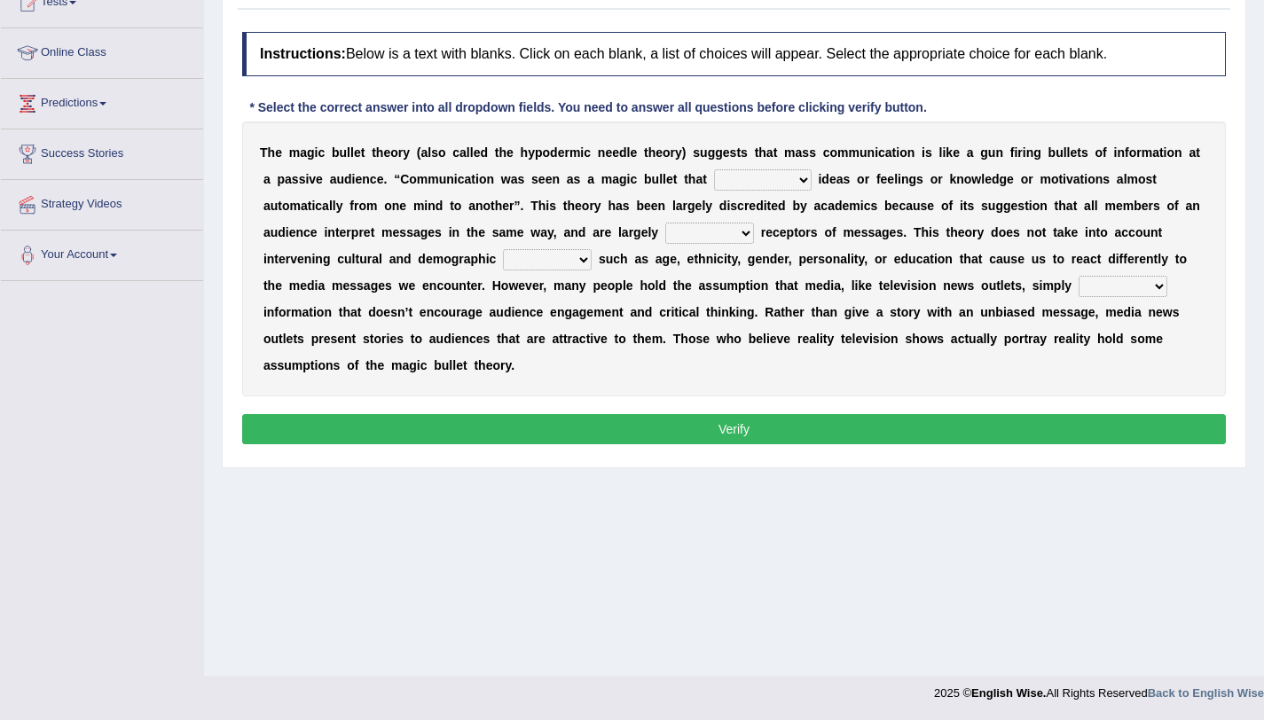
click at [728, 182] on select "transported translated transferred transformed" at bounding box center [763, 179] width 98 height 21
select select "translated"
click at [714, 169] on select "transported translated transferred transformed" at bounding box center [763, 179] width 98 height 21
click at [689, 238] on select "negative active positive passive" at bounding box center [709, 233] width 89 height 21
select select "active"
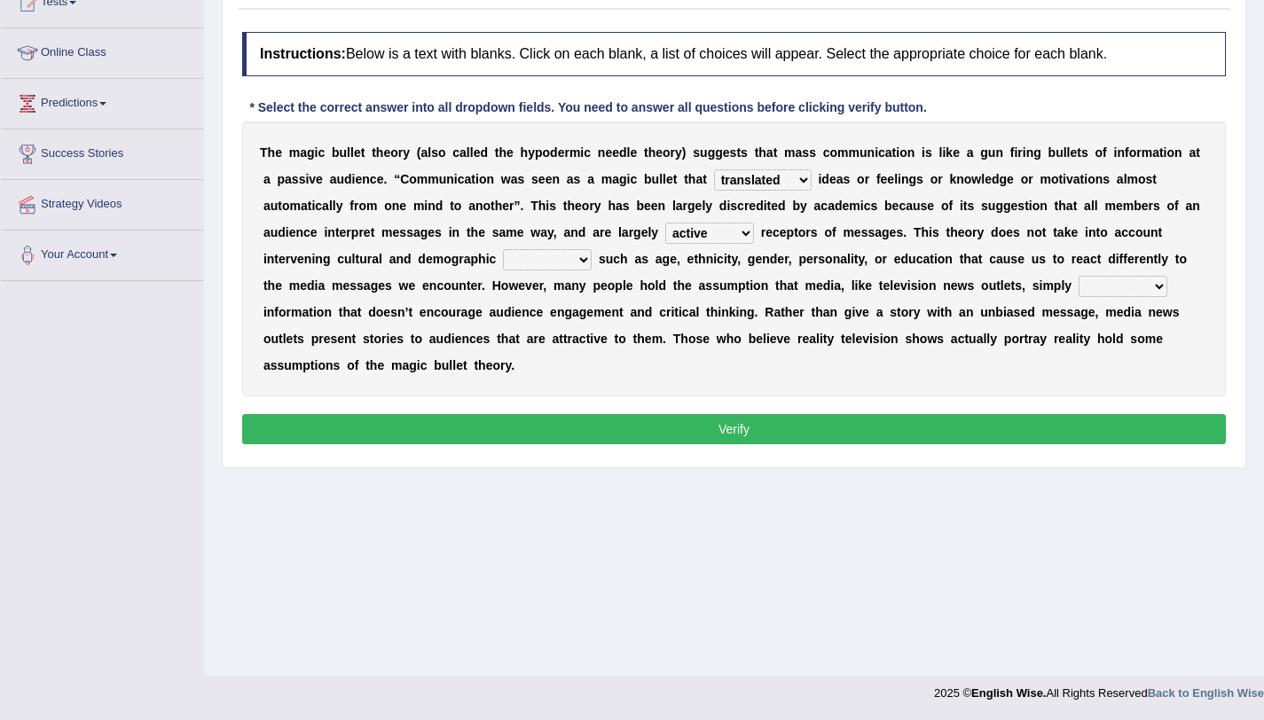
click at [665, 223] on select "negative active positive passive" at bounding box center [709, 233] width 89 height 21
click at [531, 264] on select "variables varies varieties variations" at bounding box center [547, 259] width 89 height 21
select select "varieties"
click at [503, 249] on select "variables varies varieties variations" at bounding box center [547, 259] width 89 height 21
click at [1085, 282] on select "respond resume release request" at bounding box center [1123, 286] width 89 height 21
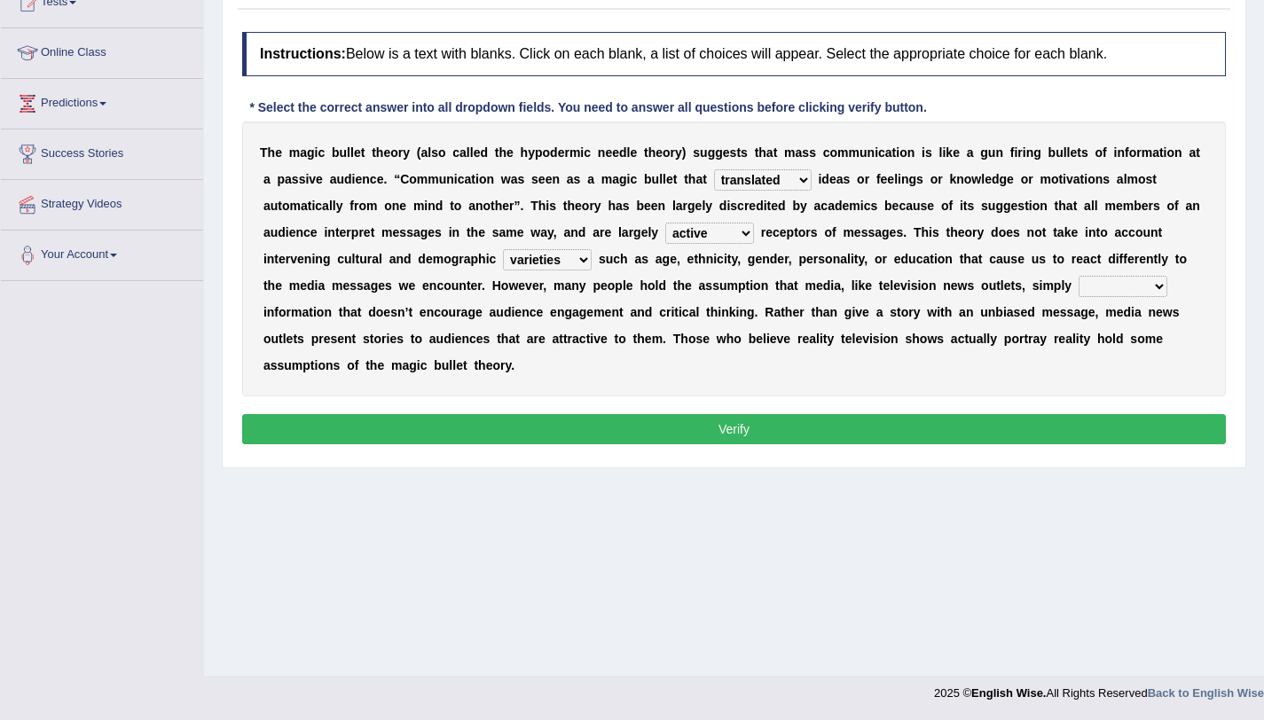
select select "release"
click at [1079, 276] on select "respond resume release request" at bounding box center [1123, 286] width 89 height 21
click at [1105, 292] on select "respond resume release request" at bounding box center [1123, 286] width 89 height 21
click at [807, 444] on button "Verify" at bounding box center [734, 429] width 984 height 30
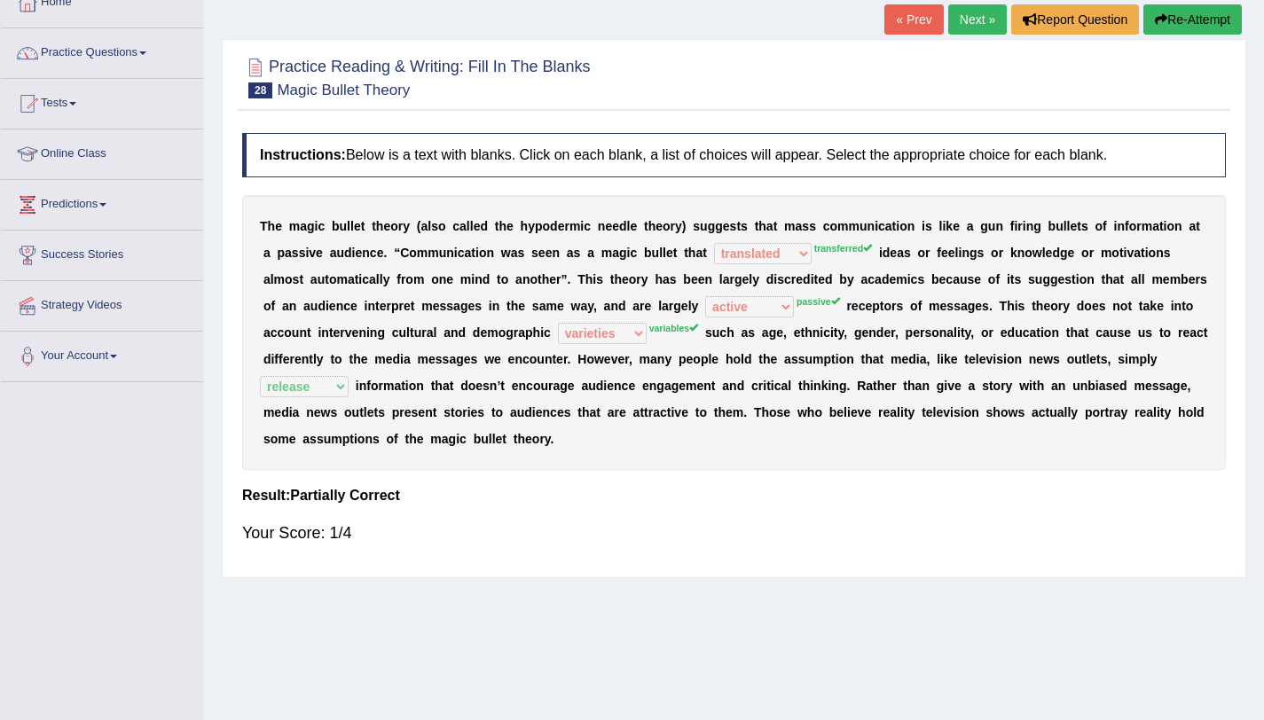
scroll to position [106, 0]
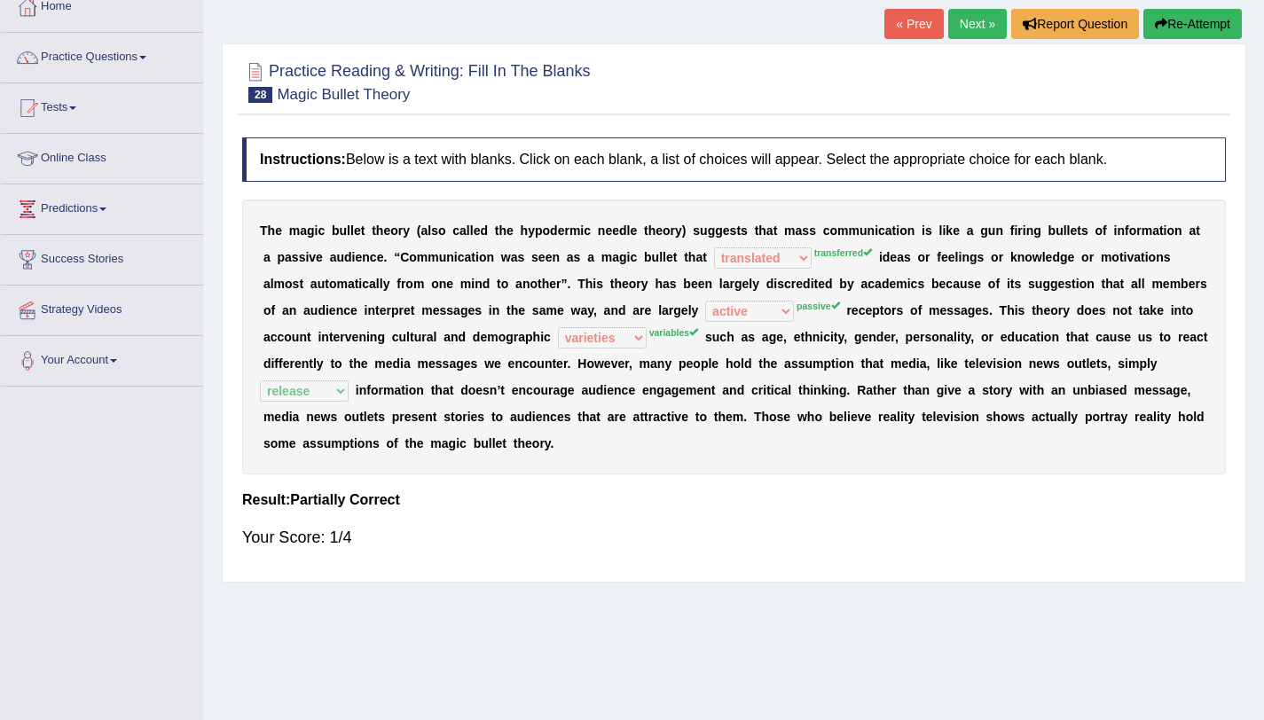
click at [1200, 35] on button "Re-Attempt" at bounding box center [1193, 24] width 98 height 30
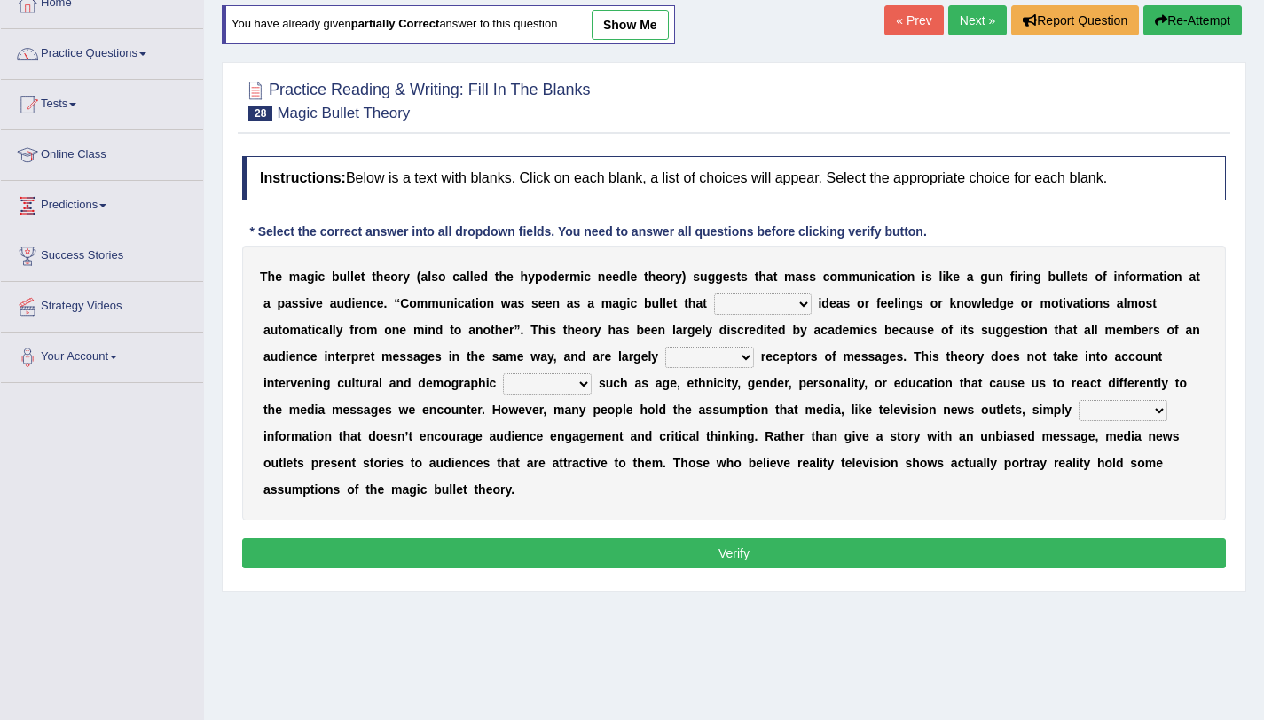
scroll to position [106, 0]
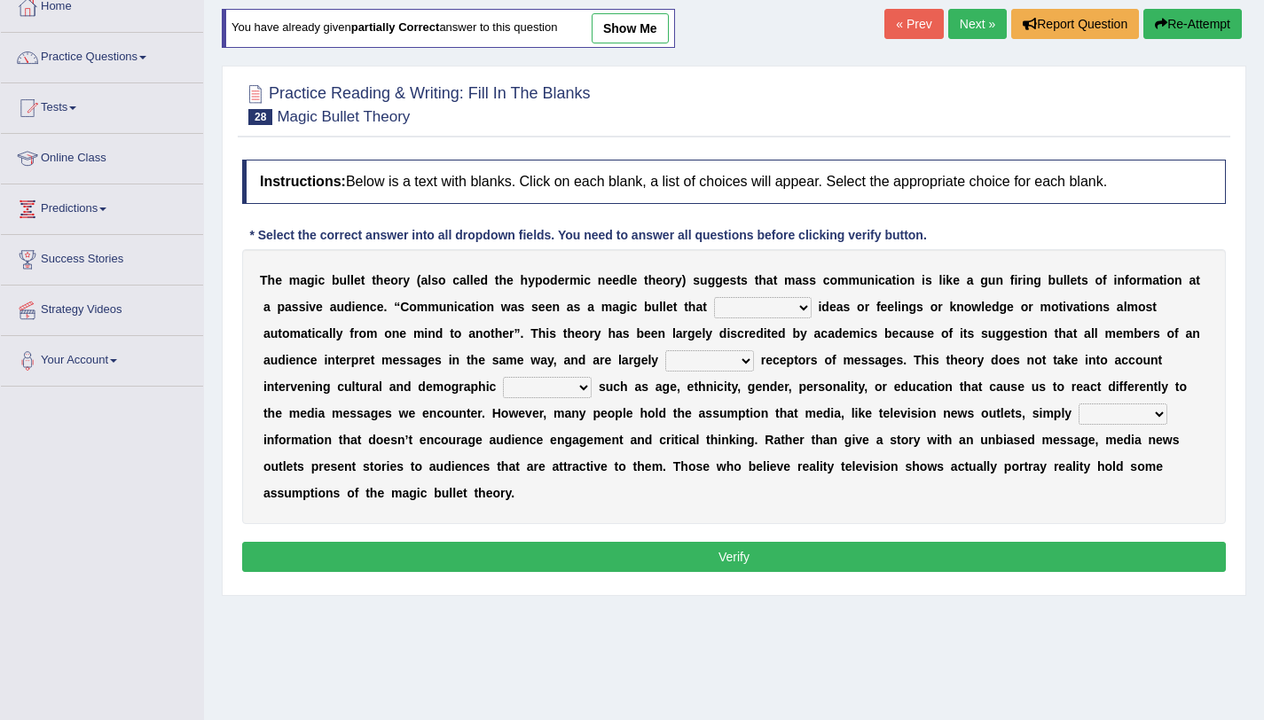
click at [799, 298] on select "transported translated transferred transformed" at bounding box center [763, 307] width 98 height 21
click at [1146, 415] on select "respond resume release request" at bounding box center [1123, 414] width 89 height 21
select select "release"
click at [1079, 404] on select "respond resume release request" at bounding box center [1123, 414] width 89 height 21
click at [571, 374] on div "T h e m a g i c b u l l e t t h e o r y ( a l s o c a l l e d t h e h y p o d e…" at bounding box center [734, 386] width 984 height 275
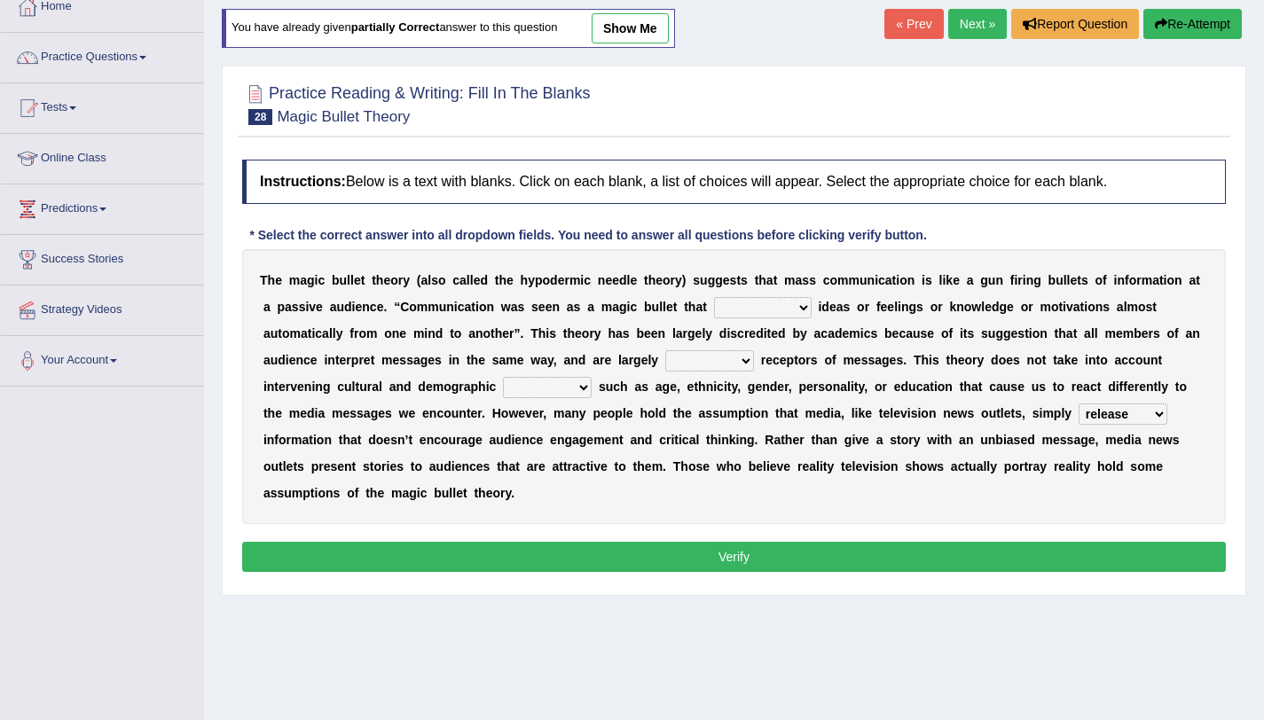
click at [566, 391] on select "variables varies varieties variations" at bounding box center [547, 387] width 89 height 21
select select "variables"
click at [503, 377] on select "variables varies varieties variations" at bounding box center [547, 387] width 89 height 21
click at [687, 357] on select "negative active positive passive" at bounding box center [709, 360] width 89 height 21
select select "positive"
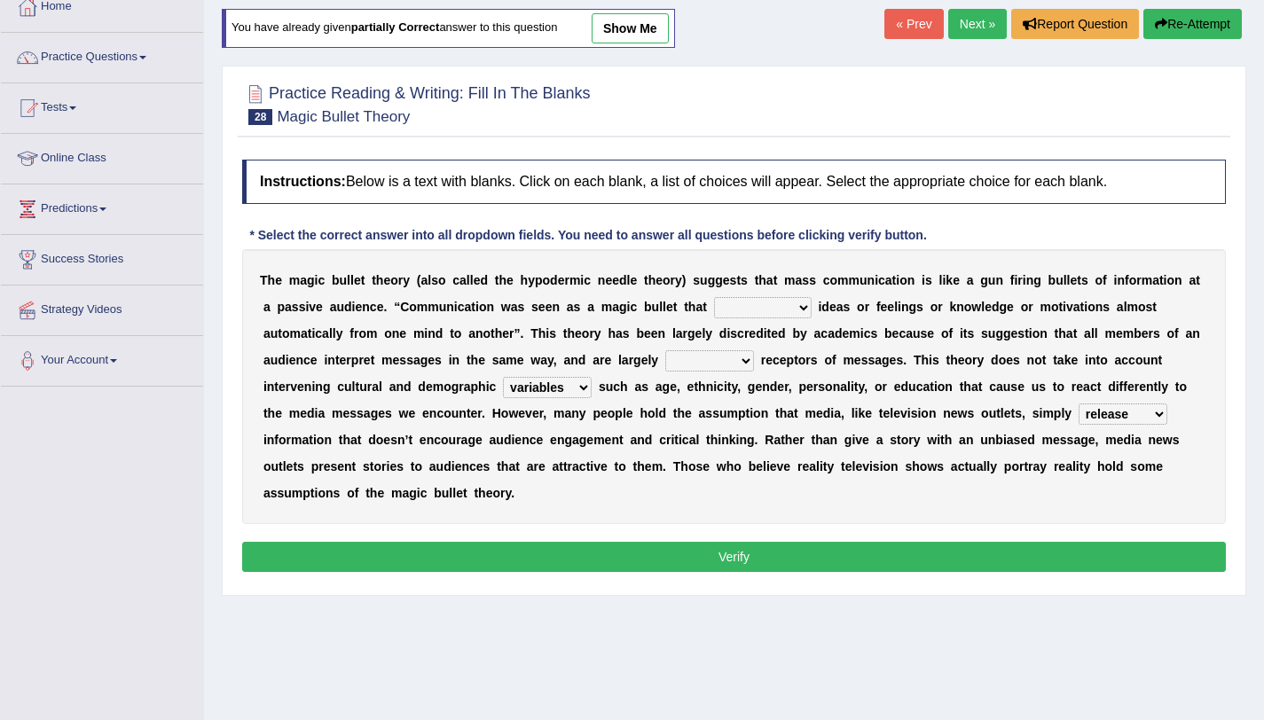
click at [665, 350] on select "negative active positive passive" at bounding box center [709, 360] width 89 height 21
click at [710, 357] on select "negative active positive passive" at bounding box center [709, 360] width 89 height 21
click at [761, 306] on select "transported translated transferred transformed" at bounding box center [763, 307] width 98 height 21
select select "transported"
click at [714, 297] on select "transported translated transferred transformed" at bounding box center [763, 307] width 98 height 21
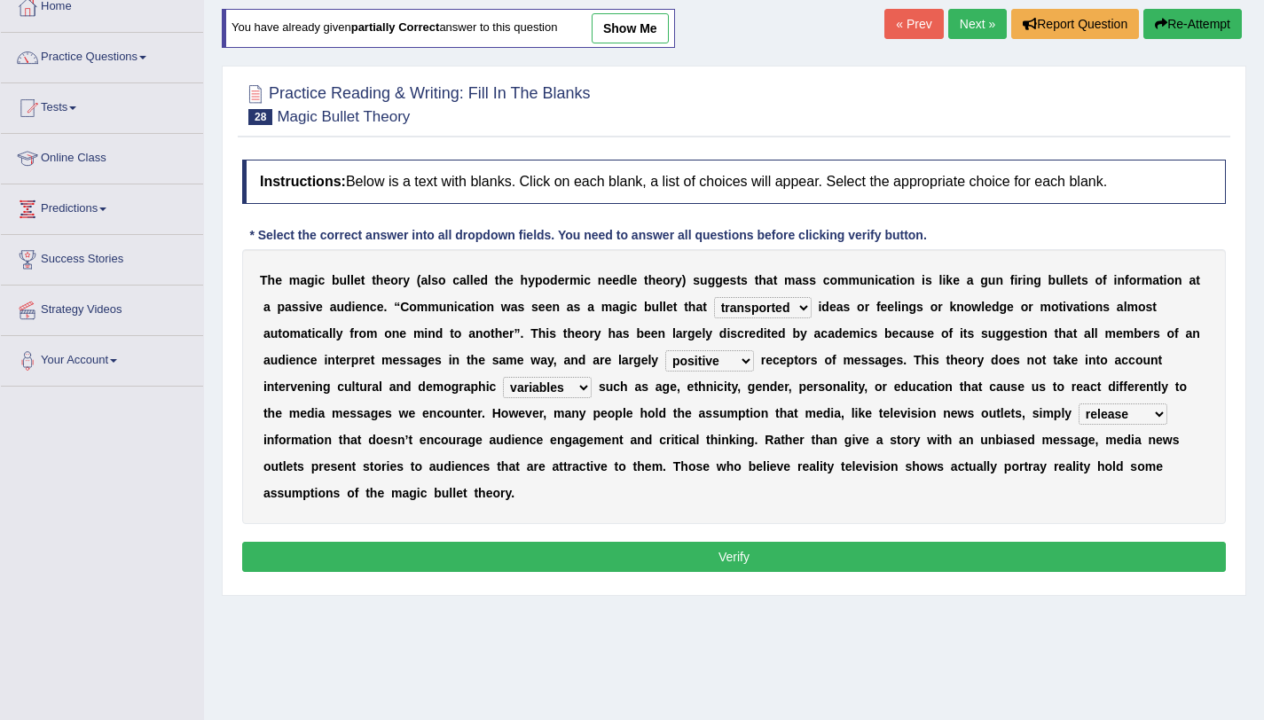
click at [717, 545] on button "Verify" at bounding box center [734, 557] width 984 height 30
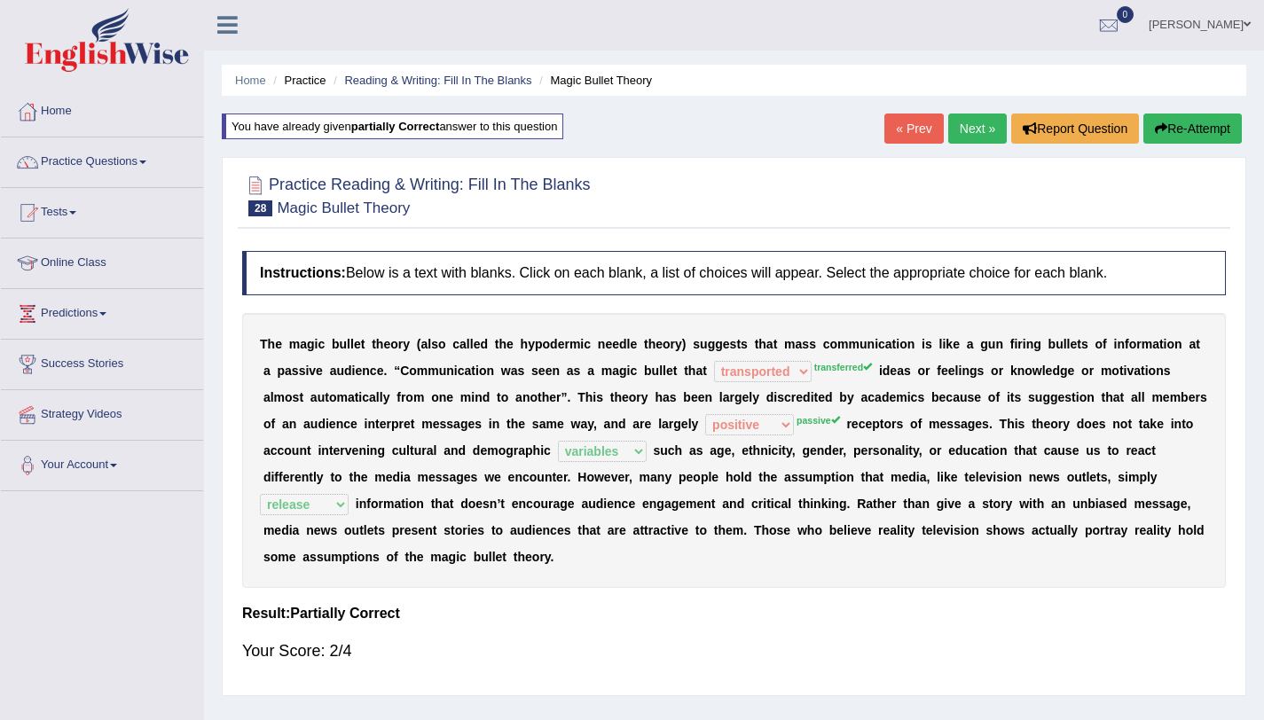
scroll to position [0, 0]
click at [967, 138] on link "Next »" at bounding box center [977, 129] width 59 height 30
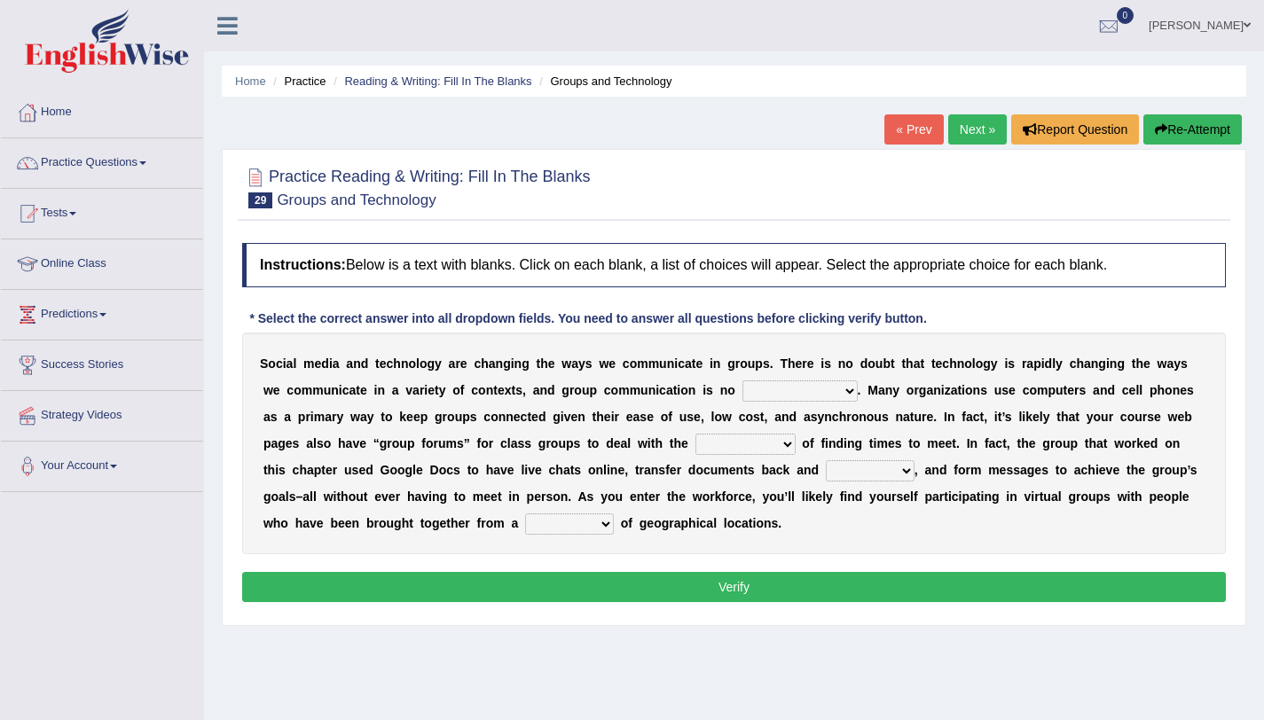
scroll to position [211, 0]
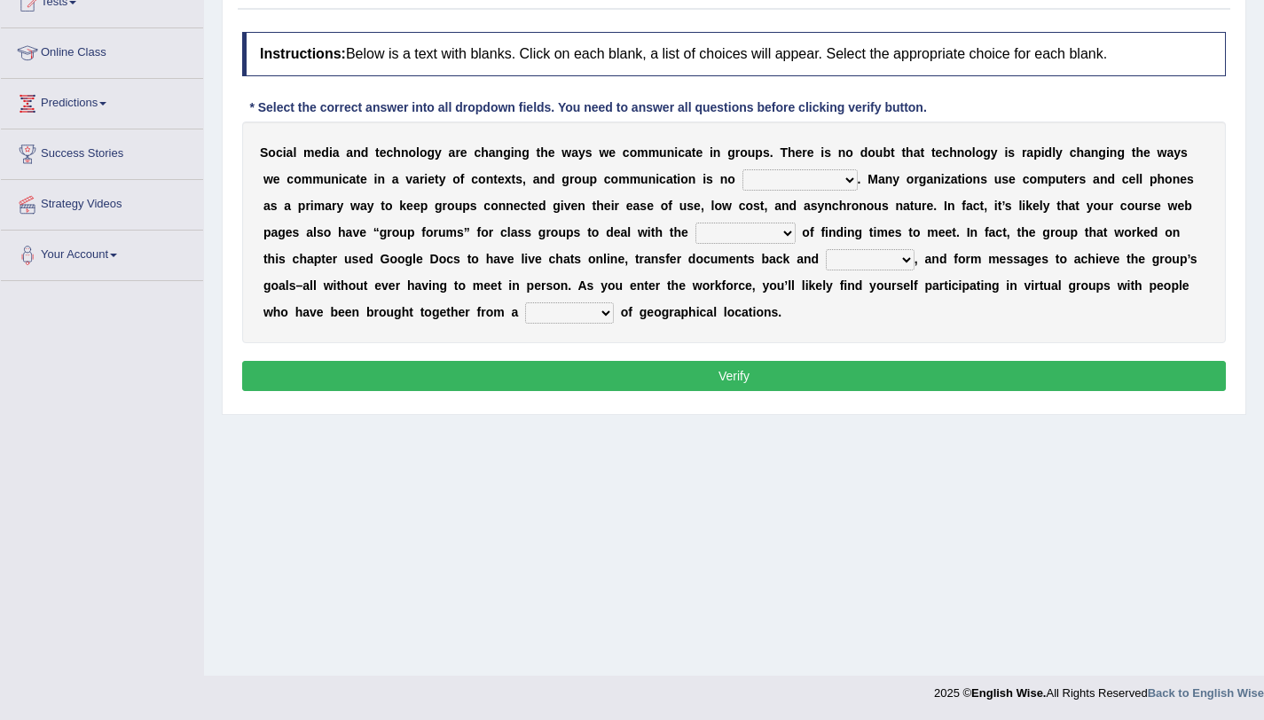
click at [763, 187] on select "exception exemplification extradition excursion" at bounding box center [800, 179] width 115 height 21
select select "exemplification"
click at [743, 169] on select "exception exemplification extradition excursion" at bounding box center [800, 179] width 115 height 21
click at [712, 235] on select "localities liabilities complexities causalities" at bounding box center [746, 233] width 100 height 21
select select "complexities"
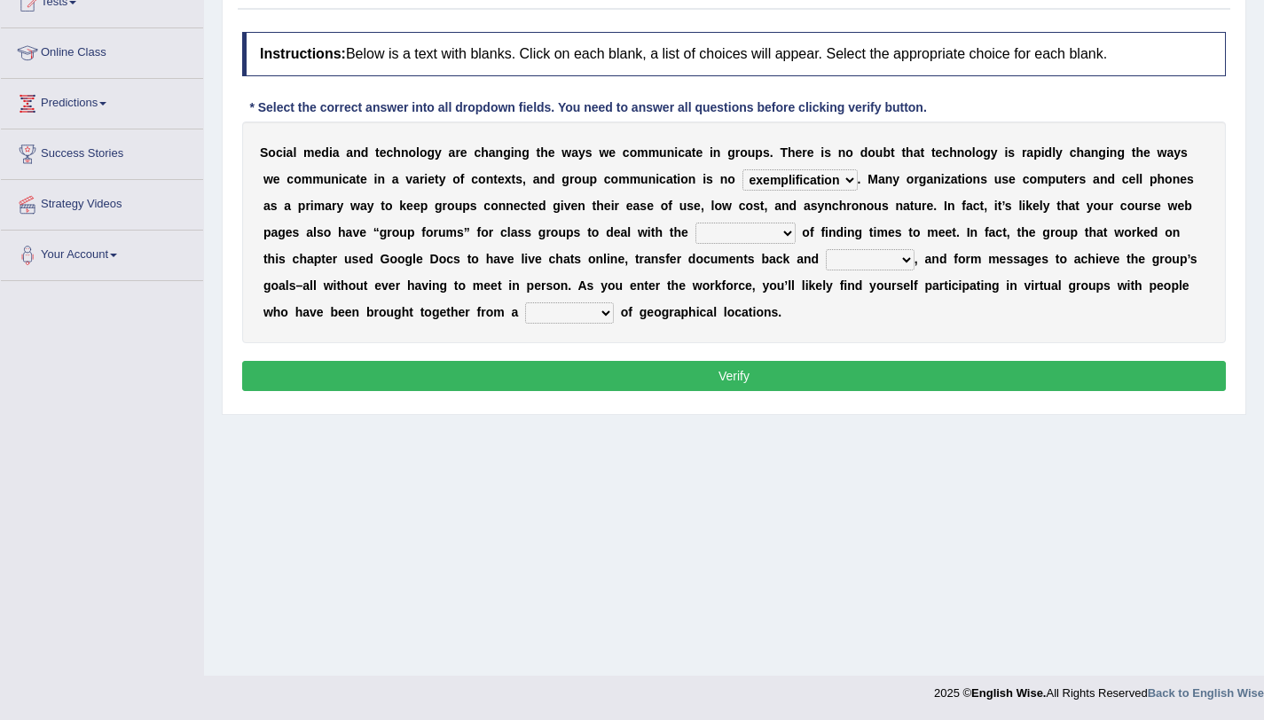
click at [696, 223] on select "localities liabilities complexities causalities" at bounding box center [746, 233] width 100 height 21
click at [759, 231] on select "localities liabilities complexities causalities" at bounding box center [746, 233] width 100 height 21
click at [935, 310] on div "S o c i a l m e d i a a n d t e c h n o l o g y a r e c h a n g i n g t h e w a…" at bounding box center [734, 233] width 984 height 222
click at [891, 264] on select "fill forth toward beyond" at bounding box center [870, 259] width 89 height 21
select select "forth"
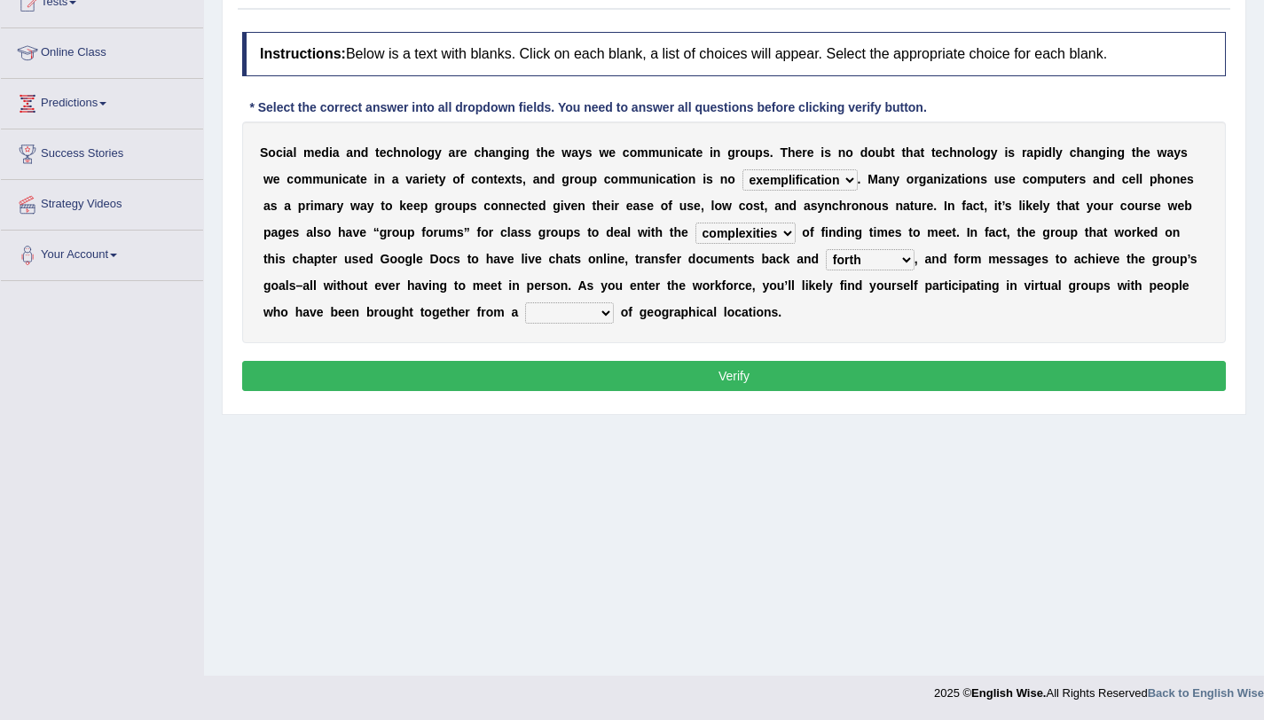
click at [826, 249] on select "fill forth toward beyond" at bounding box center [870, 259] width 89 height 21
click at [590, 319] on select "form variety kind variation" at bounding box center [569, 313] width 89 height 21
select select "variation"
click at [525, 303] on select "form variety kind variation" at bounding box center [569, 313] width 89 height 21
click at [727, 368] on button "Verify" at bounding box center [734, 376] width 984 height 30
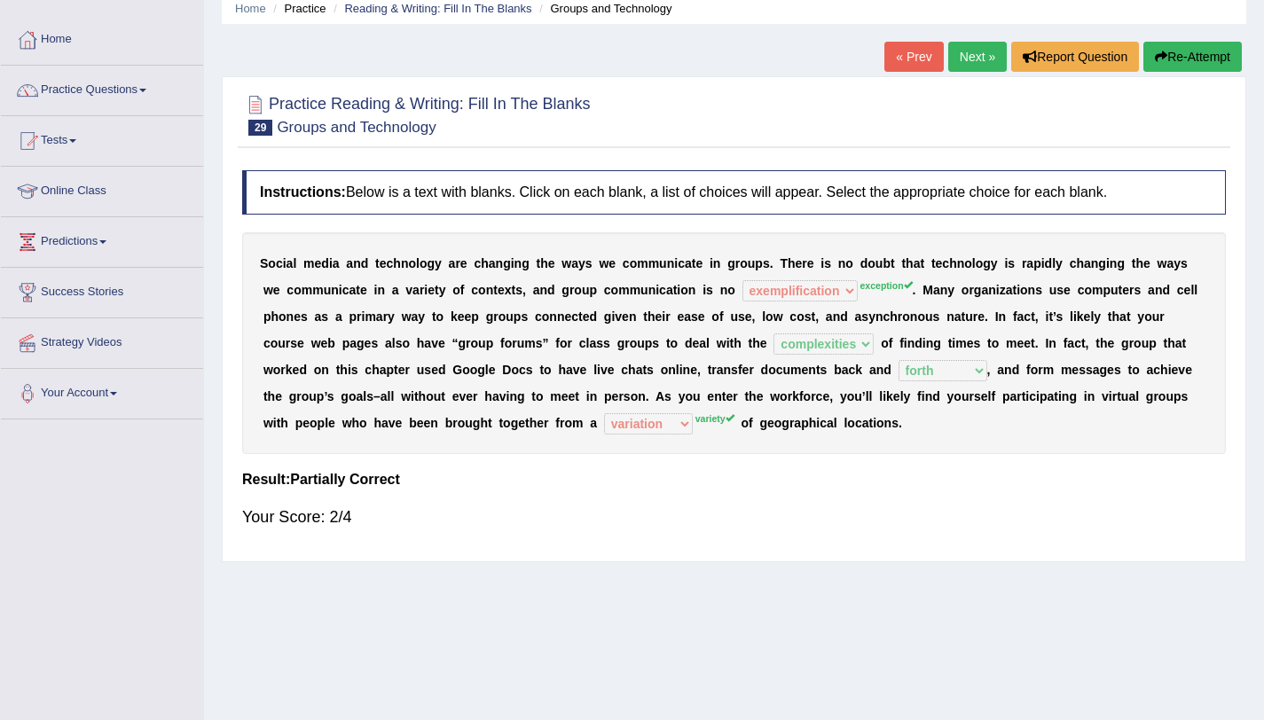
scroll to position [70, 0]
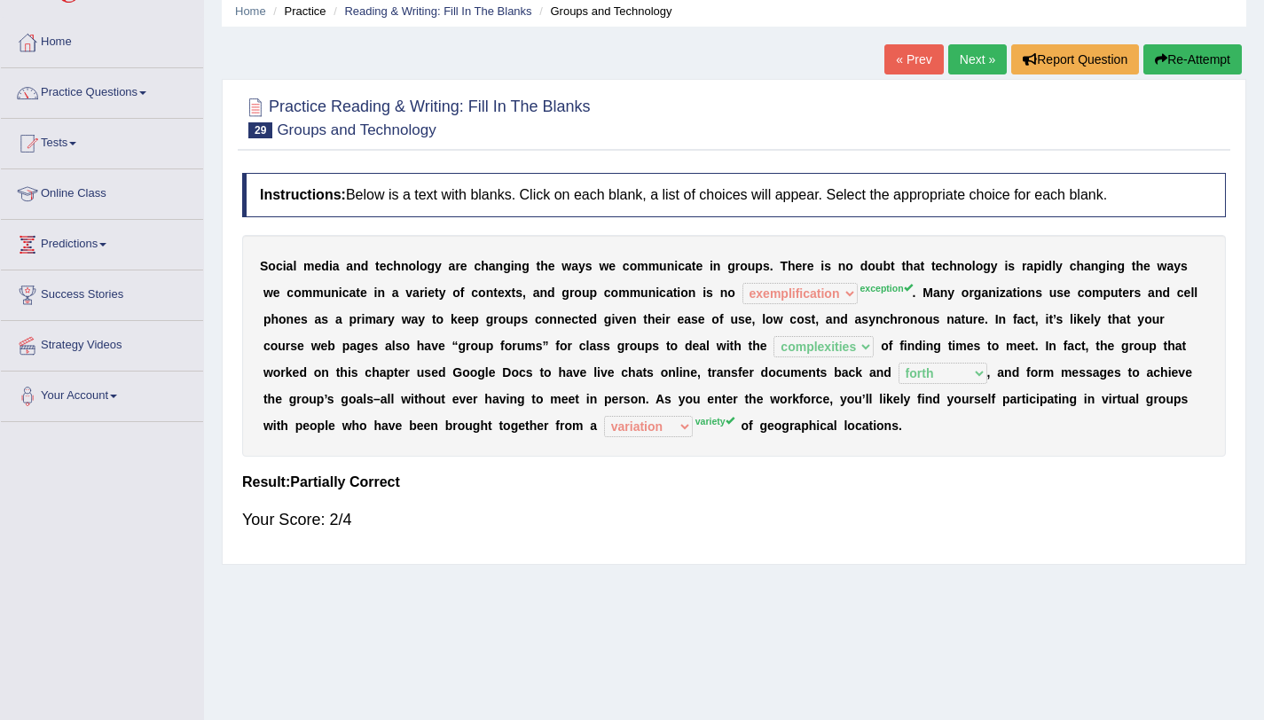
click at [973, 62] on link "Next »" at bounding box center [977, 59] width 59 height 30
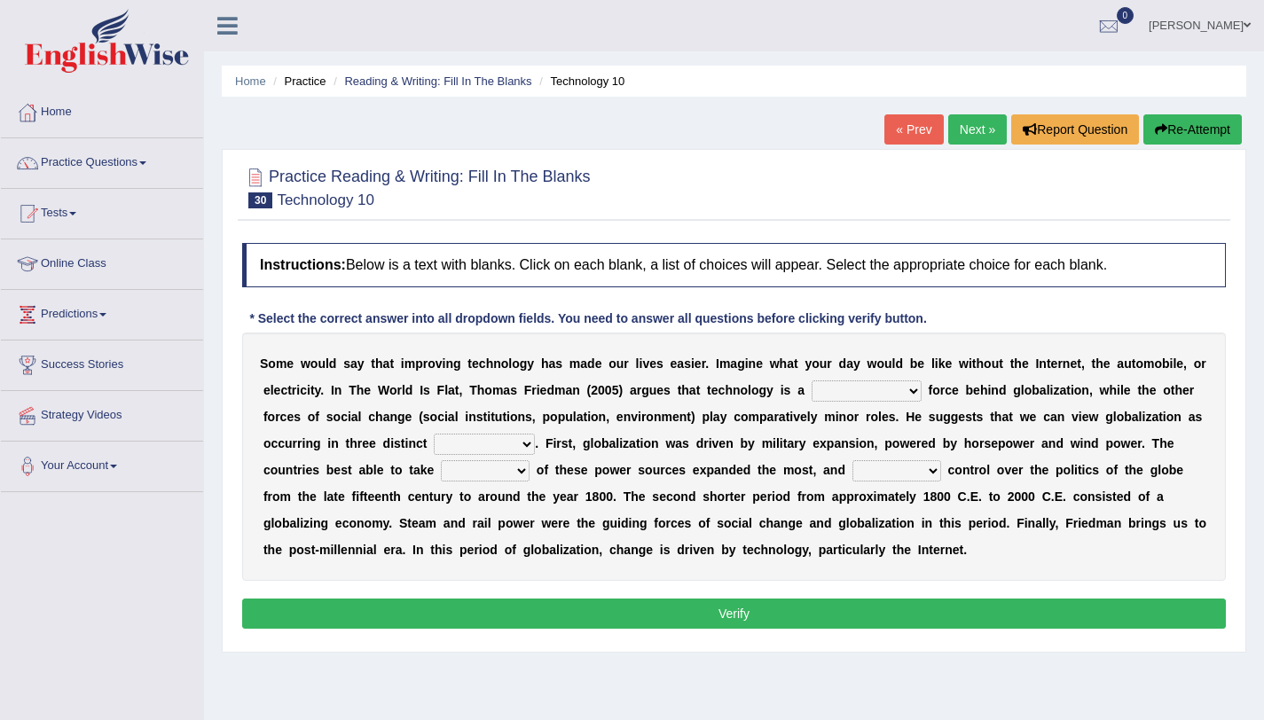
click at [826, 393] on select "driving demeaning distinguishing demanding" at bounding box center [867, 391] width 110 height 21
select select "distinguishing"
click at [812, 381] on select "driving demeaning distinguishing demanding" at bounding box center [867, 391] width 110 height 21
click at [449, 446] on select "periods periodicals perspectives perceptions" at bounding box center [484, 444] width 101 height 21
select select "perspectives"
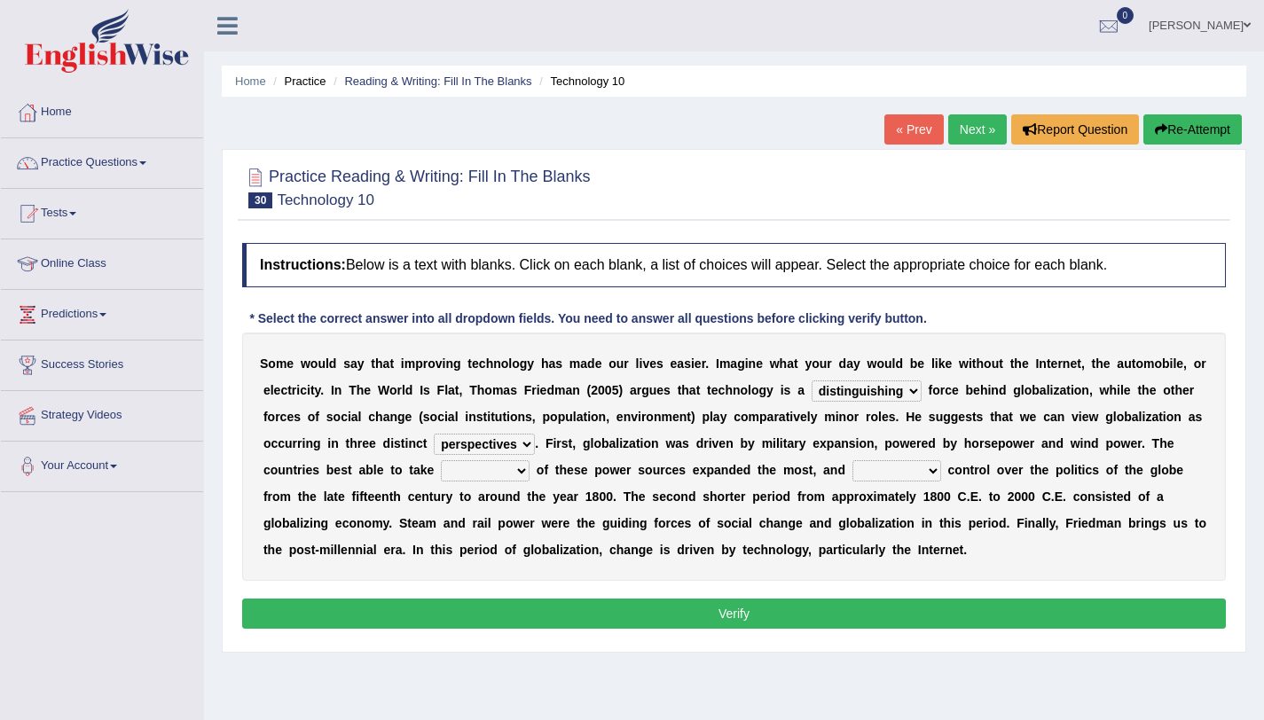
click at [434, 434] on select "periods periodicals perspectives perceptions" at bounding box center [484, 444] width 101 height 21
click at [485, 472] on select "action advantage account care" at bounding box center [485, 470] width 89 height 21
select select "care"
click at [441, 460] on select "action advantage account care" at bounding box center [485, 470] width 89 height 21
click at [874, 472] on select "exist extract exert expect" at bounding box center [897, 470] width 89 height 21
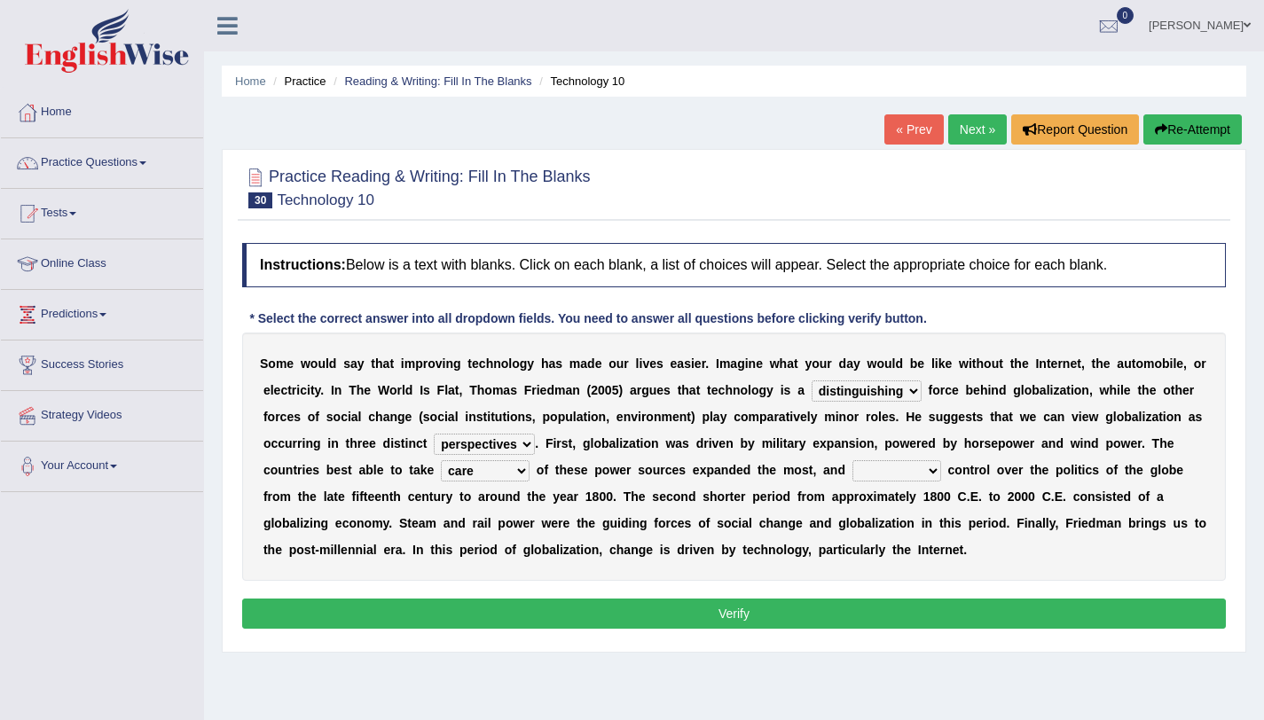
select select "expect"
click at [853, 460] on select "exist extract exert expect" at bounding box center [897, 470] width 89 height 21
click at [824, 616] on button "Verify" at bounding box center [734, 614] width 984 height 30
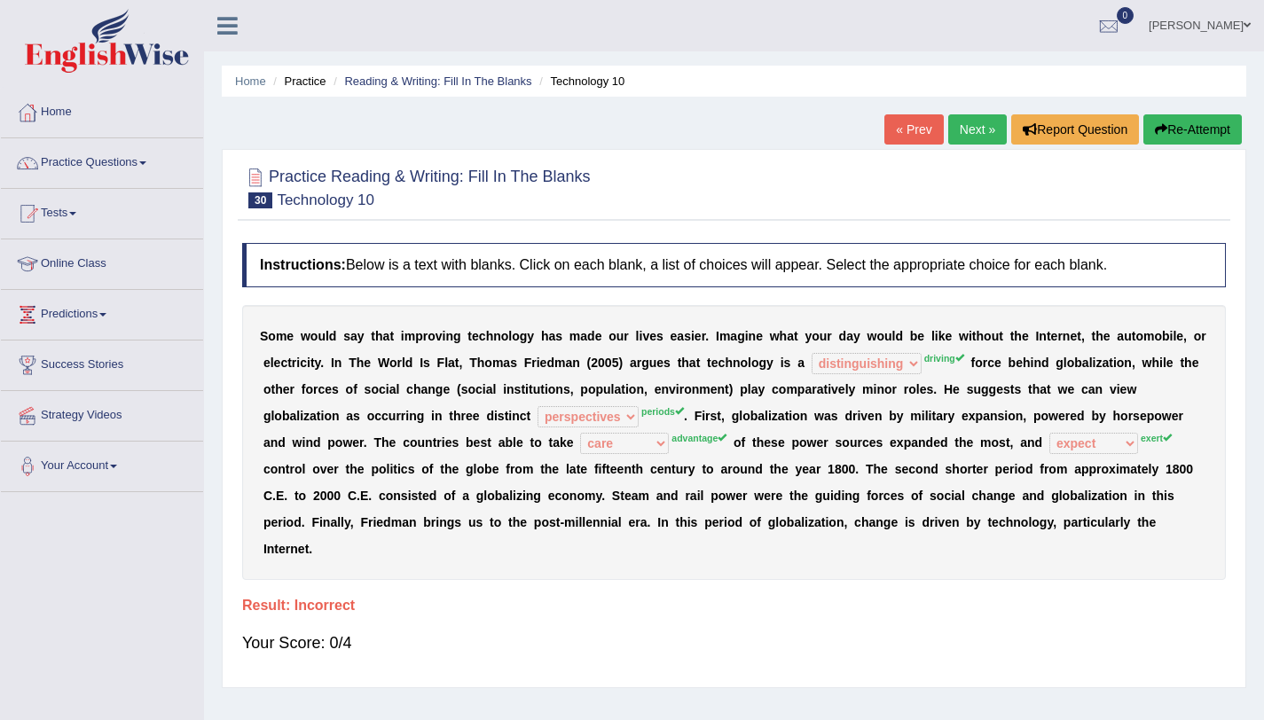
click at [1219, 128] on button "Re-Attempt" at bounding box center [1193, 129] width 98 height 30
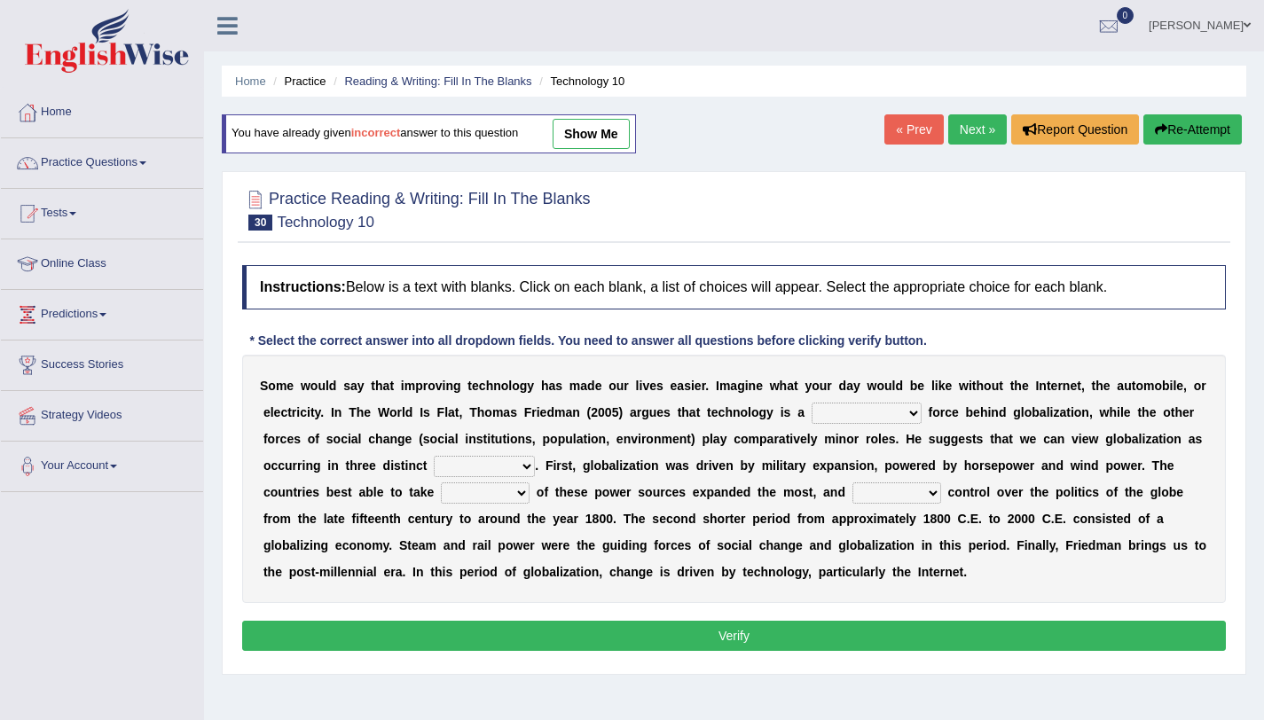
click at [908, 413] on select "driving demeaning distinguishing demanding" at bounding box center [867, 413] width 110 height 21
select select "driving"
click at [812, 403] on select "driving demeaning distinguishing demanding" at bounding box center [867, 413] width 110 height 21
click at [513, 464] on select "periods periodicals perspectives perceptions" at bounding box center [484, 466] width 101 height 21
select select "periods"
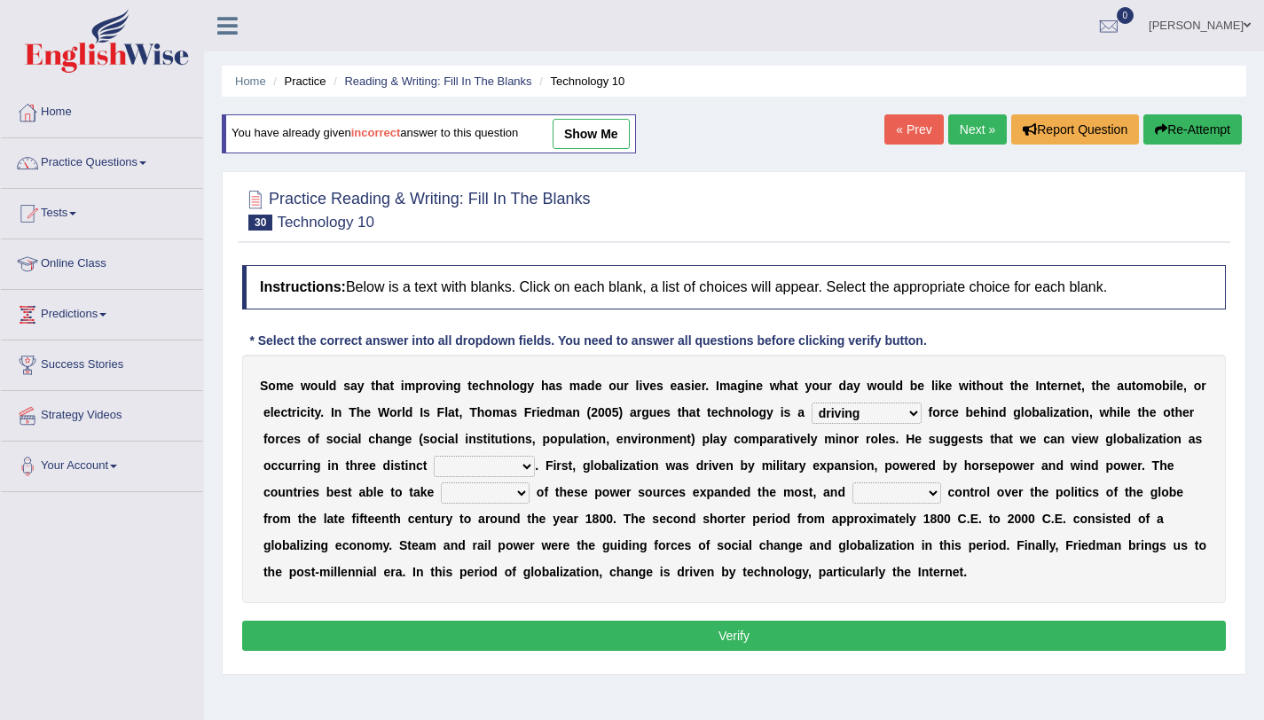
click at [434, 456] on select "periods periodicals perspectives perceptions" at bounding box center [484, 466] width 101 height 21
click at [506, 495] on select "action advantage account care" at bounding box center [485, 493] width 89 height 21
select select "action"
click at [441, 483] on select "action advantage account care" at bounding box center [485, 493] width 89 height 21
click at [873, 498] on select "exist extract exert expect" at bounding box center [897, 493] width 89 height 21
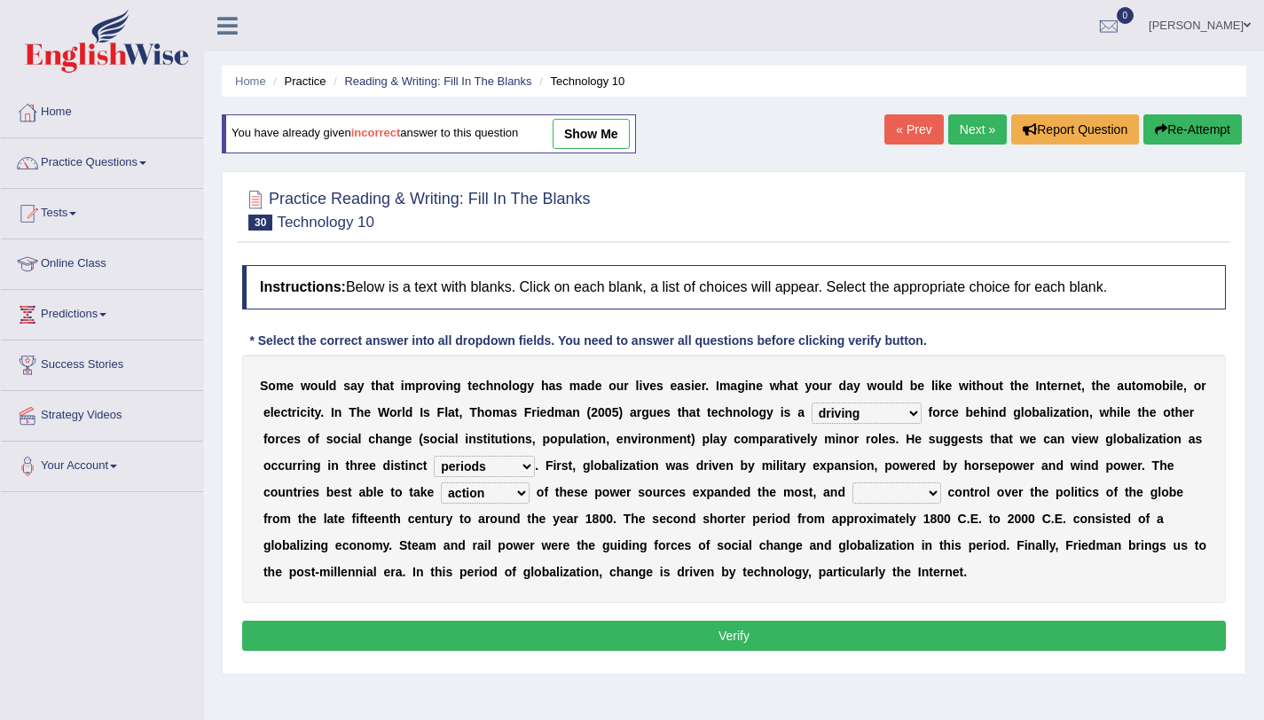
select select "exist"
click at [853, 483] on select "exist extract exert expect" at bounding box center [897, 493] width 89 height 21
click at [761, 642] on button "Verify" at bounding box center [734, 636] width 984 height 30
